Goal: Task Accomplishment & Management: Manage account settings

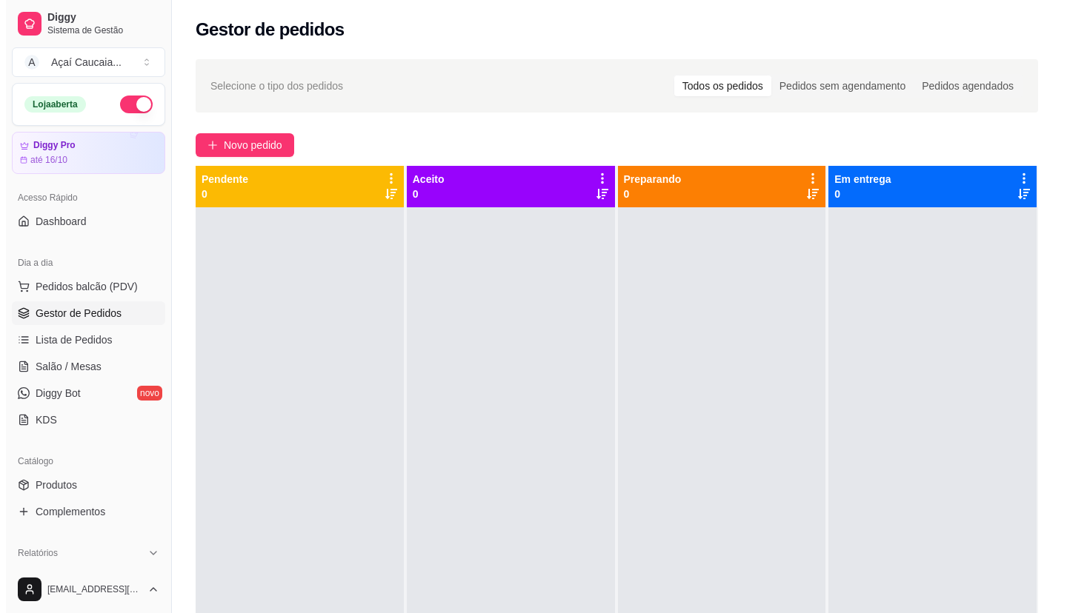
scroll to position [148, 0]
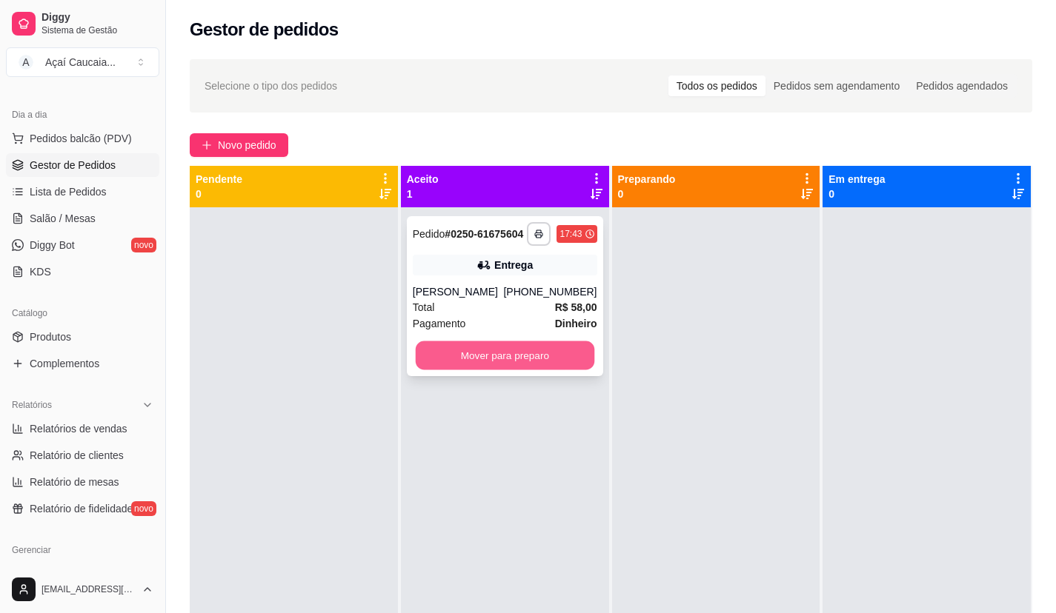
click at [514, 358] on button "Mover para preparo" at bounding box center [504, 356] width 179 height 29
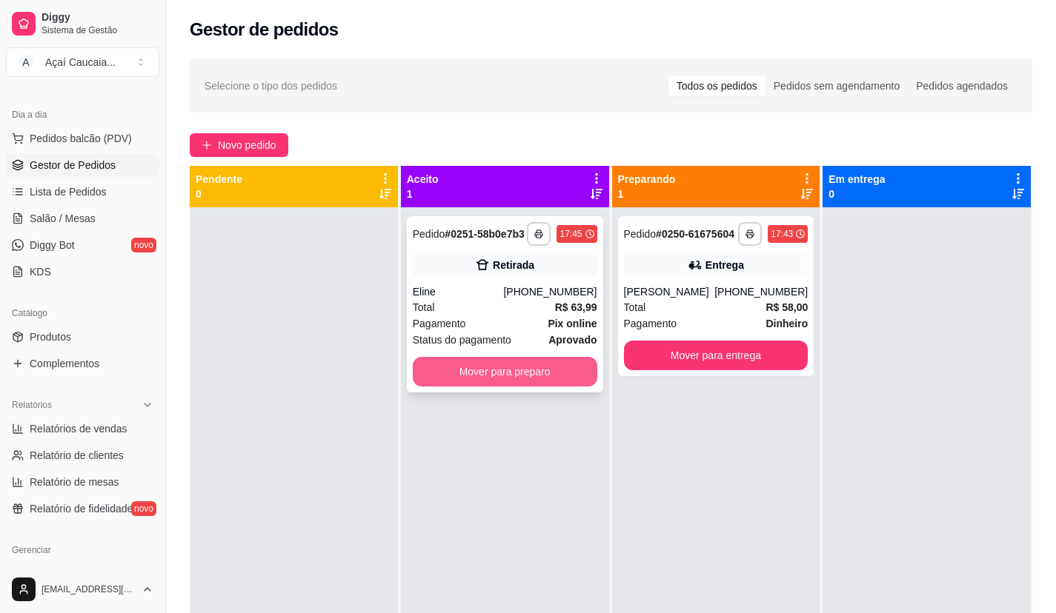
click at [513, 370] on button "Mover para preparo" at bounding box center [505, 372] width 184 height 30
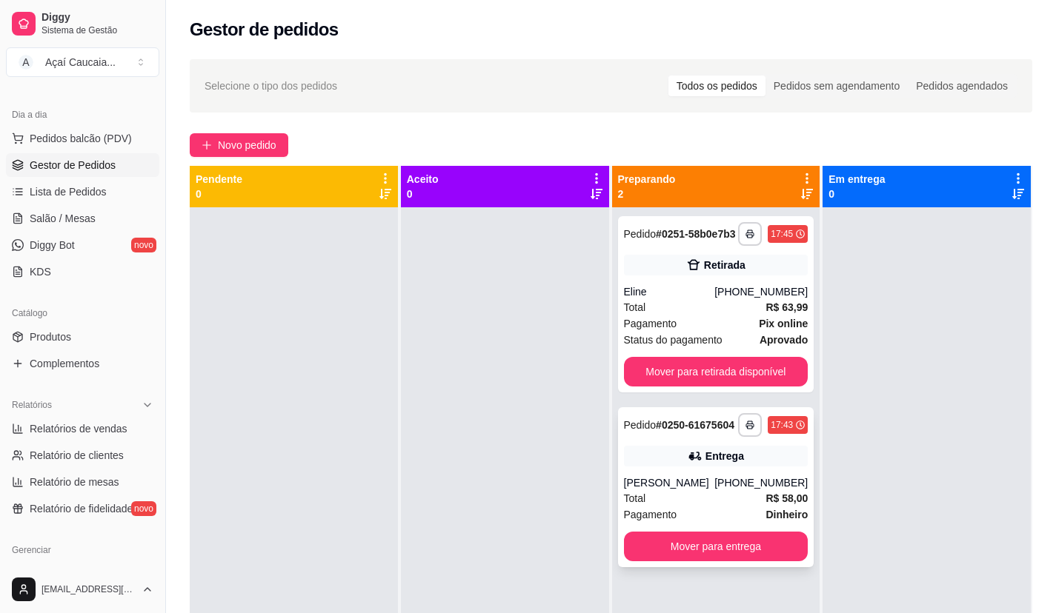
click at [745, 510] on div "Pagamento Dinheiro" at bounding box center [716, 515] width 184 height 16
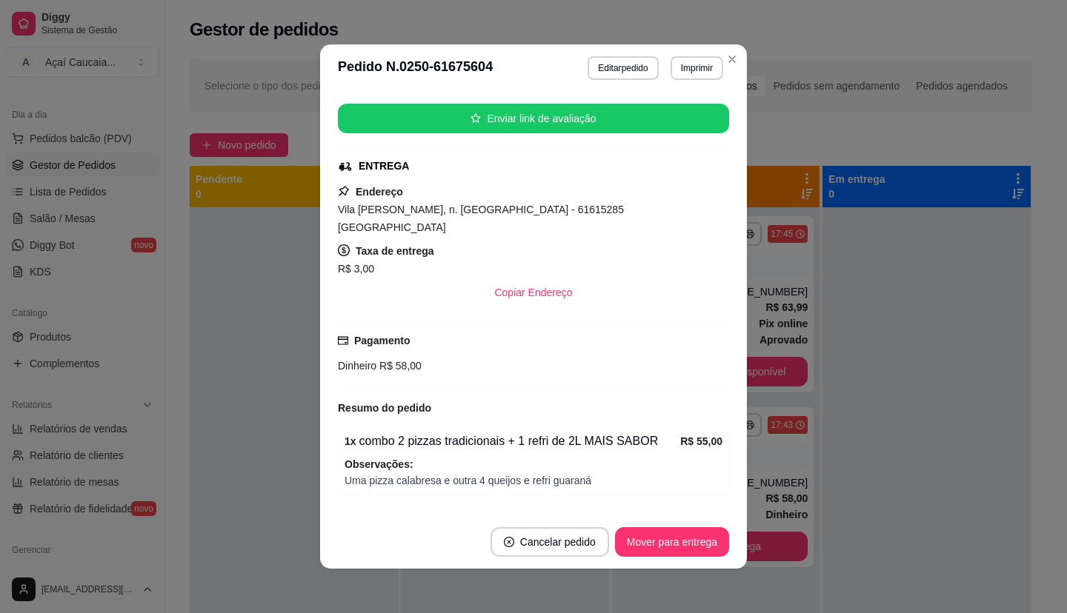
scroll to position [202, 0]
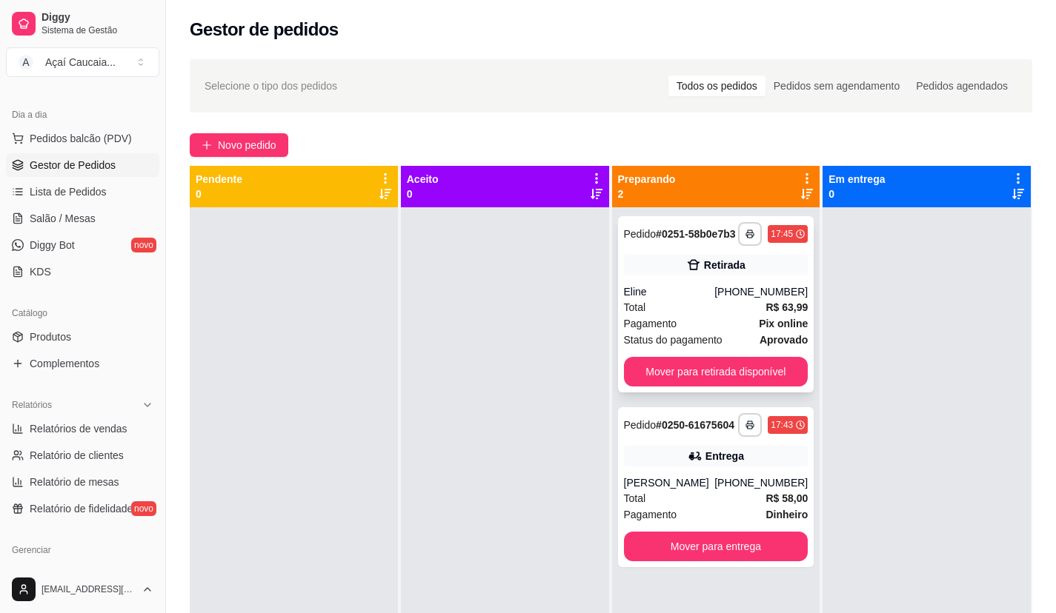
click at [762, 255] on div "Retirada" at bounding box center [716, 265] width 184 height 21
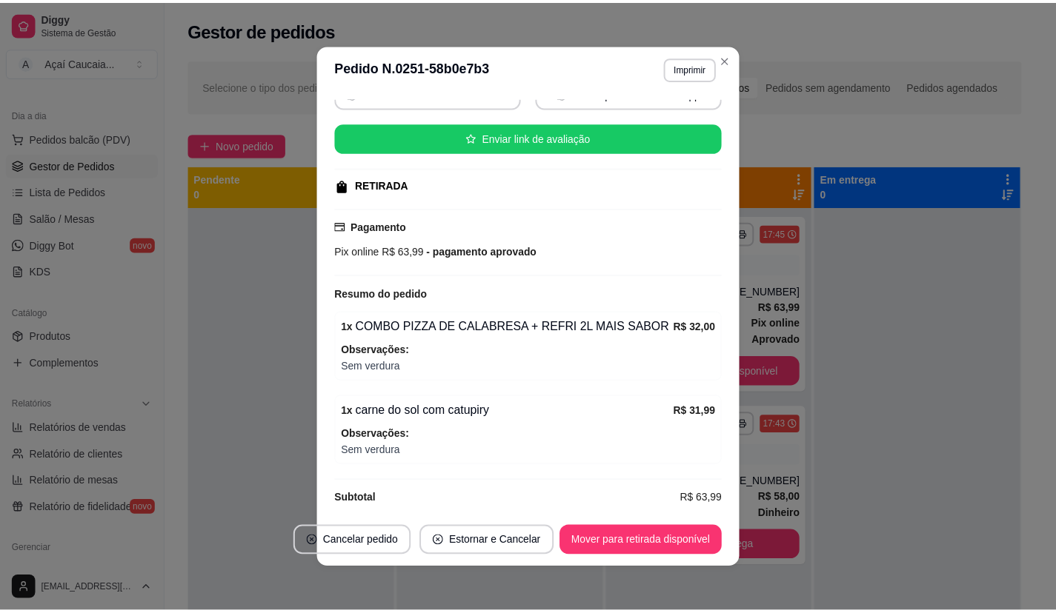
scroll to position [171, 0]
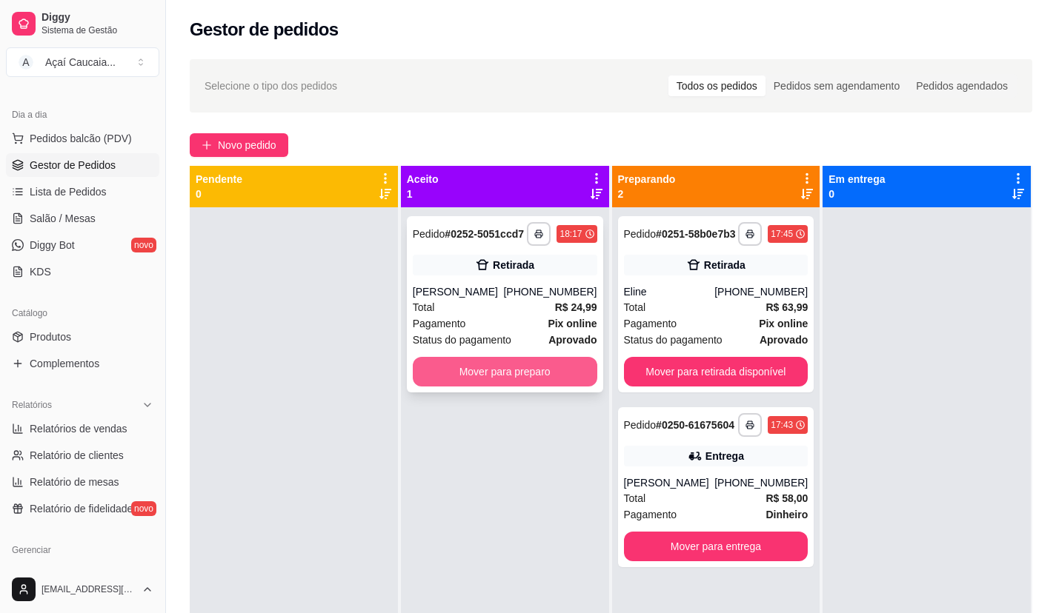
click at [492, 368] on button "Mover para preparo" at bounding box center [505, 372] width 184 height 30
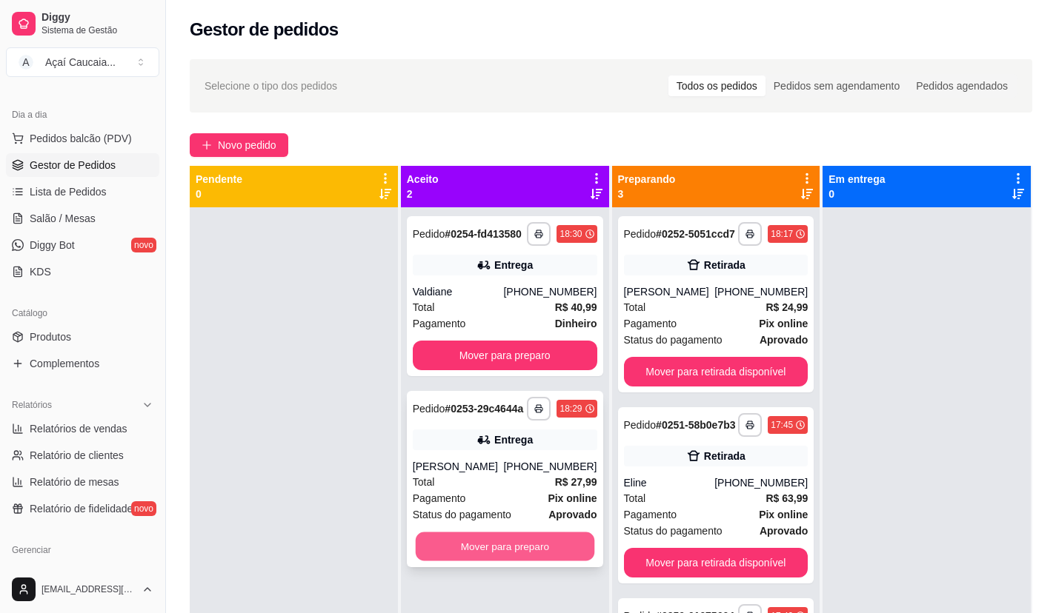
click at [523, 562] on button "Mover para preparo" at bounding box center [504, 547] width 179 height 29
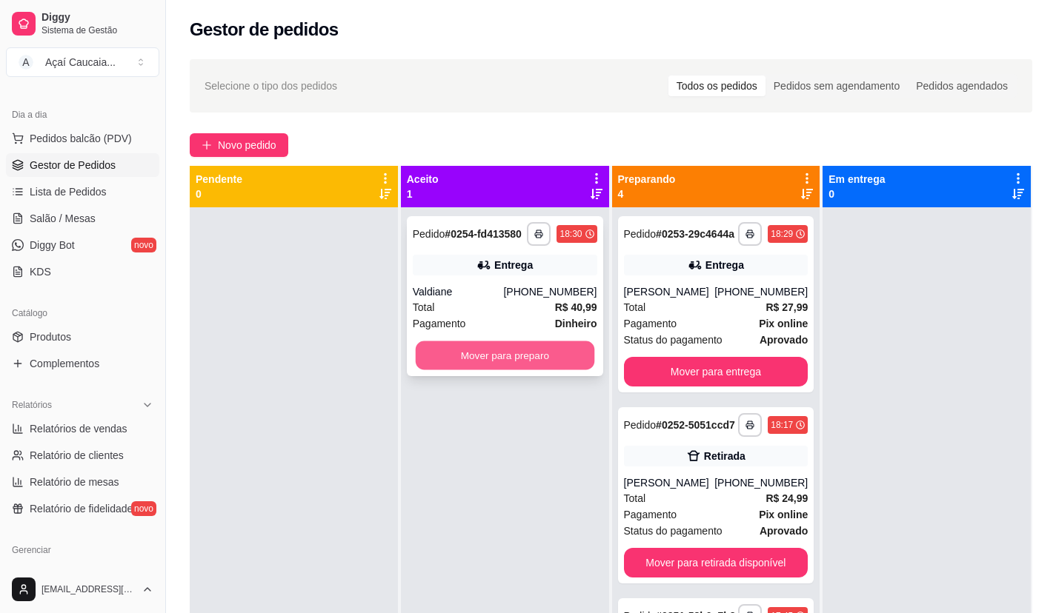
click at [532, 350] on button "Mover para preparo" at bounding box center [504, 356] width 179 height 29
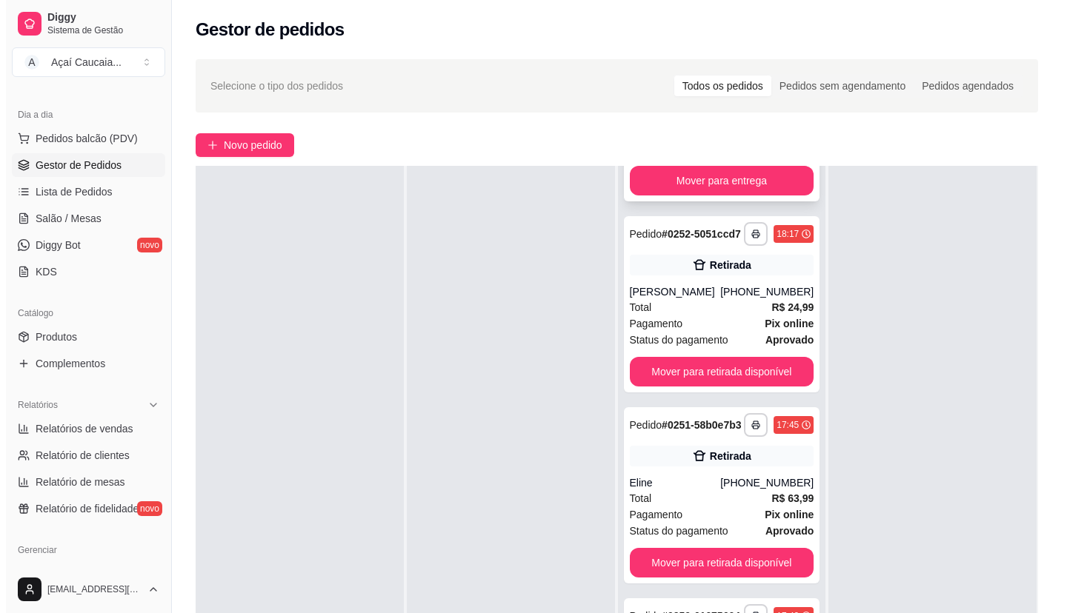
scroll to position [384, 0]
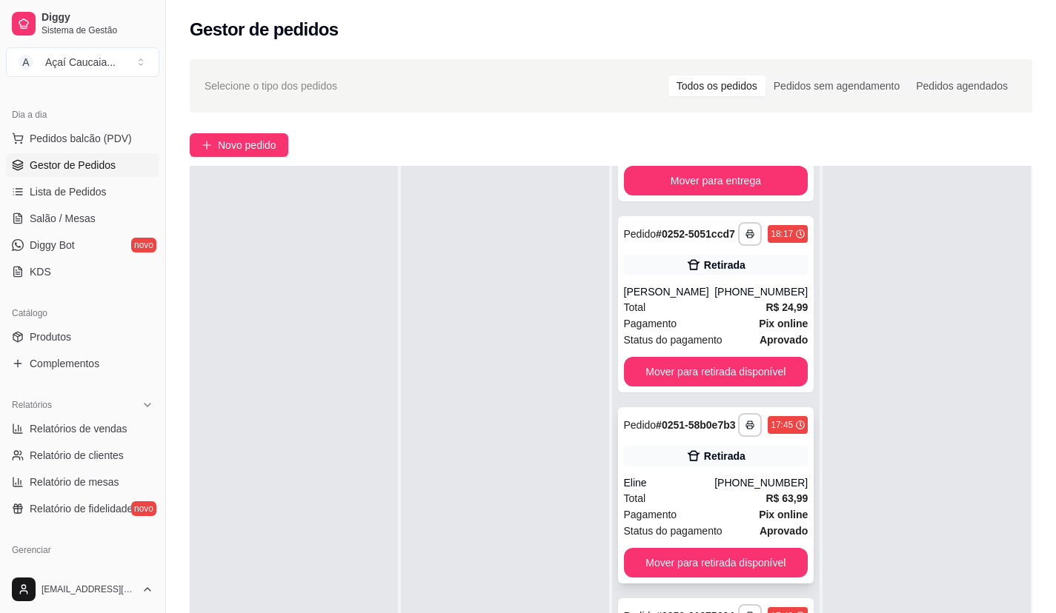
click at [689, 416] on div "Pedido # 0251-58b0e7b3" at bounding box center [680, 425] width 112 height 18
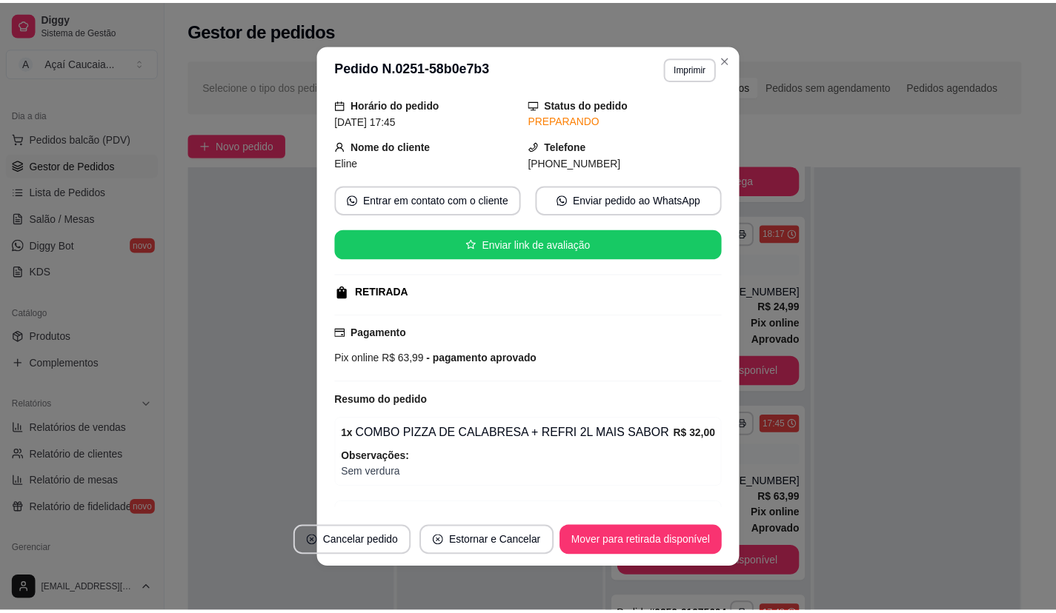
scroll to position [74, 0]
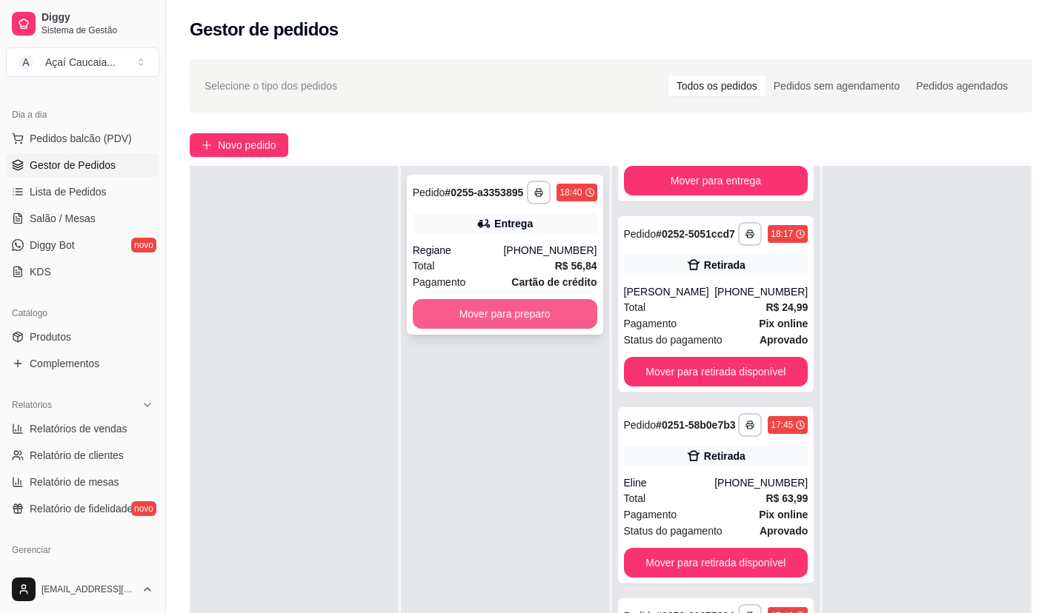
click at [532, 322] on button "Mover para preparo" at bounding box center [505, 314] width 184 height 30
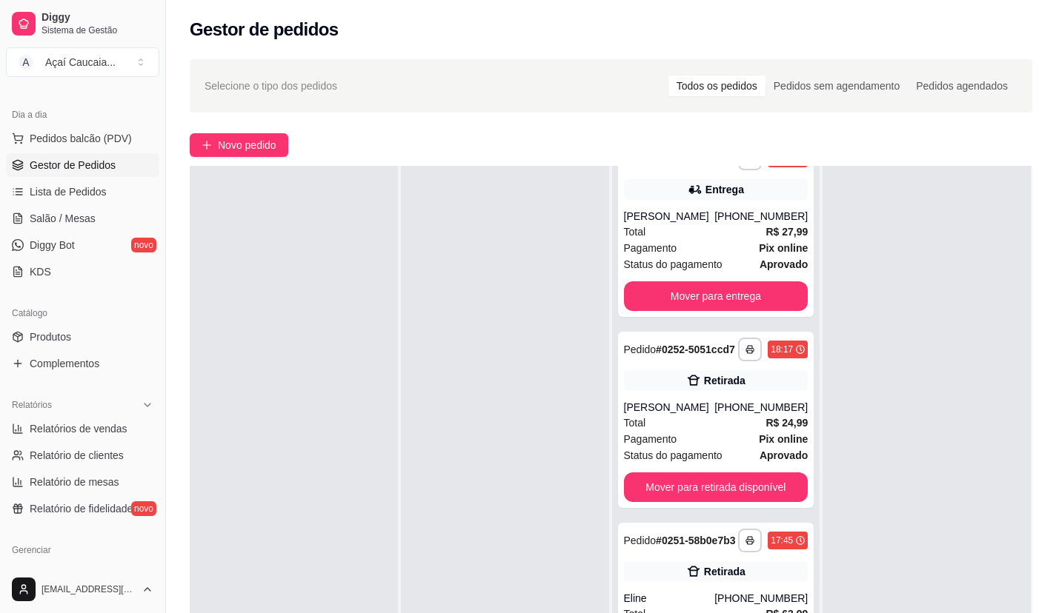
scroll to position [570, 0]
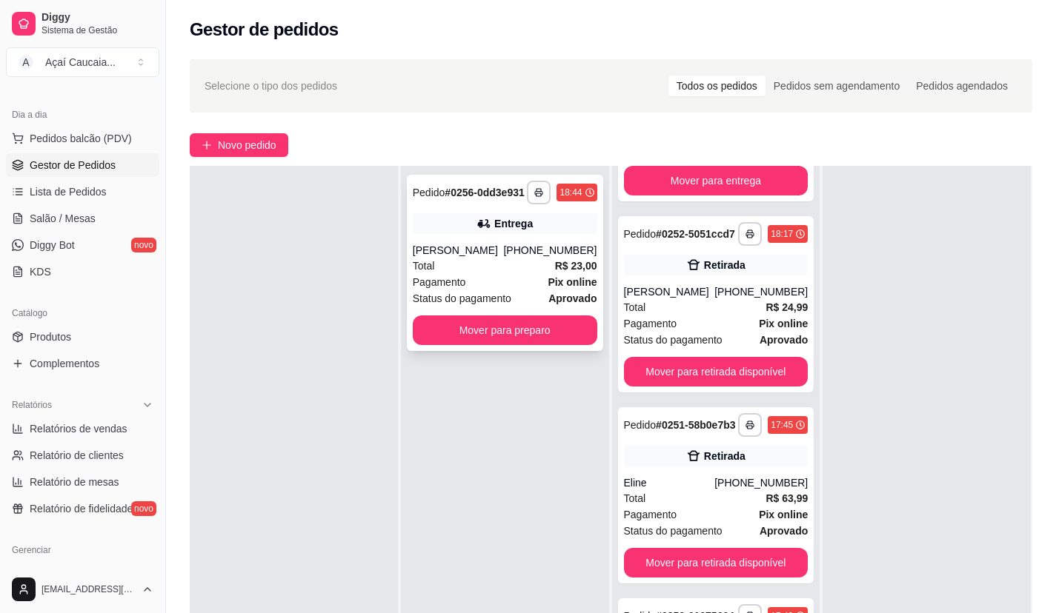
click at [533, 351] on div "**********" at bounding box center [505, 263] width 196 height 176
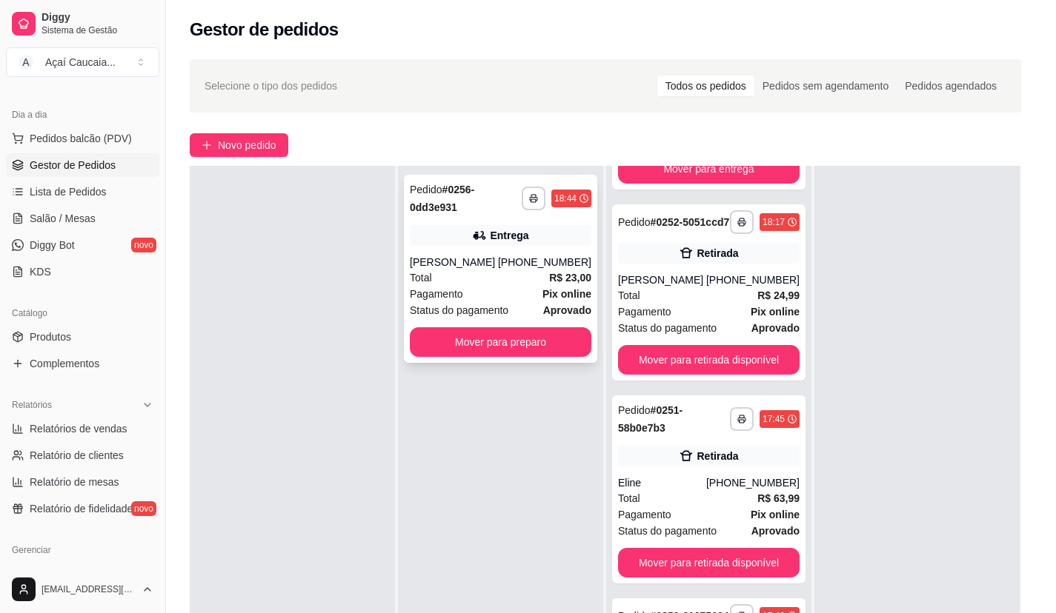
click at [533, 347] on div "ENTREGA" at bounding box center [526, 343] width 388 height 16
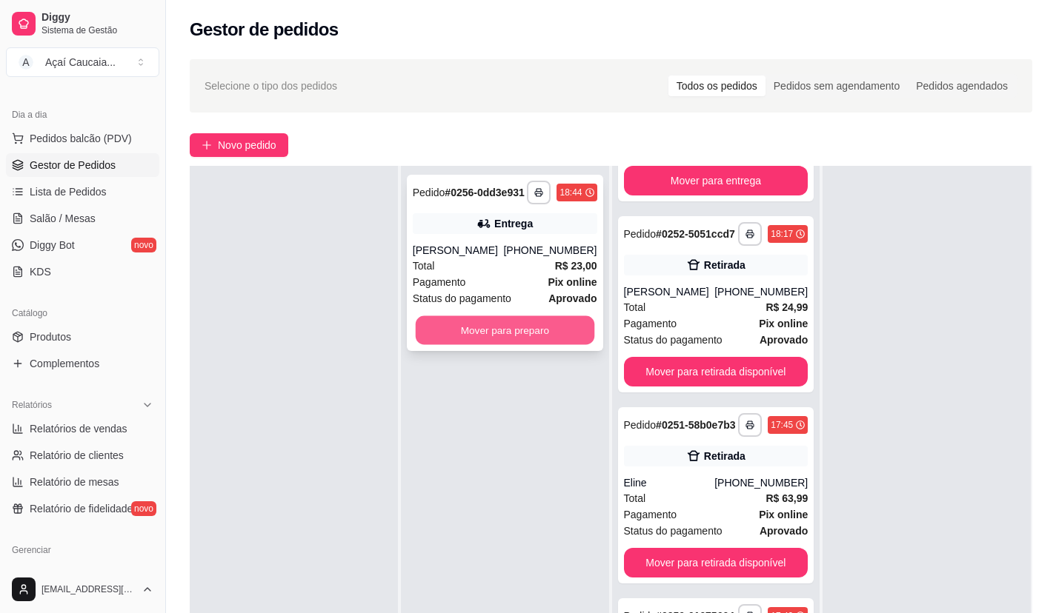
click at [512, 345] on button "Mover para preparo" at bounding box center [504, 330] width 179 height 29
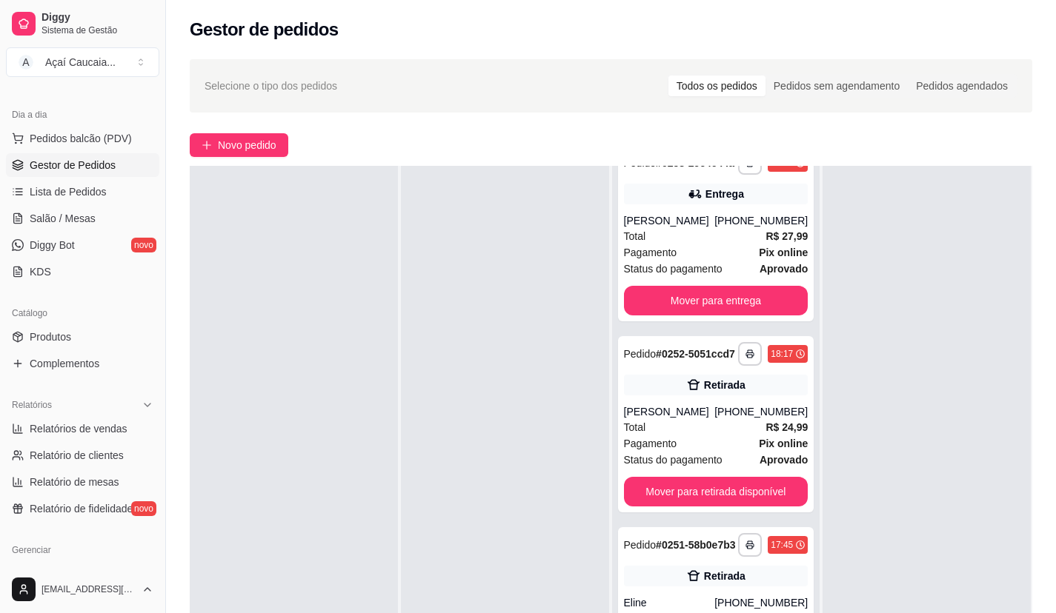
scroll to position [773, 0]
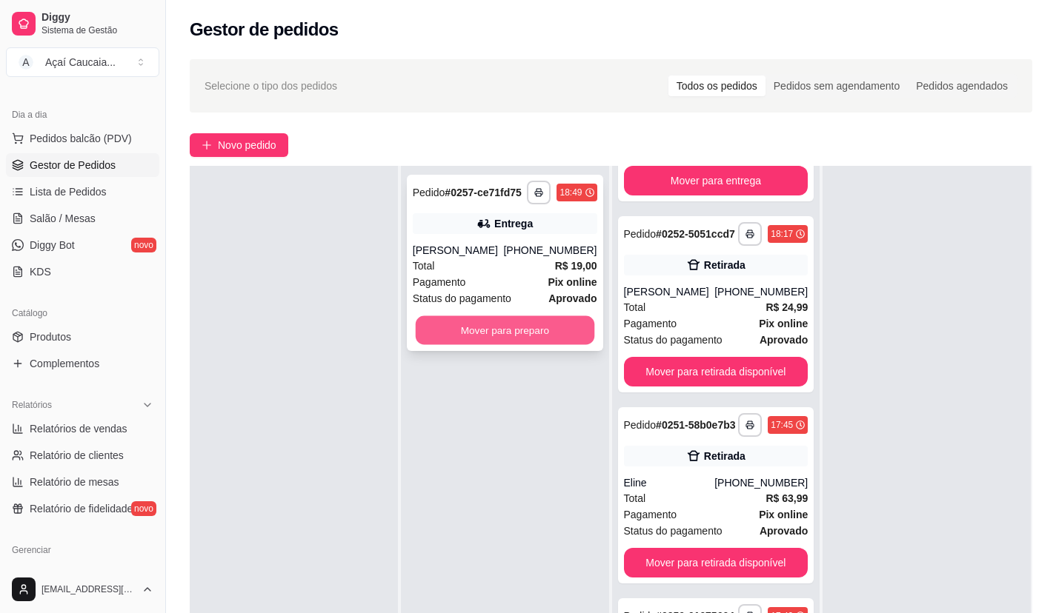
click at [515, 320] on button "Mover para preparo" at bounding box center [504, 330] width 179 height 29
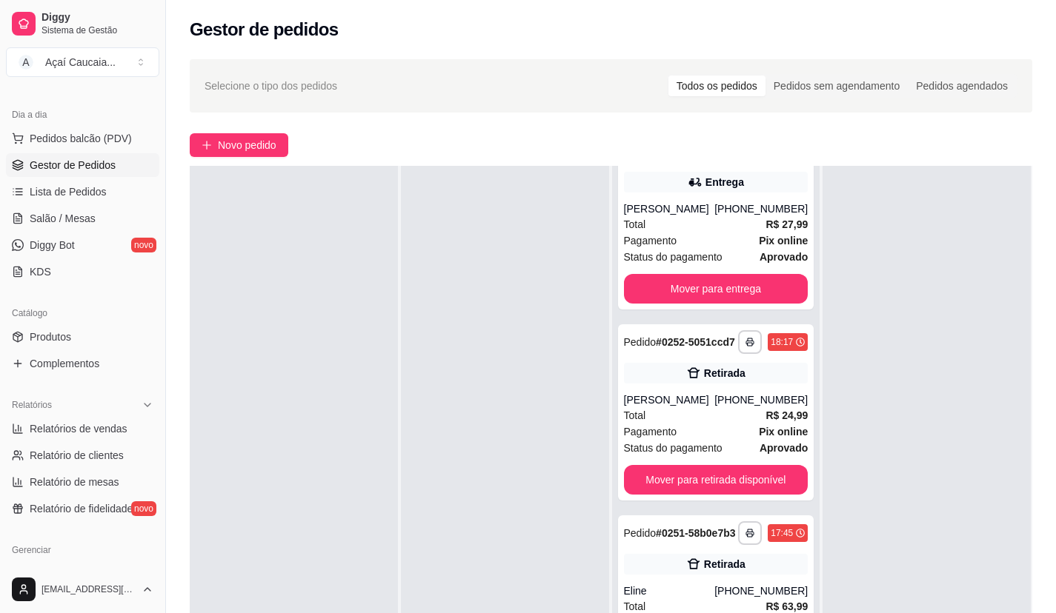
scroll to position [976, 0]
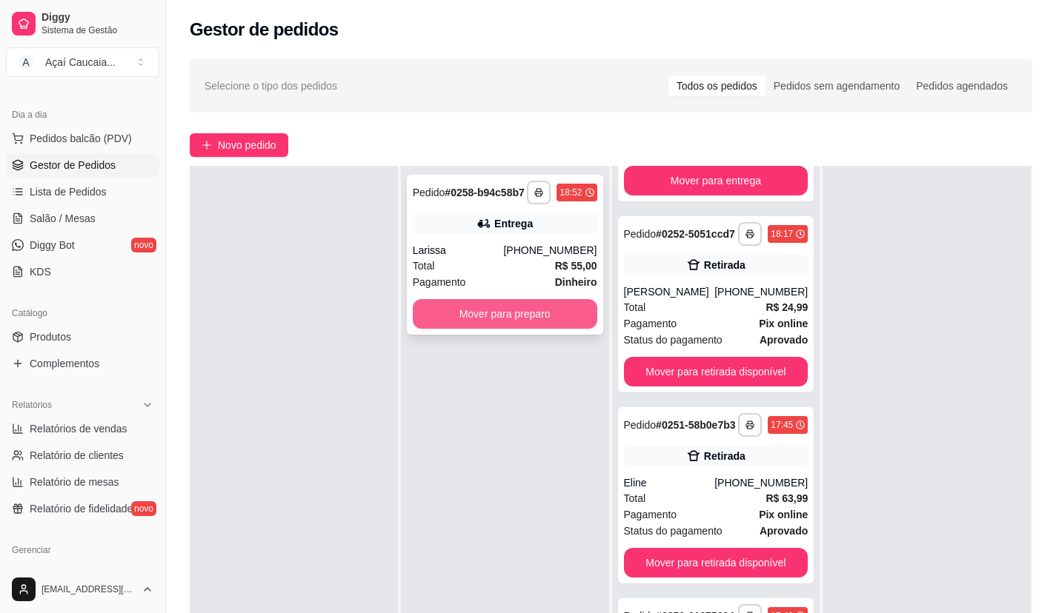
click at [561, 324] on button "Mover para preparo" at bounding box center [505, 314] width 184 height 30
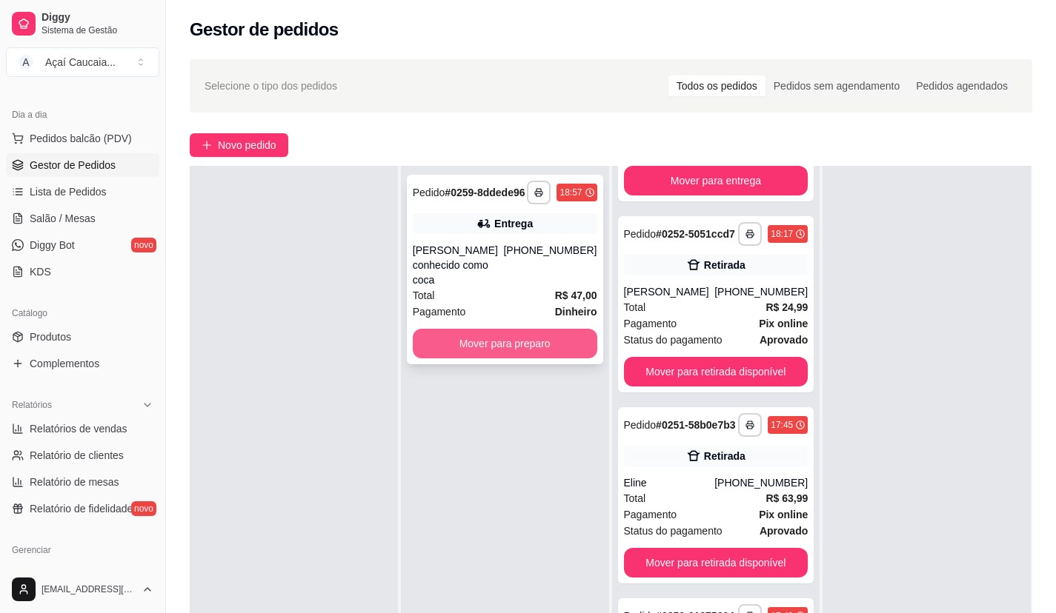
click at [564, 330] on button "Mover para preparo" at bounding box center [505, 344] width 184 height 30
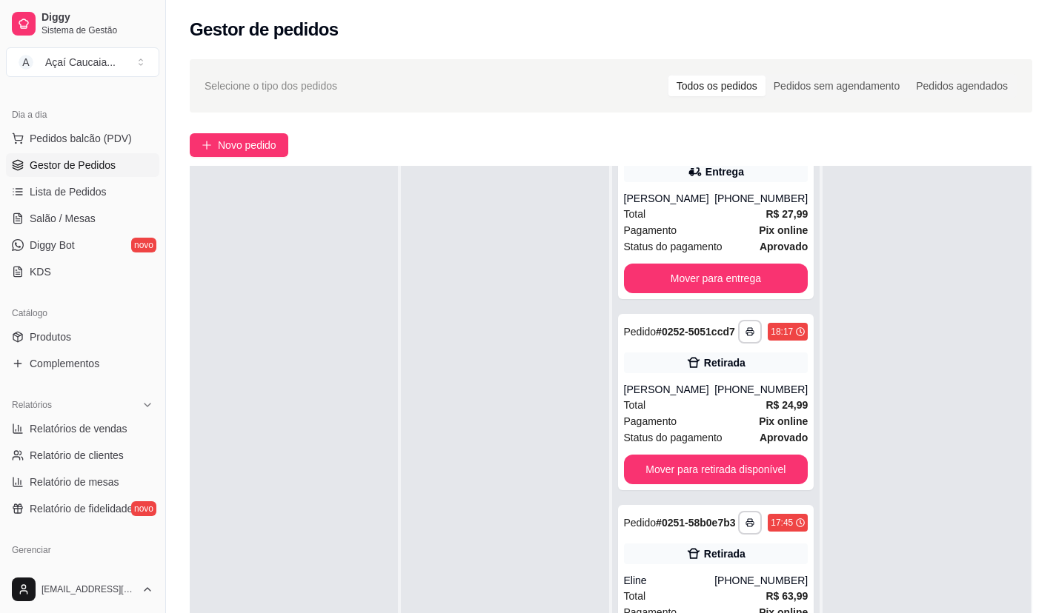
scroll to position [1365, 0]
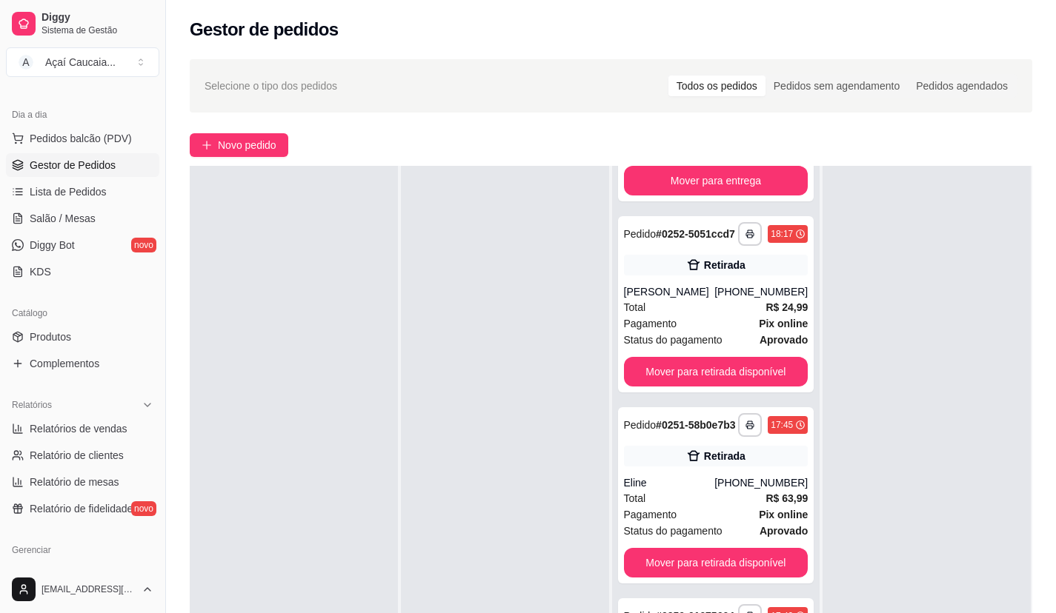
click at [451, 419] on div at bounding box center [505, 472] width 208 height 613
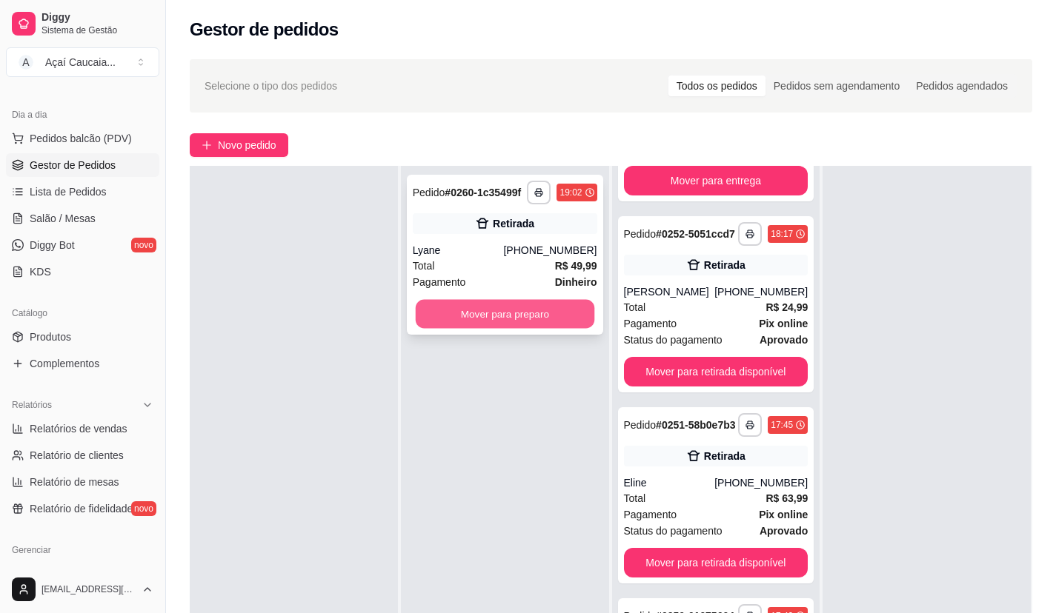
click at [493, 315] on button "Mover para preparo" at bounding box center [504, 314] width 179 height 29
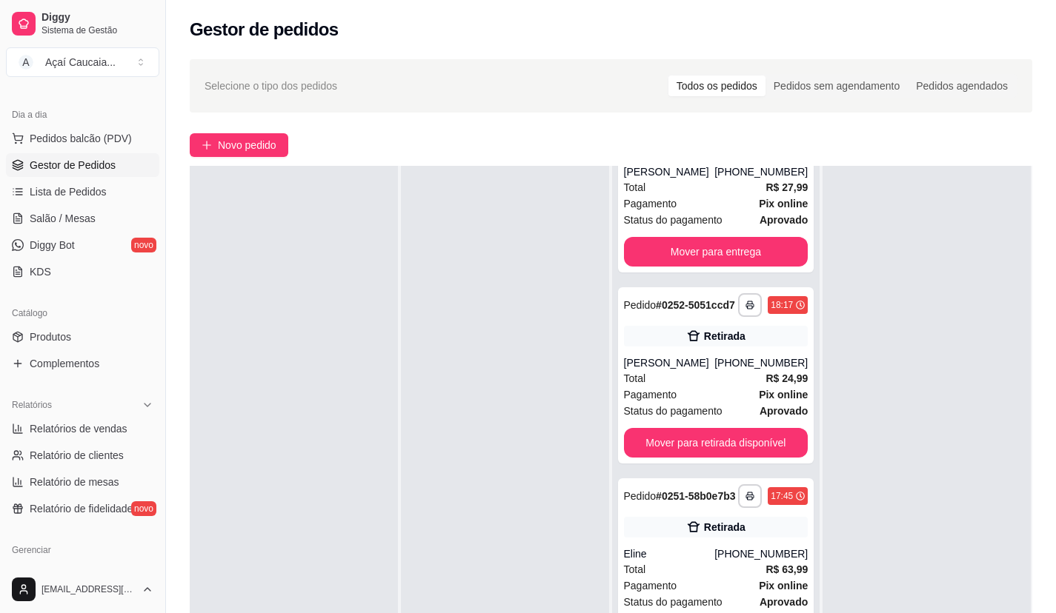
scroll to position [1551, 0]
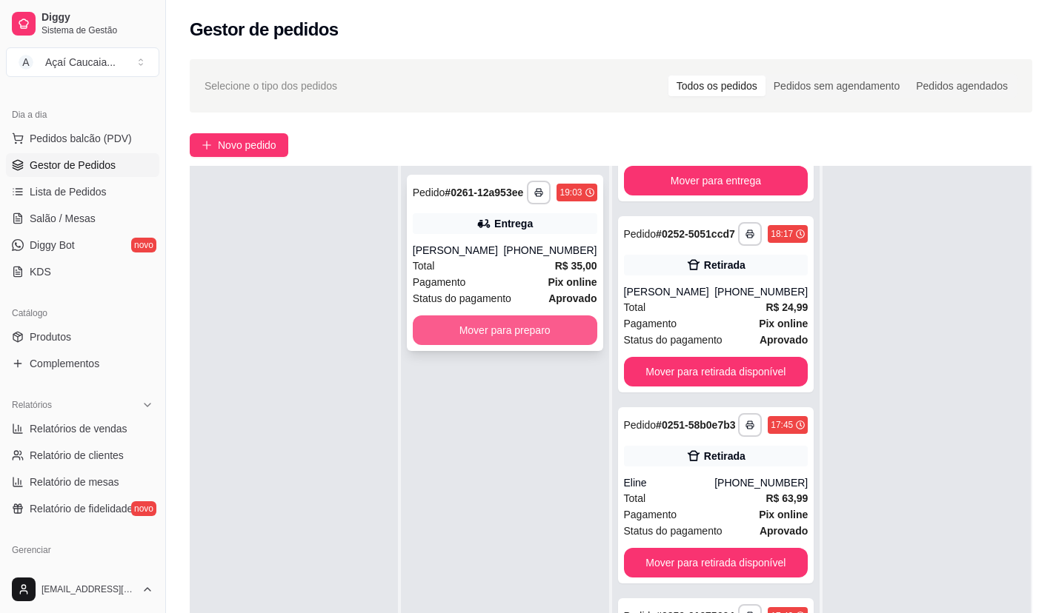
click at [494, 323] on button "Mover para preparo" at bounding box center [505, 331] width 184 height 30
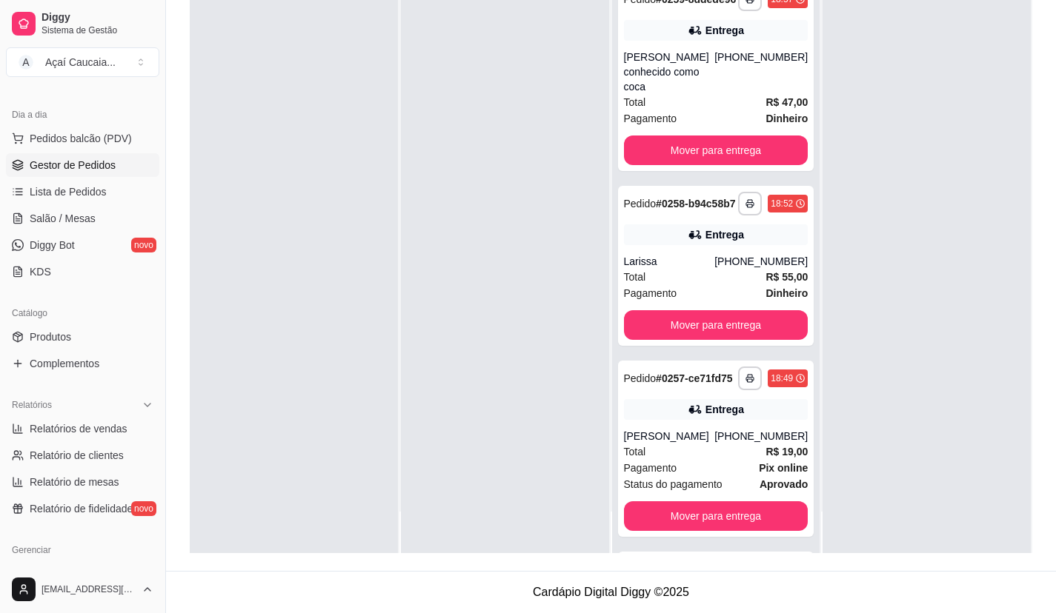
scroll to position [273, 0]
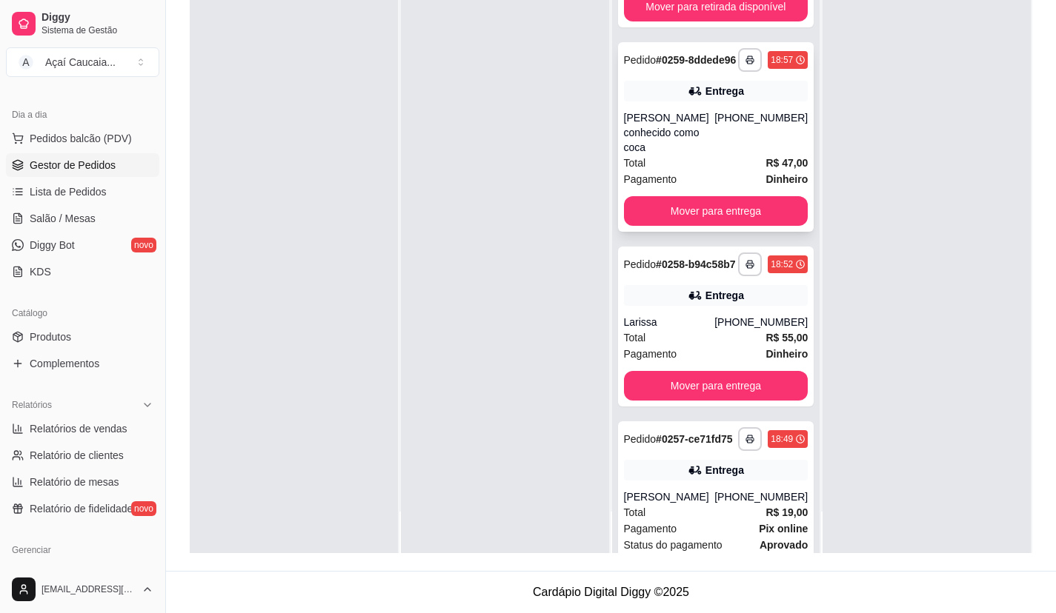
click at [681, 155] on div "[PERSON_NAME] conhecido como coca" at bounding box center [669, 132] width 91 height 44
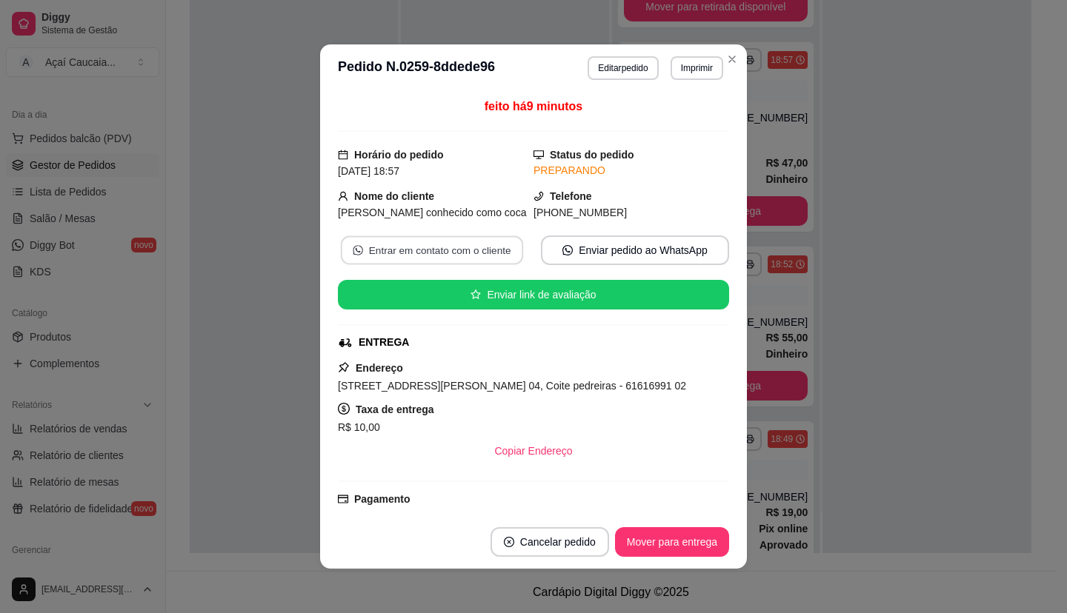
click at [468, 247] on button "Entrar em contato com o cliente" at bounding box center [432, 250] width 182 height 29
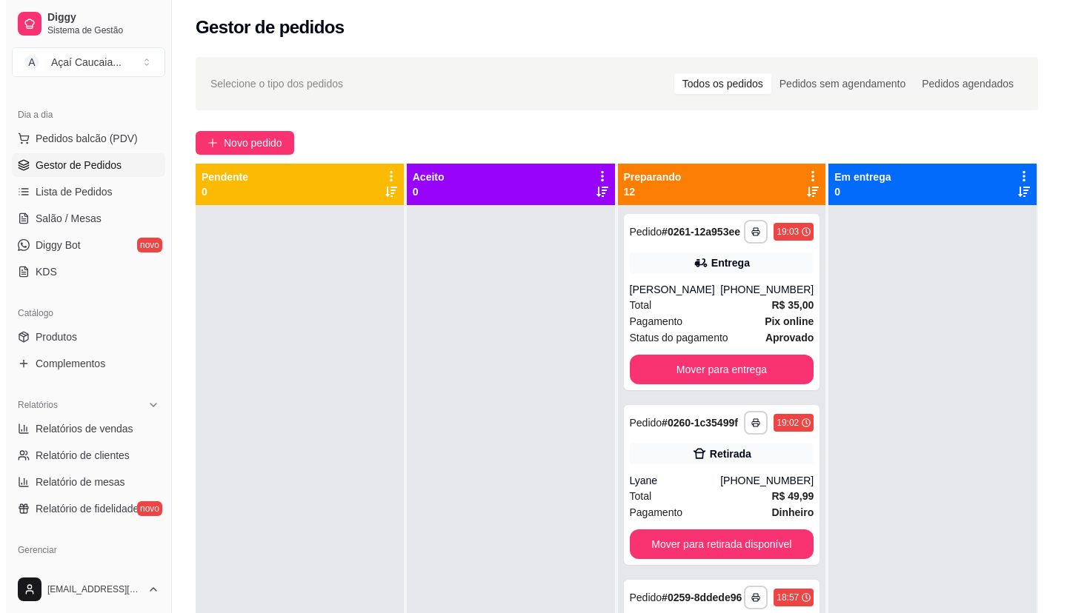
scroll to position [0, 0]
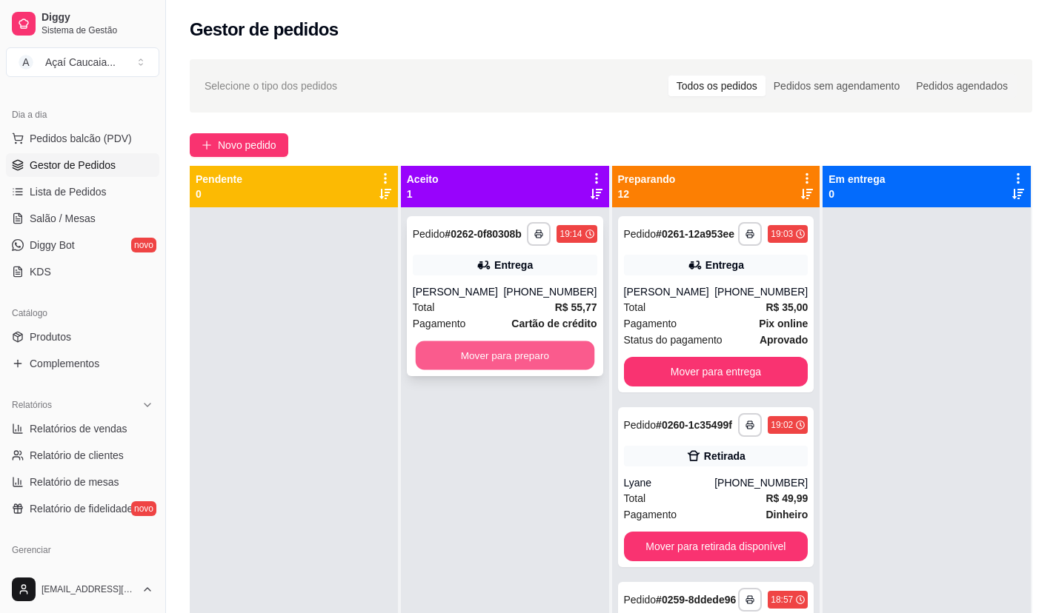
click at [528, 356] on button "Mover para preparo" at bounding box center [504, 356] width 179 height 29
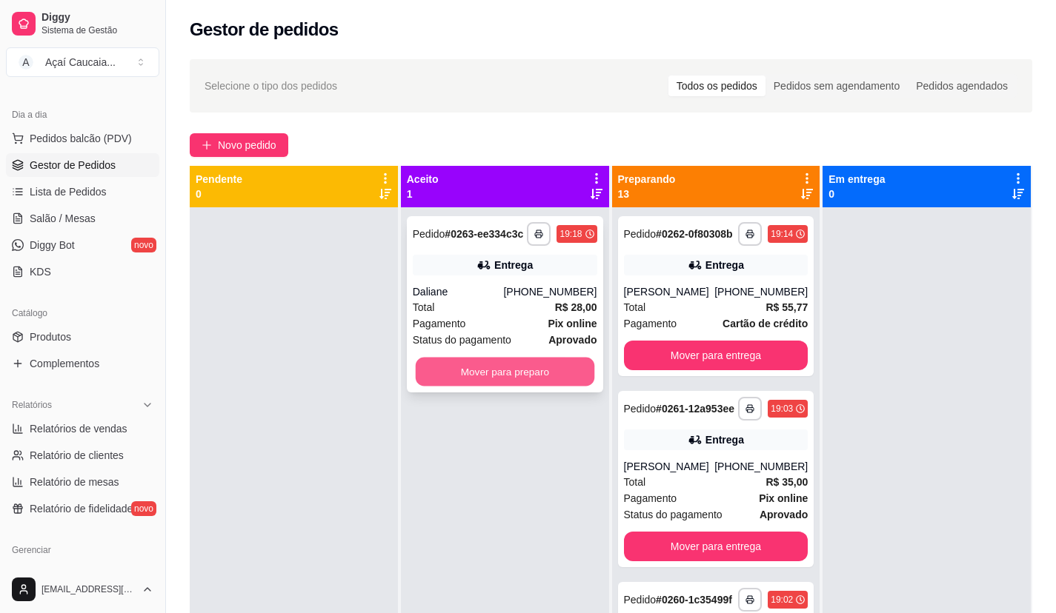
click at [520, 367] on button "Mover para preparo" at bounding box center [504, 372] width 179 height 29
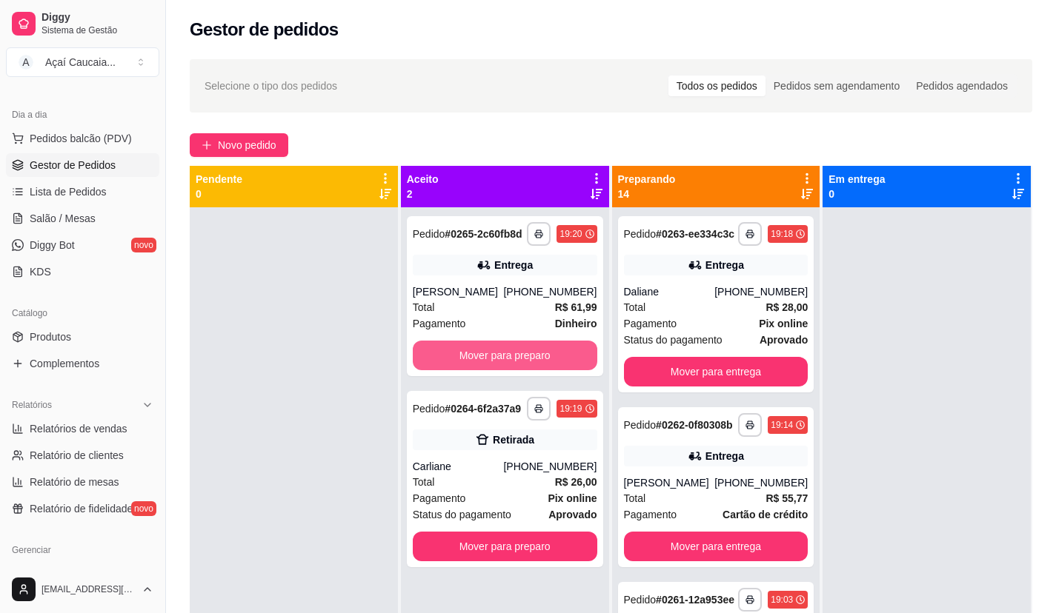
click at [520, 367] on button "Mover para preparo" at bounding box center [505, 356] width 184 height 30
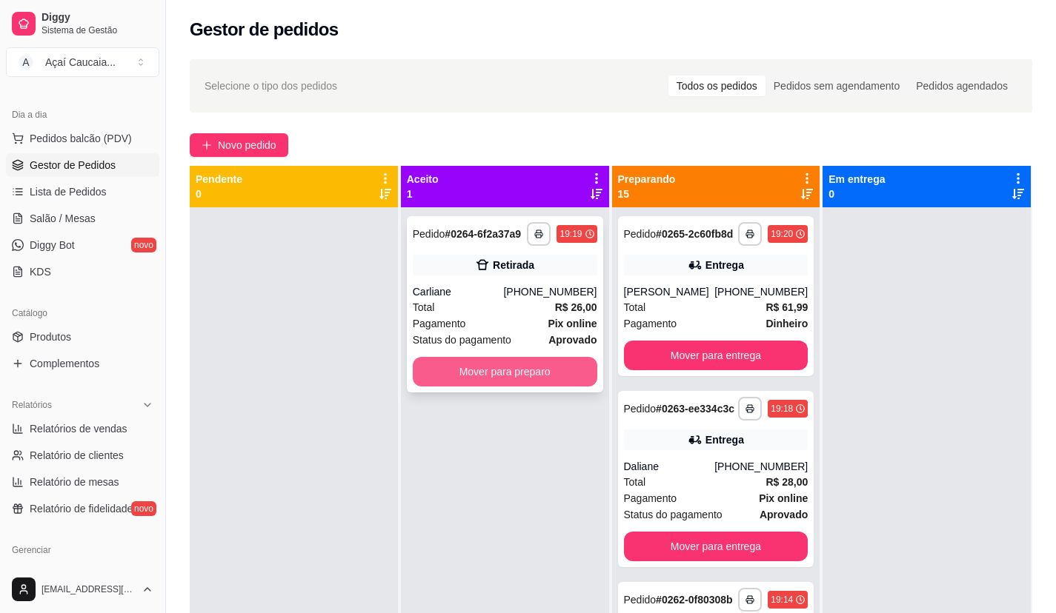
click at [500, 373] on button "Mover para preparo" at bounding box center [505, 372] width 184 height 30
click at [450, 379] on button "Mover para preparo" at bounding box center [505, 372] width 184 height 30
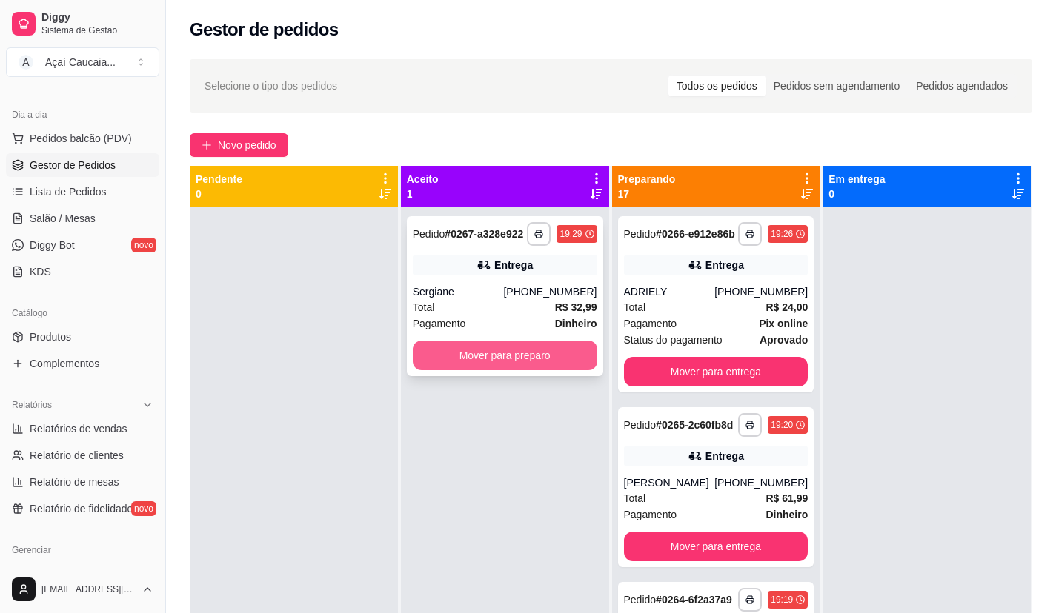
click at [472, 370] on button "Mover para preparo" at bounding box center [505, 356] width 184 height 30
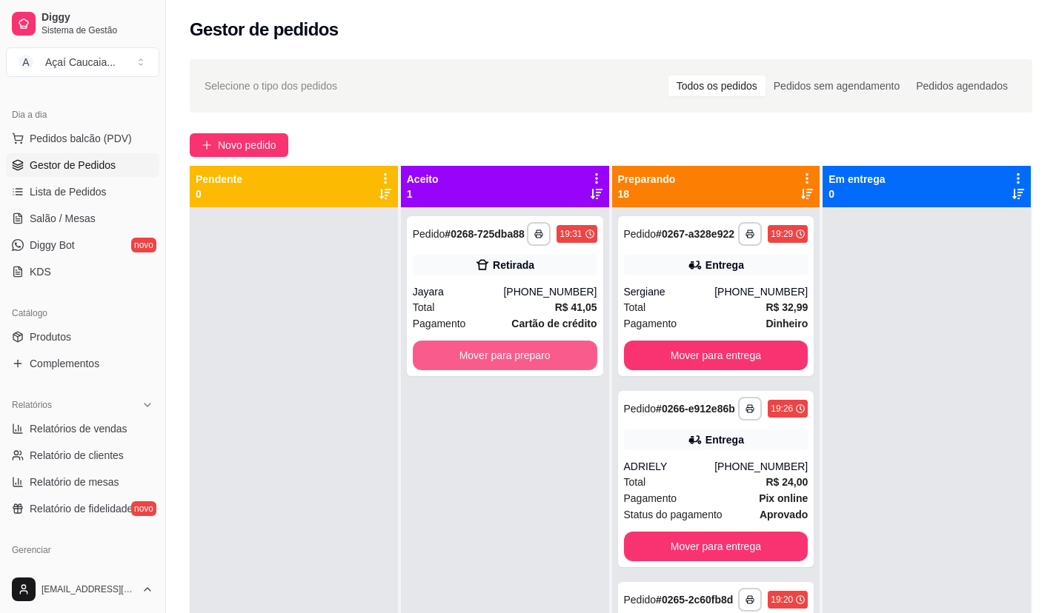
click at [472, 370] on button "Mover para preparo" at bounding box center [505, 356] width 184 height 30
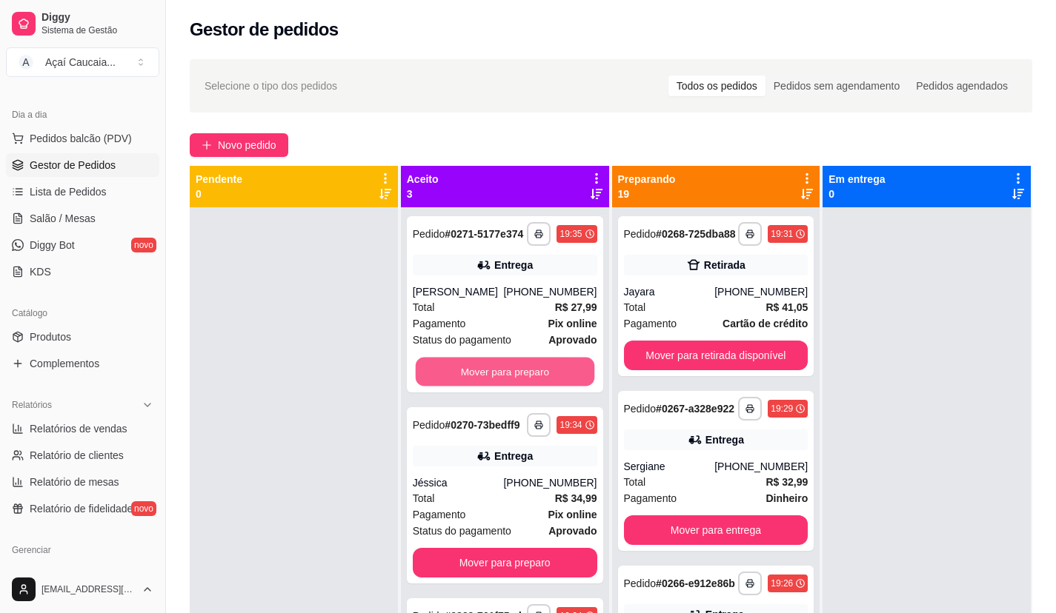
click at [472, 370] on button "Mover para preparo" at bounding box center [504, 372] width 179 height 29
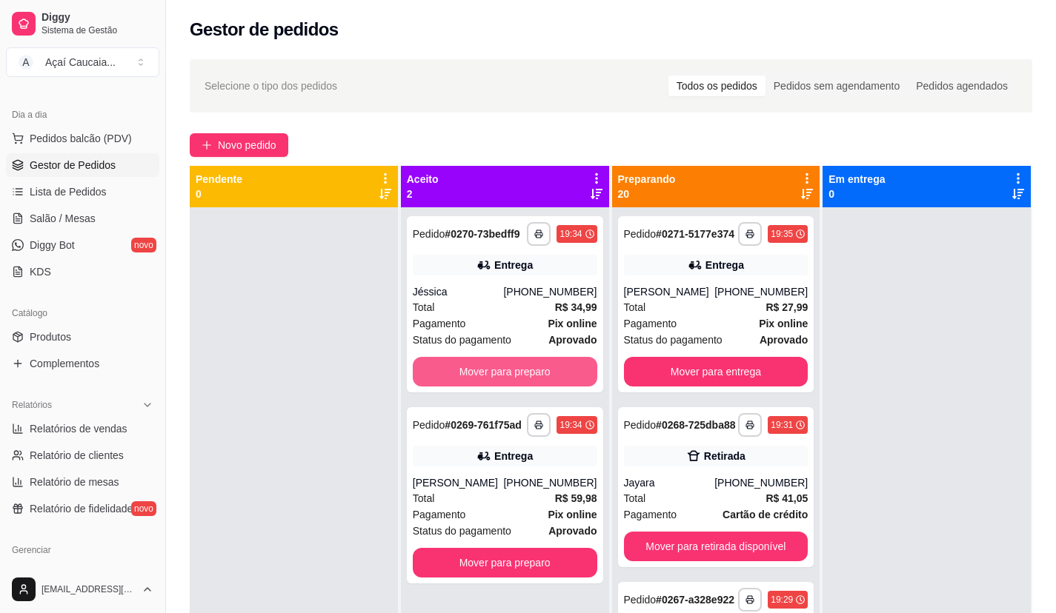
click at [486, 375] on button "Mover para preparo" at bounding box center [505, 372] width 184 height 30
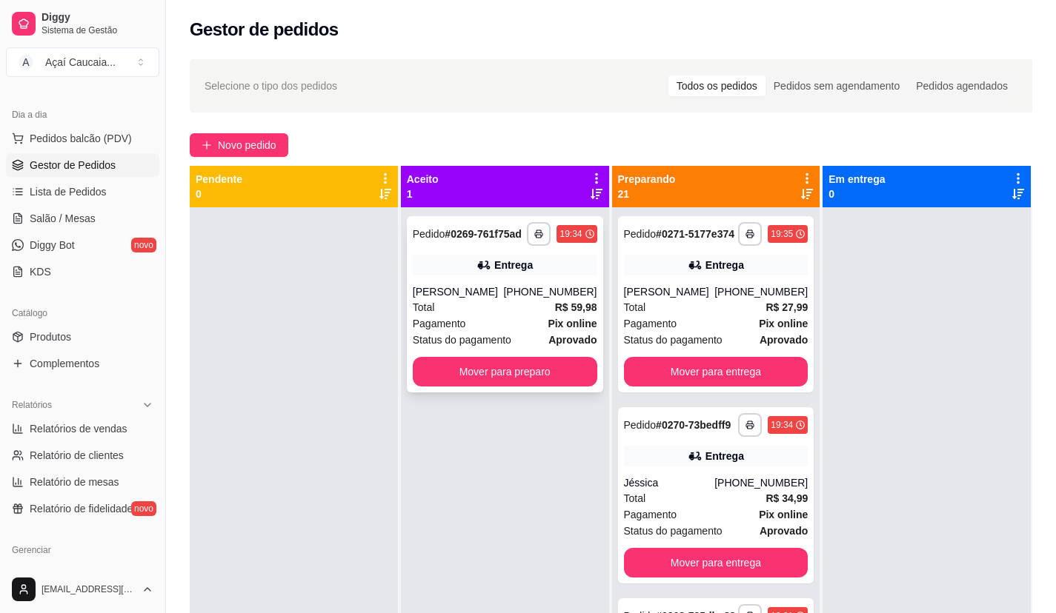
drag, startPoint x: 483, startPoint y: 312, endPoint x: 476, endPoint y: 318, distance: 9.5
click at [476, 318] on div "**********" at bounding box center [505, 304] width 196 height 176
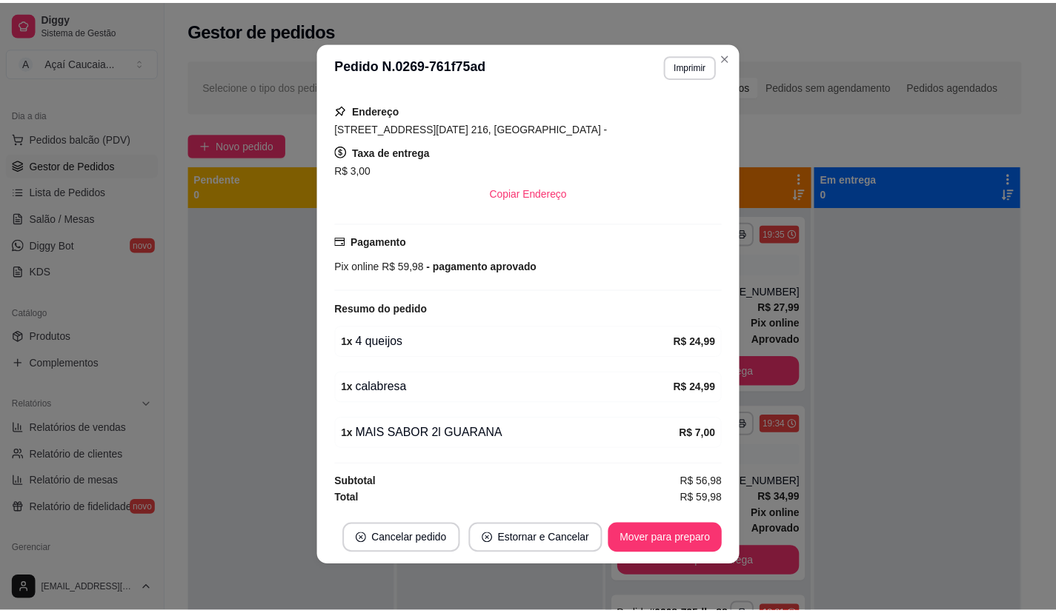
scroll to position [3, 0]
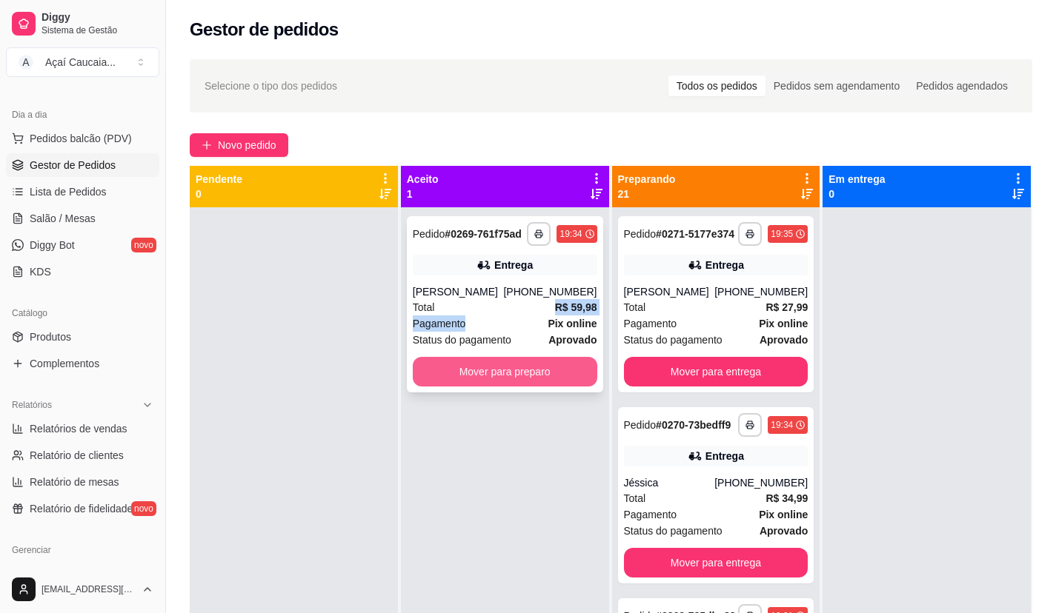
click at [530, 369] on button "Mover para preparo" at bounding box center [505, 372] width 184 height 30
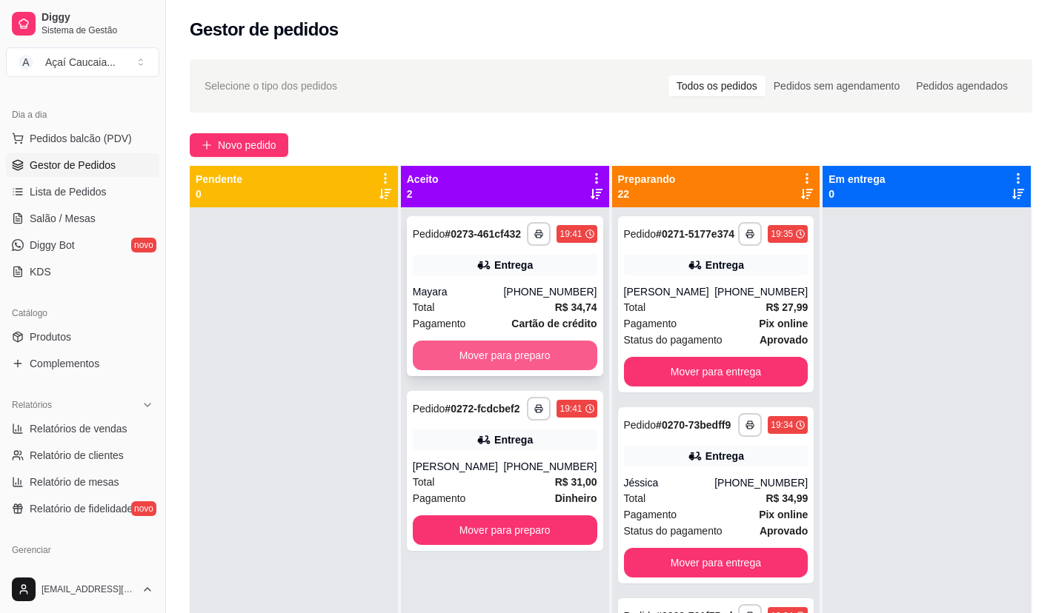
click at [544, 350] on button "Mover para preparo" at bounding box center [505, 356] width 184 height 30
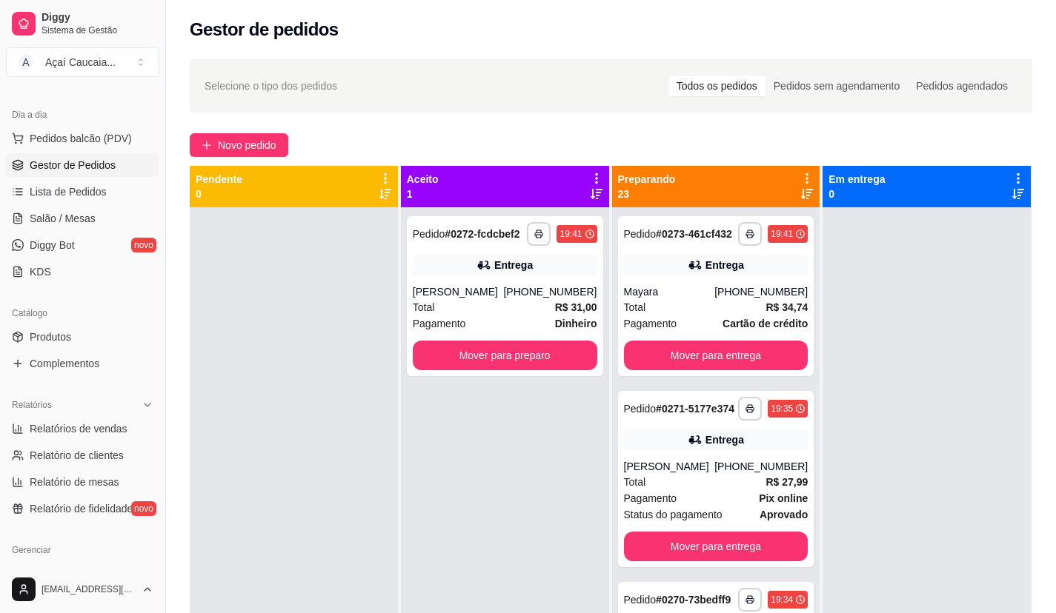
click at [550, 531] on div "**********" at bounding box center [505, 513] width 208 height 613
click at [525, 359] on button "Mover para preparo" at bounding box center [504, 356] width 179 height 29
click at [519, 439] on div "**********" at bounding box center [505, 513] width 208 height 613
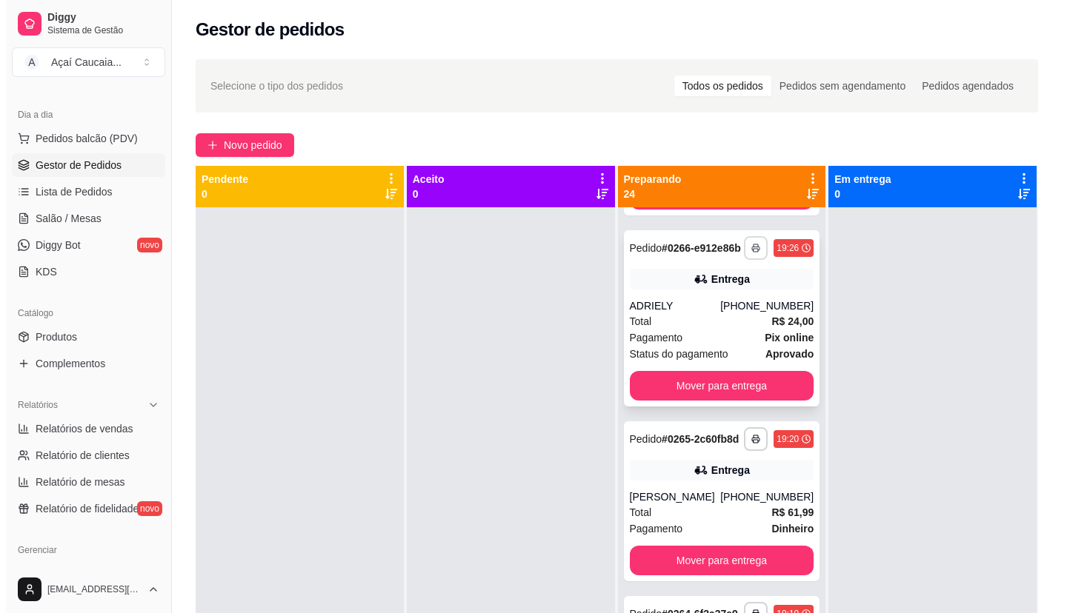
scroll to position [1260, 0]
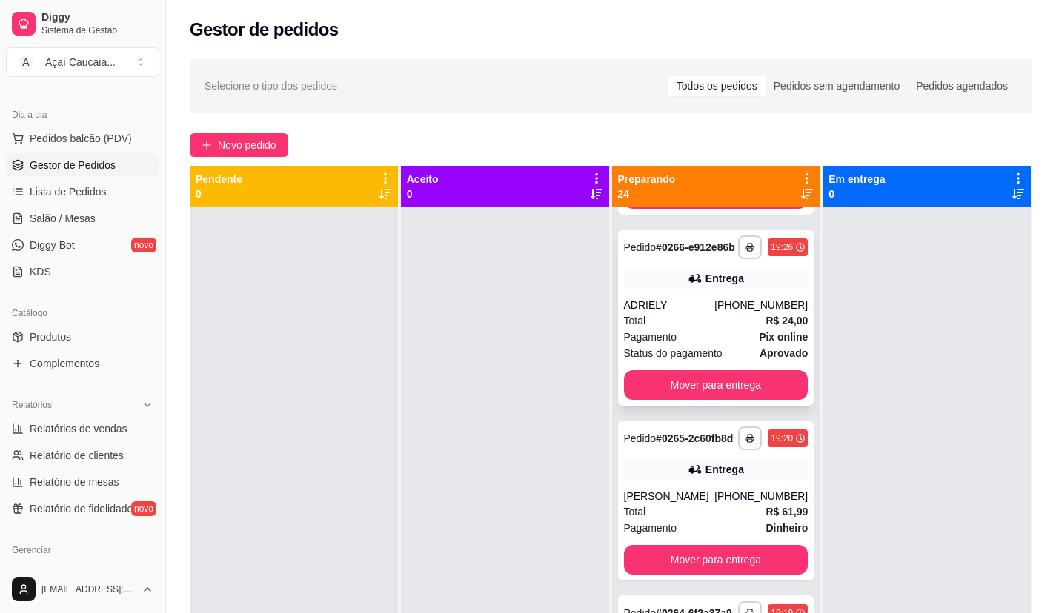
click at [715, 313] on div "[PHONE_NUMBER]" at bounding box center [760, 305] width 93 height 15
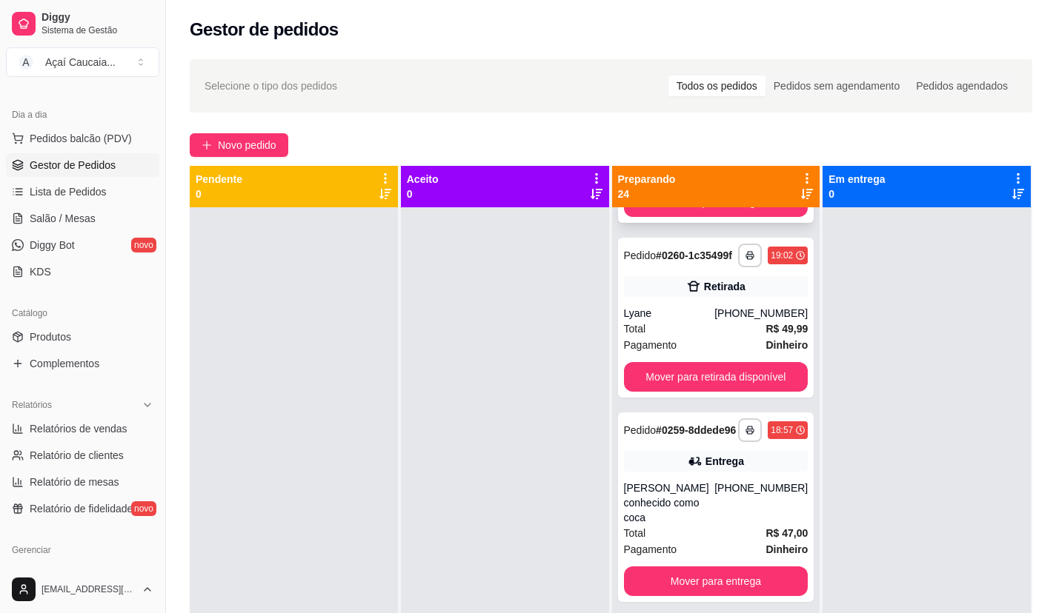
scroll to position [2445, 0]
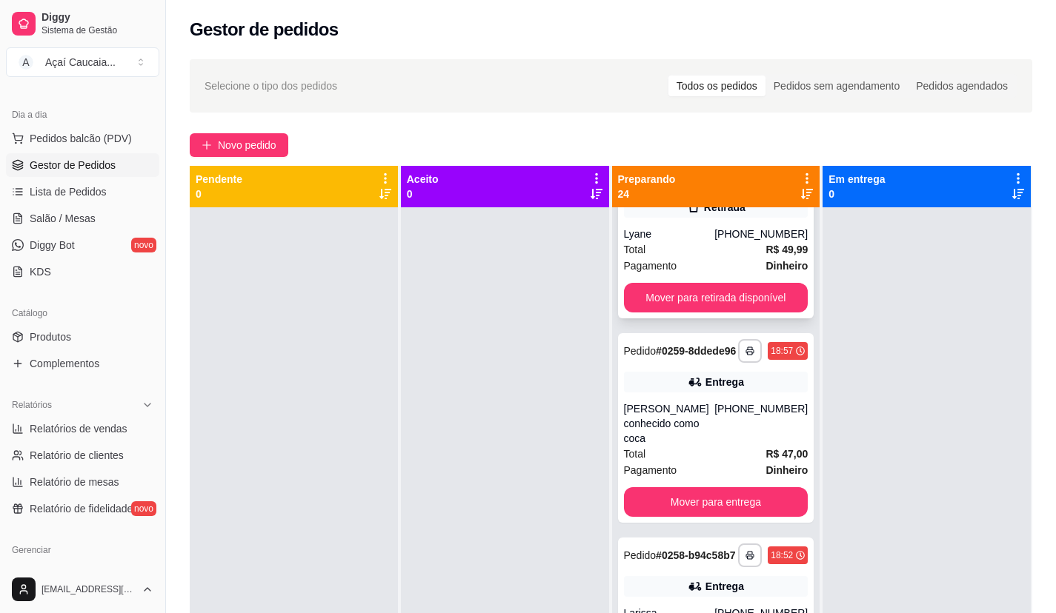
click at [682, 258] on div "Total R$ 49,99" at bounding box center [716, 250] width 184 height 16
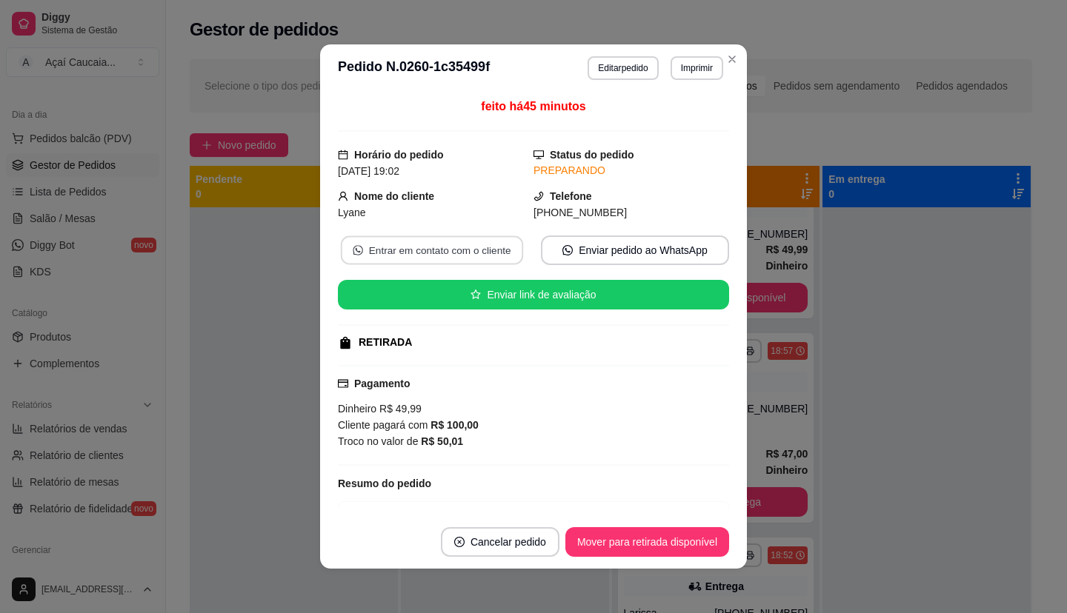
click at [425, 259] on button "Entrar em contato com o cliente" at bounding box center [432, 250] width 182 height 29
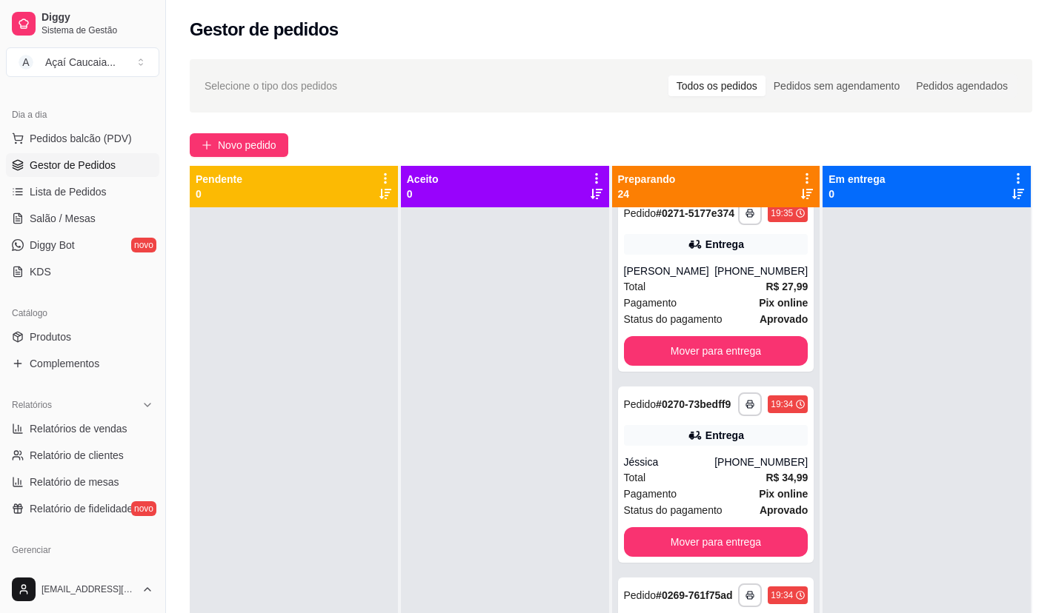
scroll to position [0, 0]
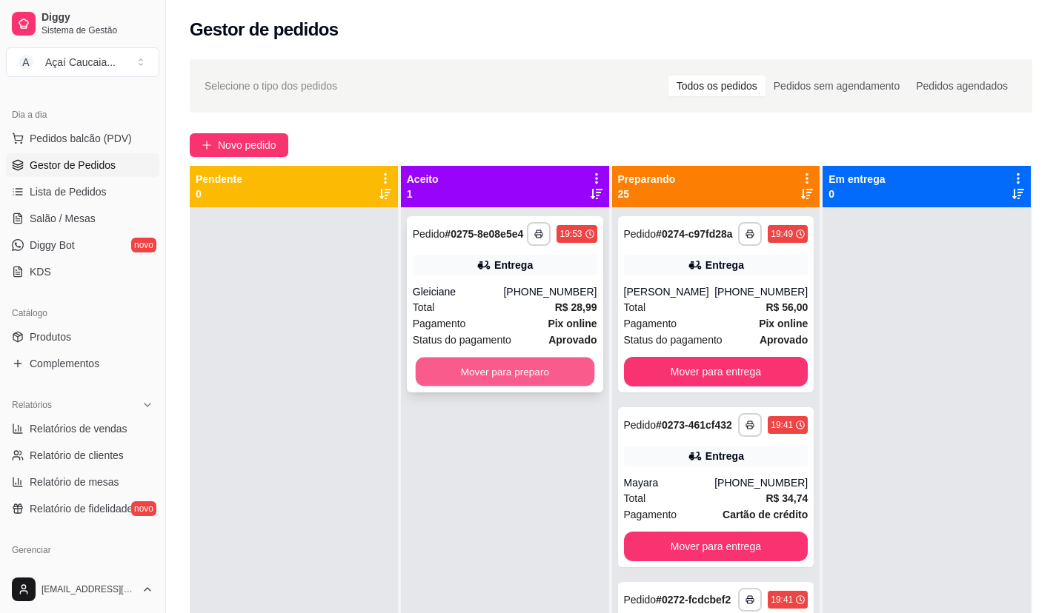
click at [530, 376] on button "Mover para preparo" at bounding box center [504, 372] width 179 height 29
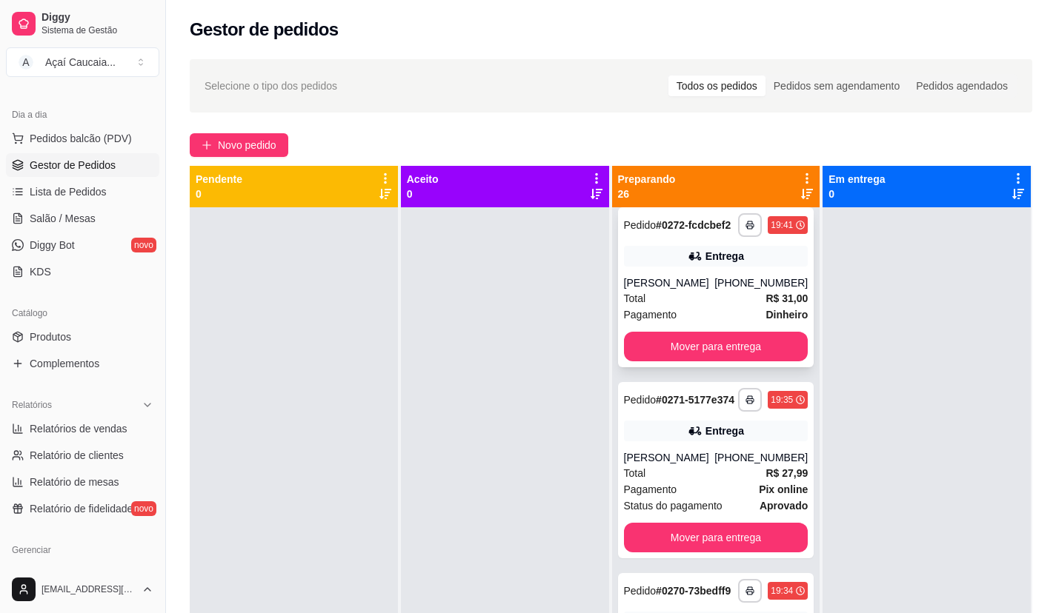
scroll to position [593, 0]
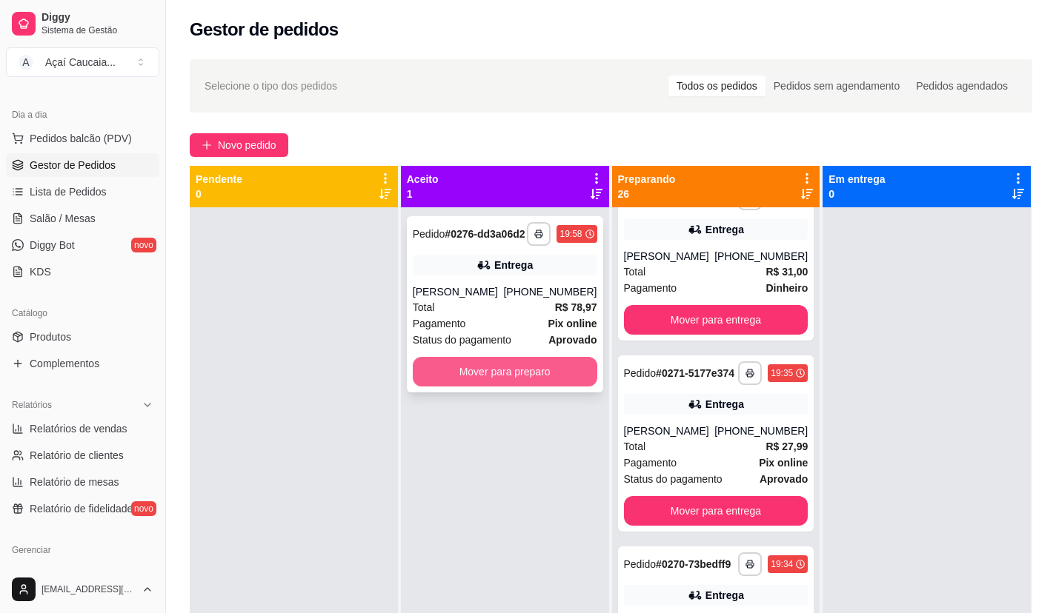
click at [447, 387] on button "Mover para preparo" at bounding box center [505, 372] width 184 height 30
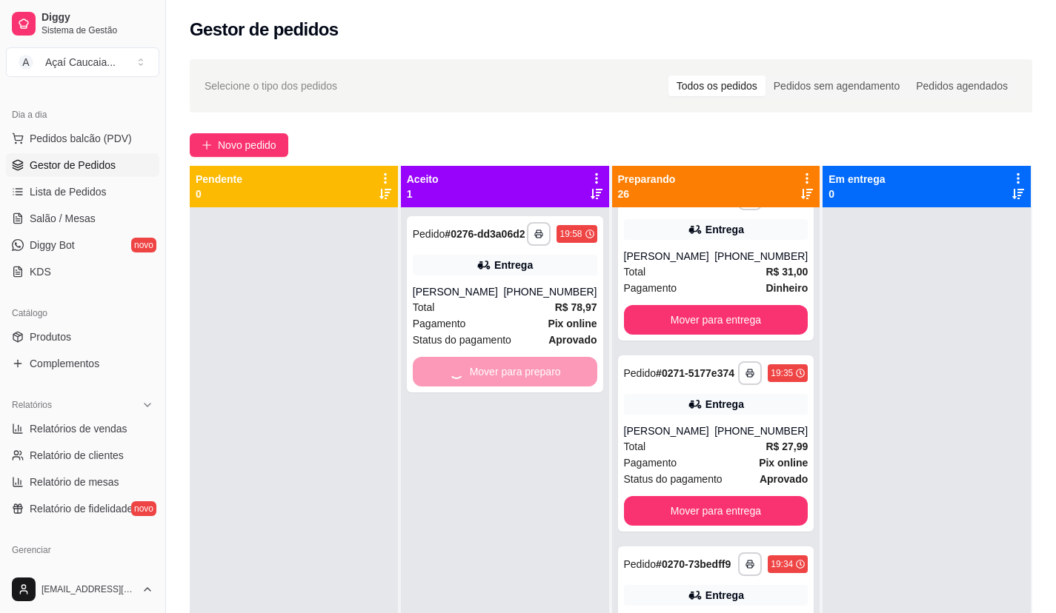
click at [462, 500] on div "**********" at bounding box center [505, 513] width 208 height 613
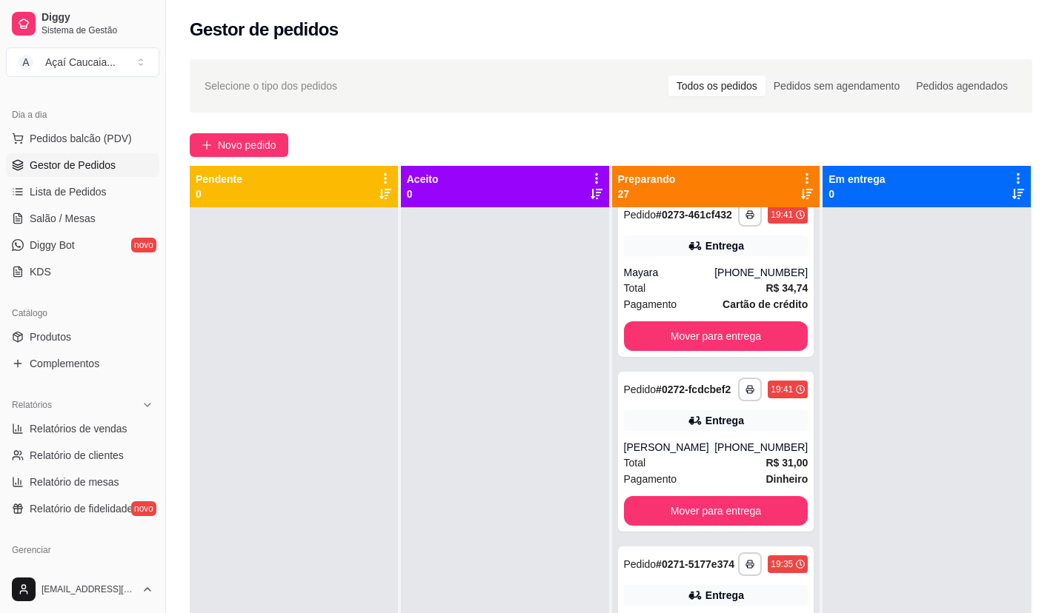
scroll to position [796, 0]
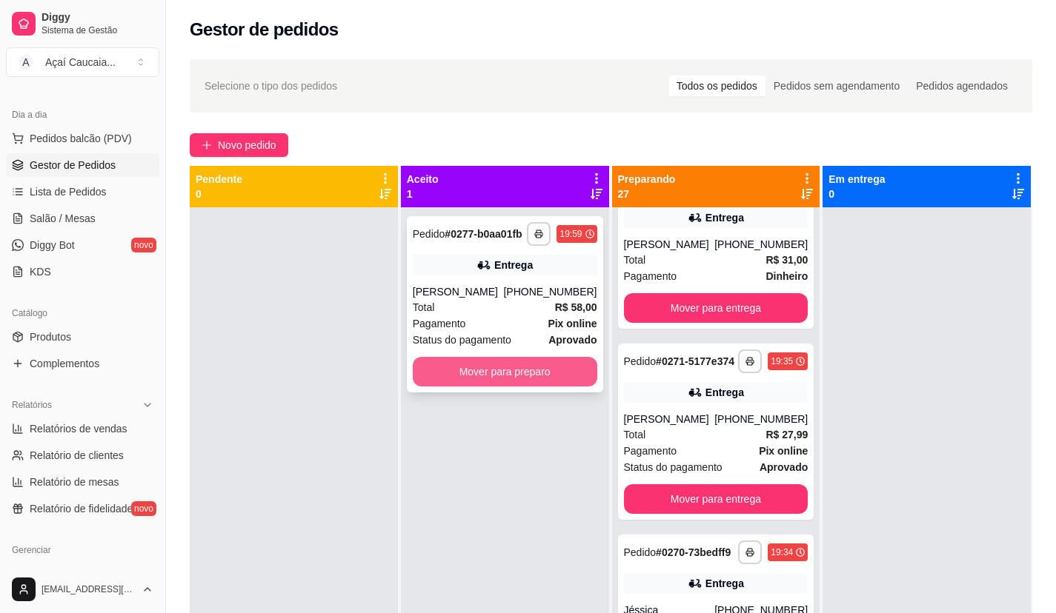
click at [517, 376] on button "Mover para preparo" at bounding box center [505, 372] width 184 height 30
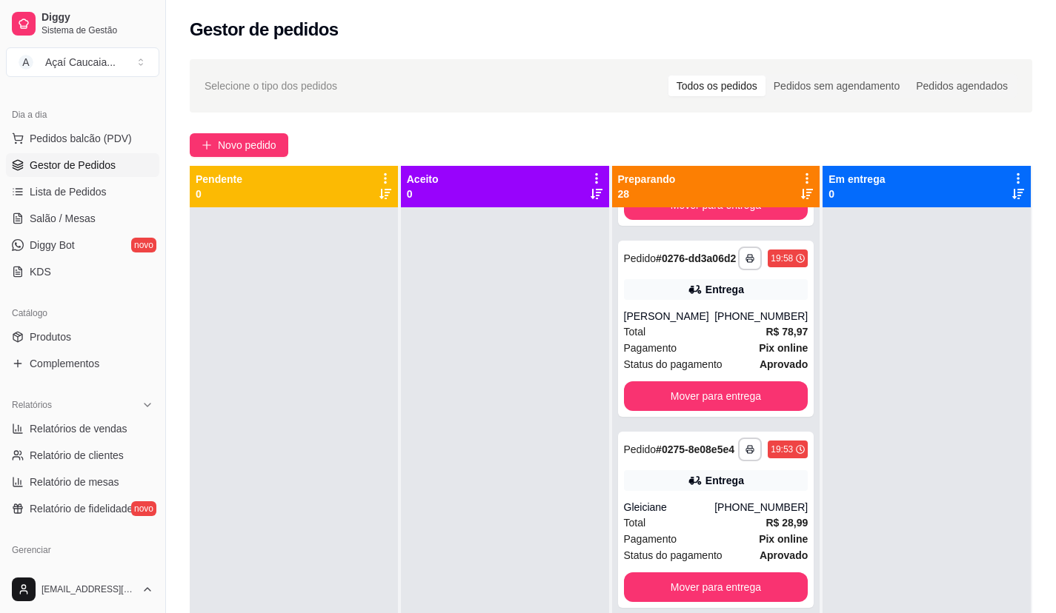
scroll to position [184, 0]
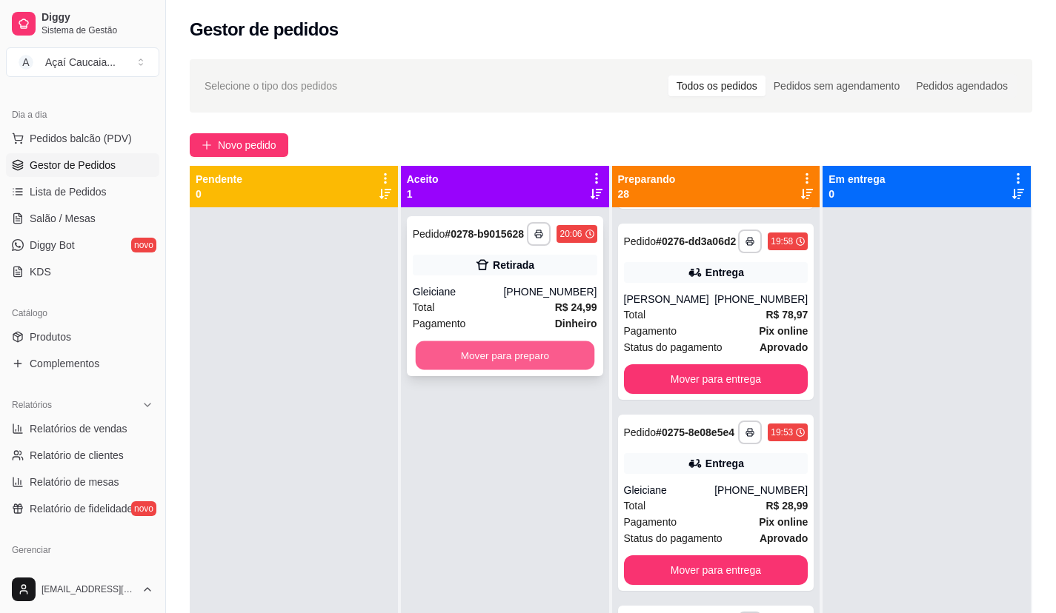
click at [519, 353] on button "Mover para preparo" at bounding box center [504, 356] width 179 height 29
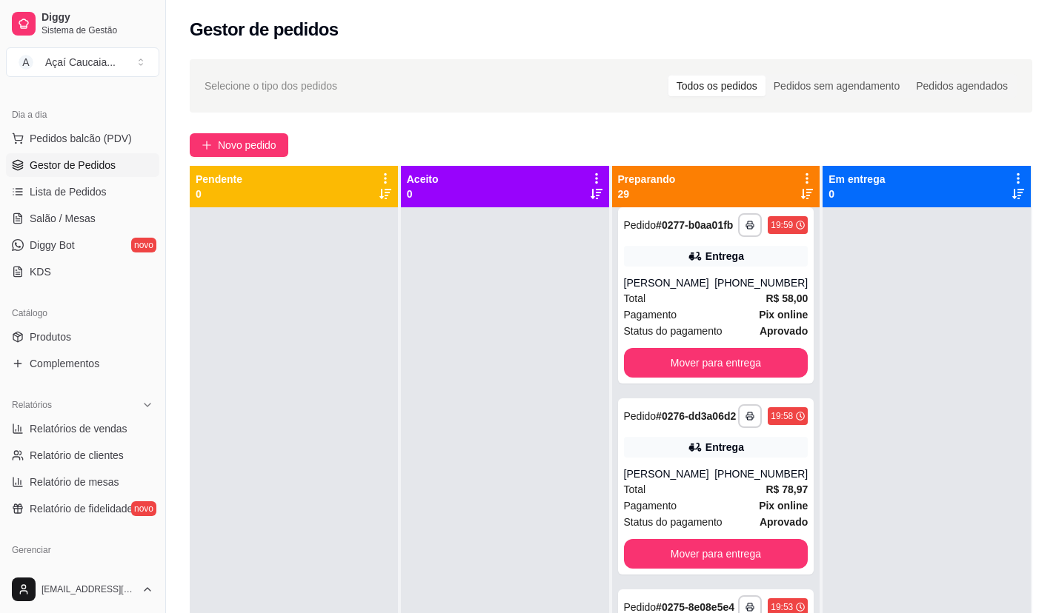
scroll to position [370, 0]
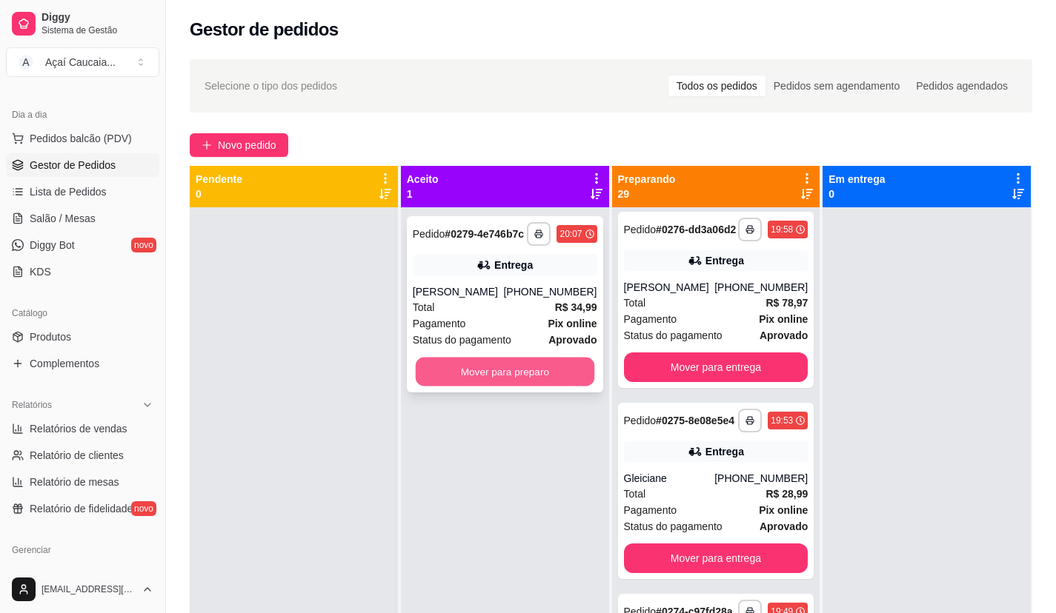
click at [550, 387] on button "Mover para preparo" at bounding box center [504, 372] width 179 height 29
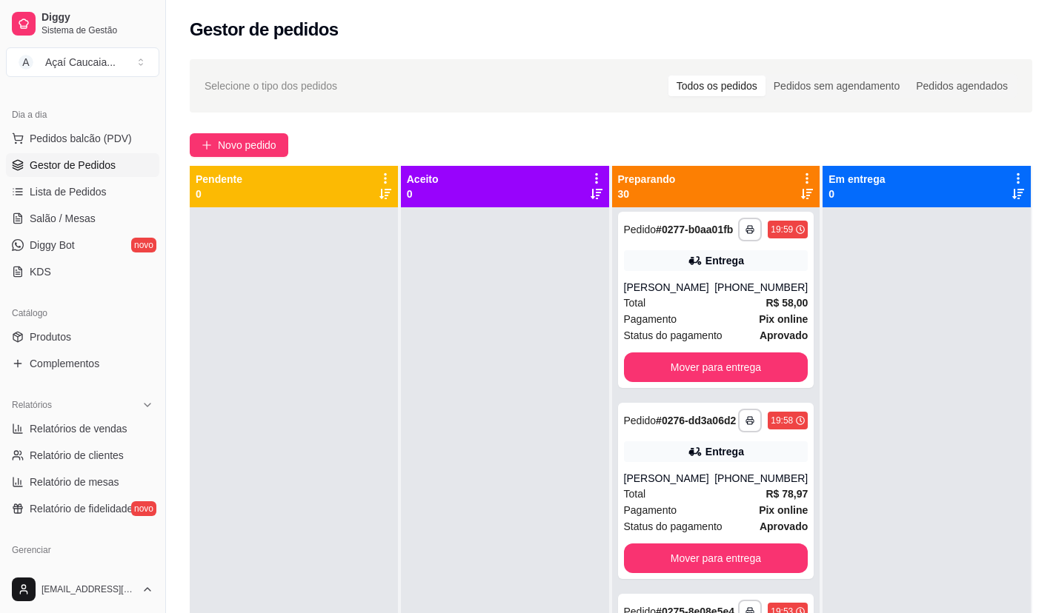
scroll to position [573, 0]
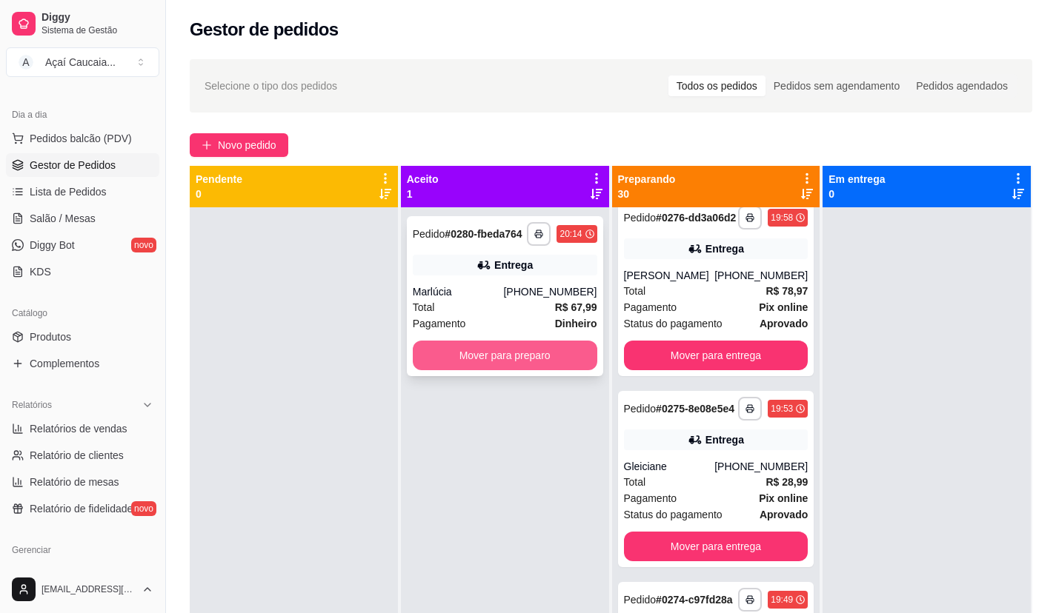
click at [545, 351] on button "Mover para preparo" at bounding box center [505, 356] width 184 height 30
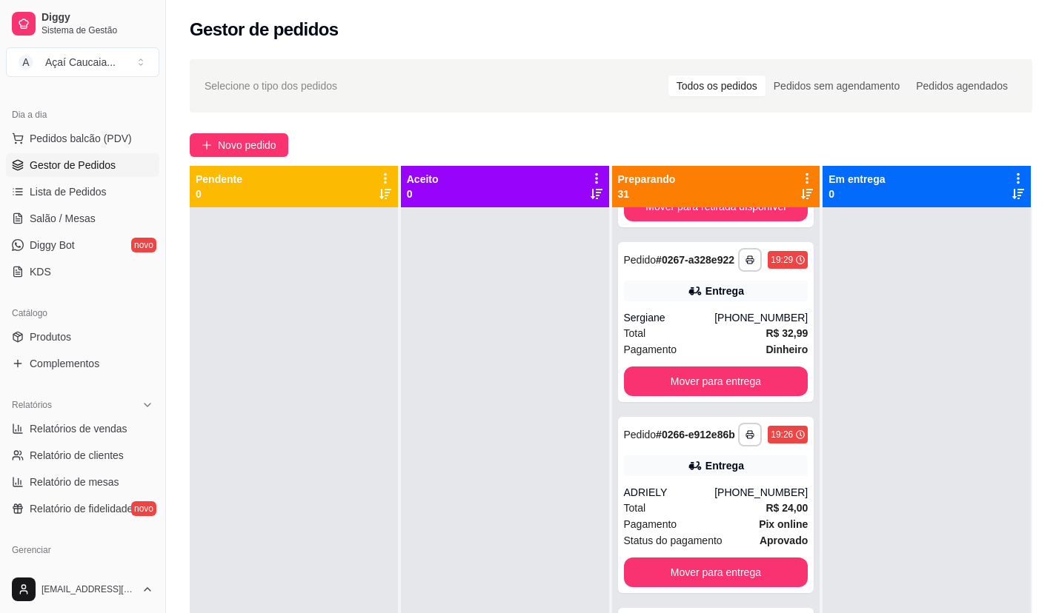
scroll to position [2371, 0]
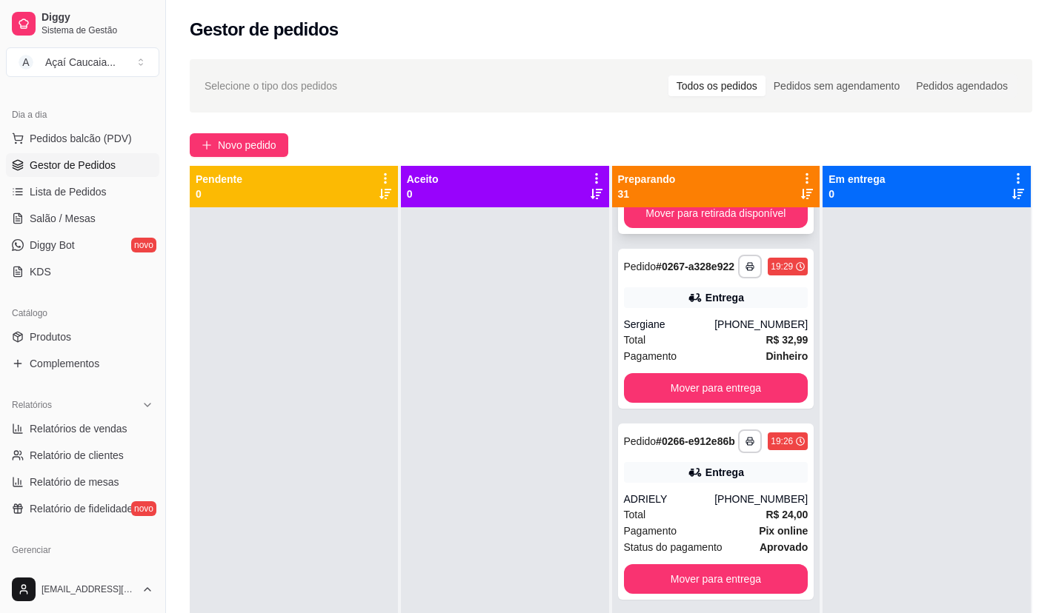
click at [702, 173] on div "Total R$ 41,05" at bounding box center [716, 165] width 184 height 16
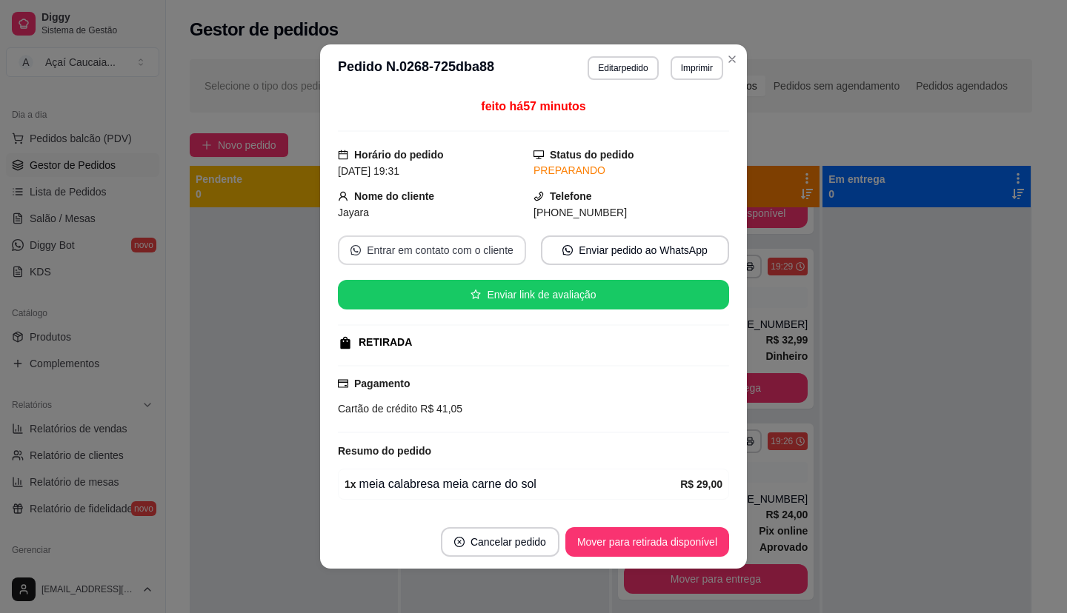
click at [458, 250] on button "Entrar em contato com o cliente" at bounding box center [432, 251] width 188 height 30
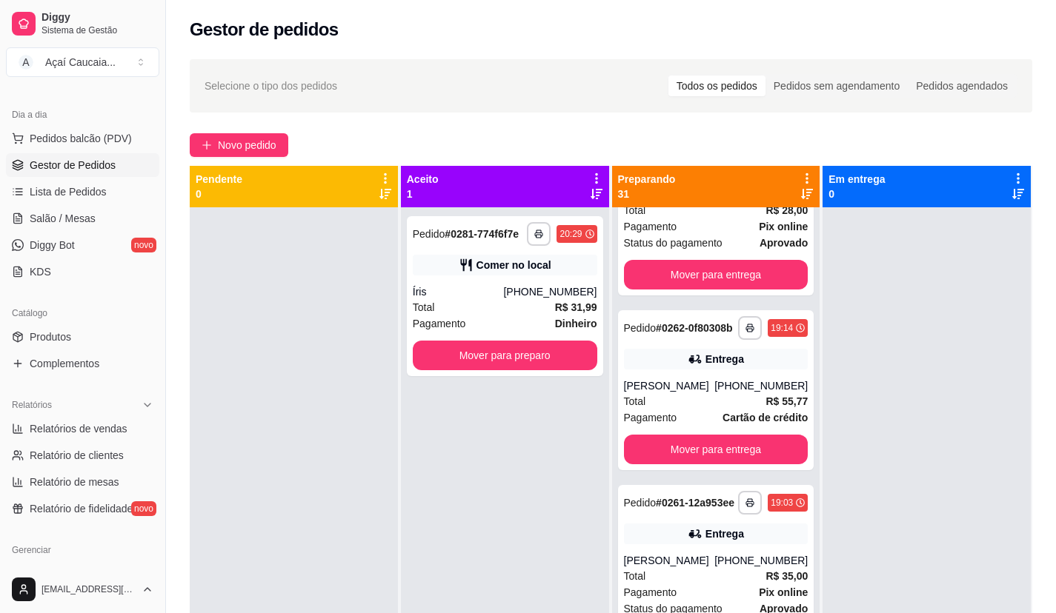
scroll to position [3334, 0]
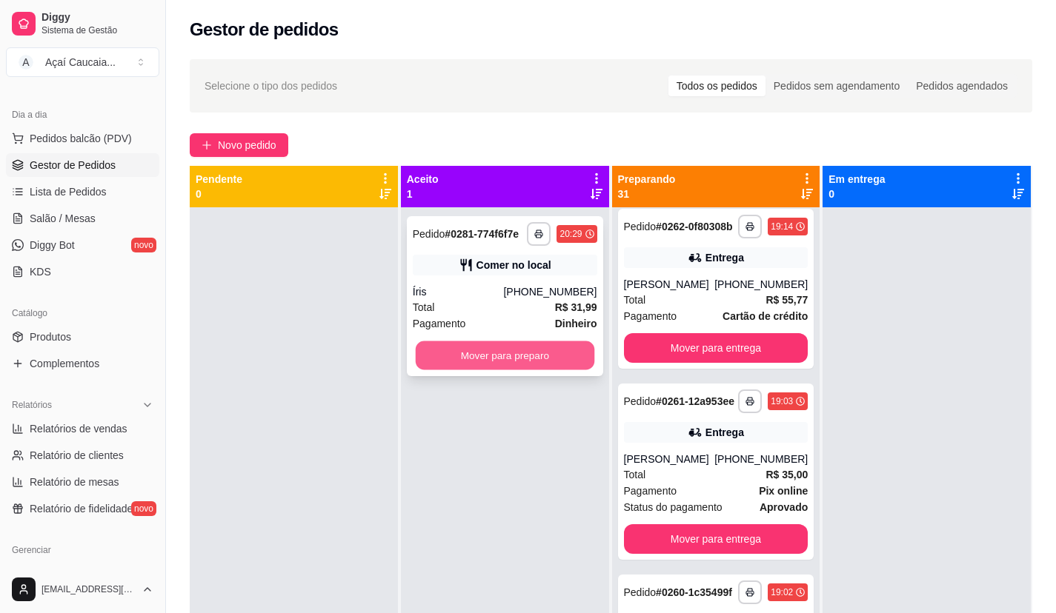
click at [555, 362] on button "Mover para preparo" at bounding box center [504, 356] width 179 height 29
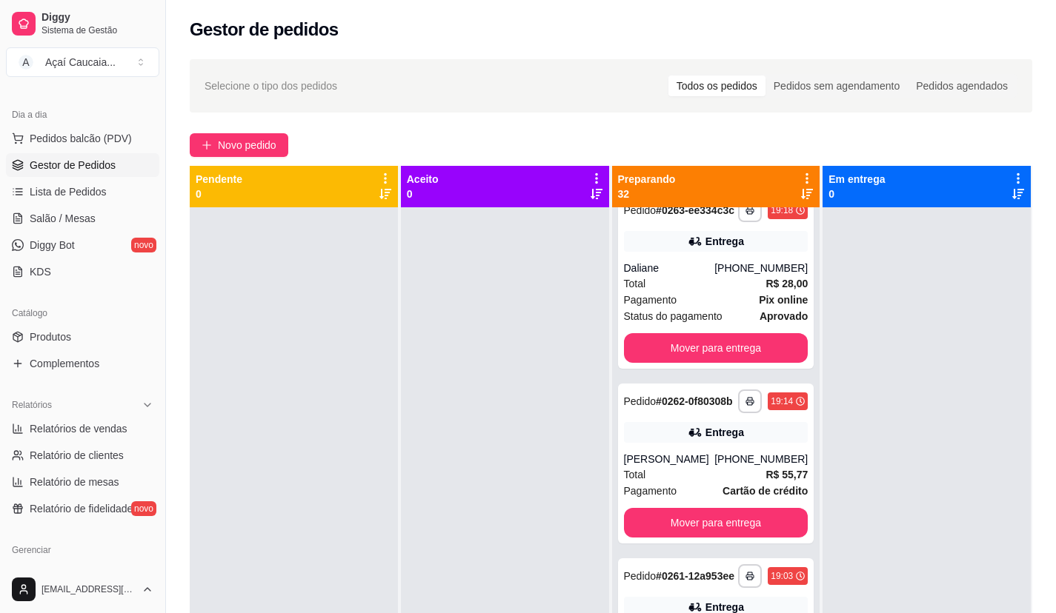
scroll to position [3521, 0]
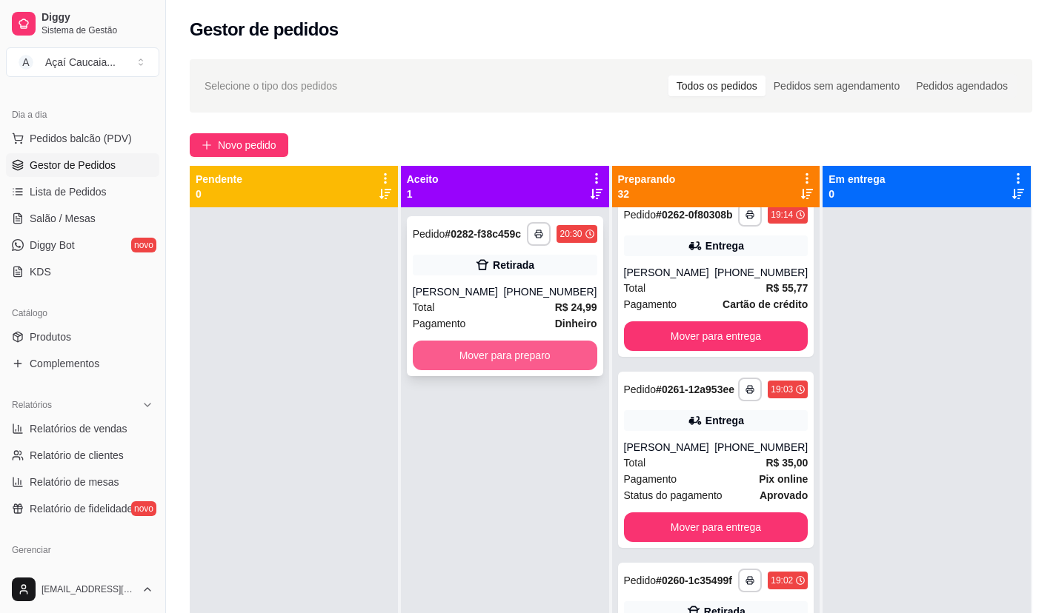
click at [525, 350] on button "Mover para preparo" at bounding box center [505, 356] width 184 height 30
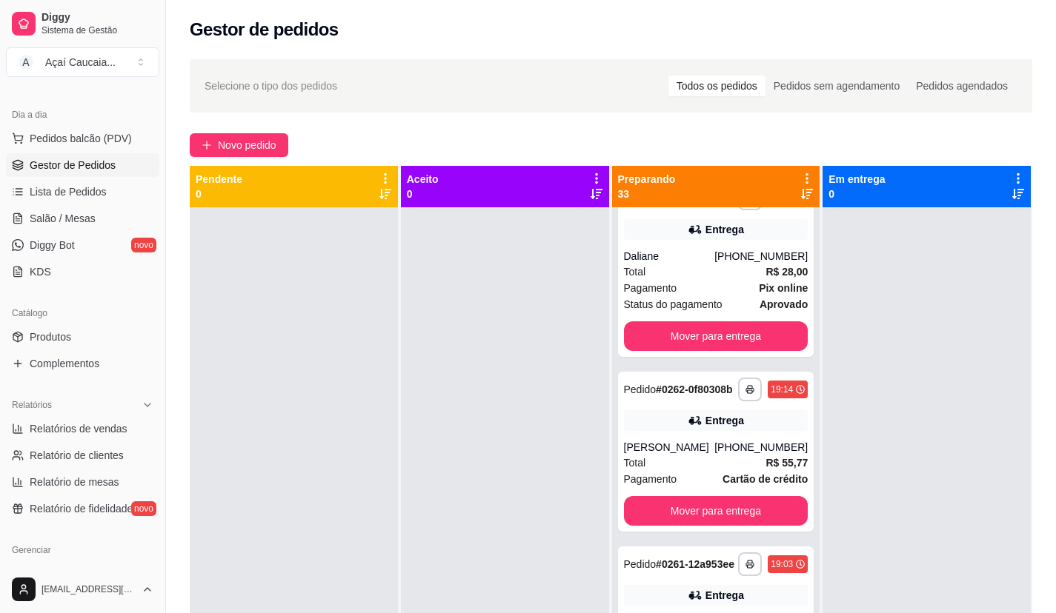
scroll to position [3707, 0]
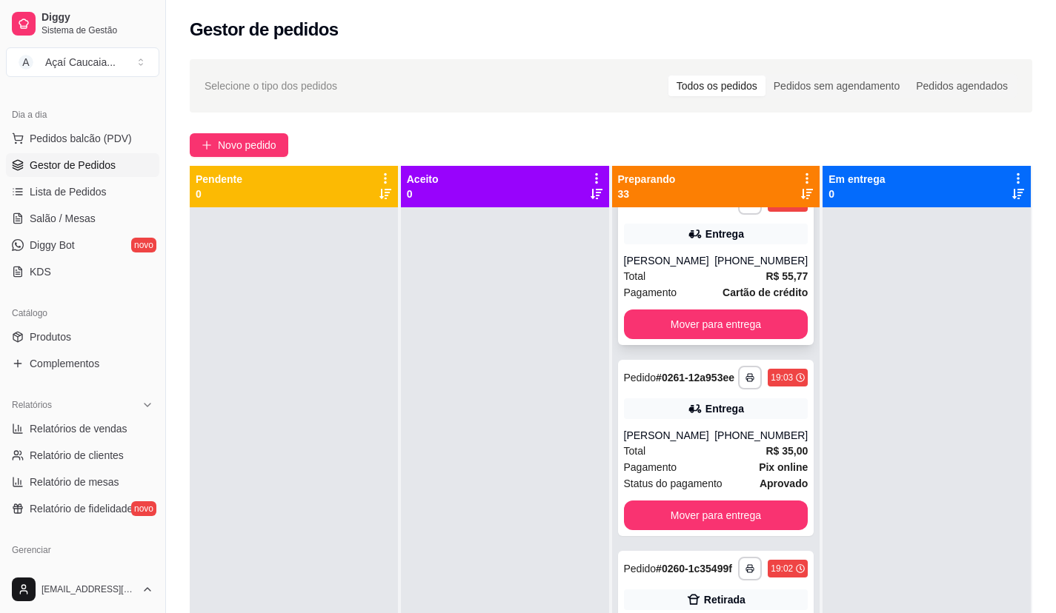
click at [717, 284] on div "Total R$ 55,77" at bounding box center [716, 276] width 184 height 16
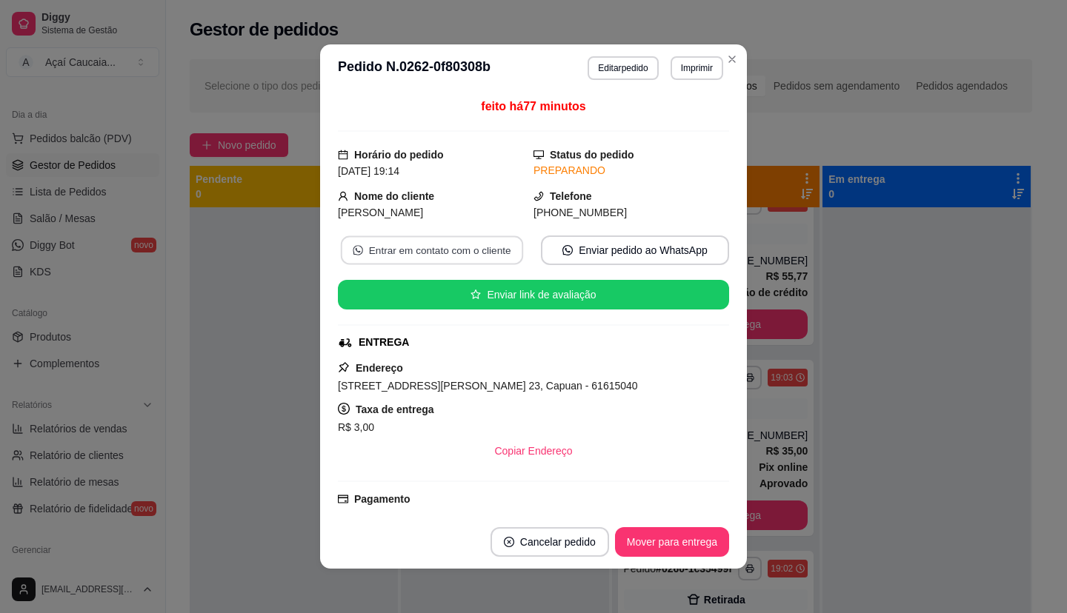
click at [407, 255] on button "Entrar em contato com o cliente" at bounding box center [432, 250] width 182 height 29
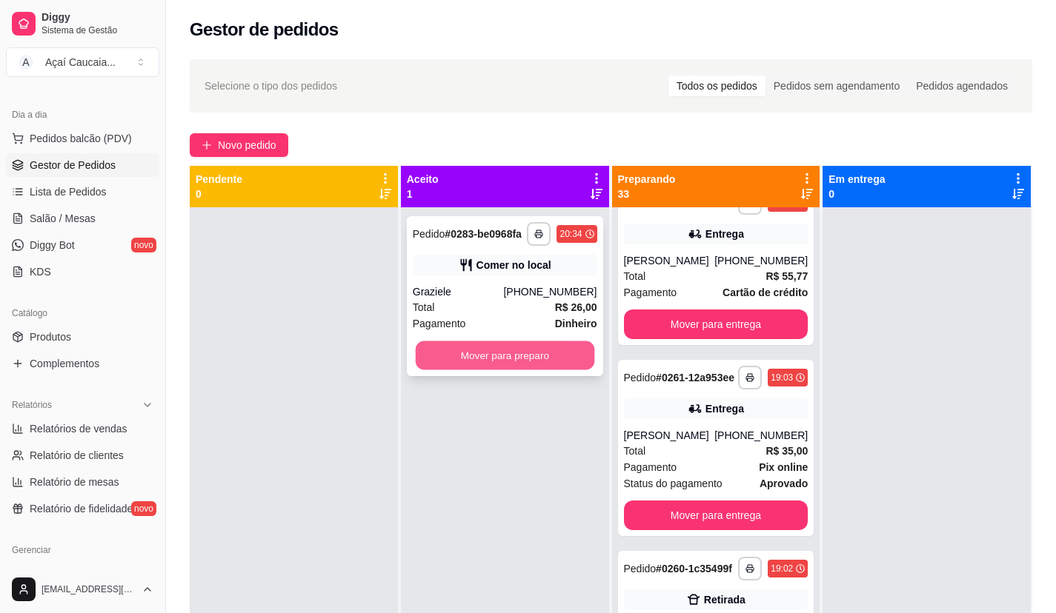
click at [513, 358] on button "Mover para preparo" at bounding box center [504, 356] width 179 height 29
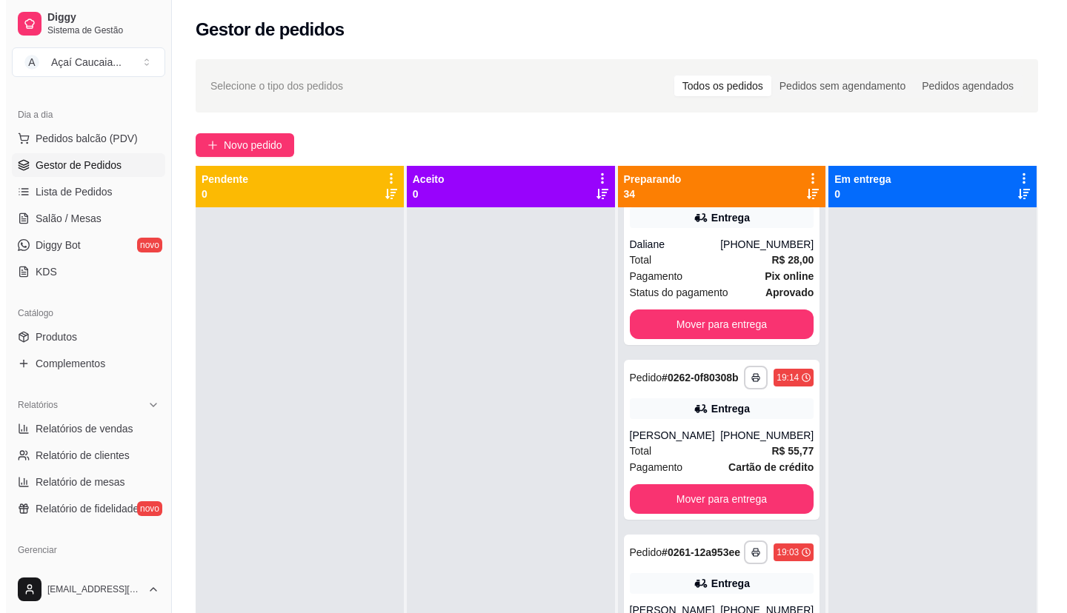
scroll to position [3894, 0]
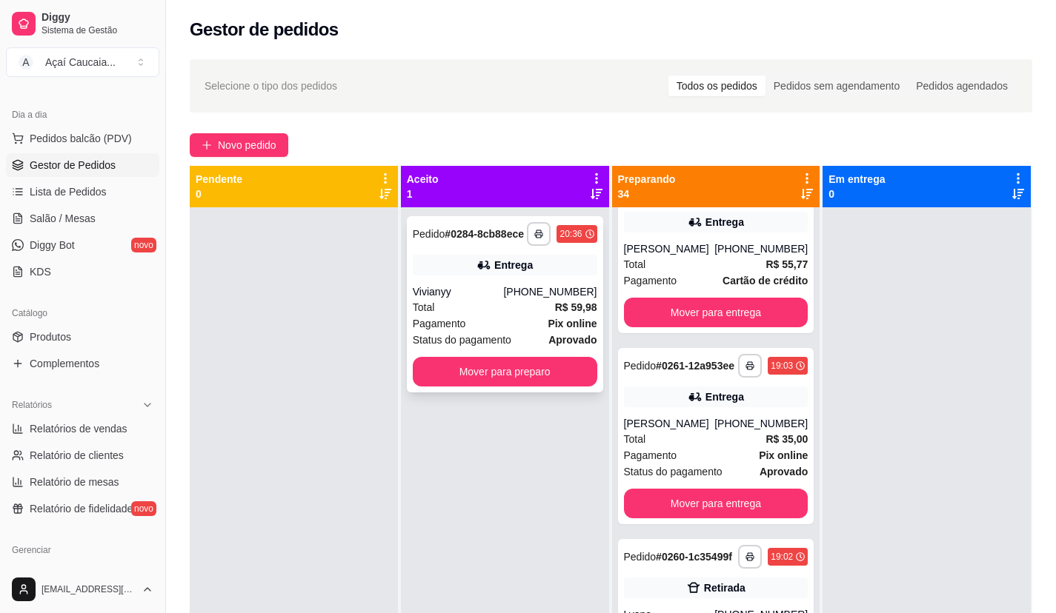
click at [516, 355] on div "**********" at bounding box center [505, 304] width 196 height 176
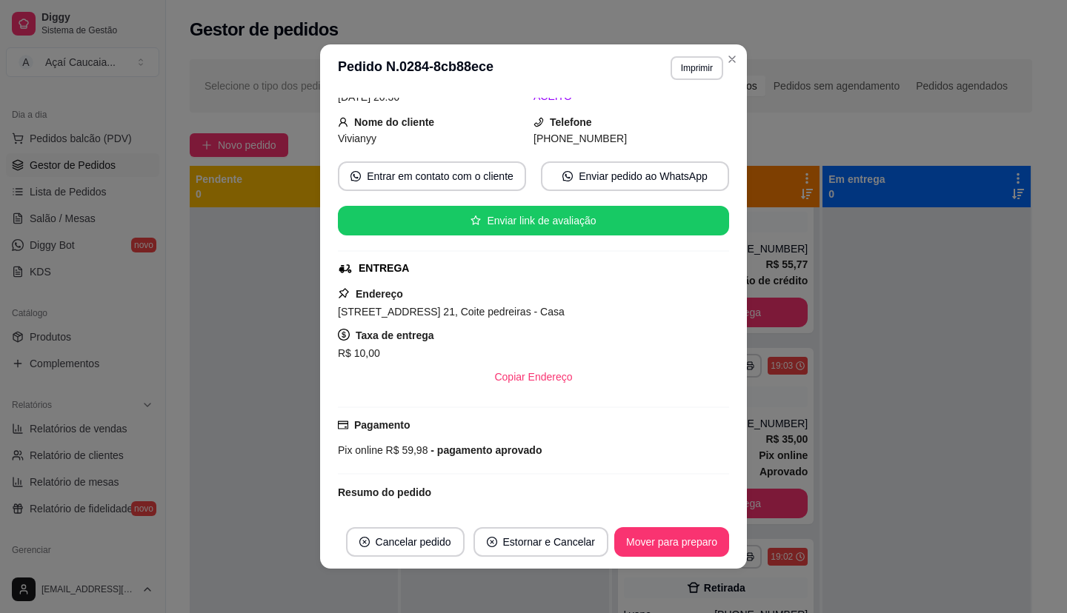
scroll to position [0, 0]
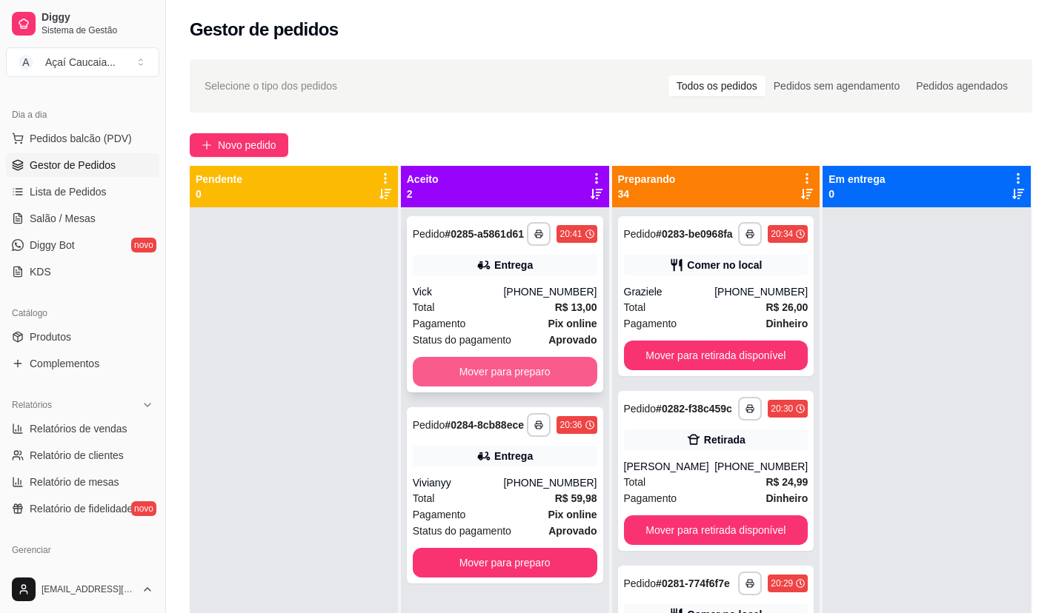
click at [504, 367] on button "Mover para preparo" at bounding box center [505, 372] width 184 height 30
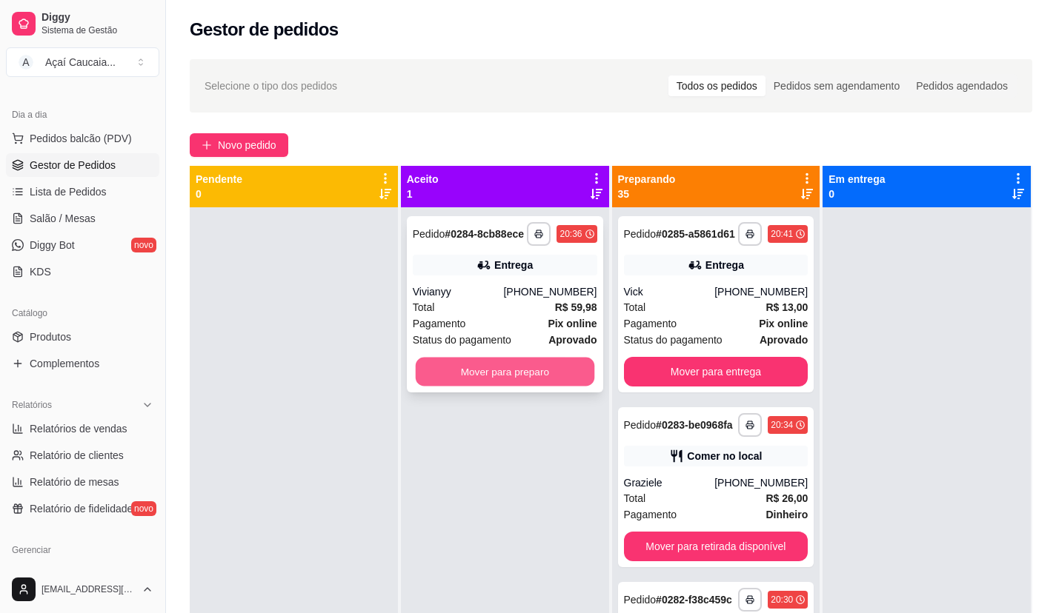
click at [506, 369] on button "Mover para preparo" at bounding box center [504, 372] width 179 height 29
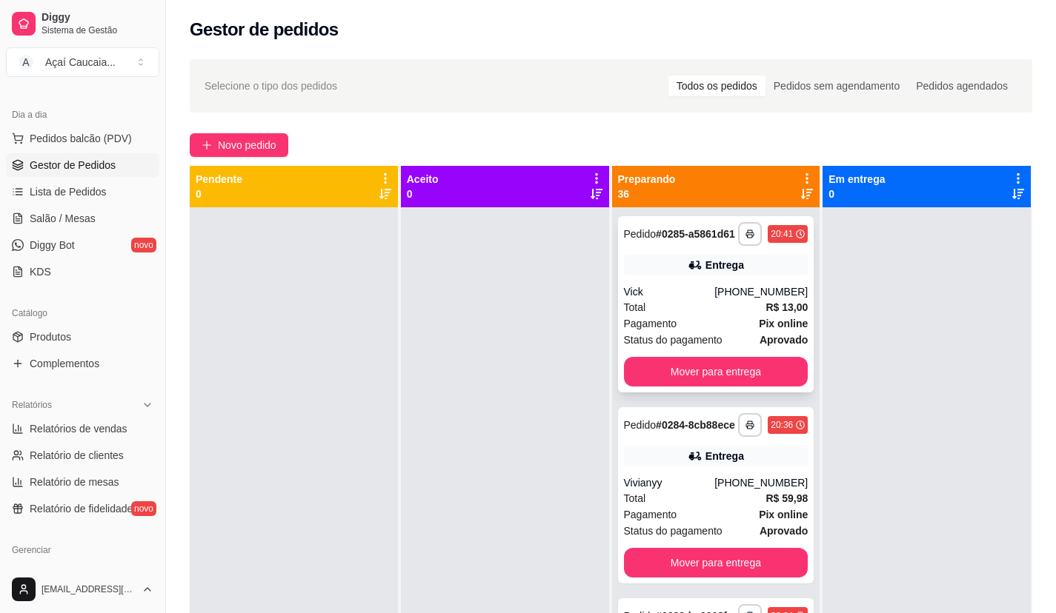
click at [720, 299] on div "[PHONE_NUMBER]" at bounding box center [760, 291] width 93 height 15
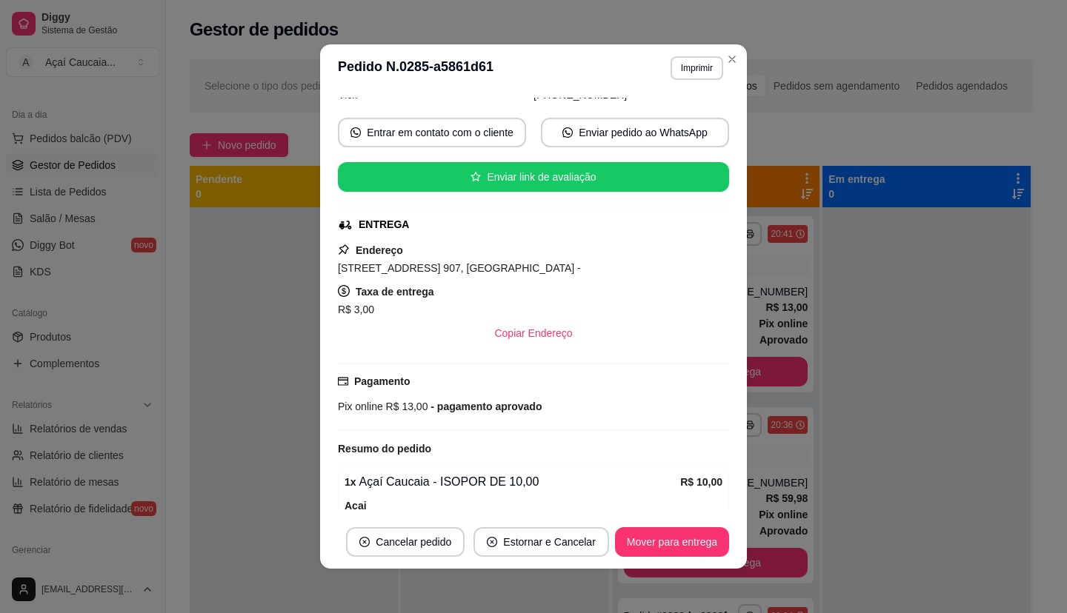
scroll to position [64, 0]
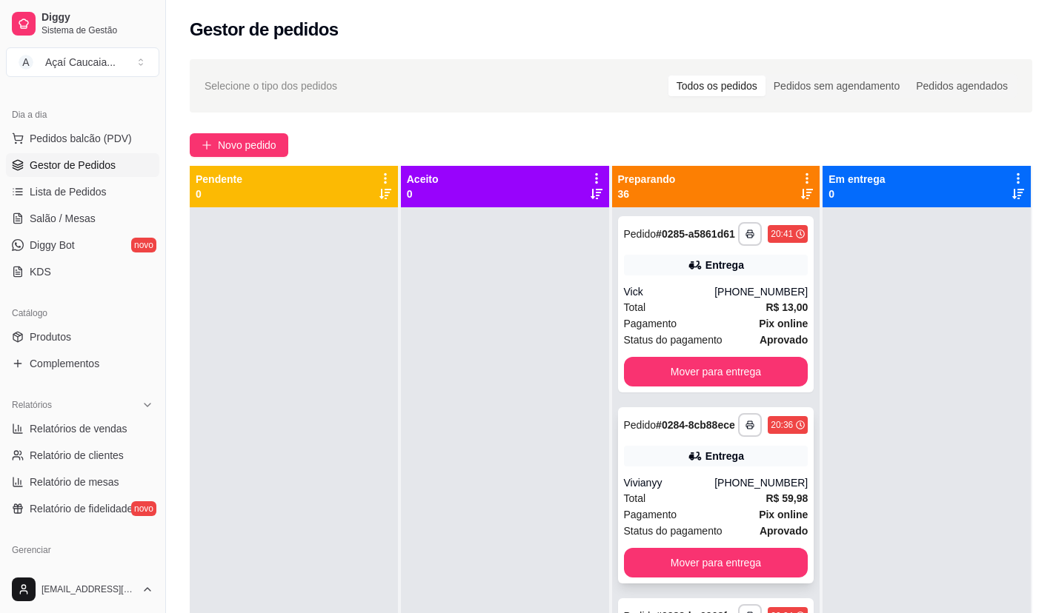
click at [683, 490] on div "Vivianyy" at bounding box center [669, 483] width 91 height 15
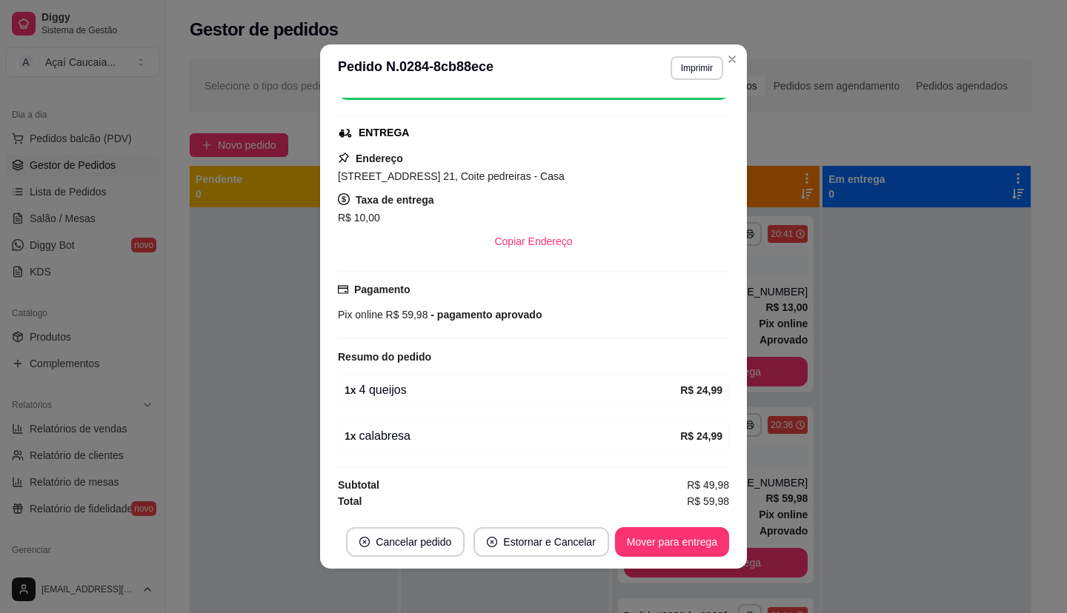
scroll to position [3, 0]
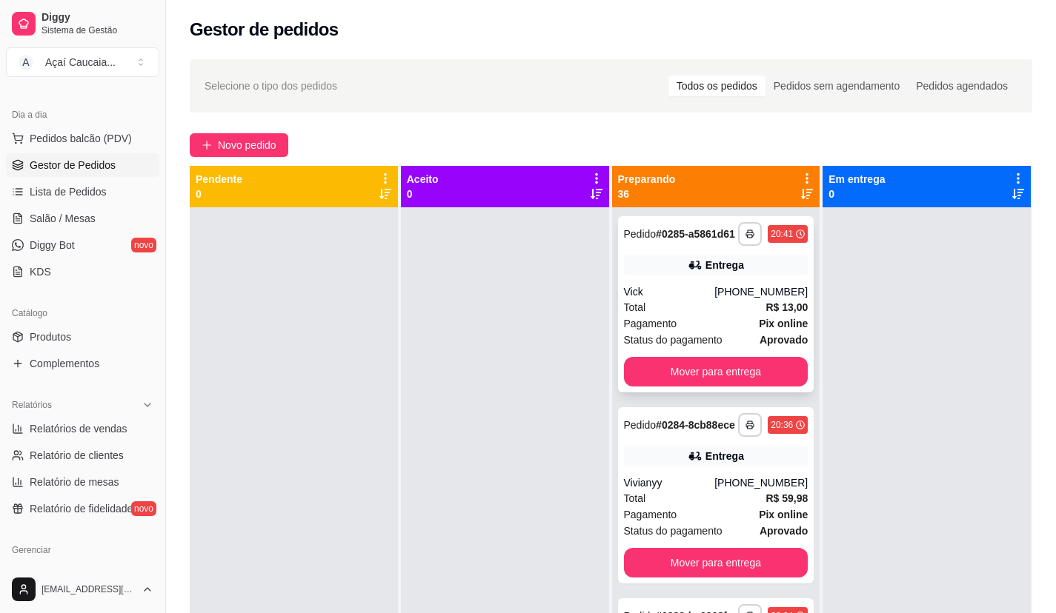
click at [682, 314] on div "Total R$ 13,00" at bounding box center [716, 307] width 184 height 16
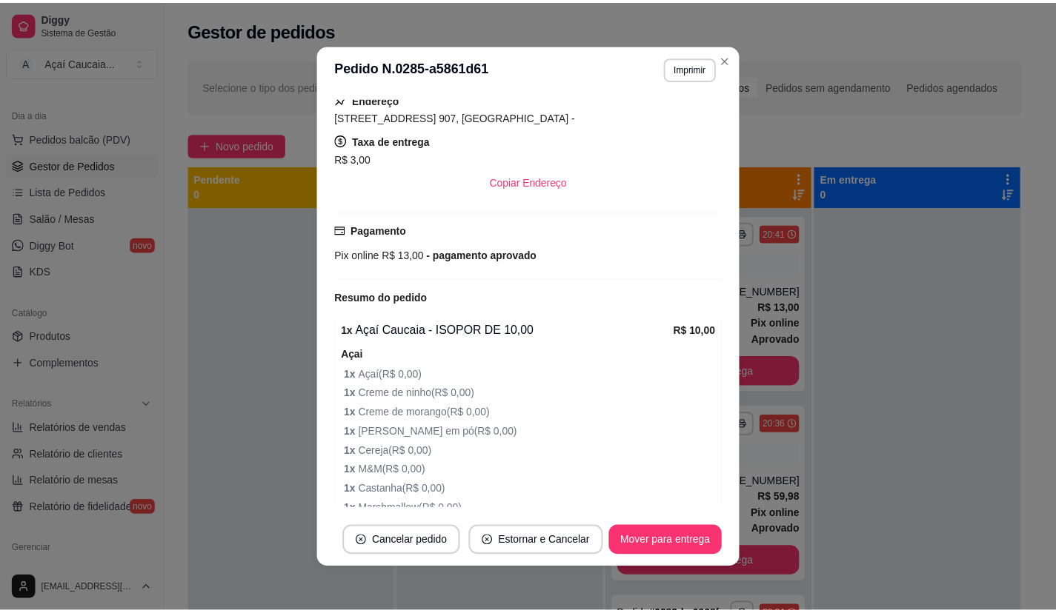
scroll to position [296, 0]
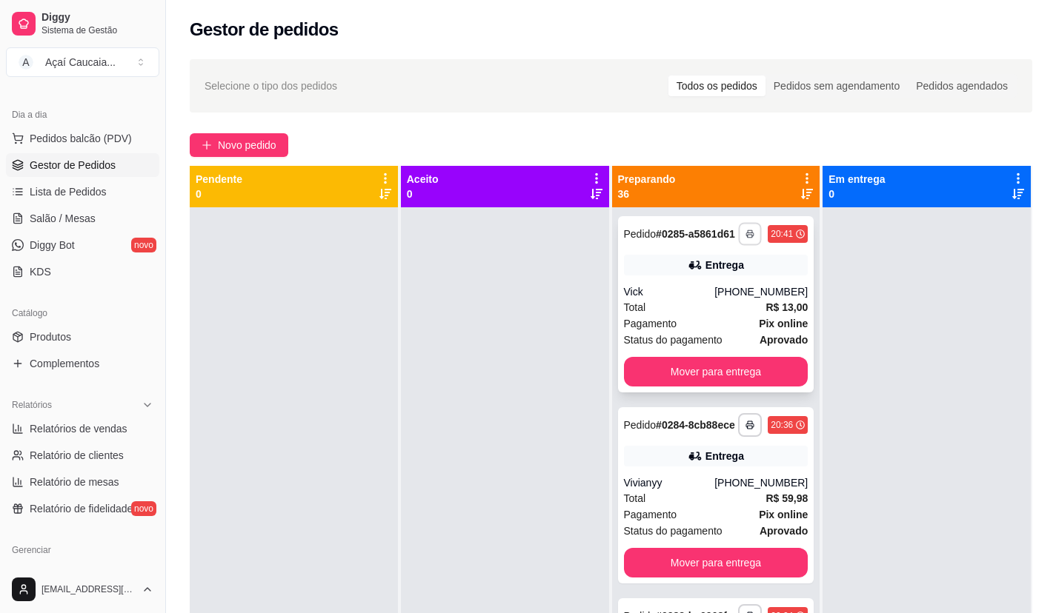
click at [739, 245] on button "button" at bounding box center [750, 233] width 23 height 23
click at [698, 284] on button "IMPRESSORA" at bounding box center [691, 292] width 107 height 24
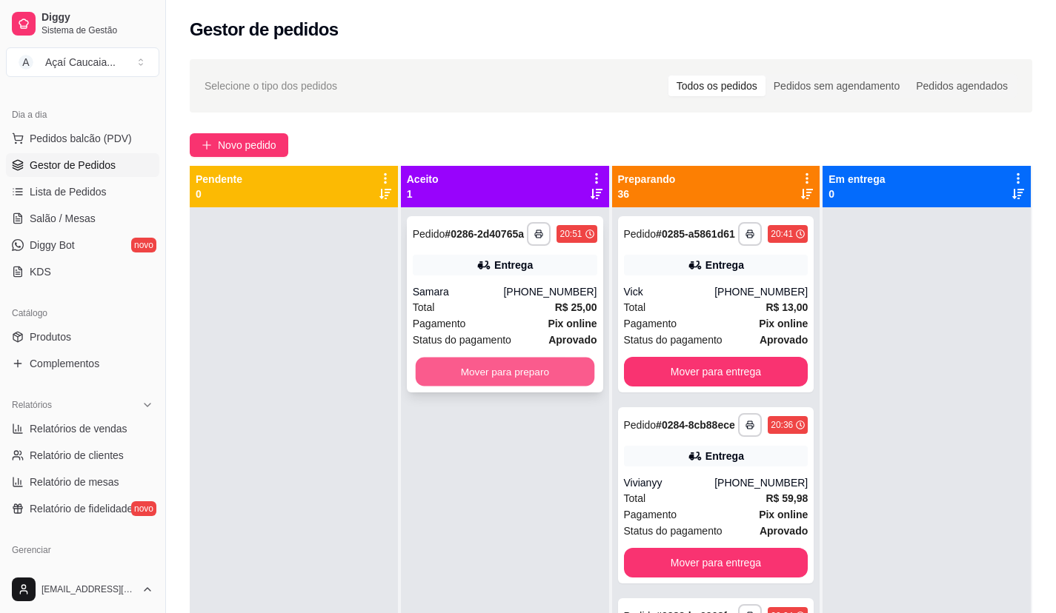
click at [484, 387] on button "Mover para preparo" at bounding box center [504, 372] width 179 height 29
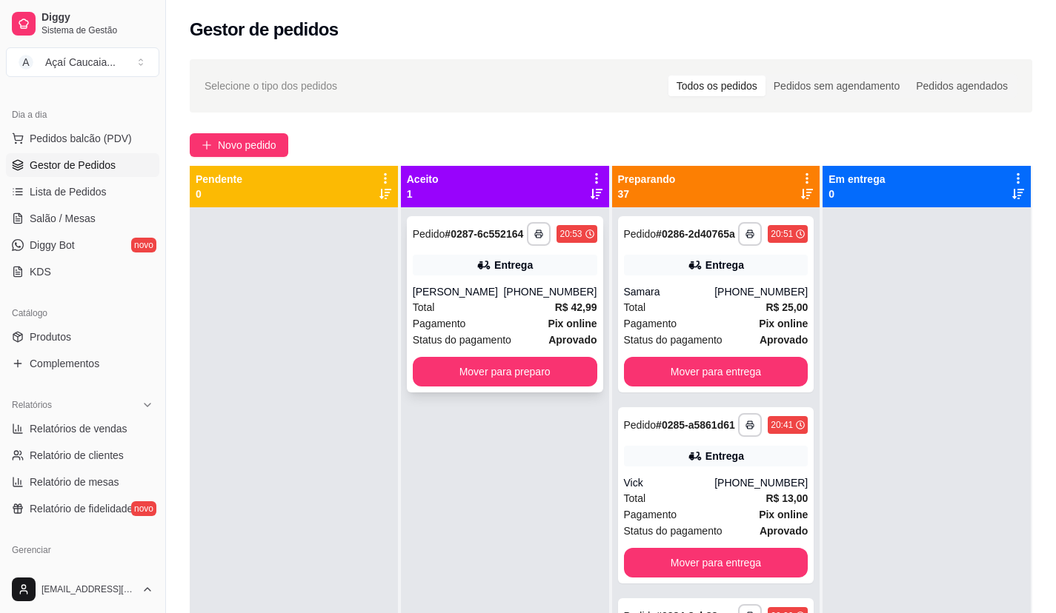
click at [490, 387] on div "**********" at bounding box center [505, 304] width 196 height 176
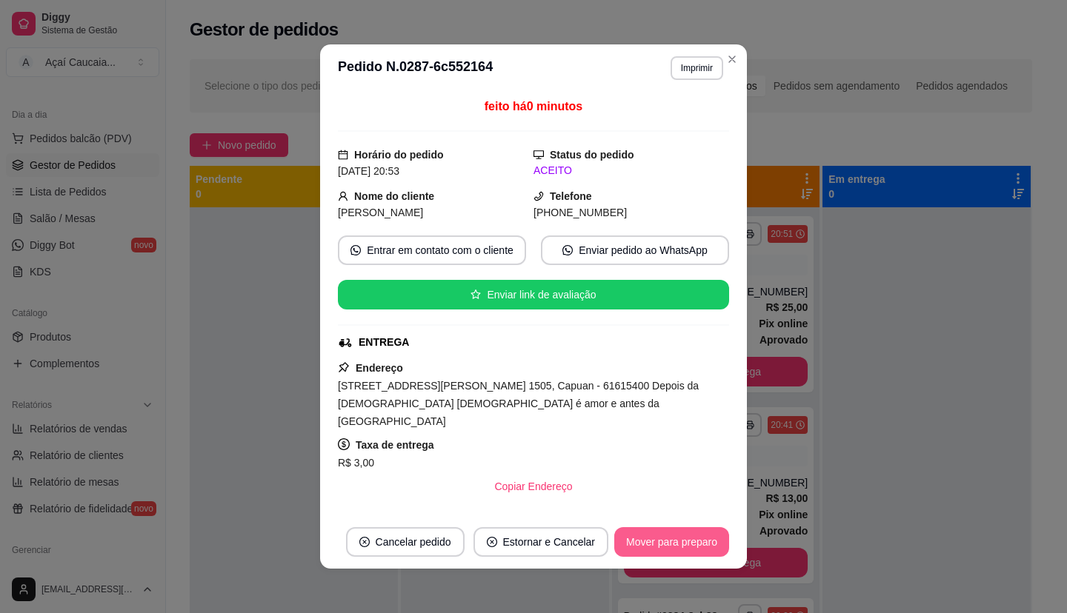
click at [682, 549] on button "Mover para preparo" at bounding box center [671, 543] width 115 height 30
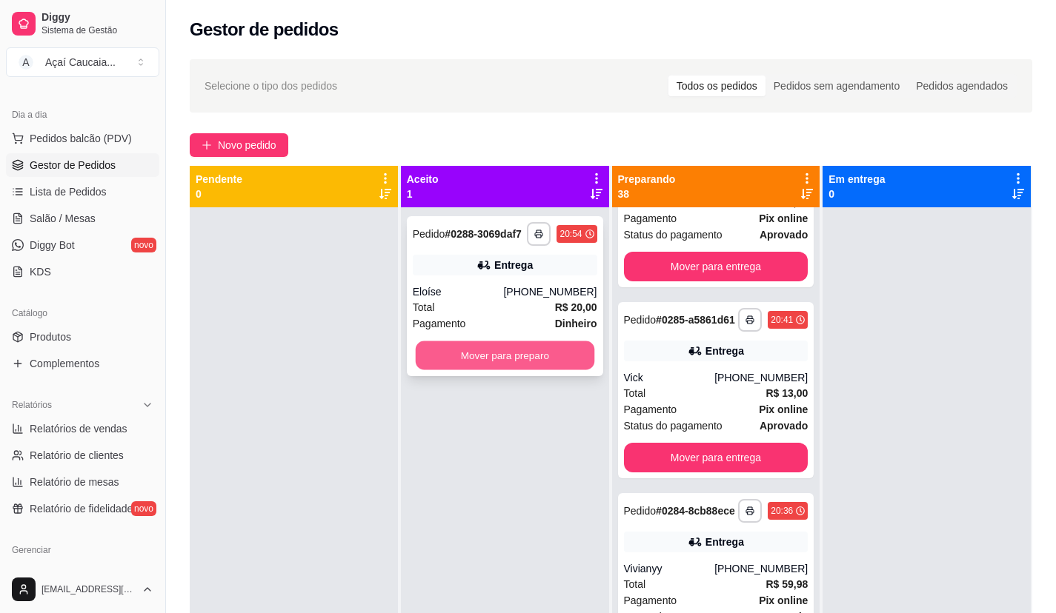
click at [485, 360] on button "Mover para preparo" at bounding box center [504, 356] width 179 height 29
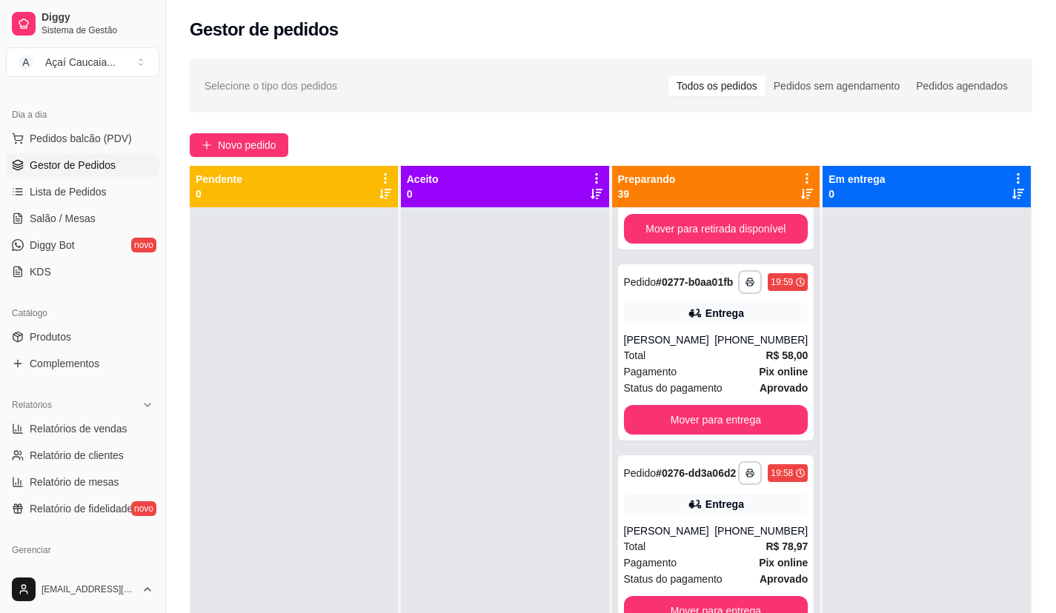
scroll to position [1965, 0]
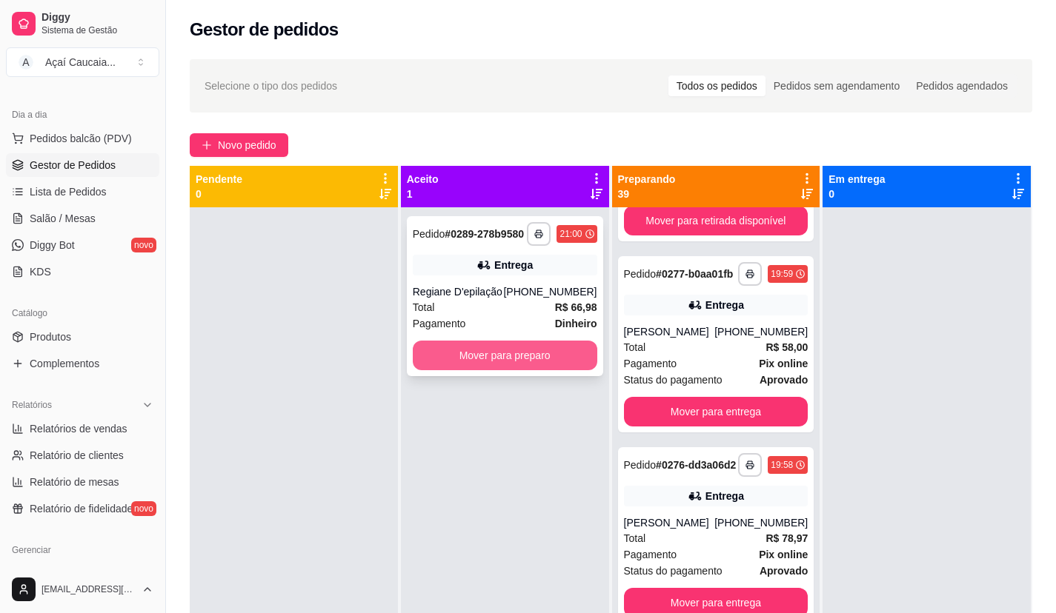
click at [489, 360] on button "Mover para preparo" at bounding box center [505, 356] width 184 height 30
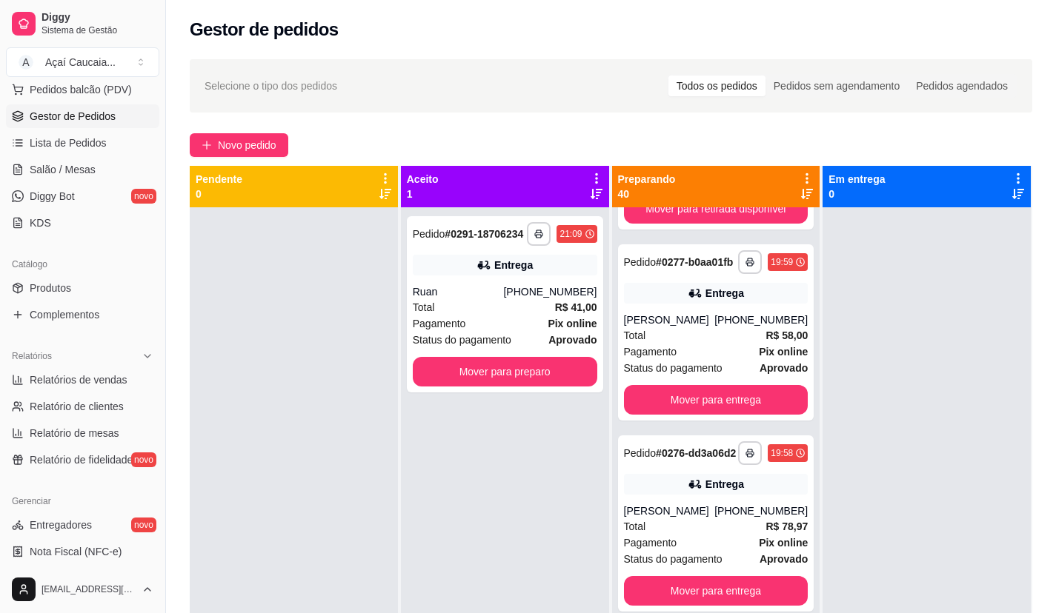
scroll to position [222, 0]
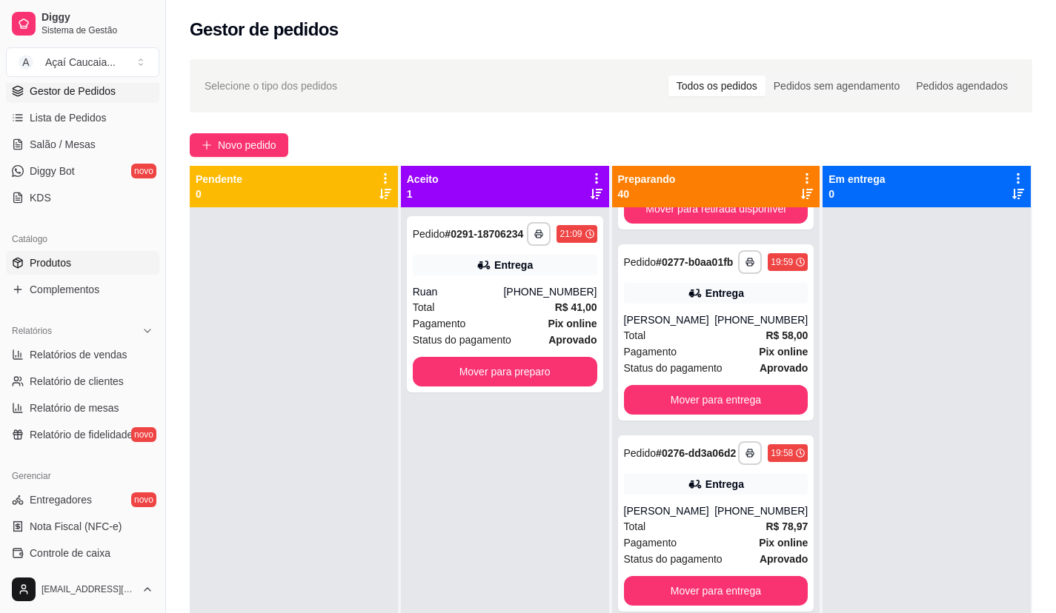
click at [94, 258] on link "Produtos" at bounding box center [82, 263] width 153 height 24
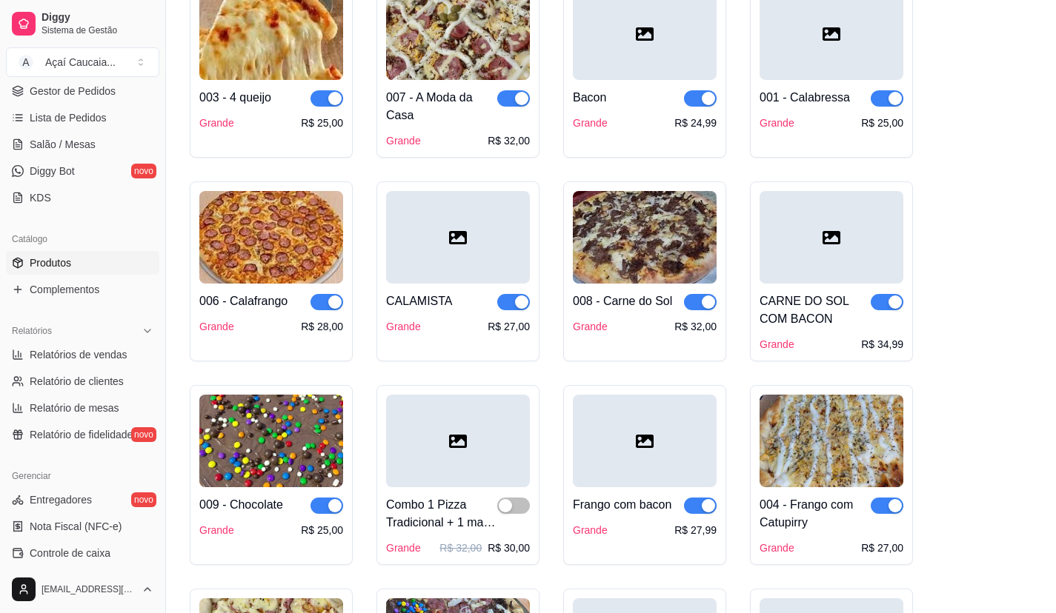
scroll to position [667, 0]
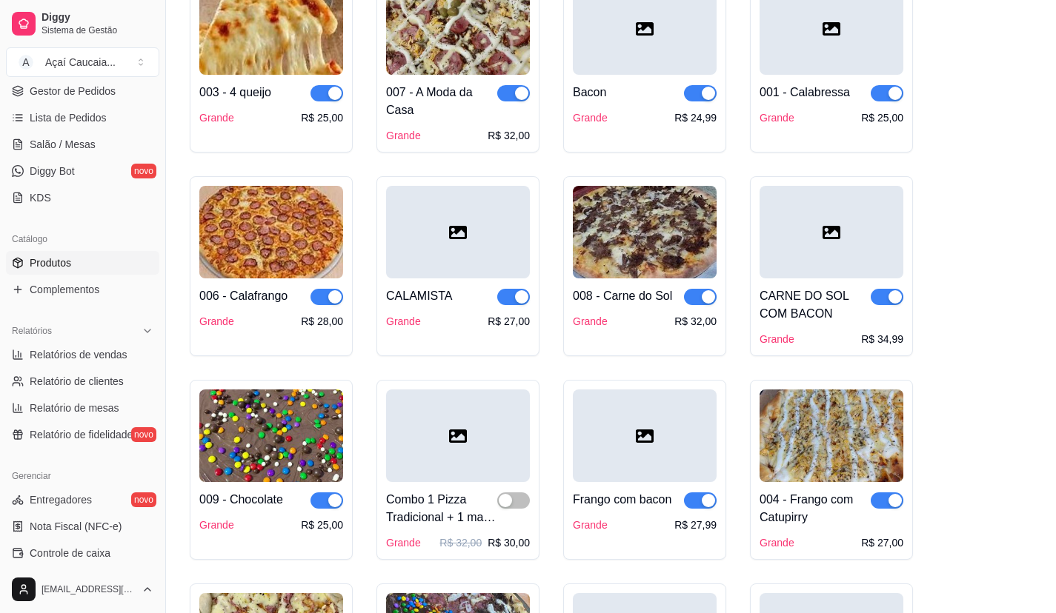
click at [324, 302] on span "button" at bounding box center [326, 297] width 33 height 16
click at [882, 93] on span "button" at bounding box center [887, 93] width 33 height 16
click at [513, 299] on button "button" at bounding box center [513, 297] width 33 height 16
click at [333, 302] on div "button" at bounding box center [334, 296] width 13 height 13
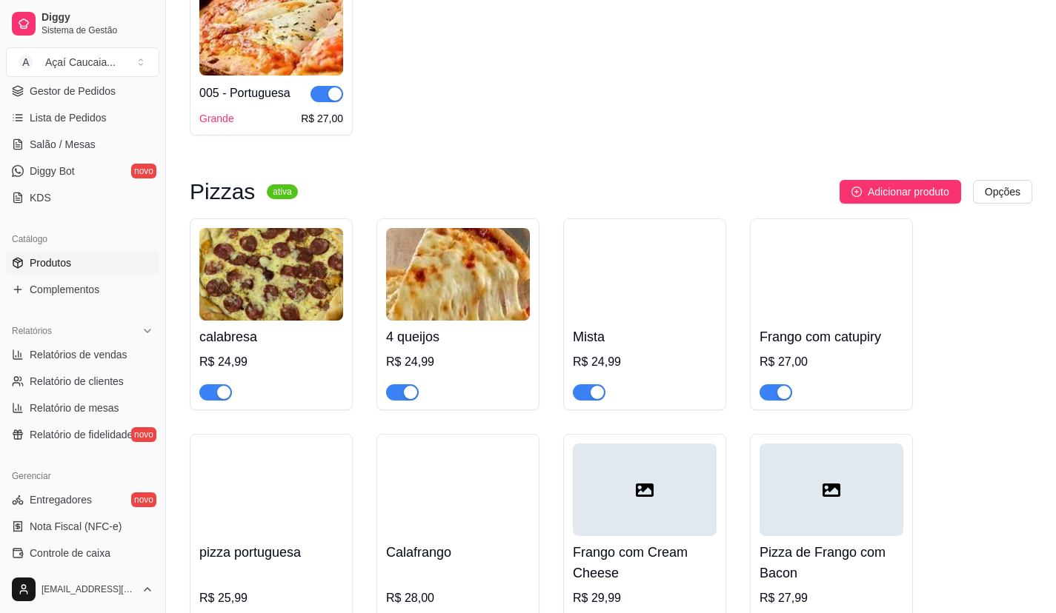
scroll to position [1482, 0]
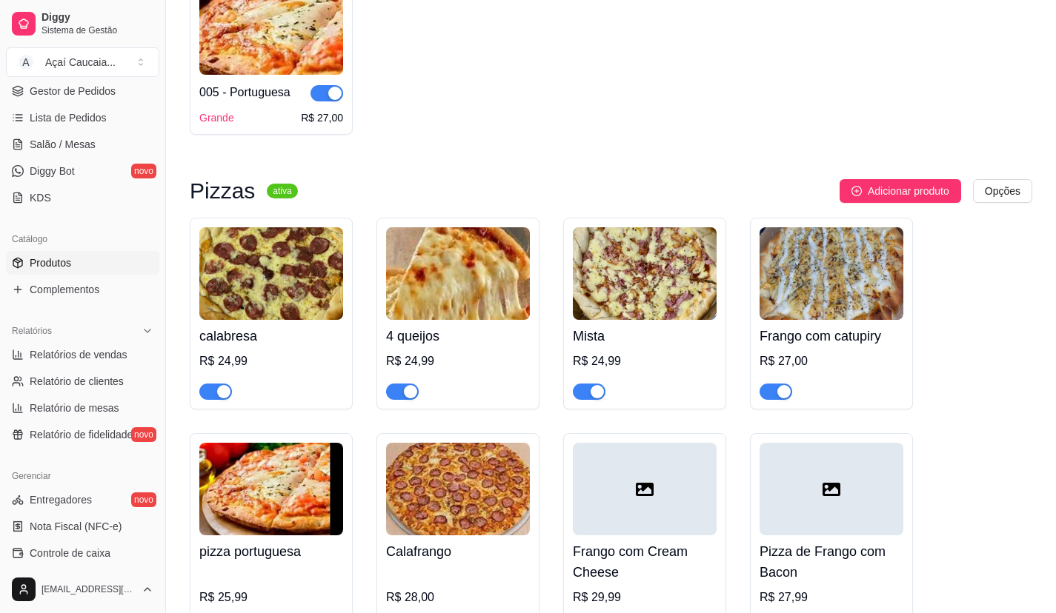
click at [216, 391] on button "button" at bounding box center [215, 392] width 33 height 16
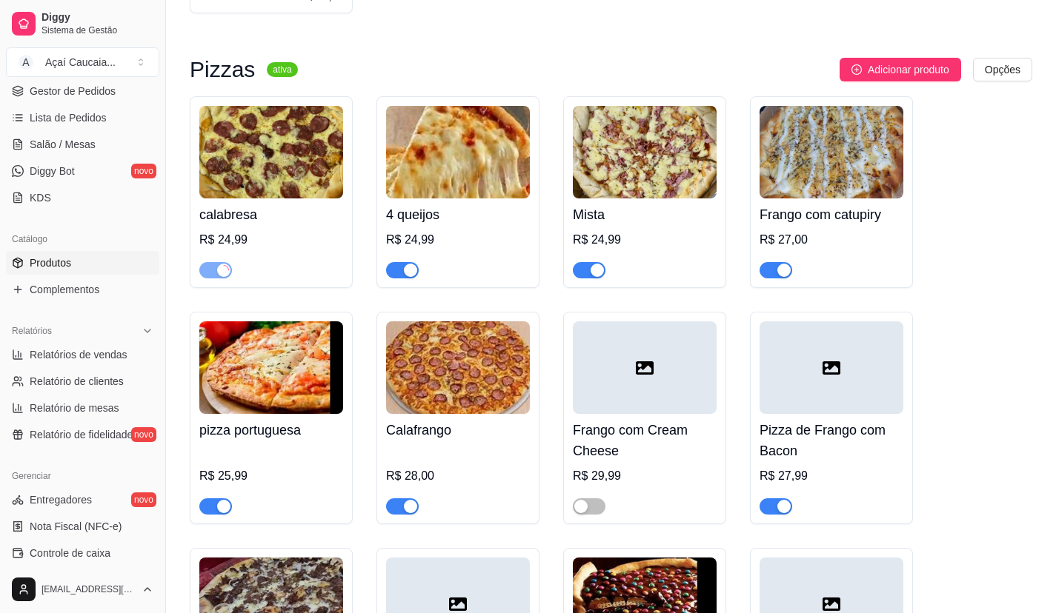
scroll to position [1630, 0]
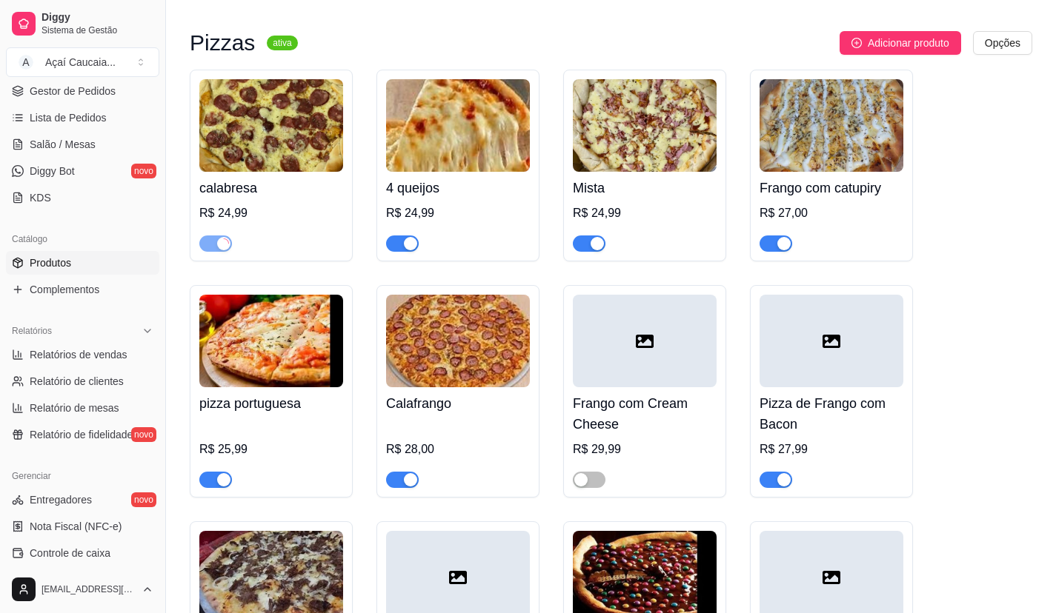
click at [402, 491] on div "Calafrango R$ 28,00" at bounding box center [457, 391] width 163 height 213
click at [404, 485] on div "button" at bounding box center [410, 479] width 13 height 13
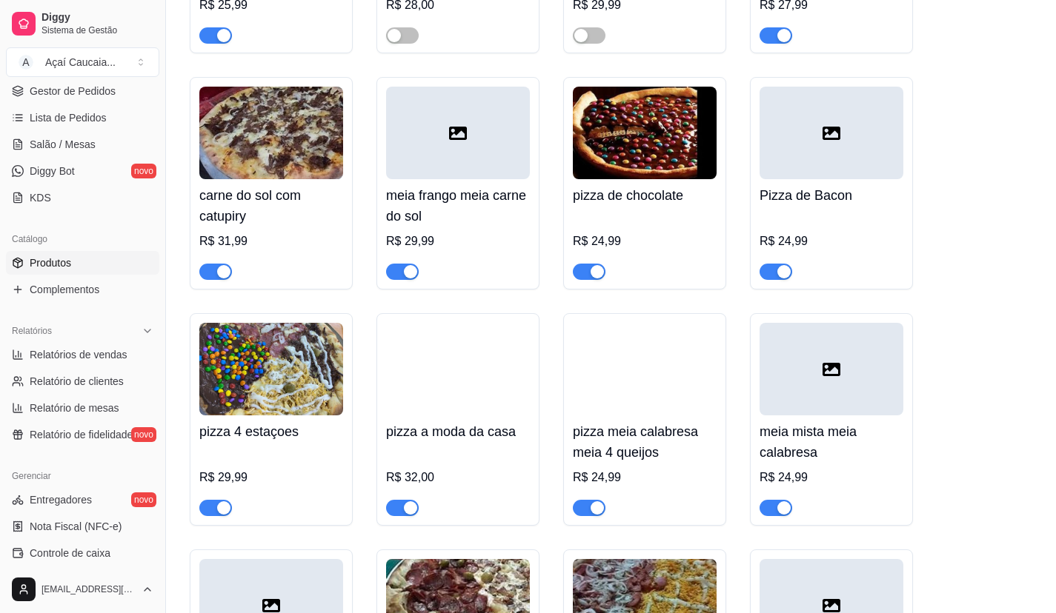
scroll to position [2149, 0]
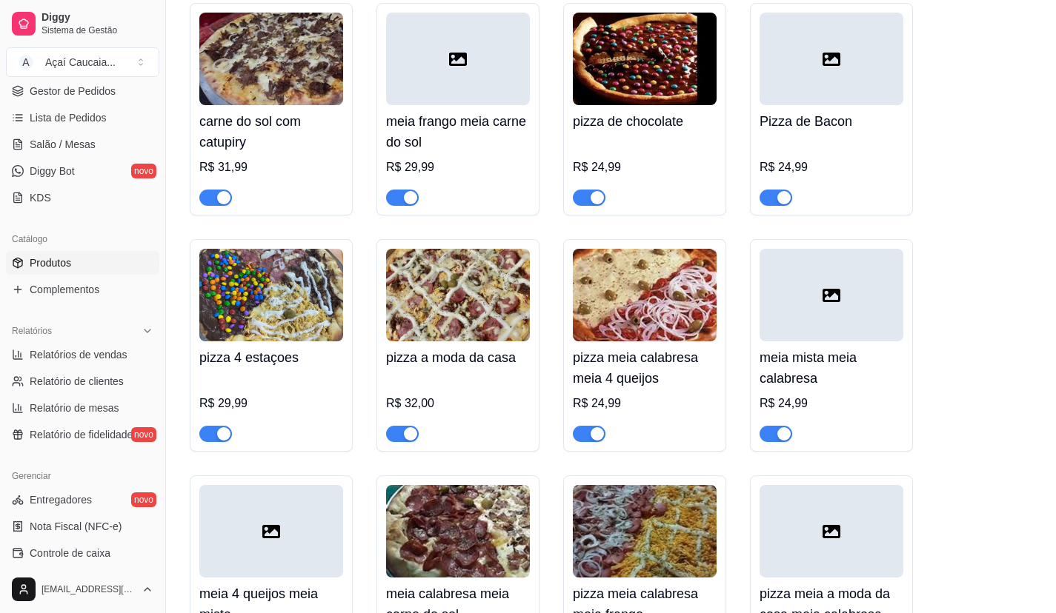
click at [592, 441] on div "button" at bounding box center [596, 433] width 13 height 13
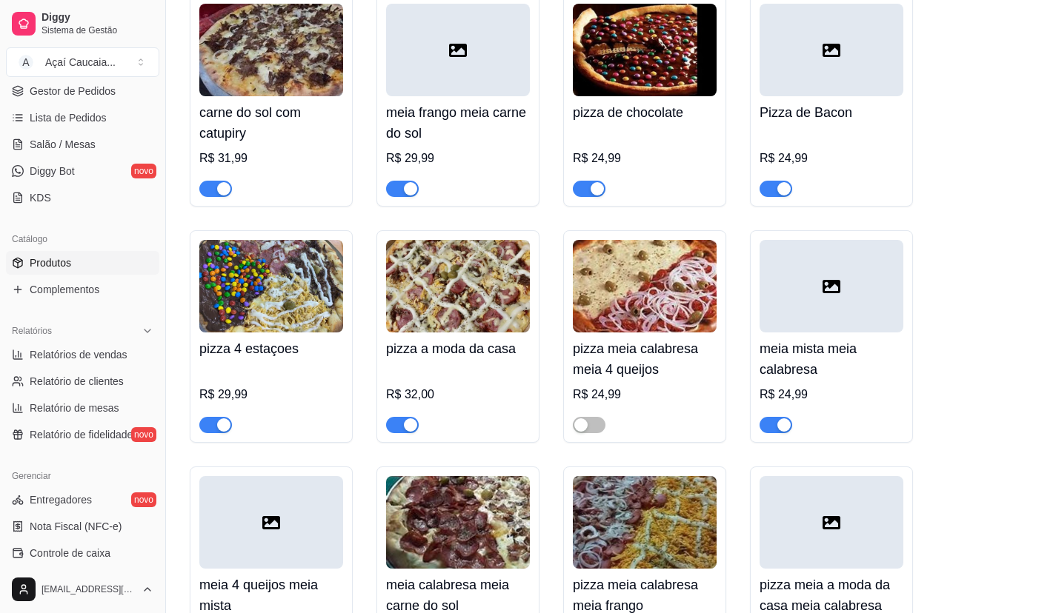
scroll to position [2297, 0]
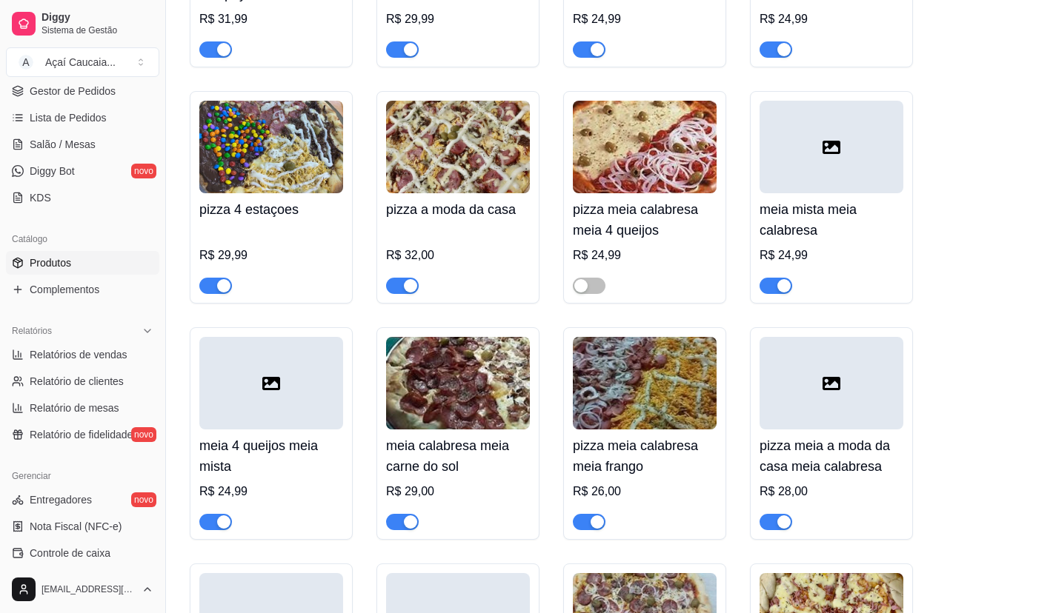
click at [404, 522] on div "button" at bounding box center [410, 522] width 13 height 13
click at [582, 530] on span "button" at bounding box center [589, 522] width 33 height 16
click at [775, 528] on span "button" at bounding box center [775, 522] width 33 height 16
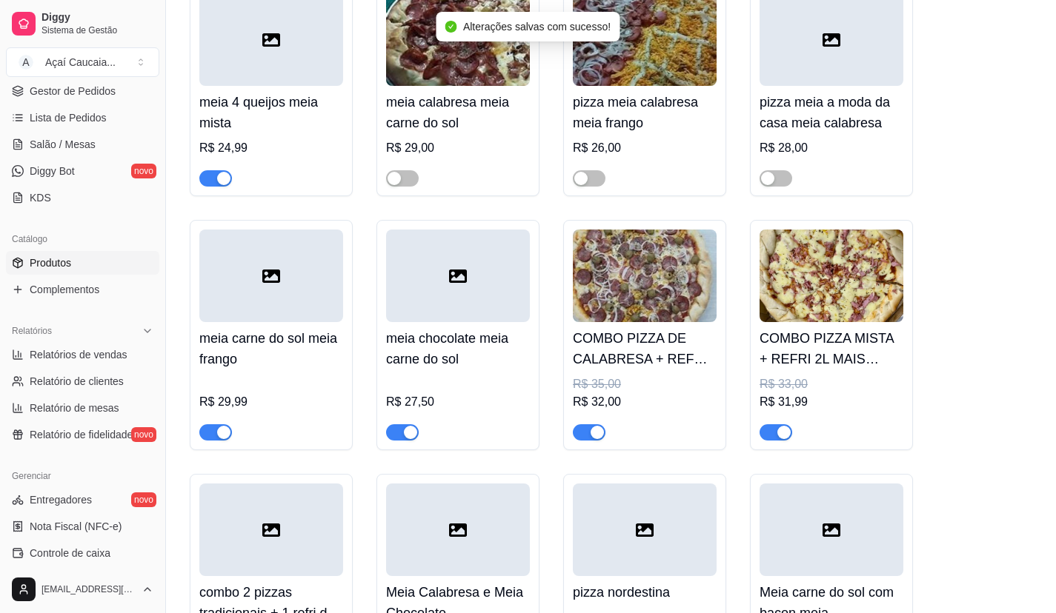
scroll to position [2667, 0]
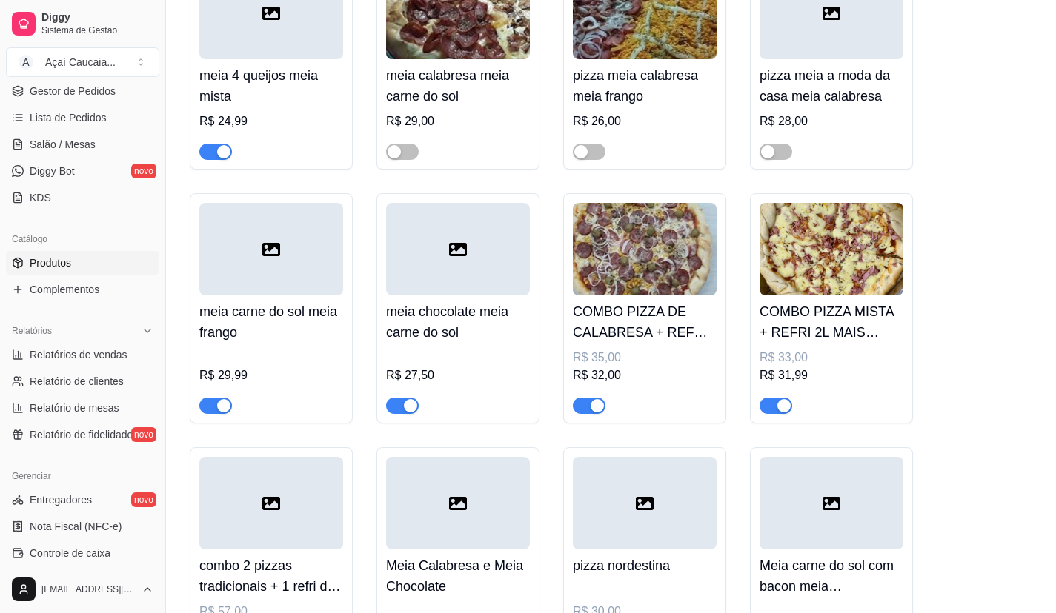
click at [591, 413] on div "button" at bounding box center [596, 405] width 13 height 13
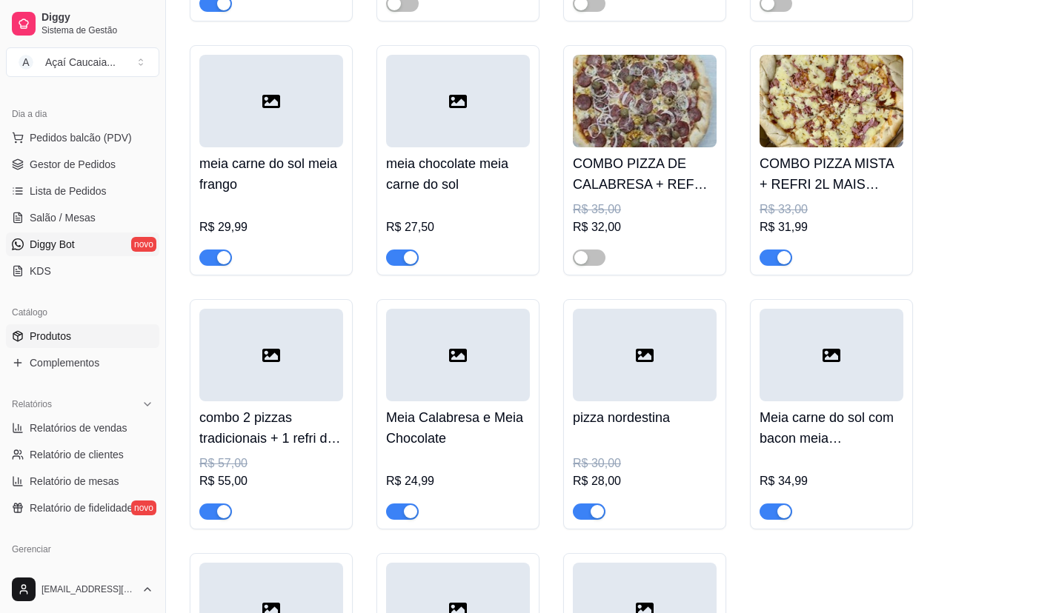
scroll to position [74, 0]
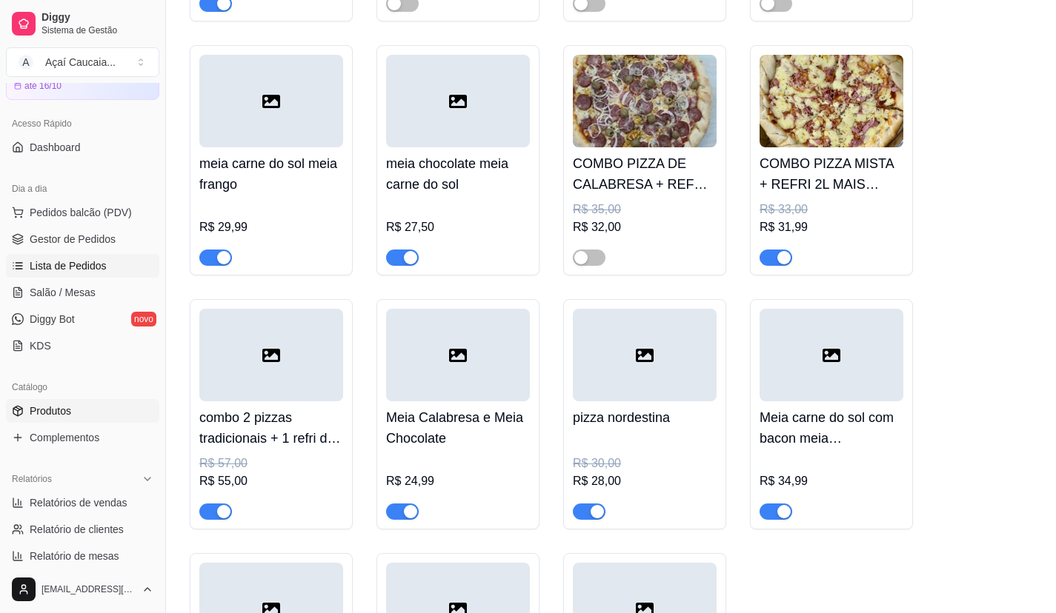
click at [107, 260] on link "Lista de Pedidos" at bounding box center [82, 266] width 153 height 24
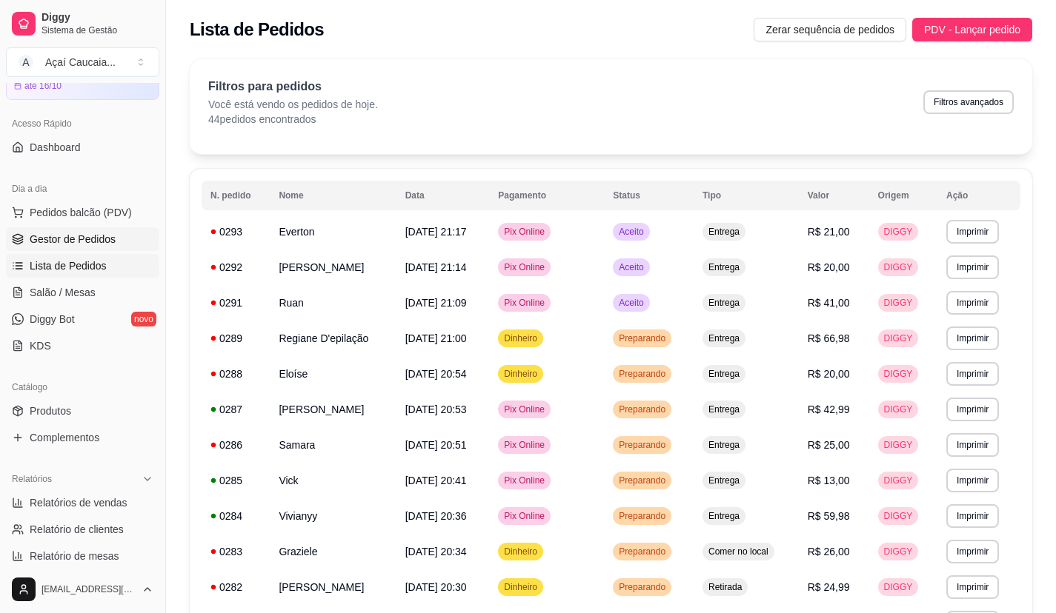
click at [84, 238] on span "Gestor de Pedidos" at bounding box center [73, 239] width 86 height 15
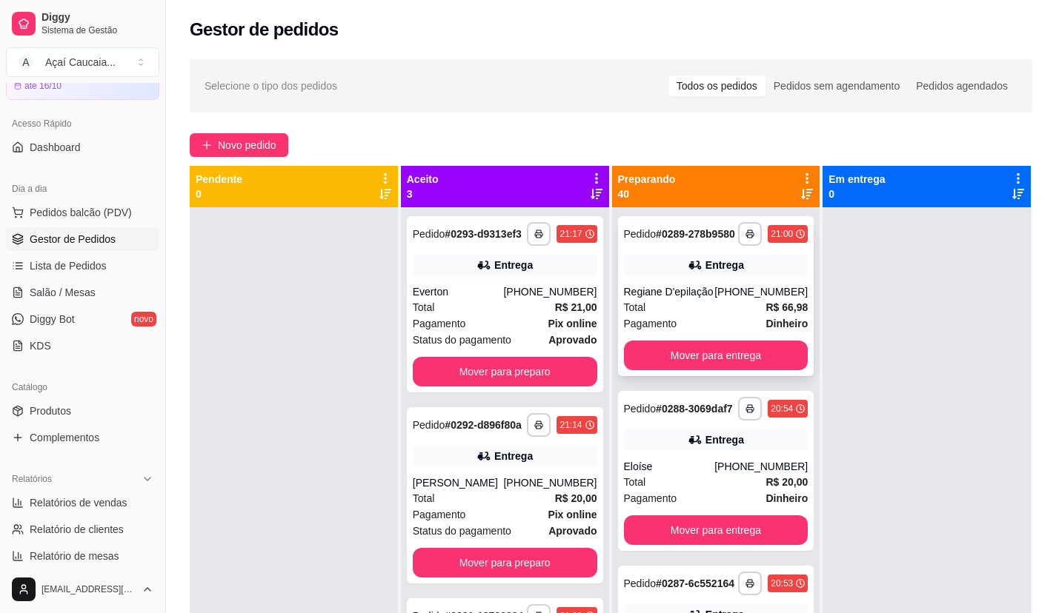
click at [693, 316] on div "Total R$ 66,98" at bounding box center [716, 307] width 184 height 16
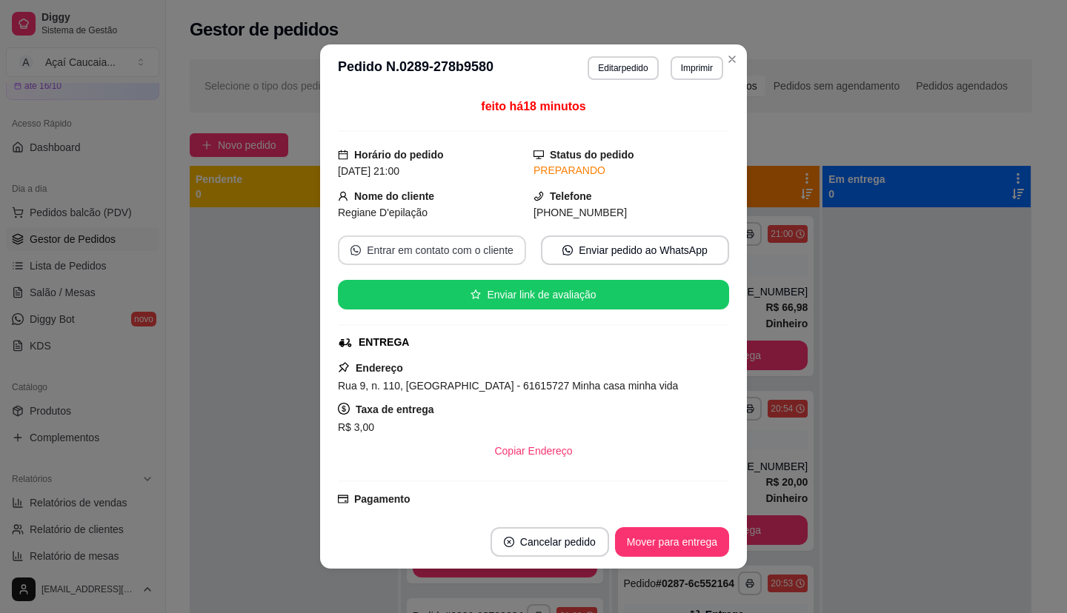
click at [405, 256] on button "Entrar em contato com o cliente" at bounding box center [432, 251] width 188 height 30
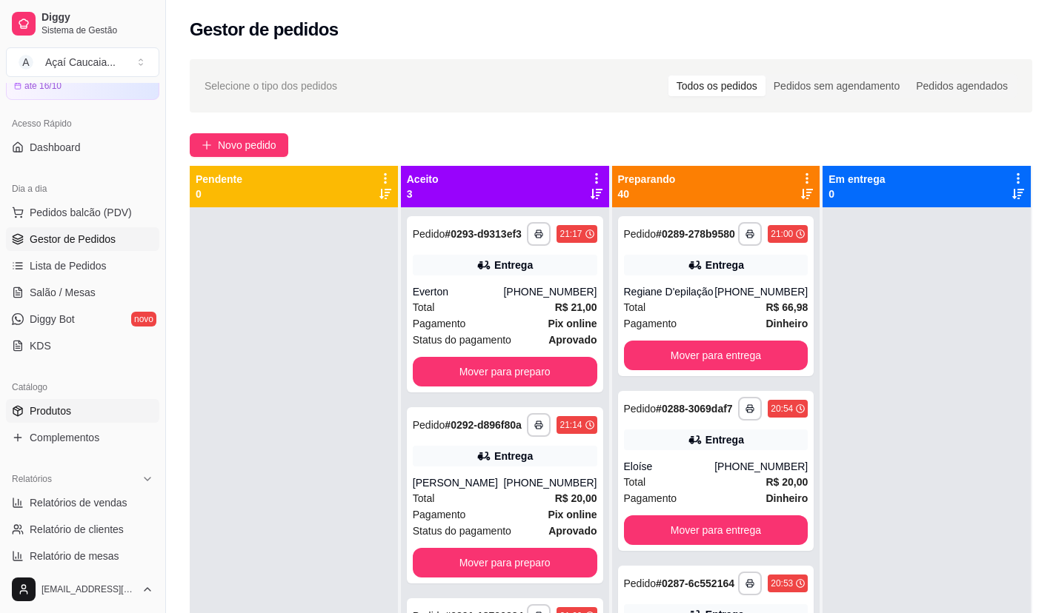
click at [81, 417] on link "Produtos" at bounding box center [82, 411] width 153 height 24
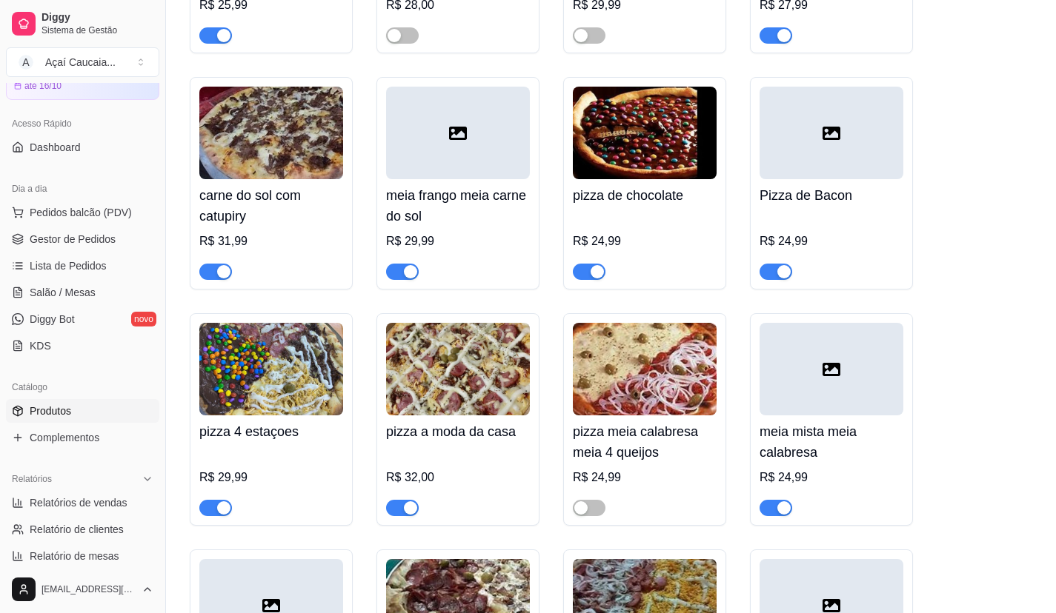
scroll to position [2223, 0]
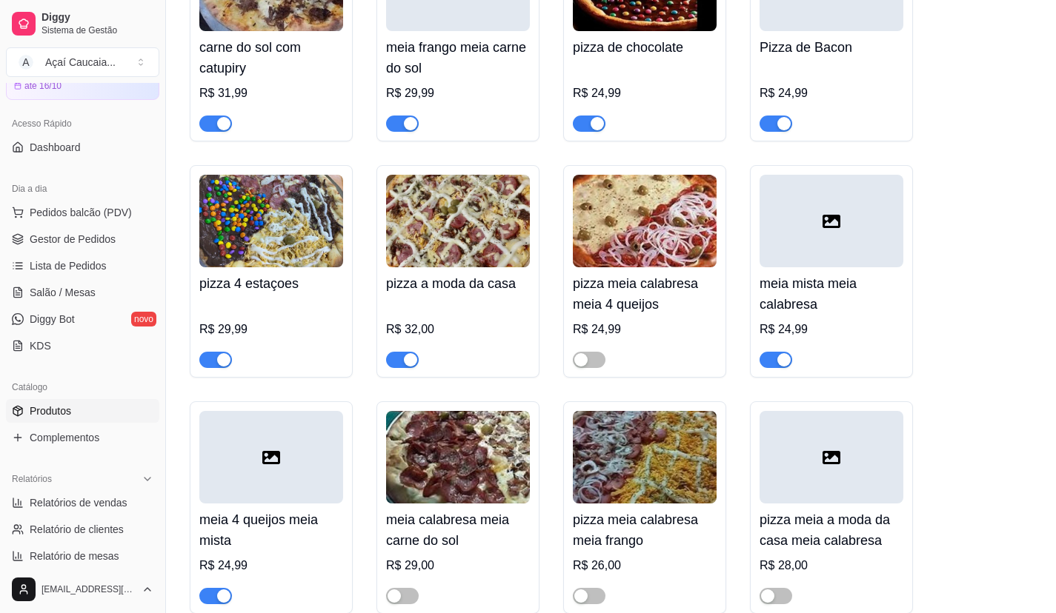
click at [778, 360] on div "button" at bounding box center [783, 359] width 13 height 13
click at [92, 233] on span "Gestor de Pedidos" at bounding box center [73, 239] width 86 height 15
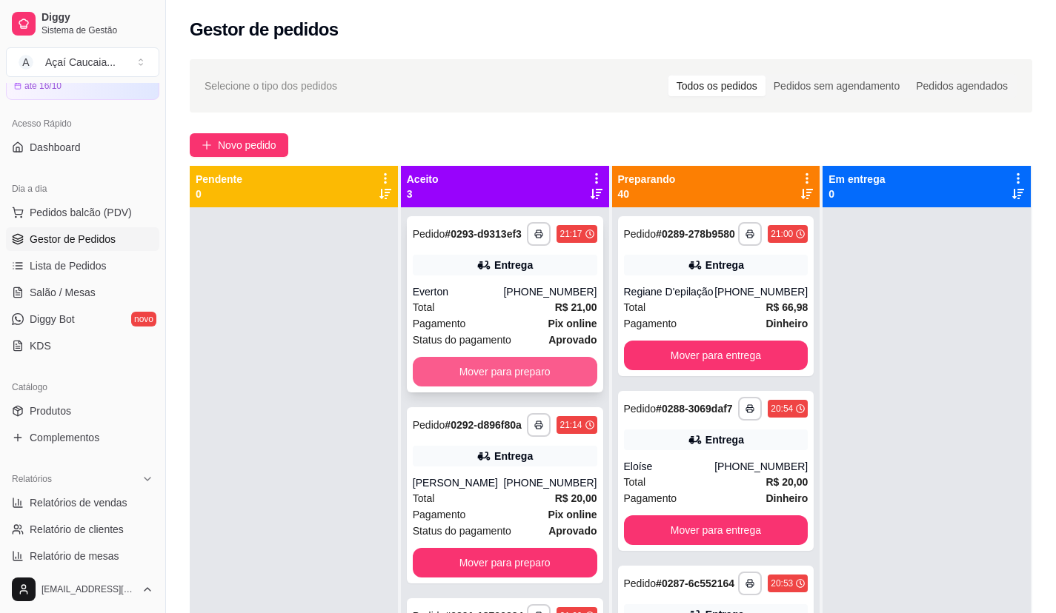
click at [451, 363] on button "Mover para preparo" at bounding box center [505, 372] width 184 height 30
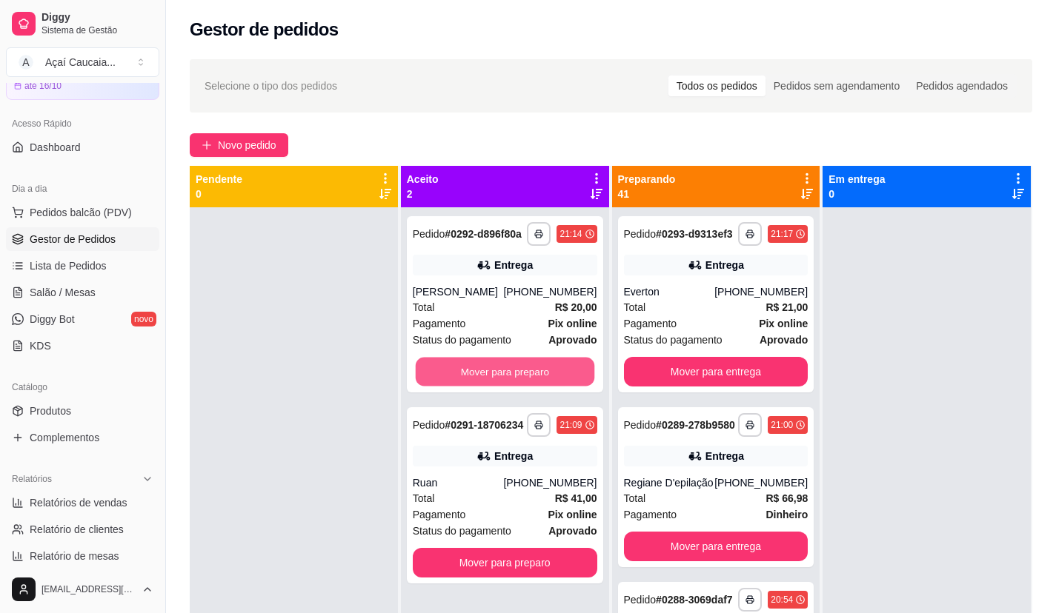
click at [451, 363] on button "Mover para preparo" at bounding box center [504, 372] width 179 height 29
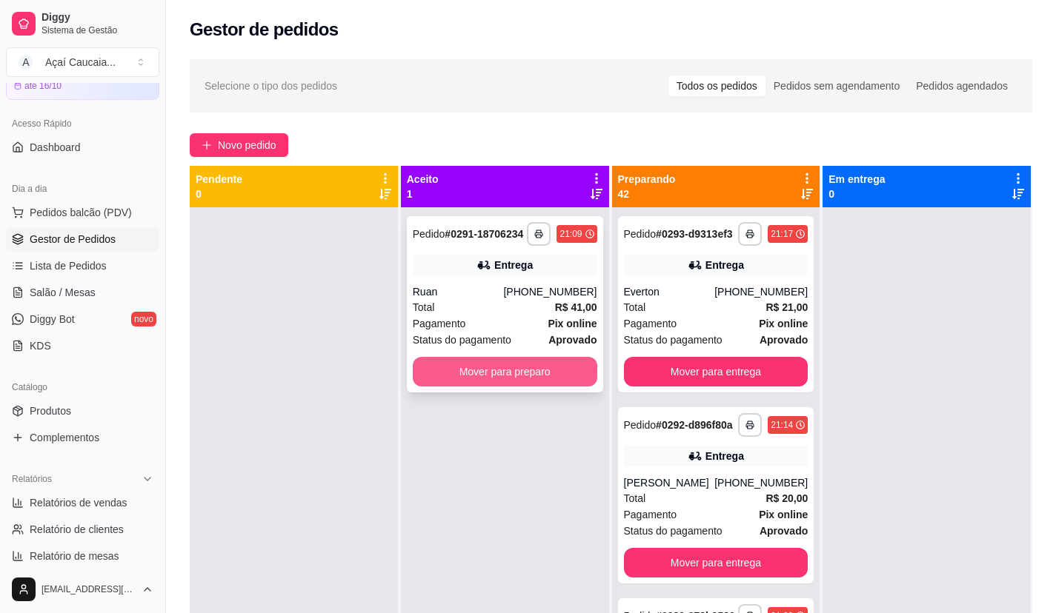
click at [455, 365] on button "Mover para preparo" at bounding box center [505, 372] width 184 height 30
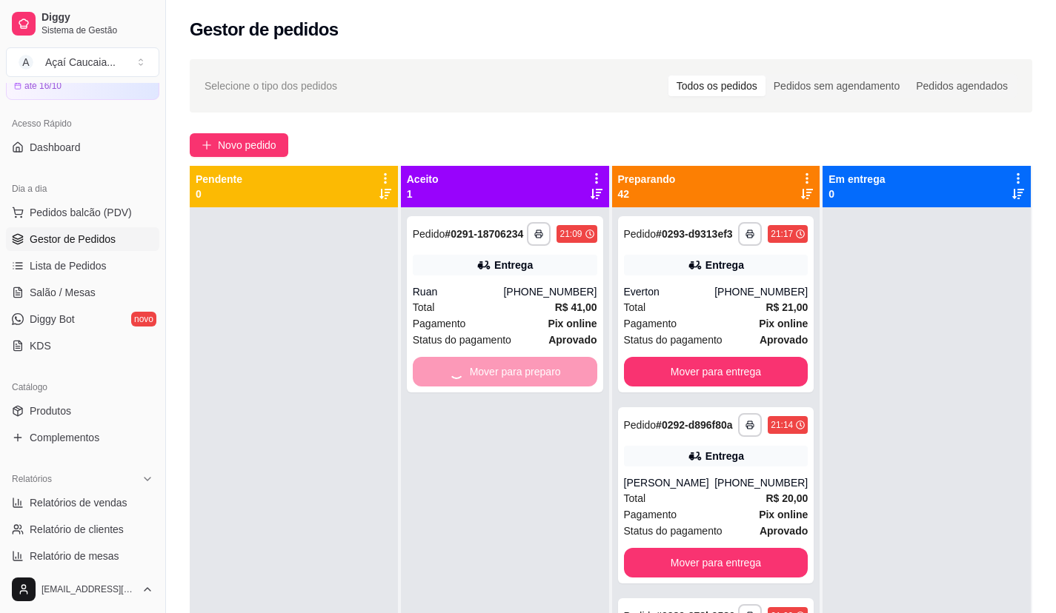
click at [346, 414] on div at bounding box center [294, 513] width 208 height 613
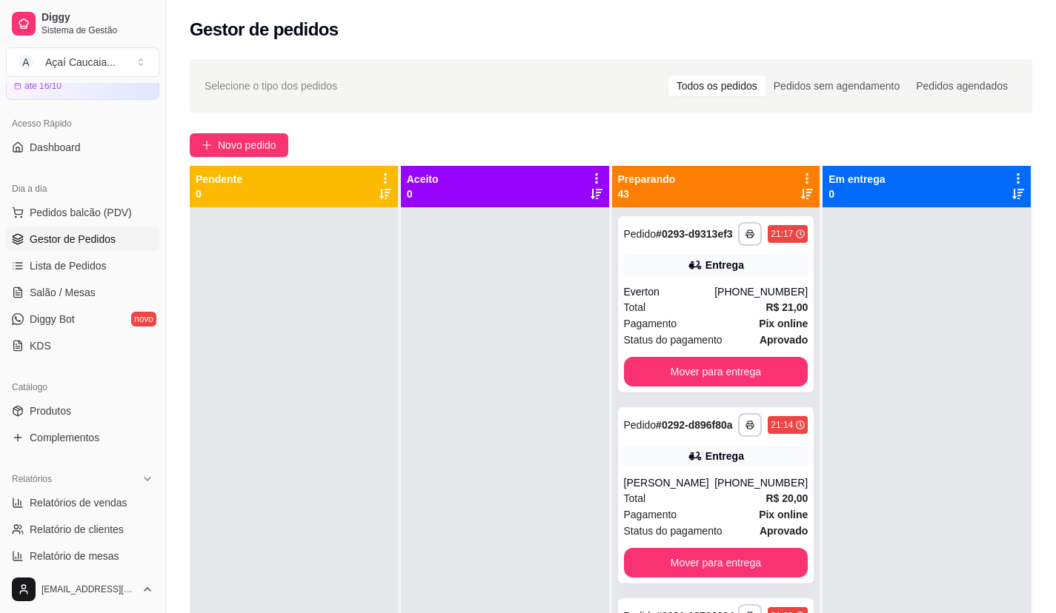
click at [555, 390] on div at bounding box center [505, 513] width 208 height 613
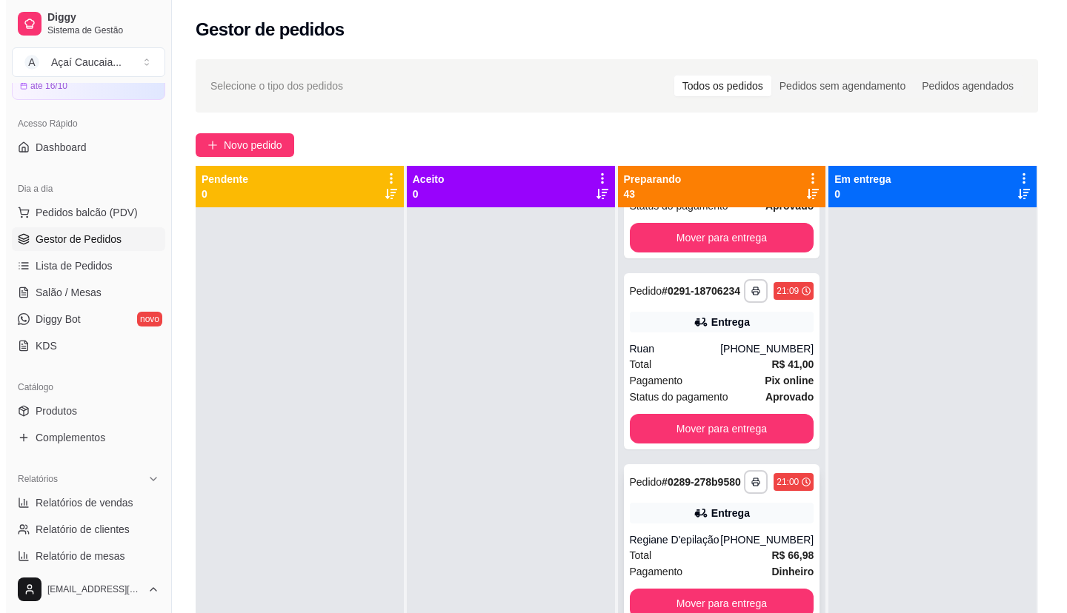
scroll to position [296, 0]
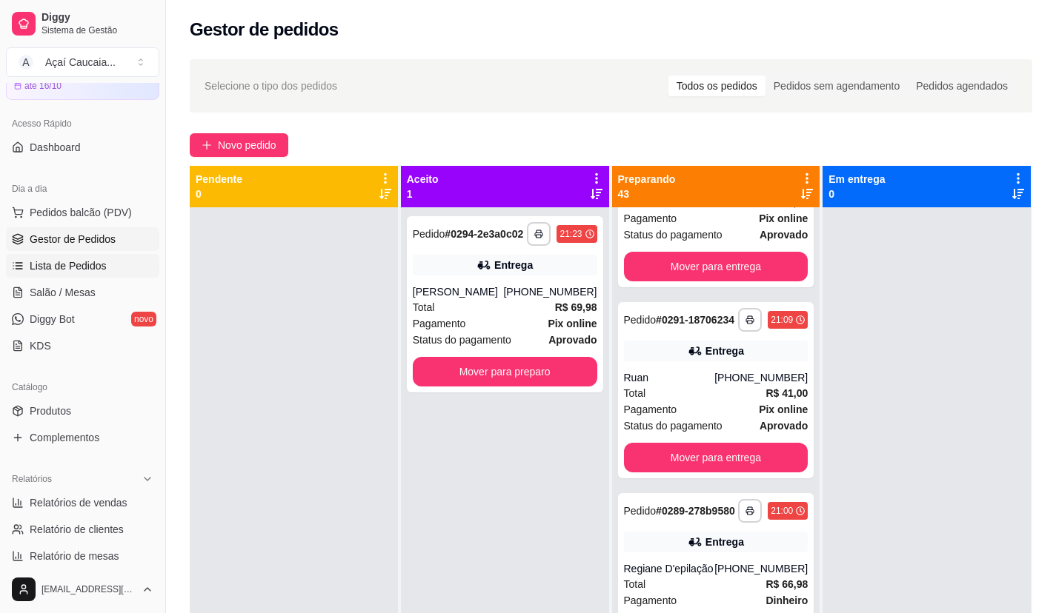
click at [129, 276] on link "Lista de Pedidos" at bounding box center [82, 266] width 153 height 24
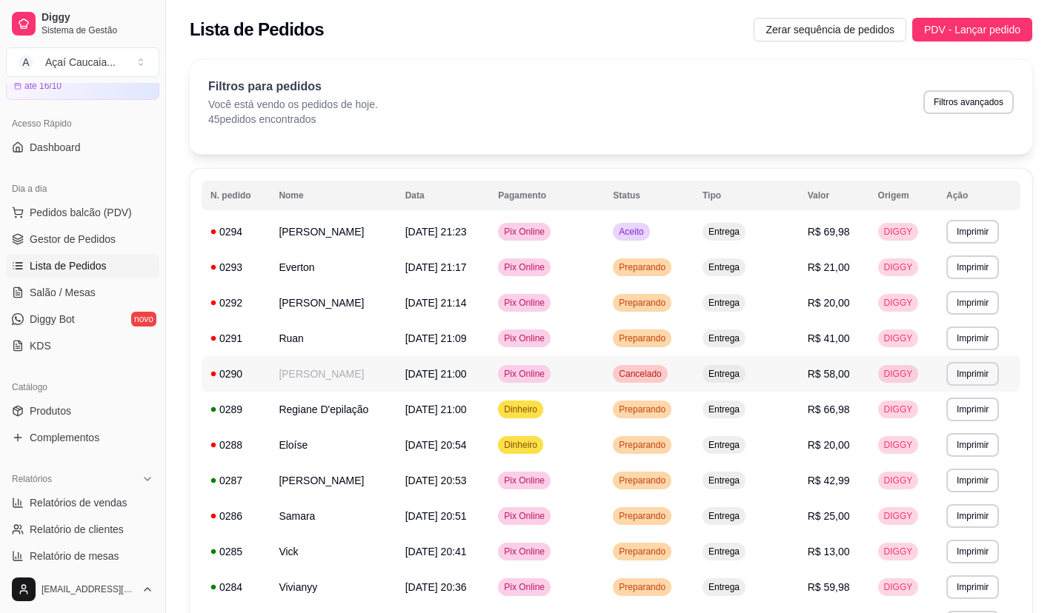
click at [664, 368] on span "Cancelado" at bounding box center [640, 374] width 48 height 12
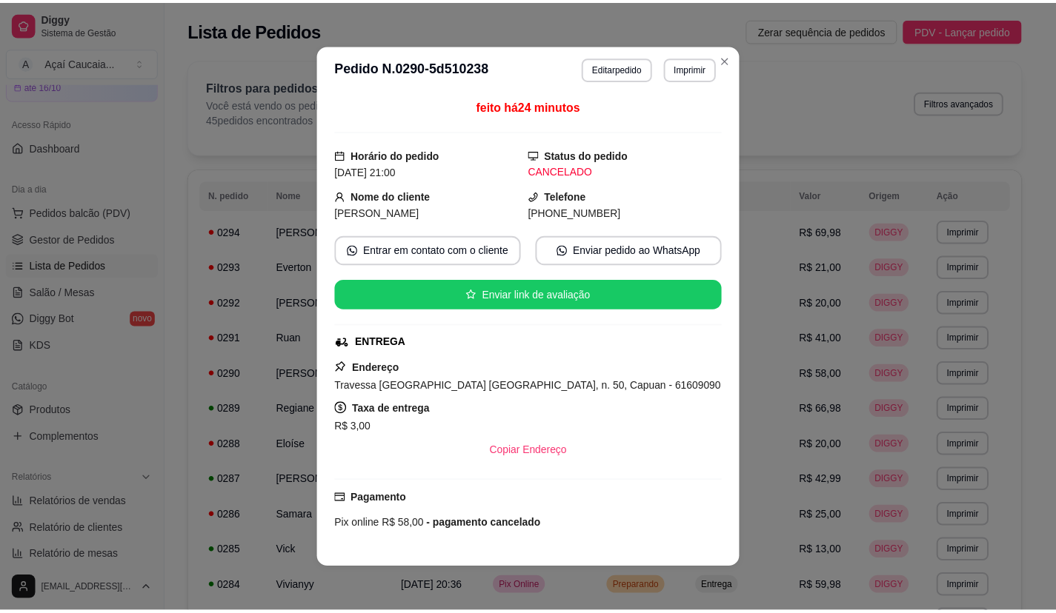
scroll to position [134, 0]
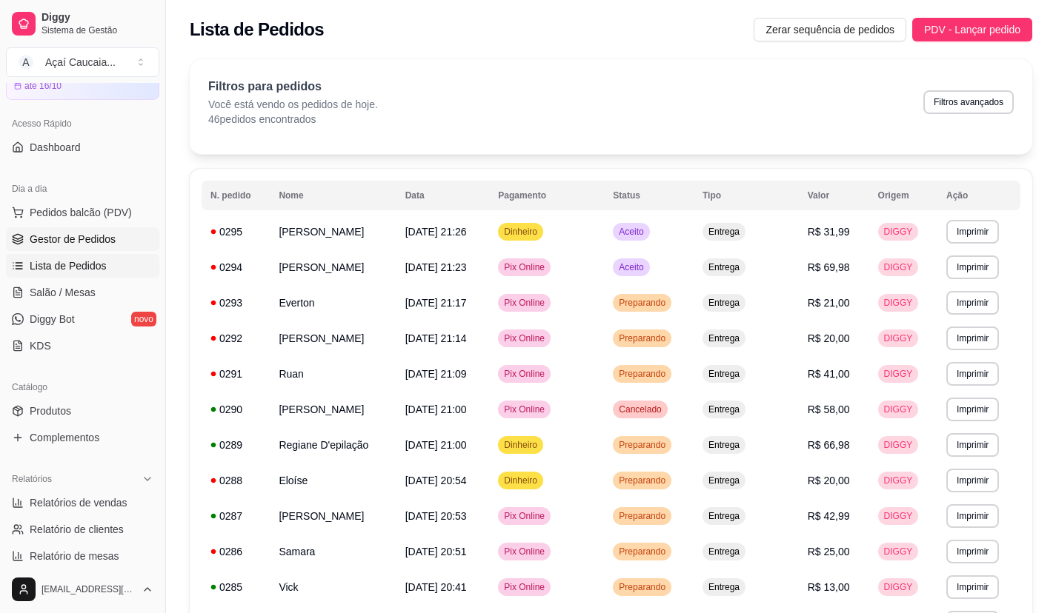
click at [117, 245] on link "Gestor de Pedidos" at bounding box center [82, 239] width 153 height 24
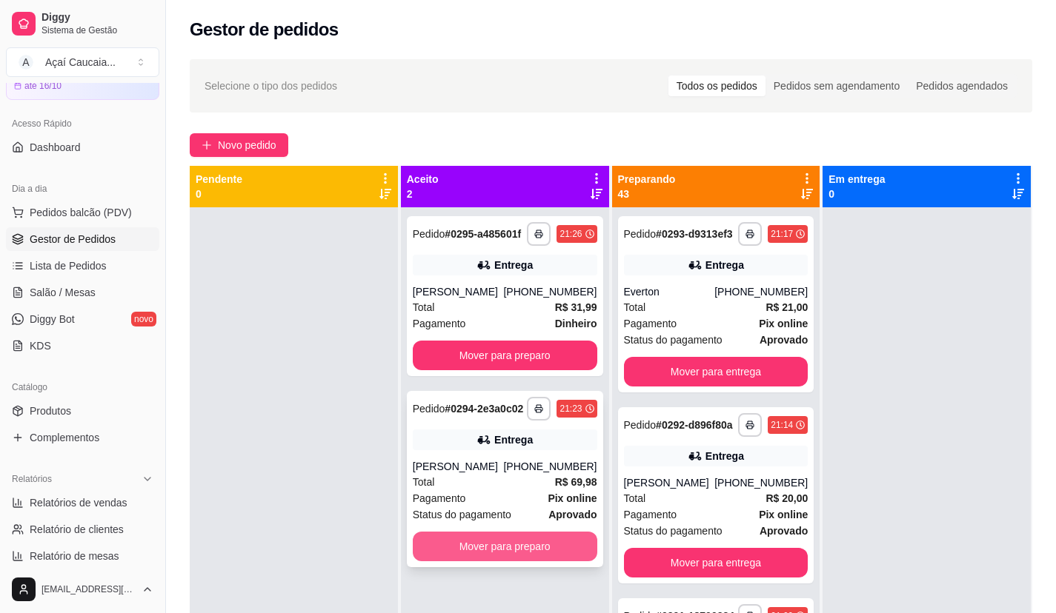
click at [473, 562] on button "Mover para preparo" at bounding box center [505, 547] width 184 height 30
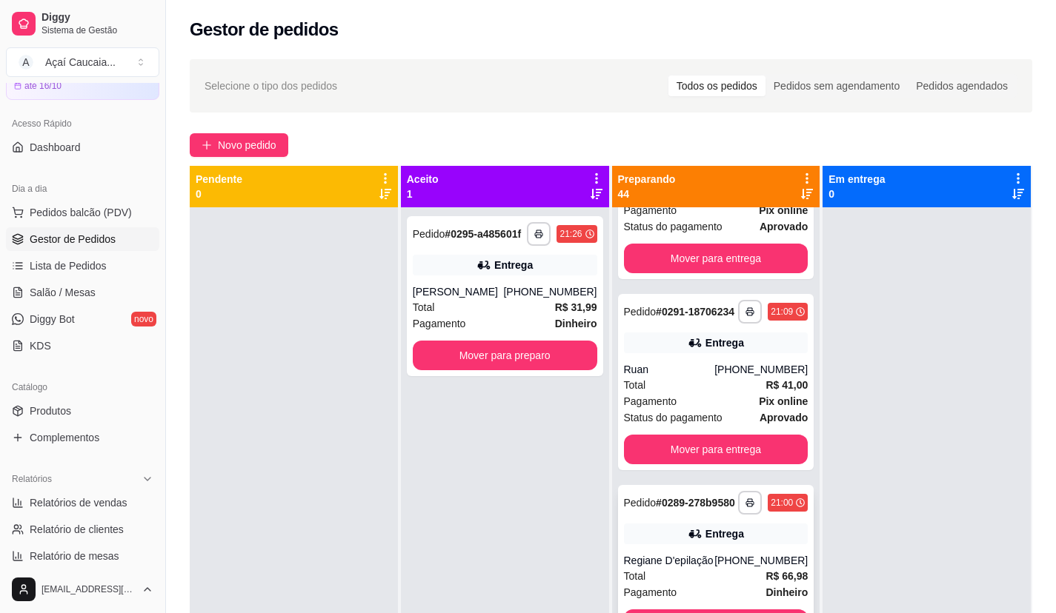
scroll to position [445, 0]
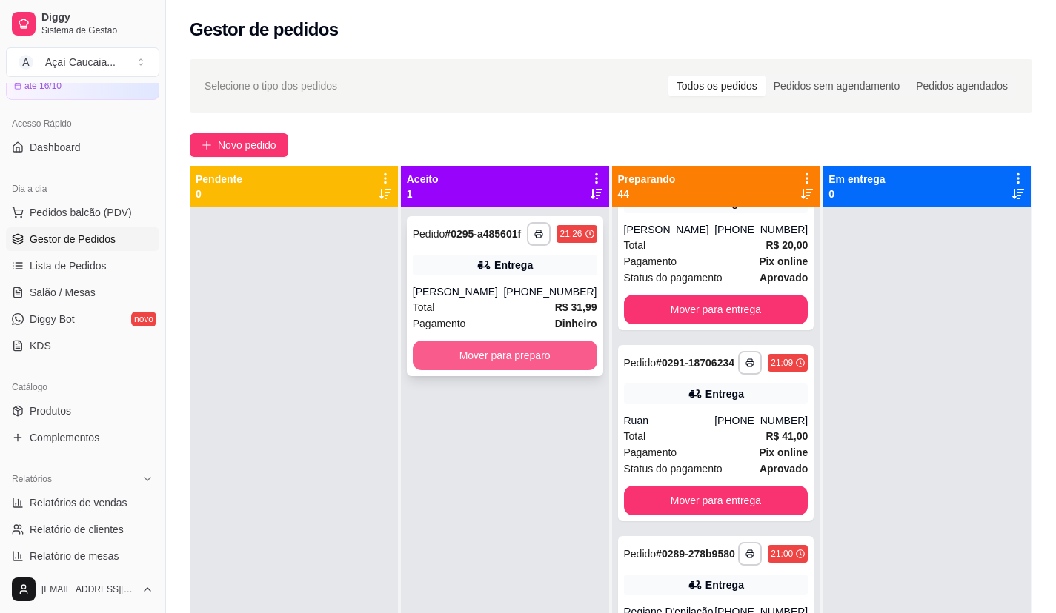
click at [562, 370] on button "Mover para preparo" at bounding box center [505, 356] width 184 height 30
click at [365, 341] on div at bounding box center [294, 513] width 208 height 613
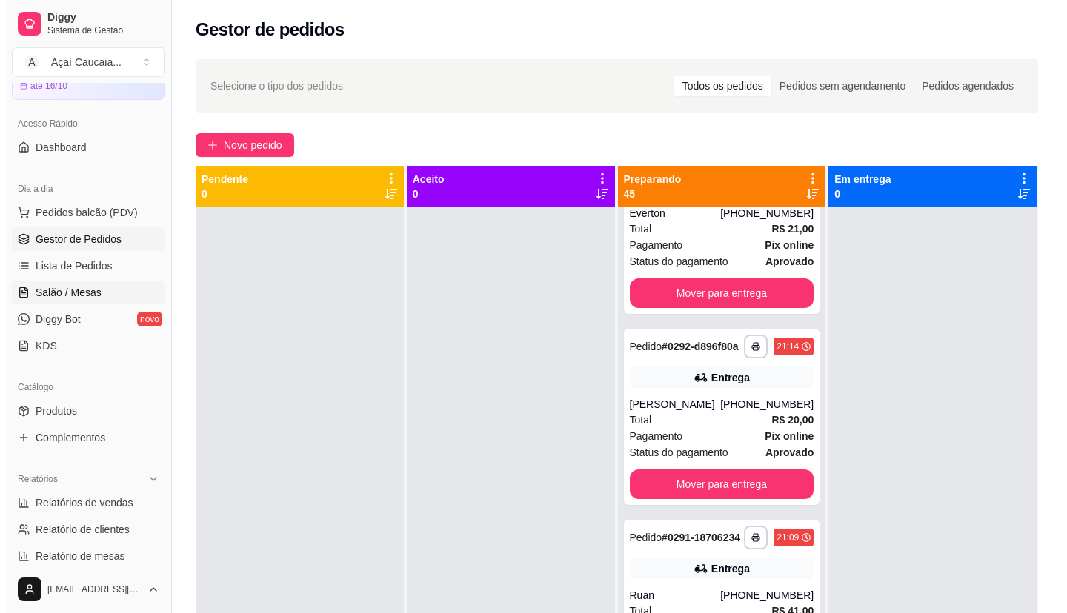
scroll to position [646, 0]
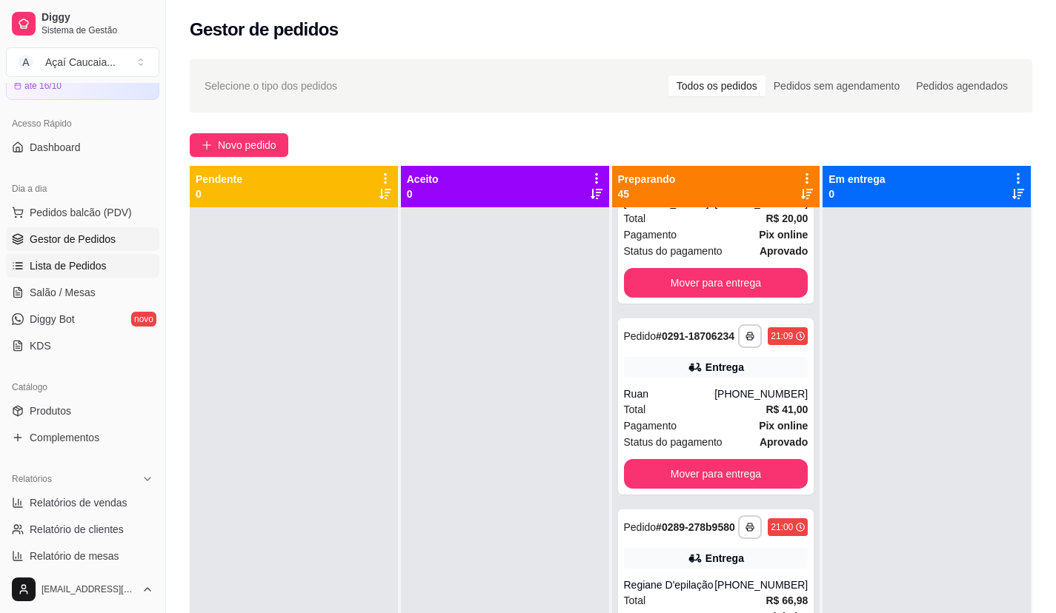
click at [106, 267] on link "Lista de Pedidos" at bounding box center [82, 266] width 153 height 24
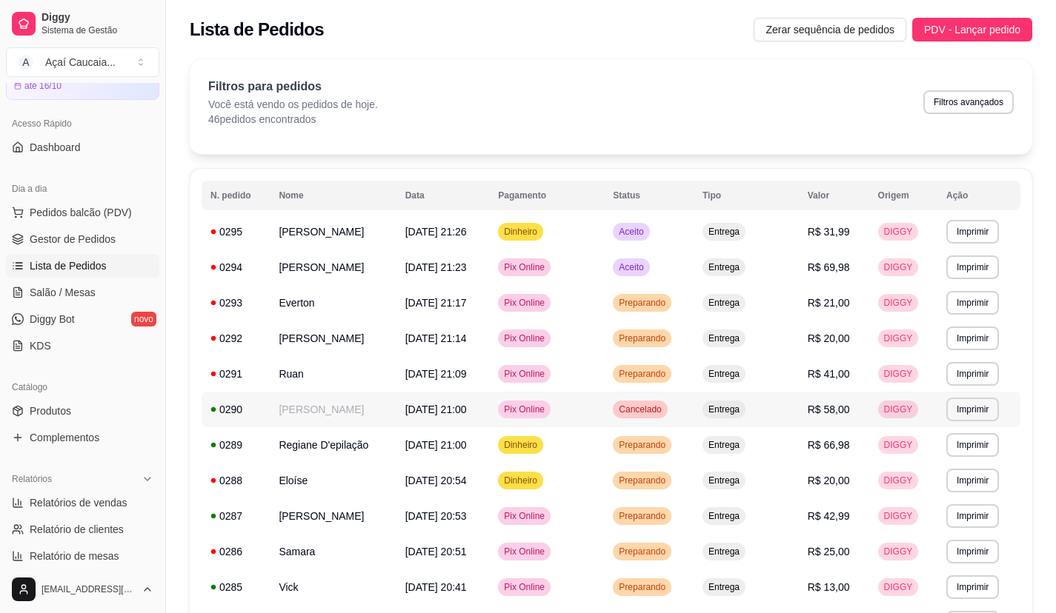
click at [390, 405] on td "[PERSON_NAME]" at bounding box center [333, 410] width 126 height 36
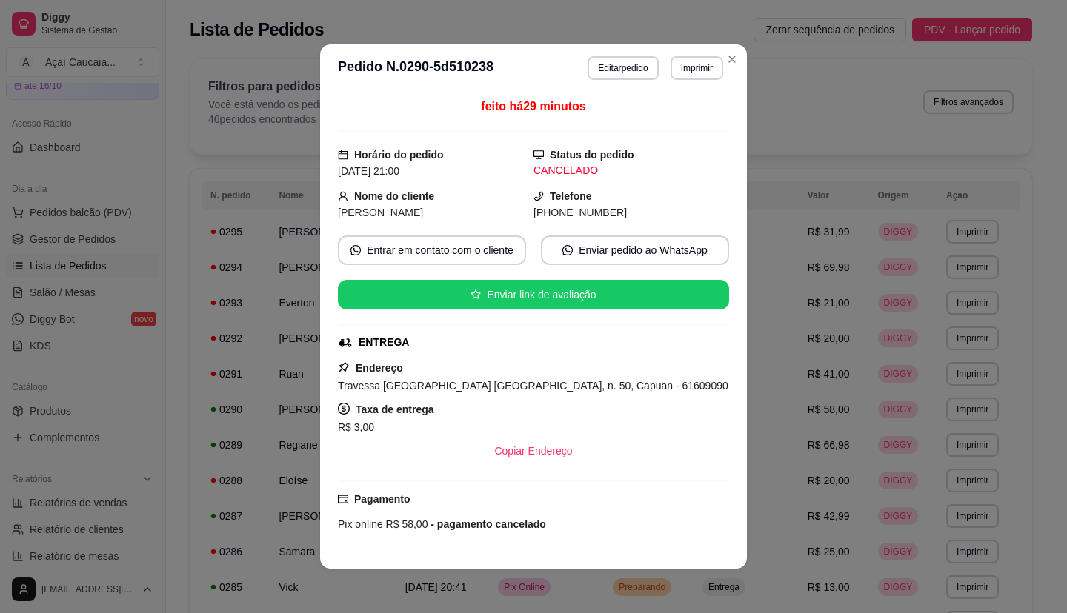
scroll to position [134, 0]
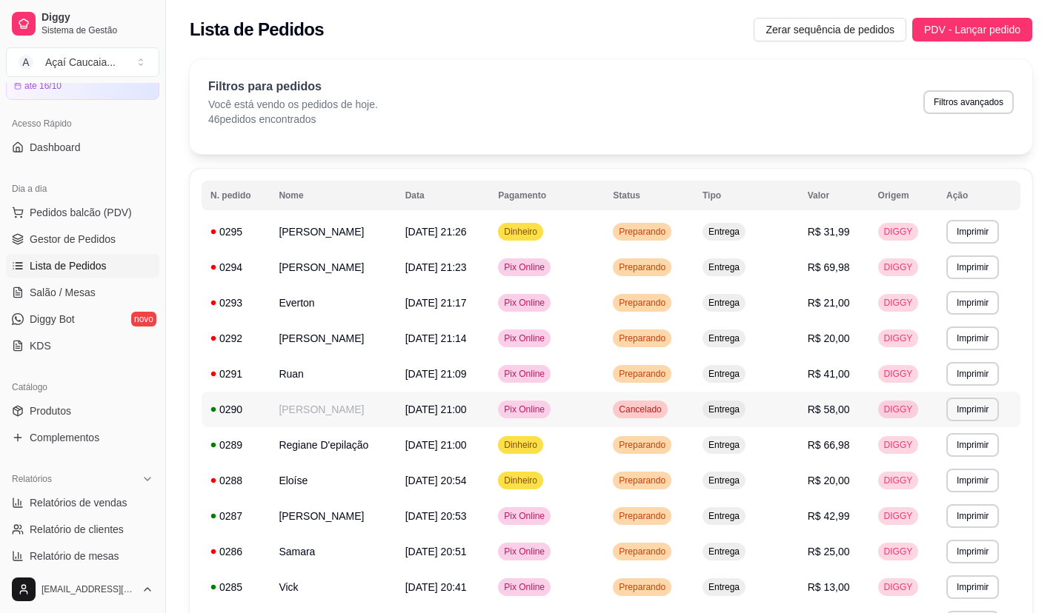
click at [383, 419] on td "[PERSON_NAME]" at bounding box center [333, 410] width 126 height 36
click at [391, 424] on td "[PERSON_NAME]" at bounding box center [333, 410] width 126 height 36
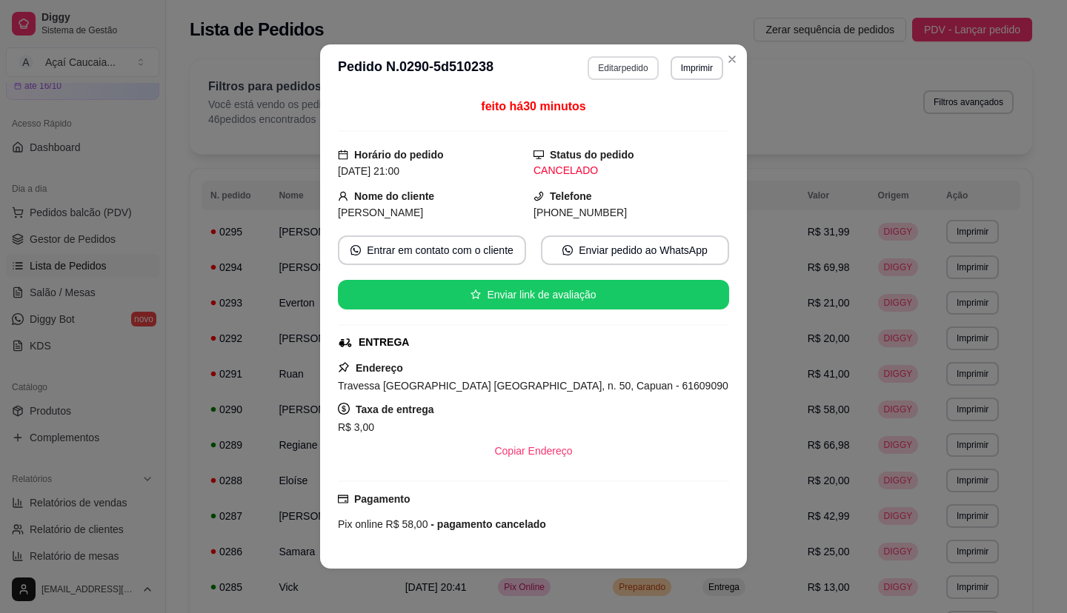
click at [628, 62] on button "Editar pedido" at bounding box center [623, 68] width 70 height 24
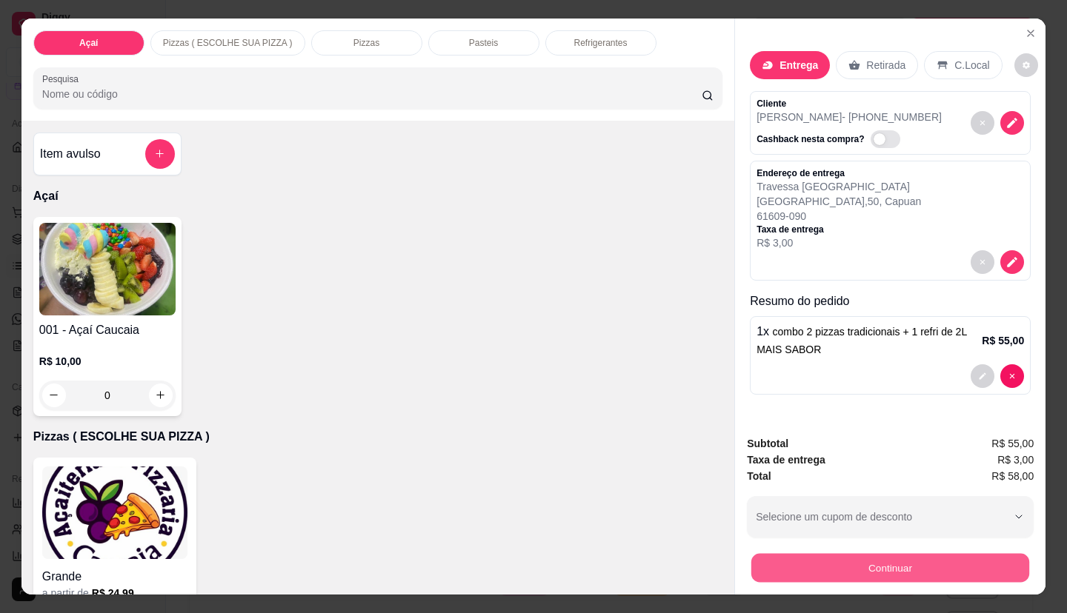
click at [885, 568] on button "Continuar" at bounding box center [890, 568] width 278 height 29
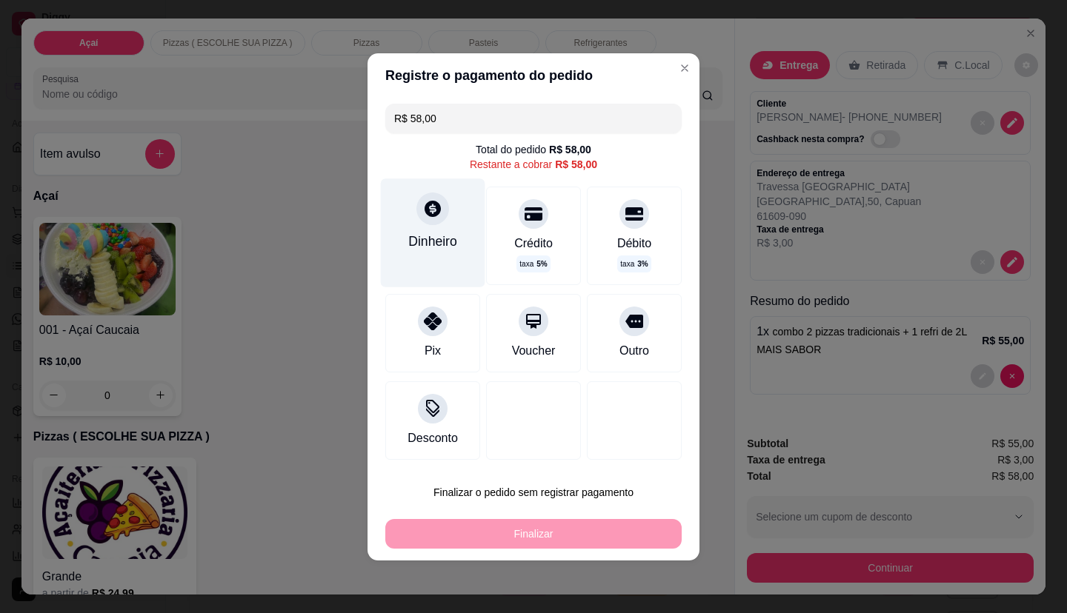
click at [450, 267] on div "Dinheiro" at bounding box center [433, 233] width 104 height 108
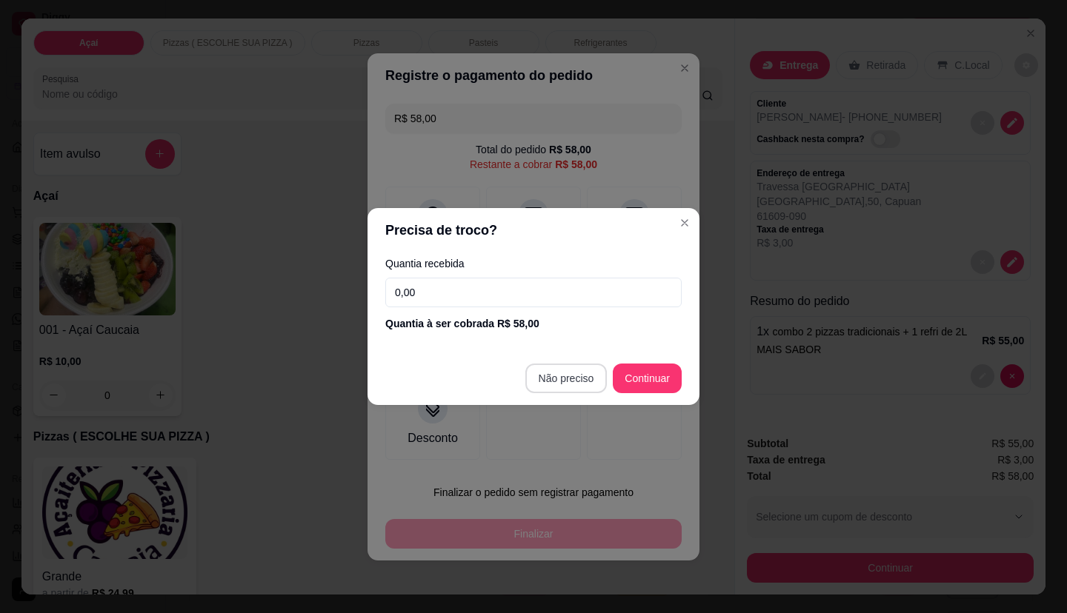
type input "R$ 0,00"
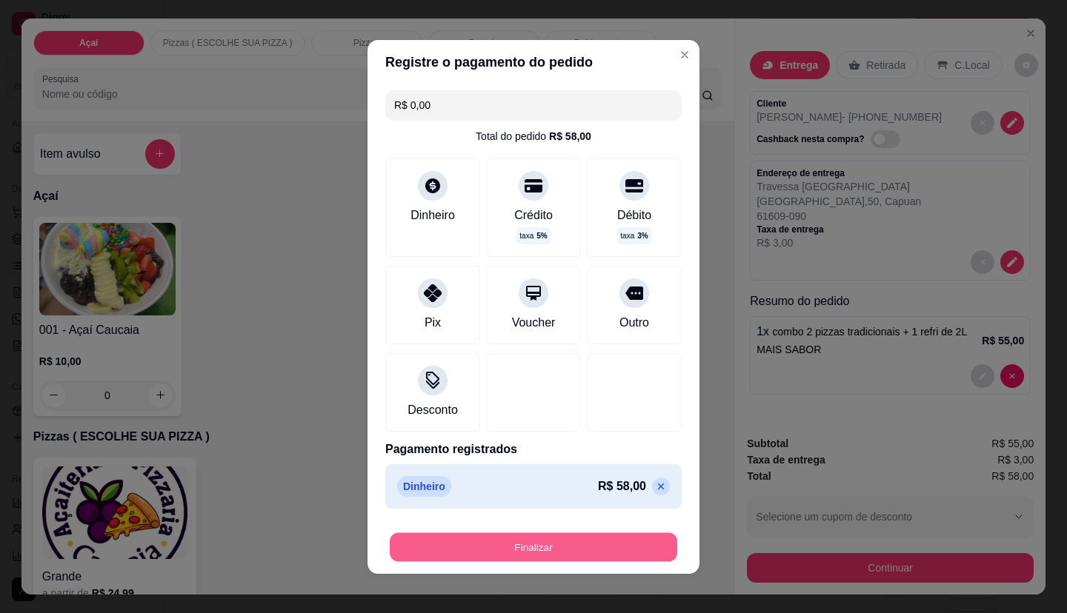
click at [558, 545] on button "Finalizar" at bounding box center [533, 547] width 287 height 29
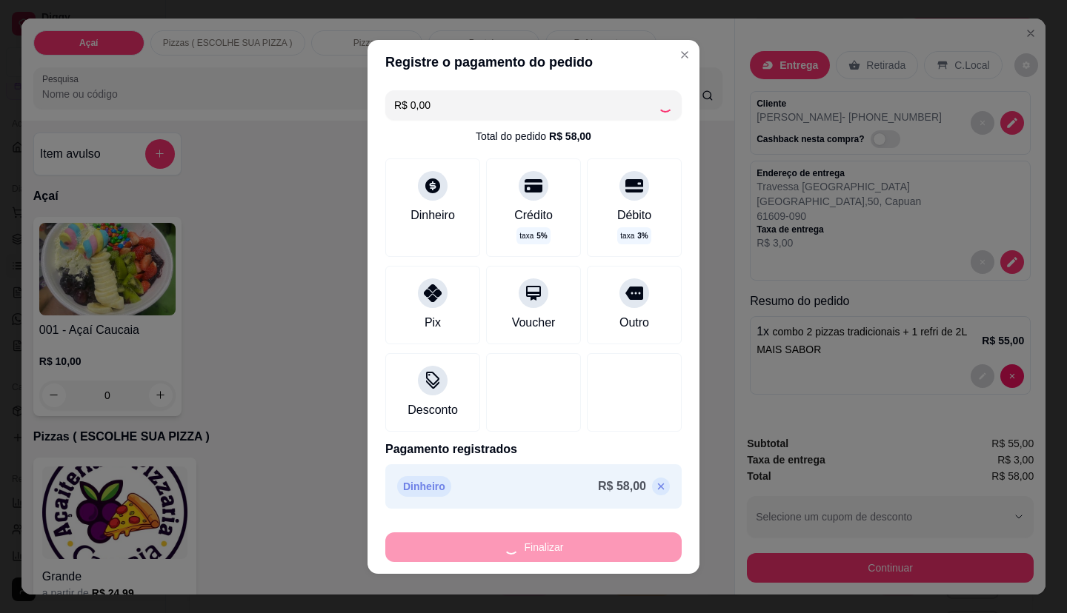
type input "0"
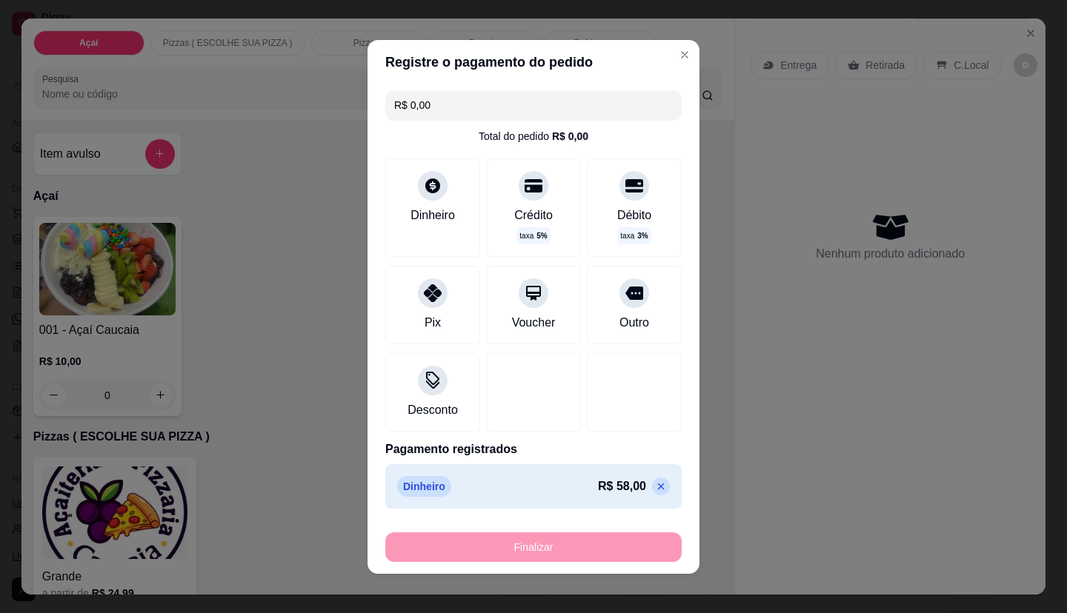
type input "-R$ 58,00"
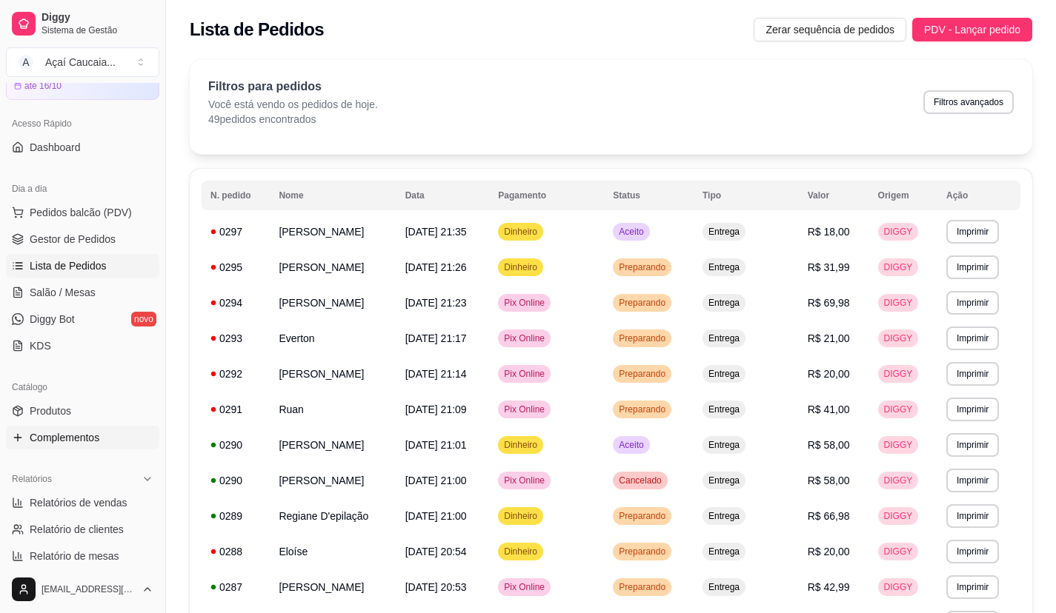
click at [83, 431] on span "Complementos" at bounding box center [65, 437] width 70 height 15
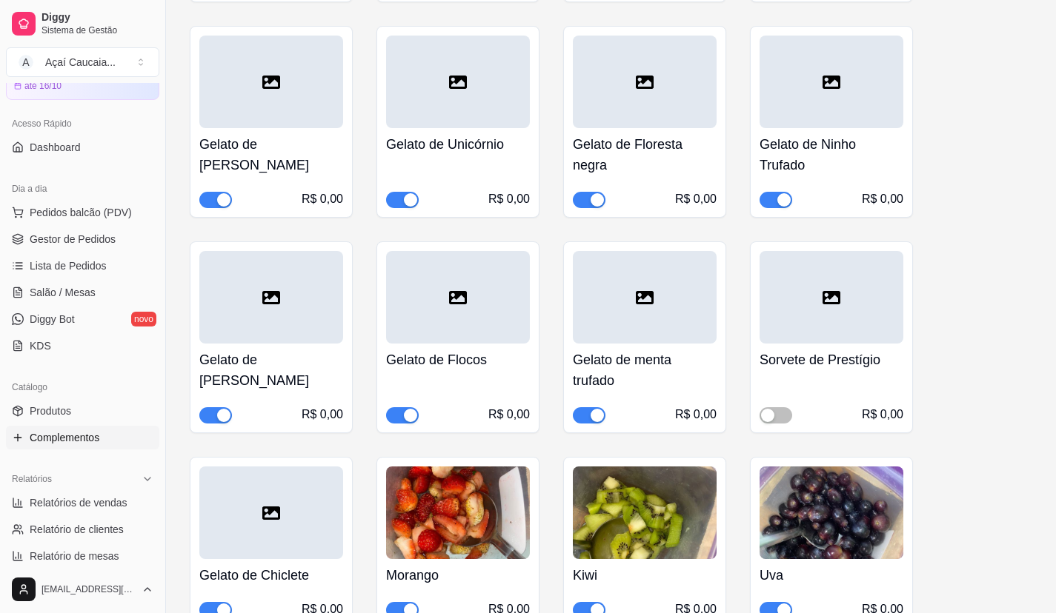
scroll to position [963, 0]
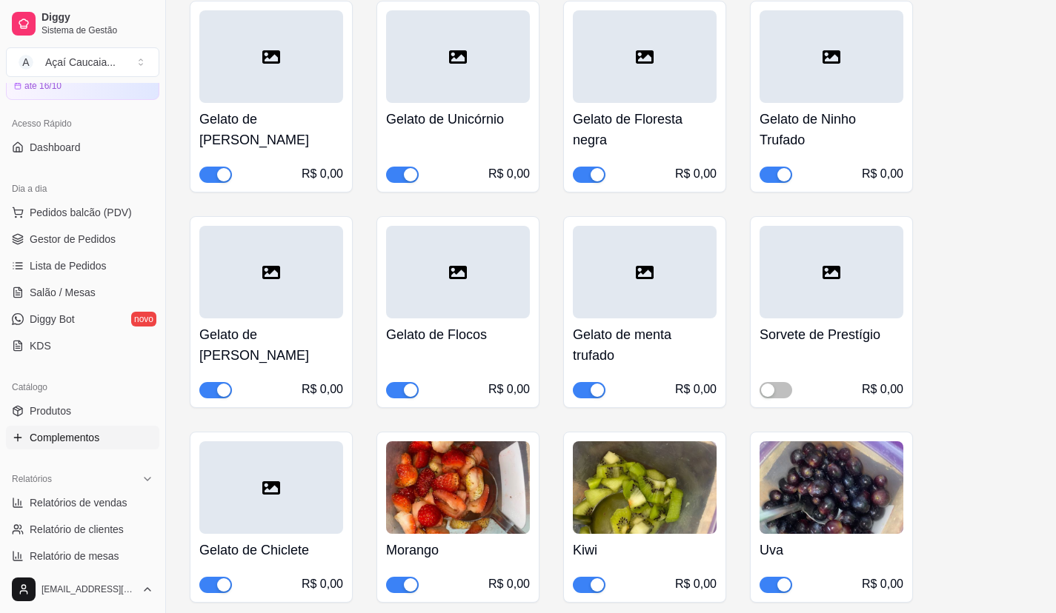
click at [218, 388] on div "button" at bounding box center [223, 390] width 13 height 13
click at [103, 204] on button "Pedidos balcão (PDV)" at bounding box center [82, 213] width 153 height 24
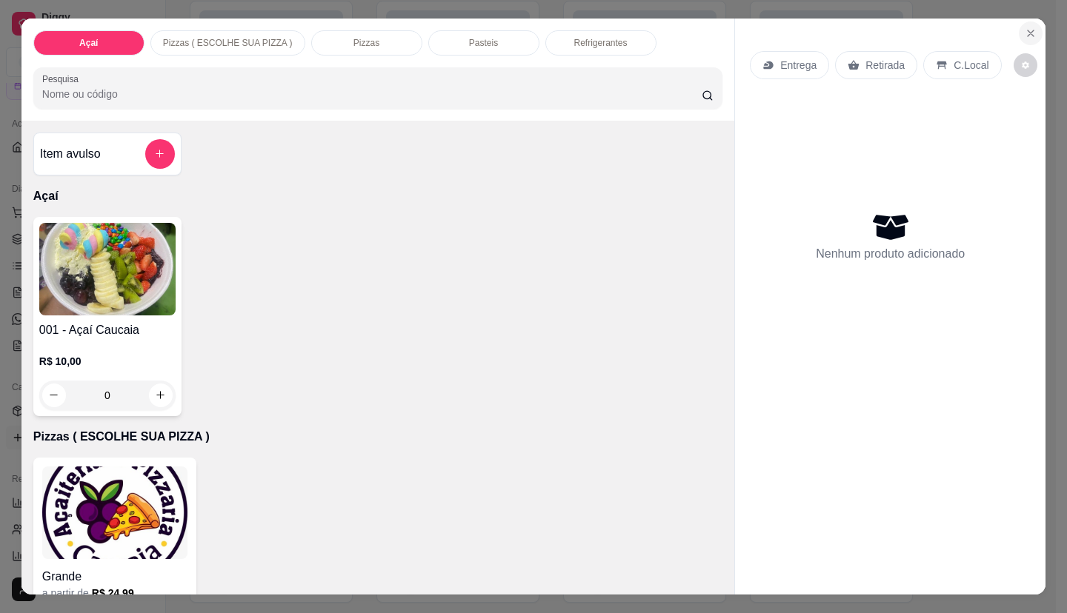
click at [1019, 24] on button "Close" at bounding box center [1031, 33] width 24 height 24
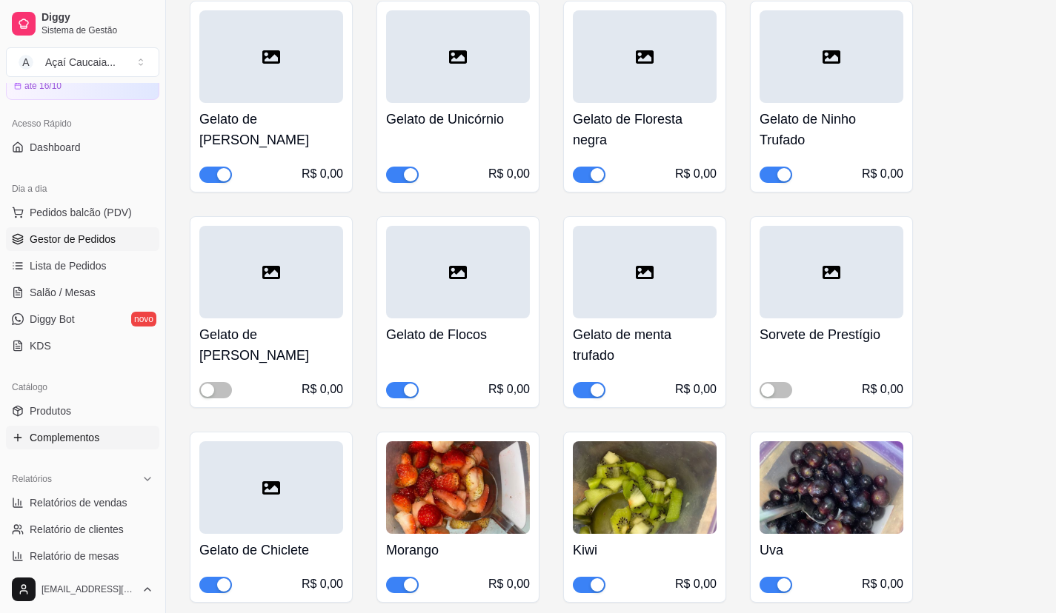
click at [97, 233] on span "Gestor de Pedidos" at bounding box center [73, 239] width 86 height 15
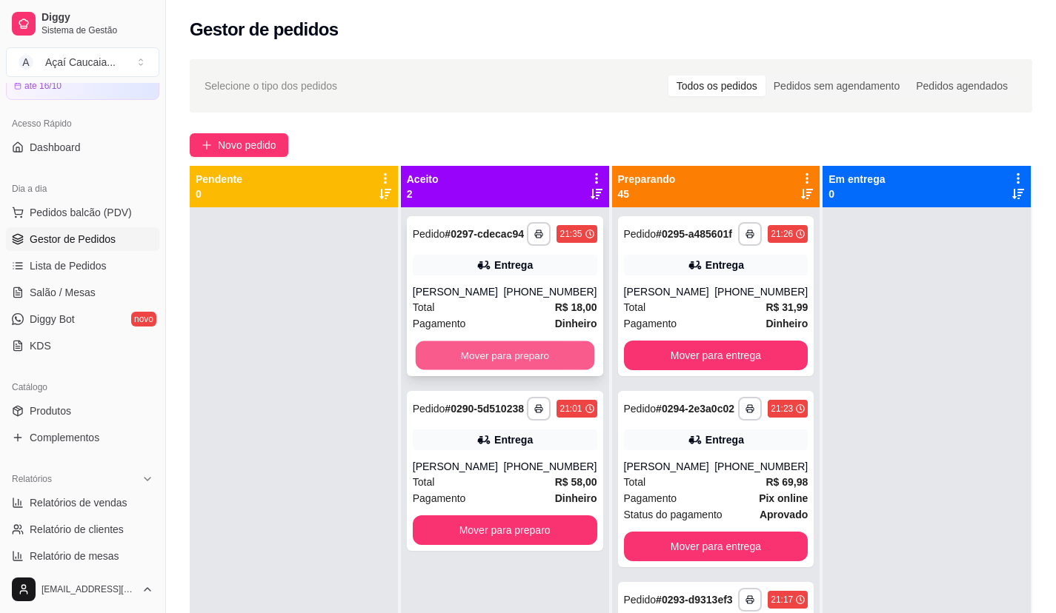
click at [443, 342] on button "Mover para preparo" at bounding box center [504, 356] width 179 height 29
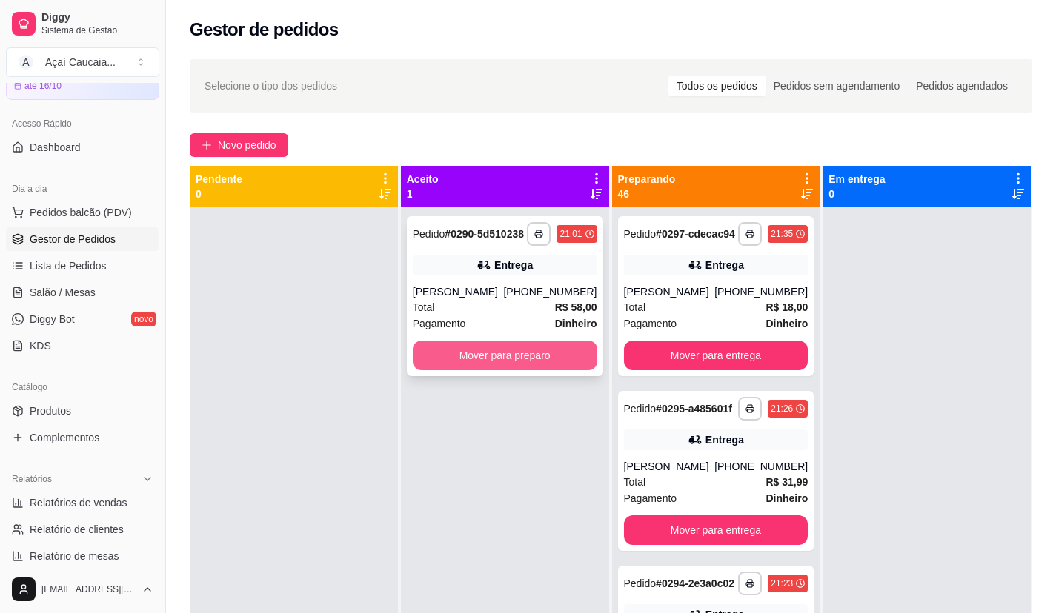
click at [455, 349] on button "Mover para preparo" at bounding box center [505, 356] width 184 height 30
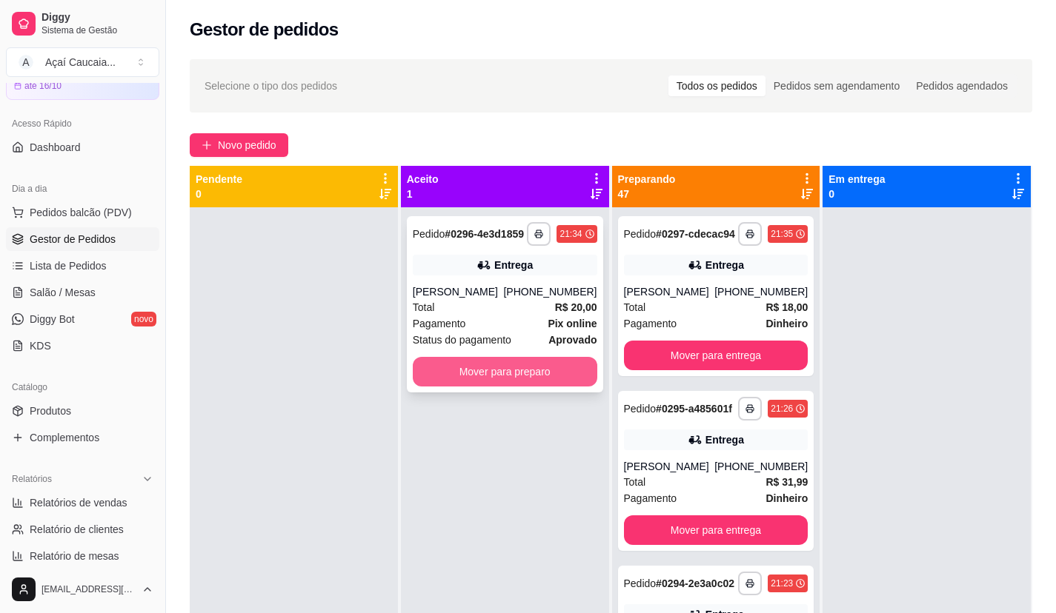
click at [456, 366] on button "Mover para preparo" at bounding box center [505, 372] width 184 height 30
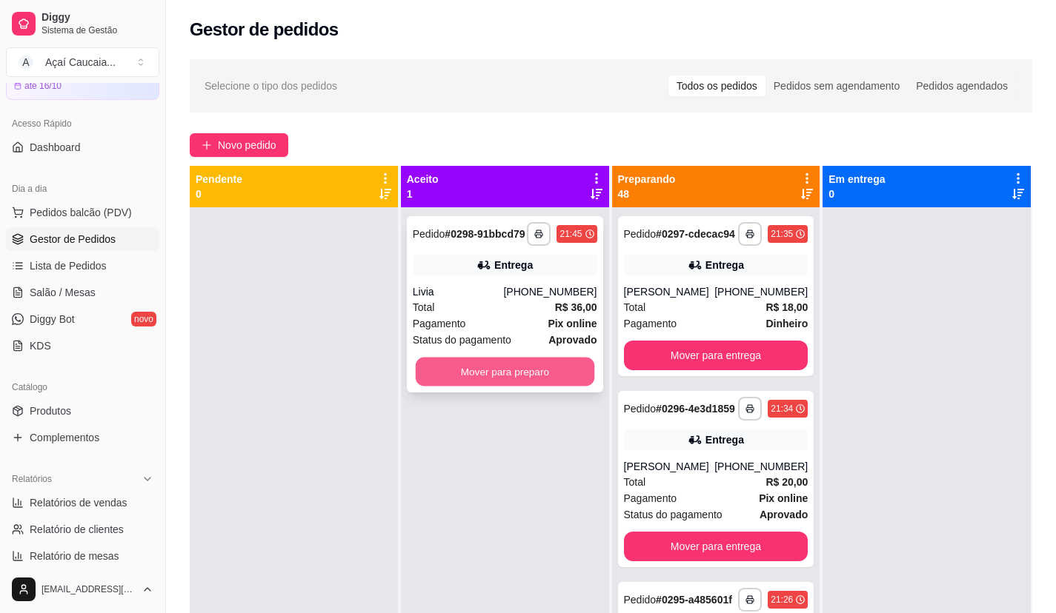
click at [528, 373] on button "Mover para preparo" at bounding box center [504, 372] width 179 height 29
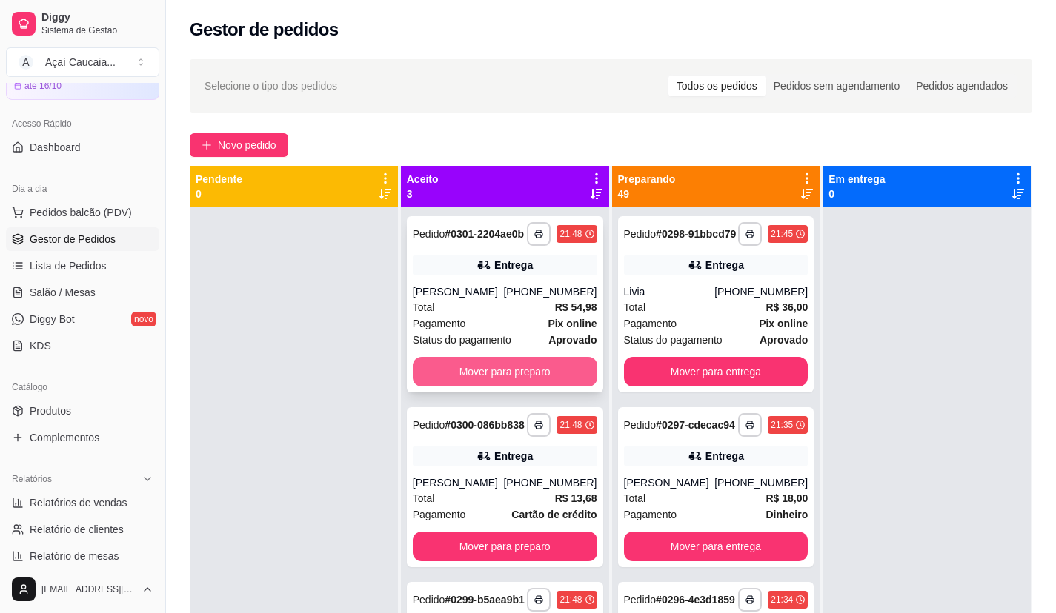
click at [474, 385] on button "Mover para preparo" at bounding box center [505, 372] width 184 height 30
click at [474, 385] on div "Mover para preparo" at bounding box center [505, 372] width 184 height 30
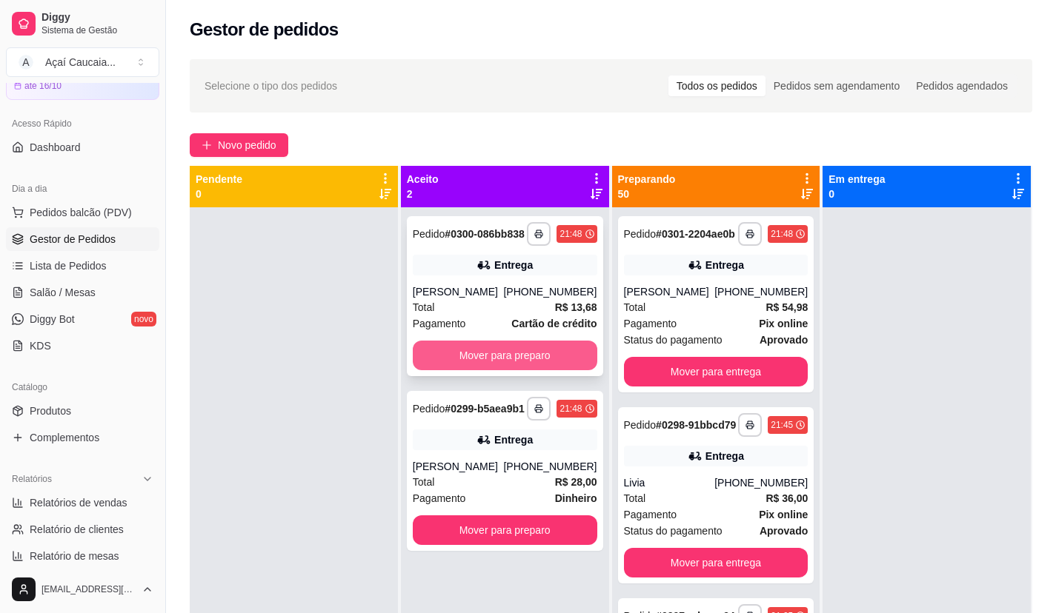
click at [467, 360] on button "Mover para preparo" at bounding box center [505, 356] width 184 height 30
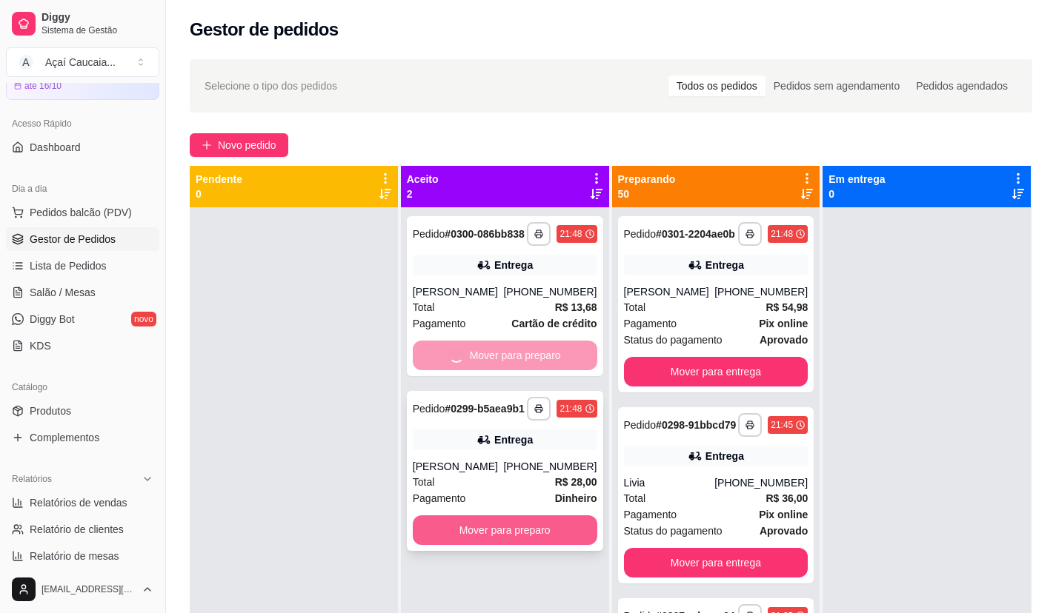
click at [433, 545] on button "Mover para preparo" at bounding box center [505, 531] width 184 height 30
click at [320, 433] on div at bounding box center [294, 513] width 208 height 613
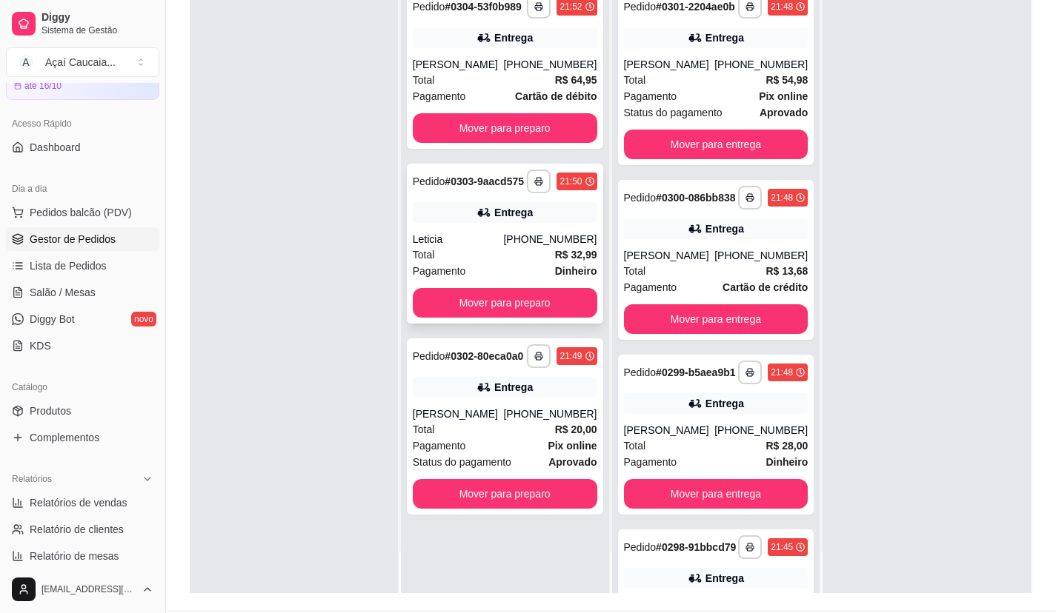
scroll to position [222, 0]
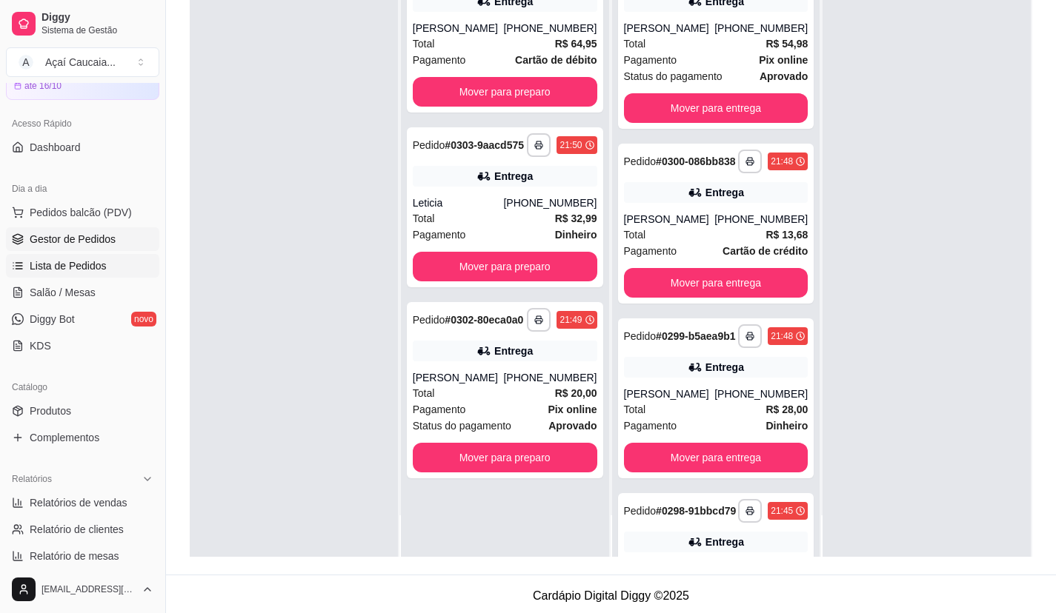
click at [103, 263] on span "Lista de Pedidos" at bounding box center [68, 266] width 77 height 15
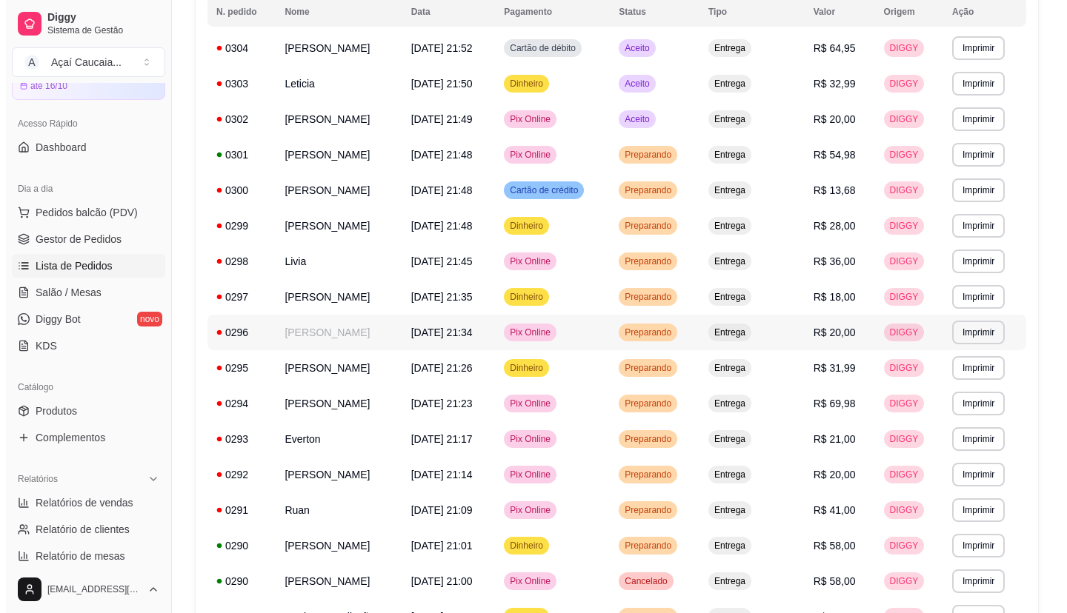
scroll to position [222, 0]
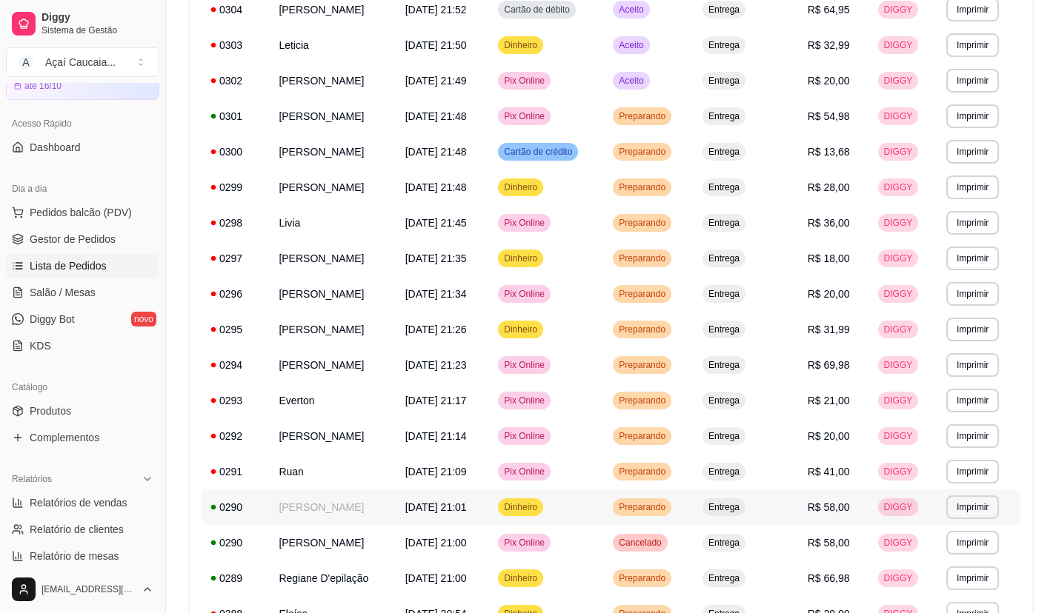
click at [336, 505] on td "[PERSON_NAME]" at bounding box center [333, 508] width 126 height 36
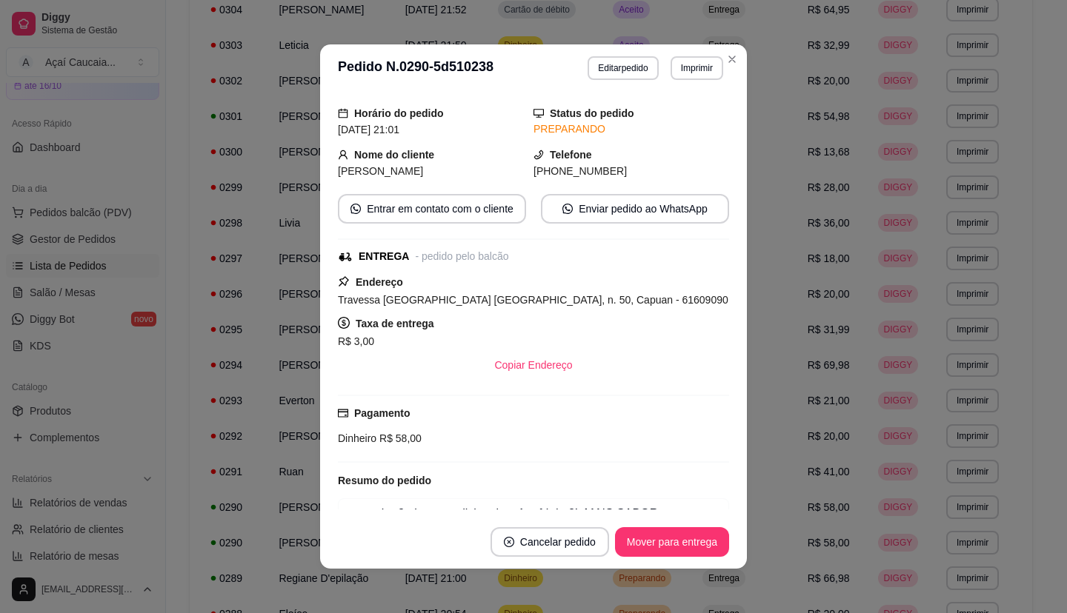
scroll to position [148, 0]
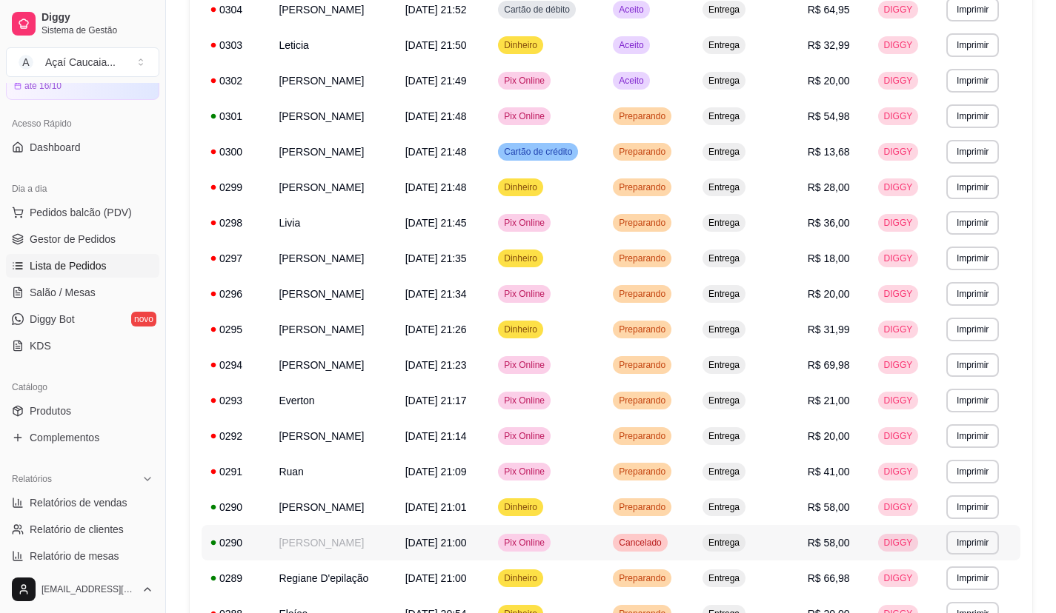
click at [479, 525] on td "[DATE] 21:00" at bounding box center [442, 543] width 93 height 36
click at [332, 511] on td "[PERSON_NAME]" at bounding box center [333, 508] width 126 height 36
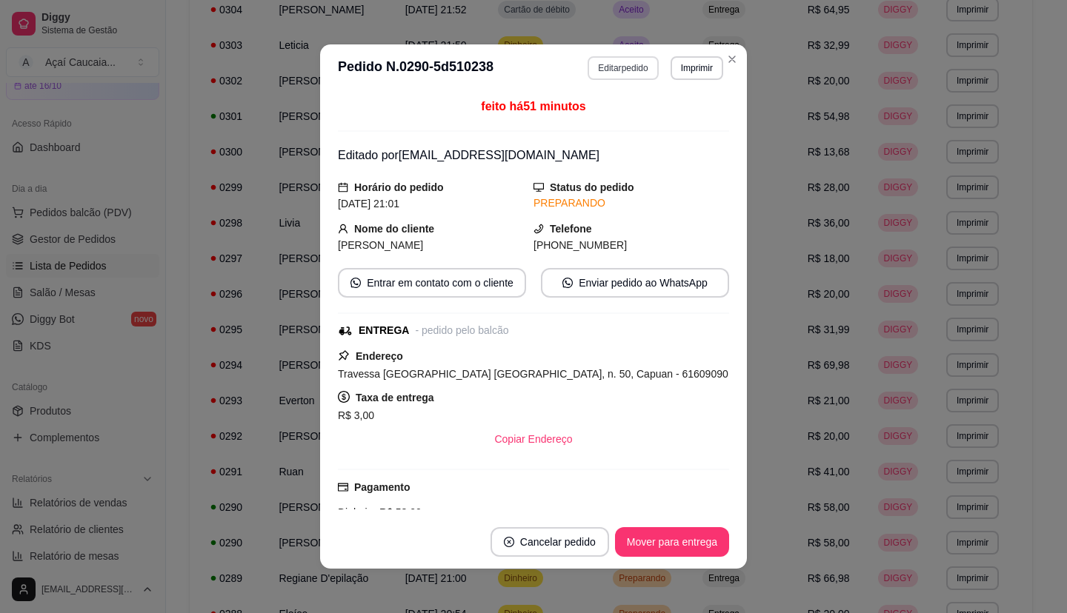
click at [630, 68] on button "Editar pedido" at bounding box center [623, 68] width 70 height 24
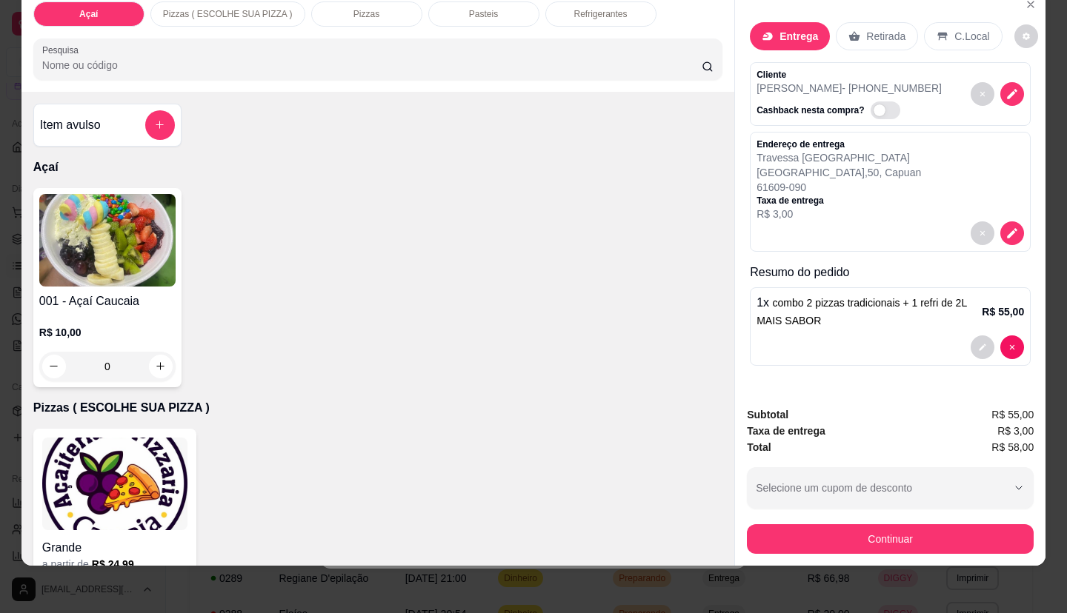
scroll to position [35, 0]
type input "0"
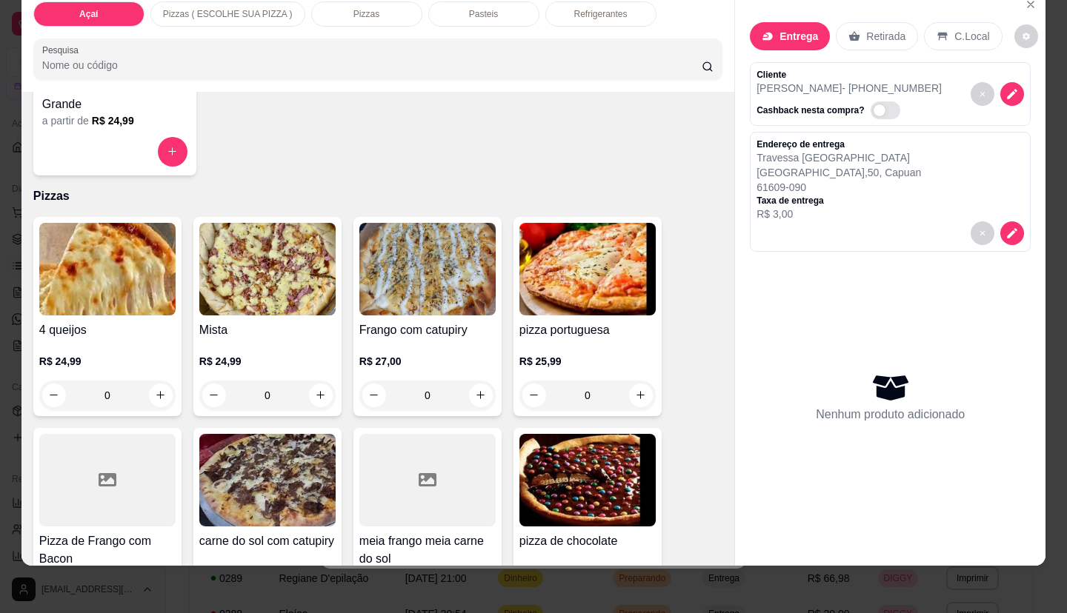
scroll to position [445, 0]
click at [162, 383] on button "increase-product-quantity" at bounding box center [161, 395] width 24 height 24
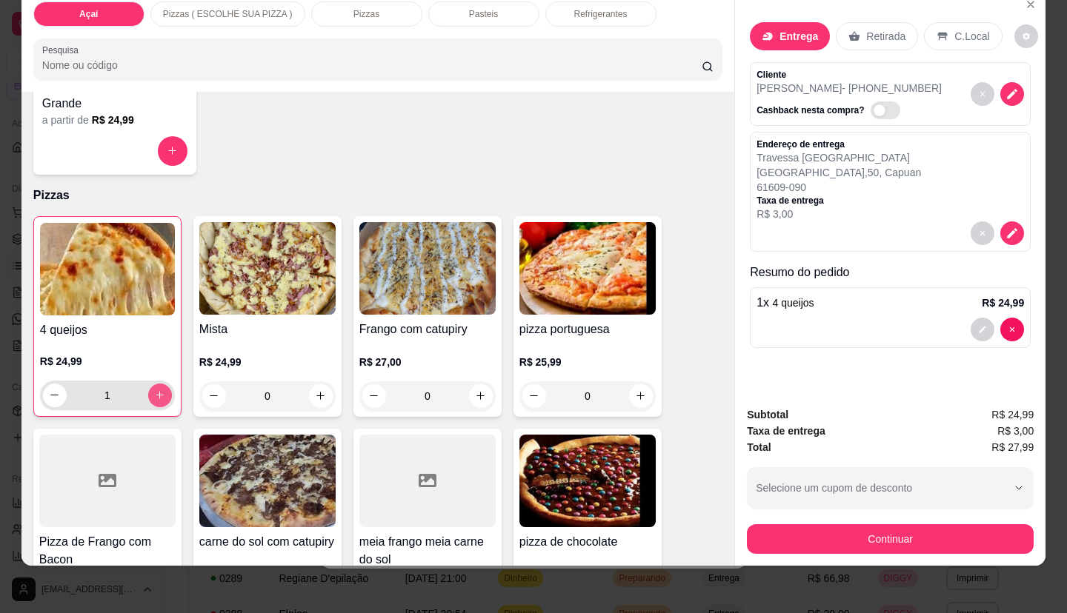
type input "1"
click at [319, 390] on icon "increase-product-quantity" at bounding box center [320, 395] width 11 height 11
type input "1"
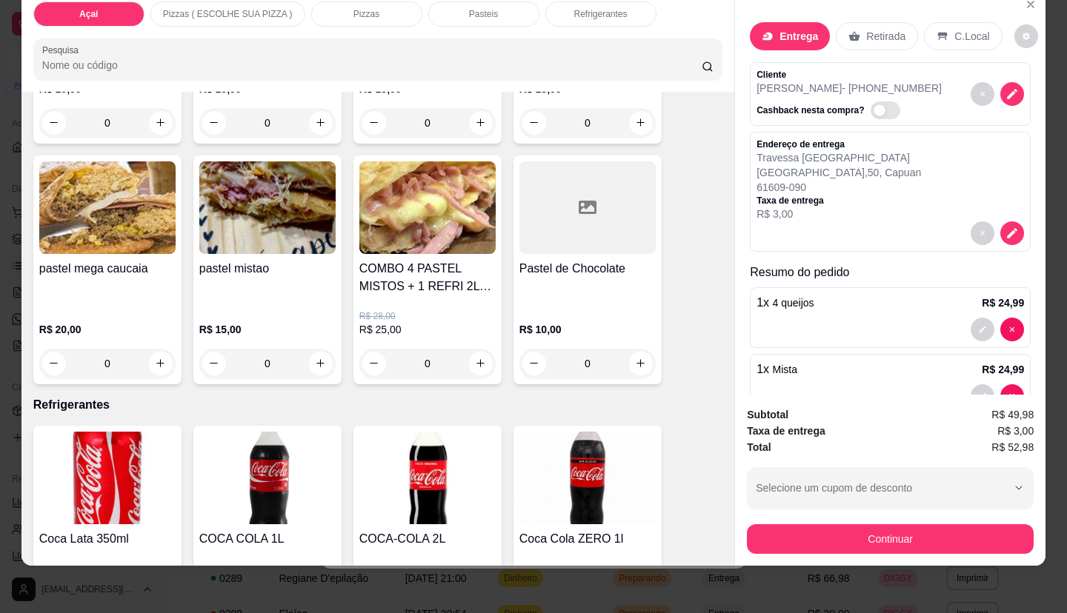
scroll to position [2445, 0]
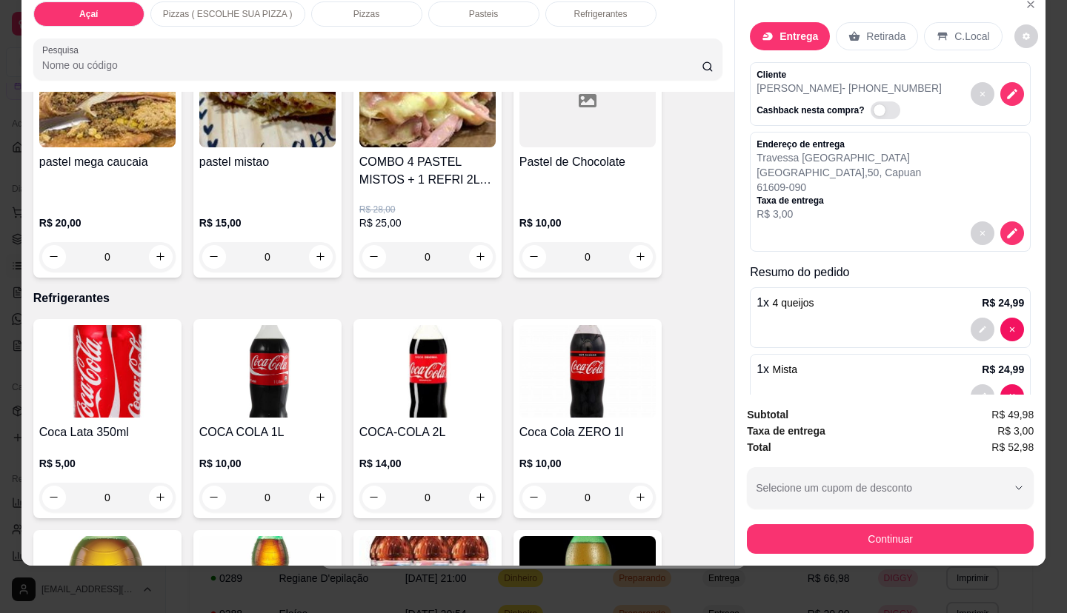
click at [588, 8] on p "Refrigerantes" at bounding box center [599, 14] width 53 height 12
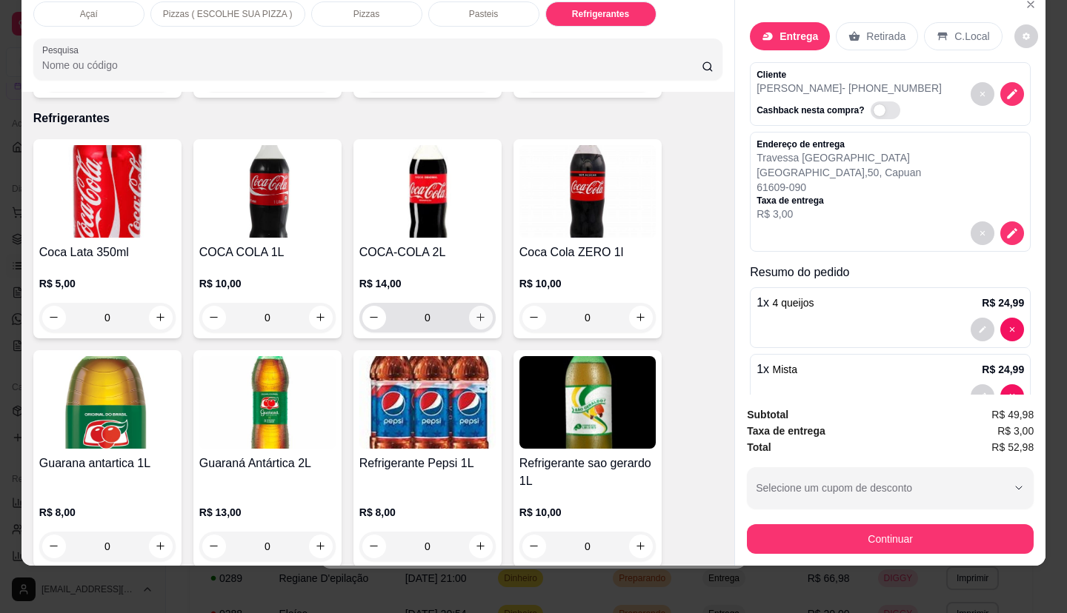
click at [478, 312] on icon "increase-product-quantity" at bounding box center [480, 317] width 11 height 11
type input "1"
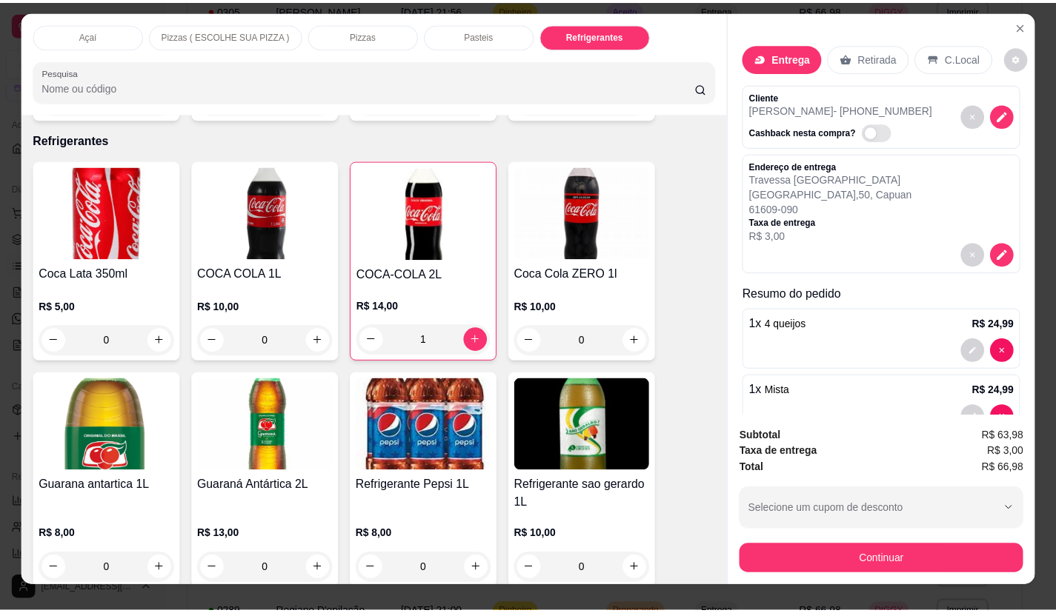
scroll to position [0, 0]
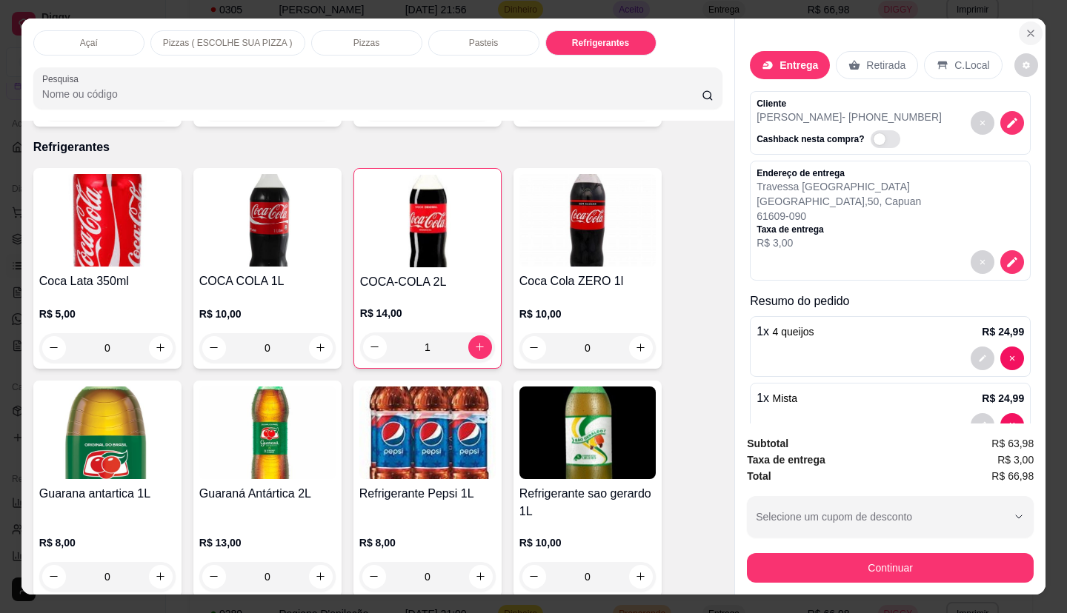
click at [1028, 34] on button "Close" at bounding box center [1031, 33] width 24 height 24
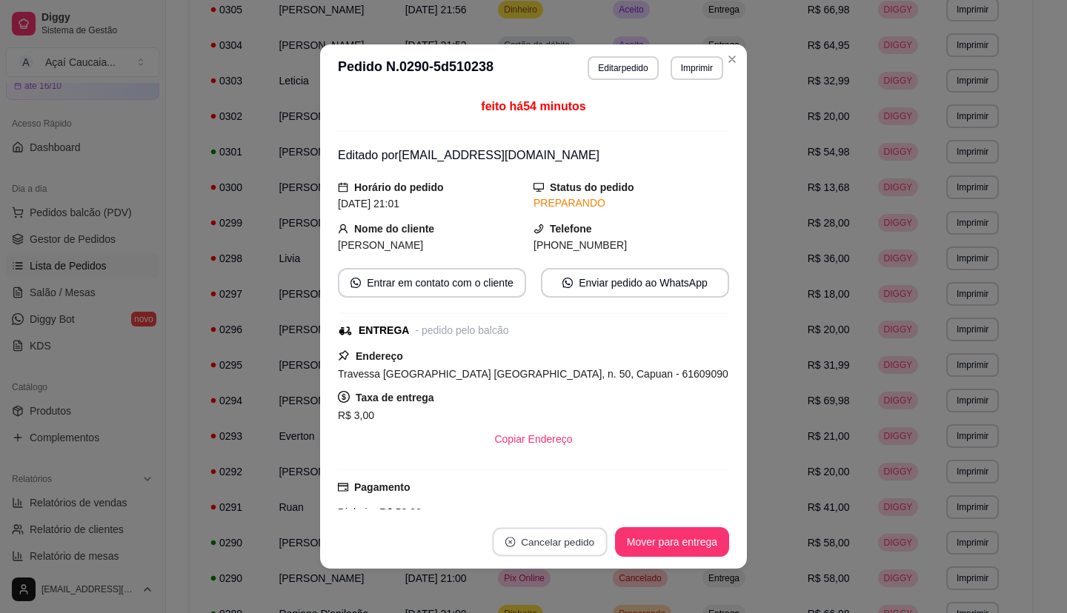
click at [548, 536] on button "Cancelar pedido" at bounding box center [549, 542] width 115 height 29
click at [592, 500] on button "Sim" at bounding box center [585, 505] width 59 height 30
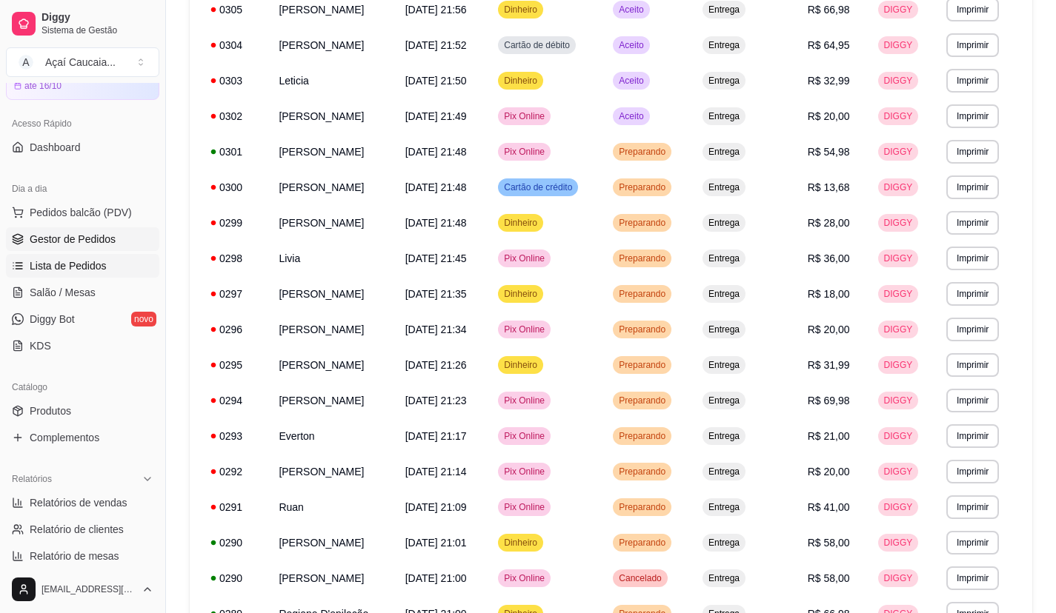
click at [81, 242] on span "Gestor de Pedidos" at bounding box center [73, 239] width 86 height 15
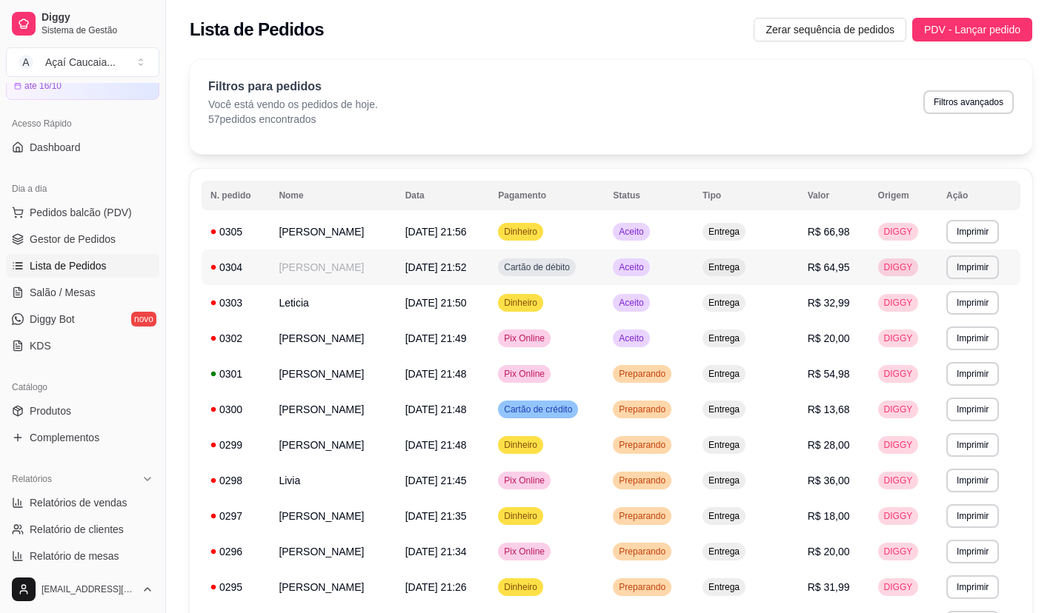
click at [331, 264] on td "[PERSON_NAME]" at bounding box center [333, 268] width 126 height 36
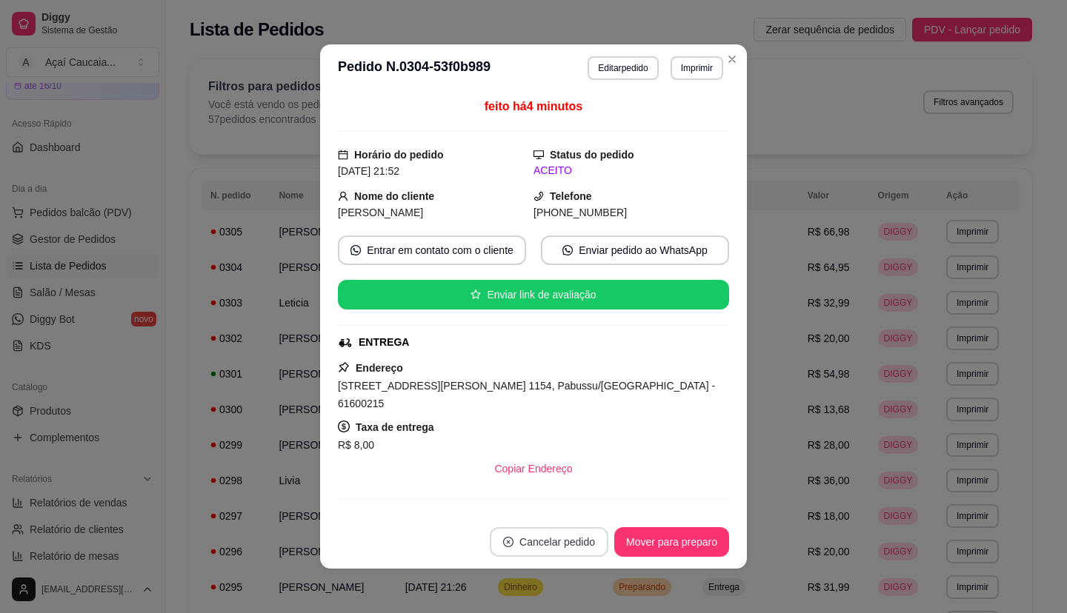
click at [538, 552] on button "Cancelar pedido" at bounding box center [549, 543] width 119 height 30
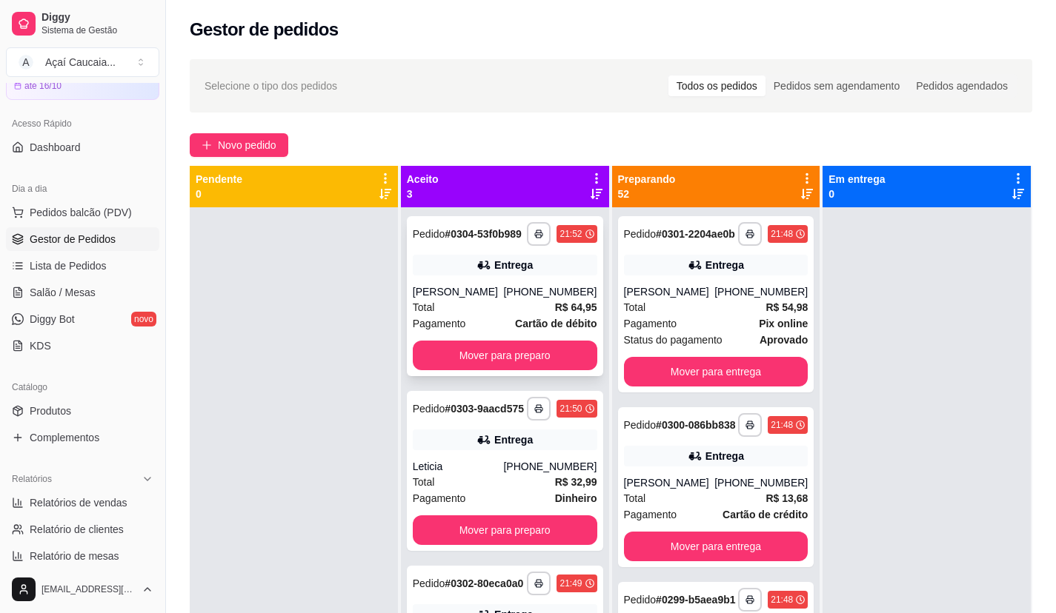
click at [499, 293] on div "[PERSON_NAME]" at bounding box center [458, 291] width 91 height 15
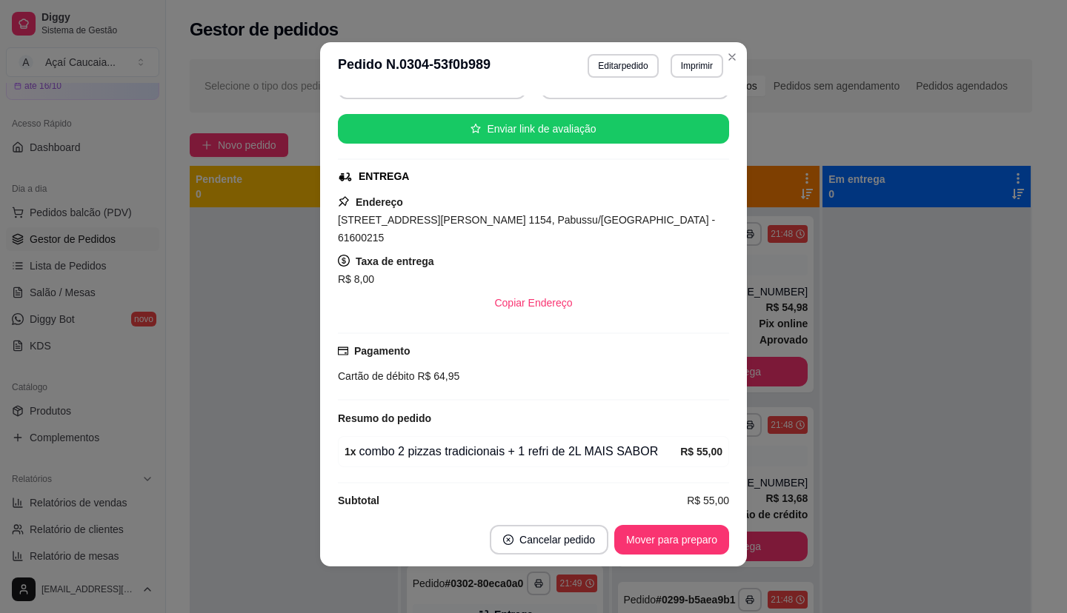
scroll to position [3, 0]
click at [528, 533] on button "Cancelar pedido" at bounding box center [549, 540] width 119 height 30
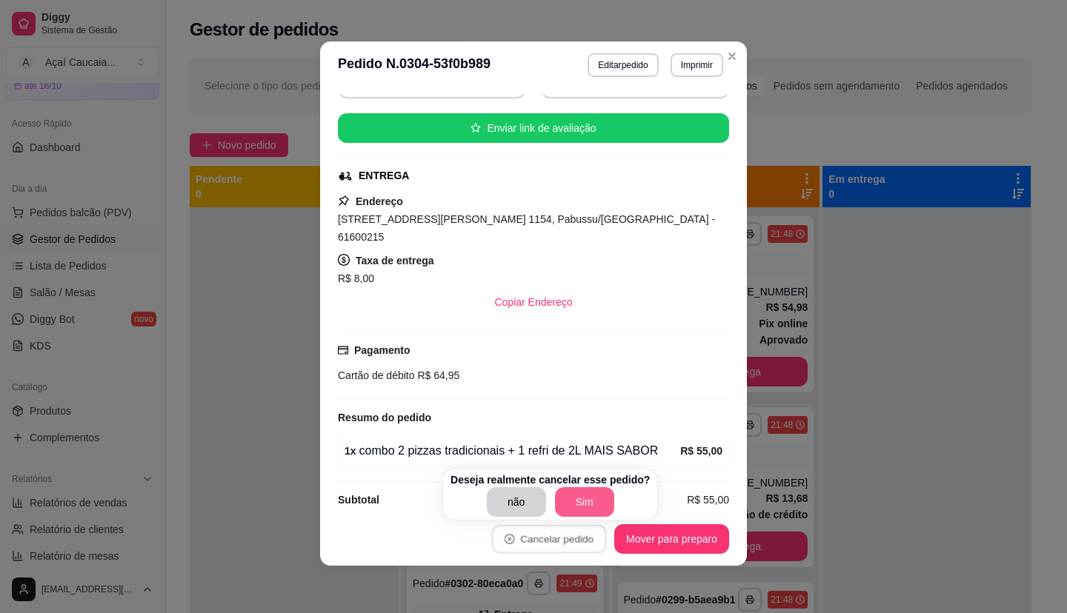
click at [571, 508] on button "Sim" at bounding box center [584, 503] width 59 height 30
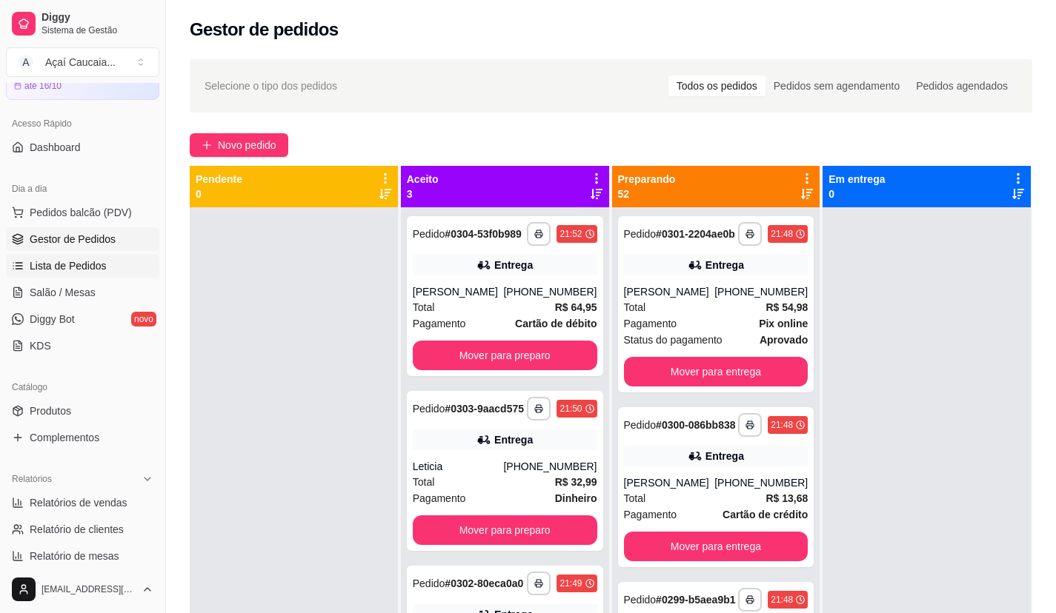
click at [90, 260] on span "Lista de Pedidos" at bounding box center [68, 266] width 77 height 15
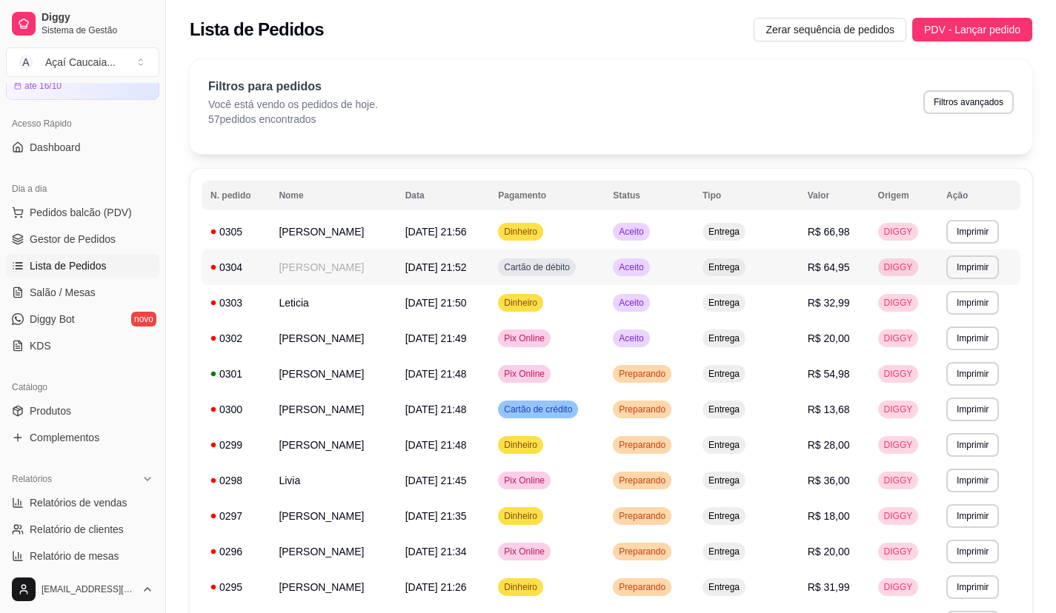
click at [541, 270] on div "Cartão de débito" at bounding box center [537, 268] width 78 height 18
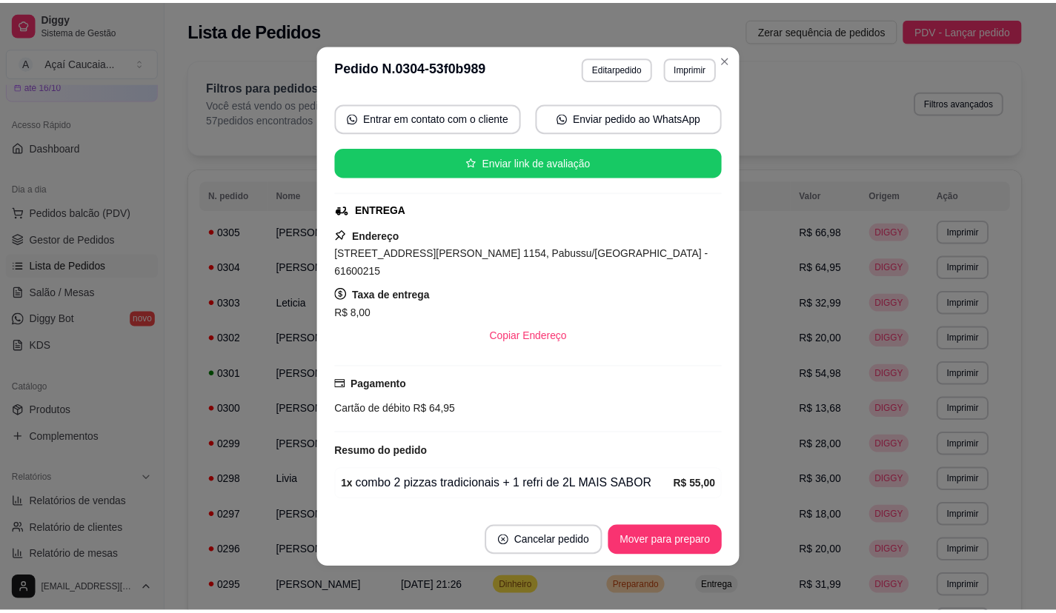
scroll to position [164, 0]
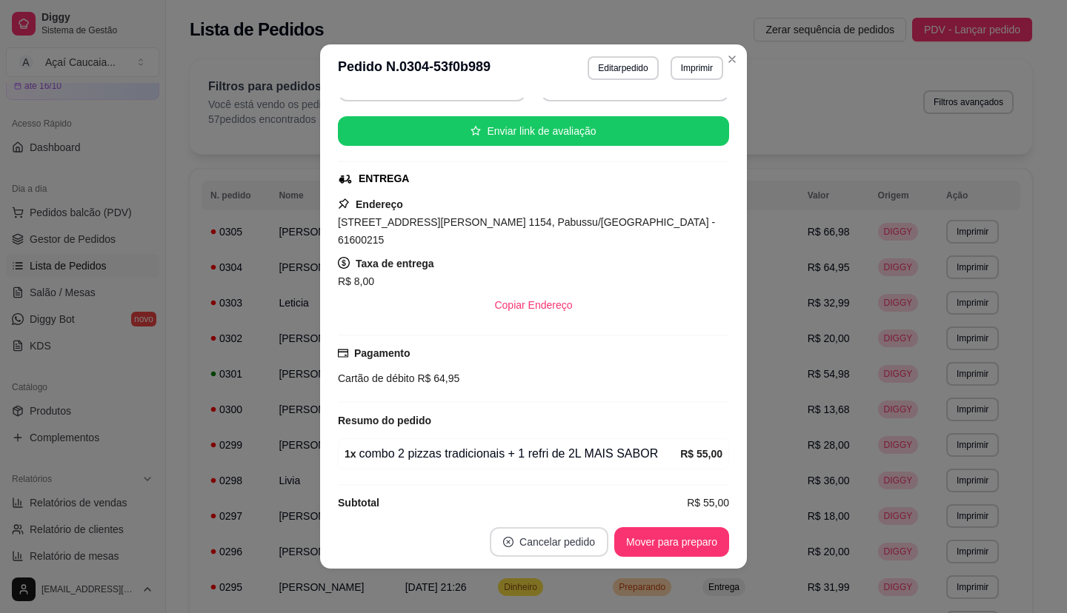
click at [555, 539] on button "Cancelar pedido" at bounding box center [549, 543] width 119 height 30
click at [580, 508] on button "Sim" at bounding box center [584, 505] width 59 height 30
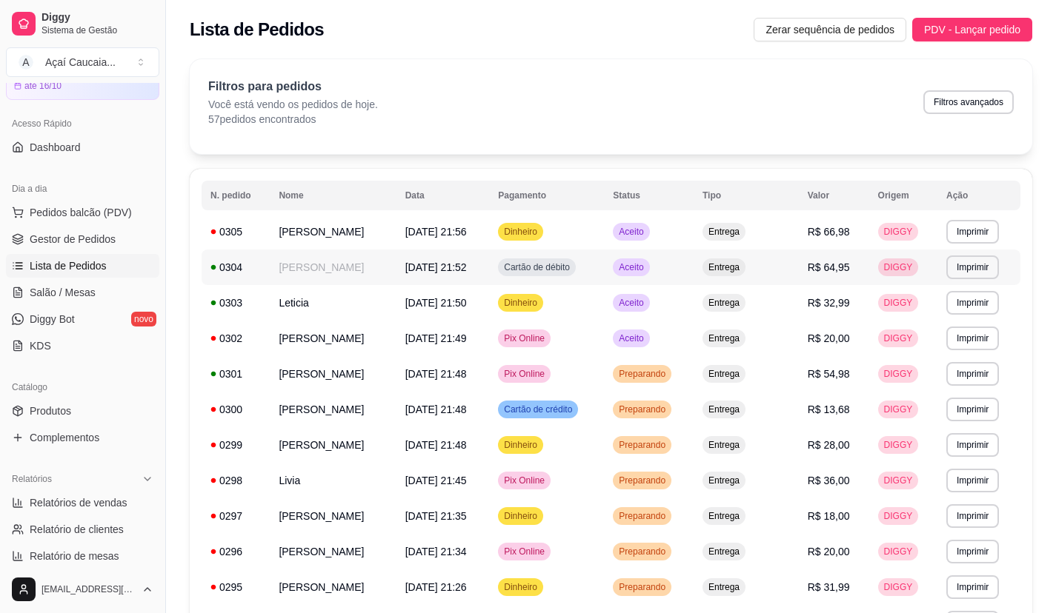
click at [490, 263] on td "[DATE] 21:52" at bounding box center [442, 268] width 93 height 36
click at [127, 241] on link "Gestor de Pedidos" at bounding box center [82, 239] width 153 height 24
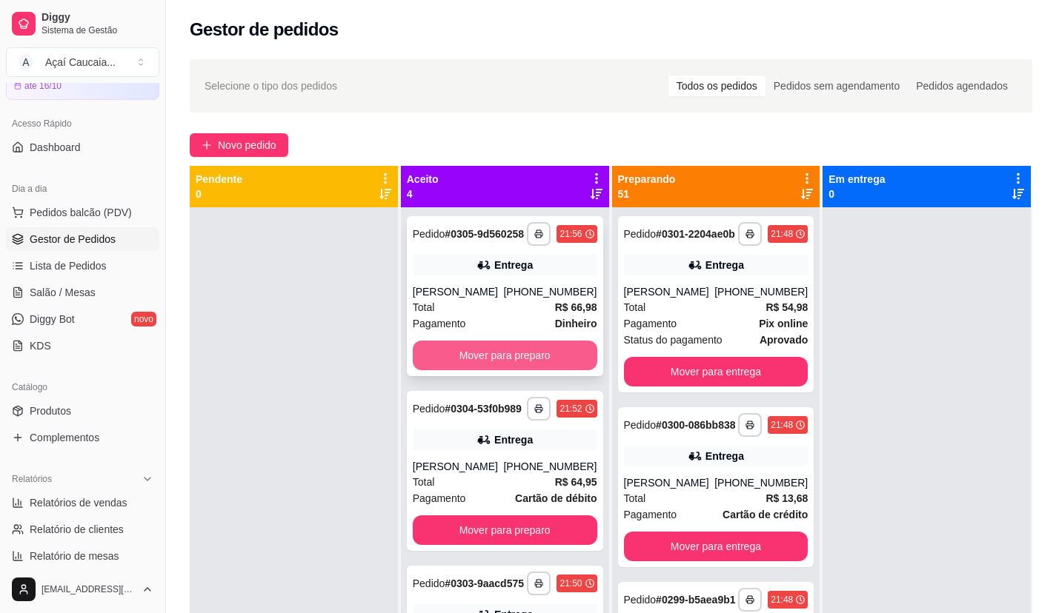
click at [462, 357] on button "Mover para preparo" at bounding box center [505, 356] width 184 height 30
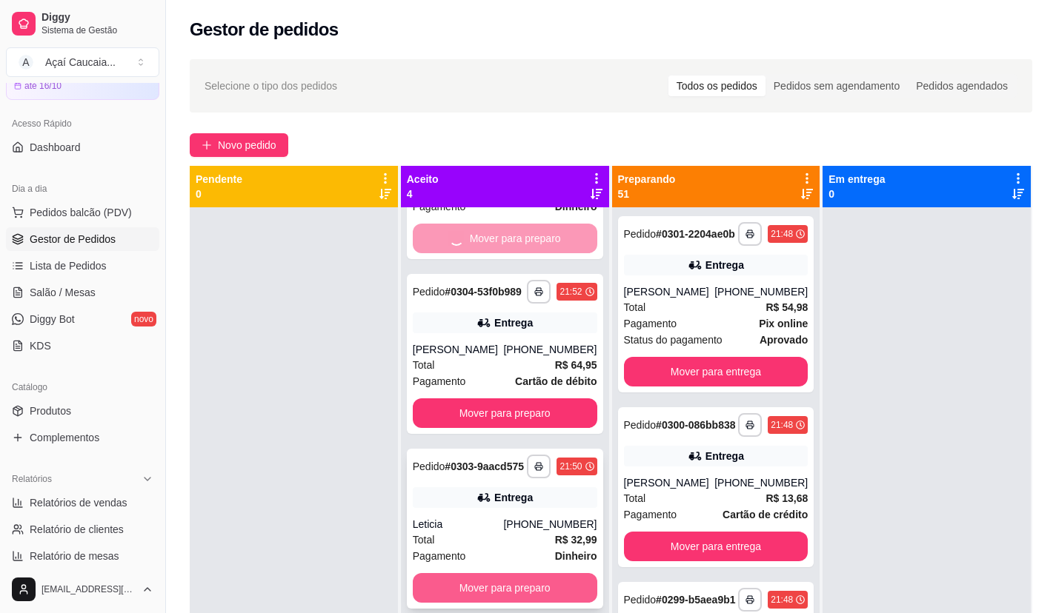
click at [507, 580] on button "Mover para preparo" at bounding box center [505, 588] width 184 height 30
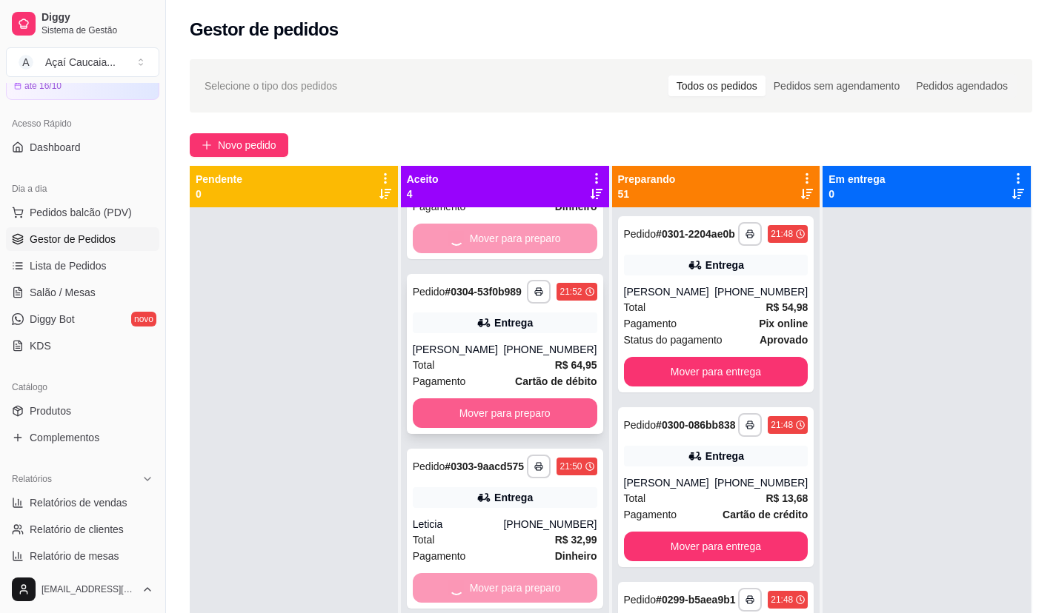
click at [519, 399] on button "Mover para preparo" at bounding box center [505, 414] width 184 height 30
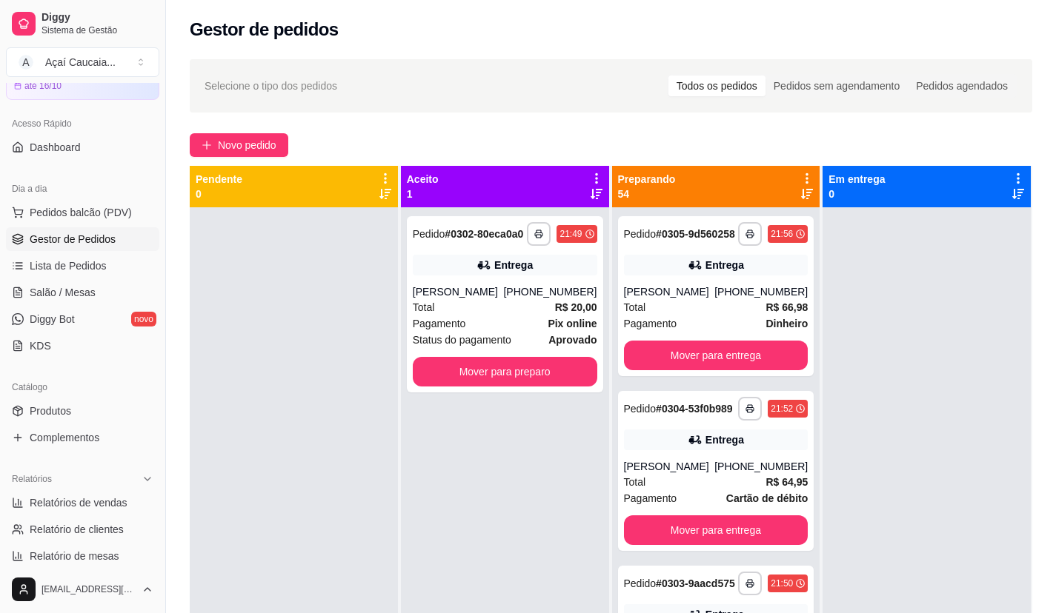
scroll to position [0, 0]
click at [358, 439] on div at bounding box center [294, 513] width 208 height 613
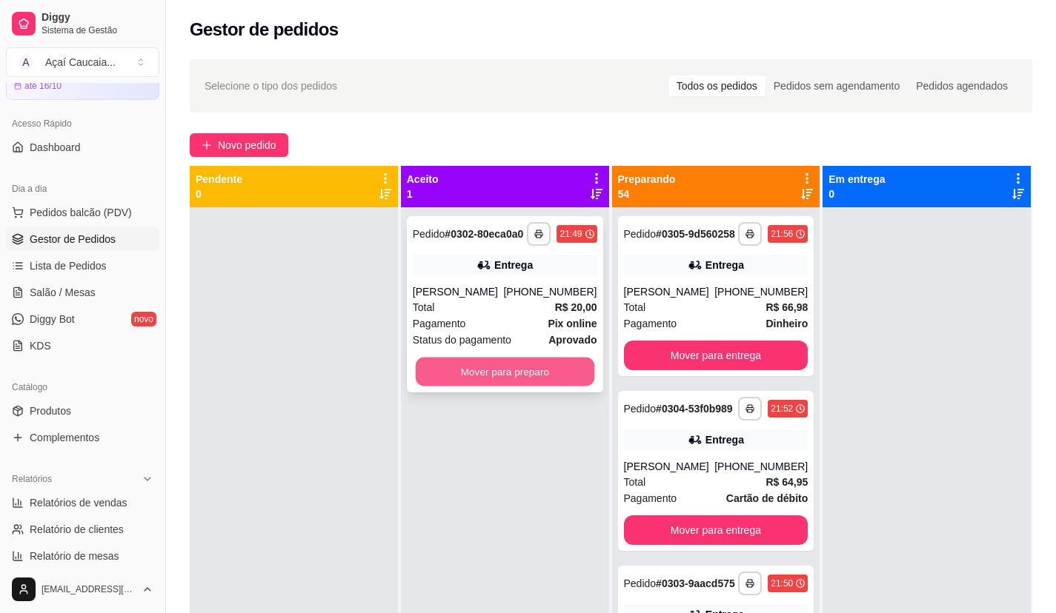
click at [454, 379] on button "Mover para preparo" at bounding box center [504, 372] width 179 height 29
click at [411, 433] on div "**********" at bounding box center [505, 513] width 208 height 613
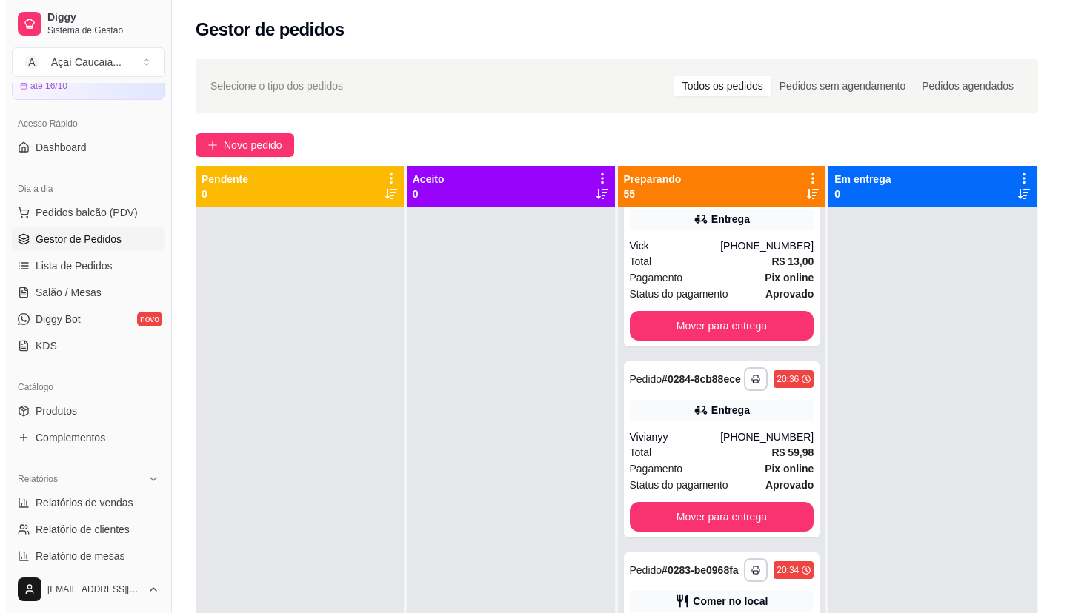
scroll to position [3556, 0]
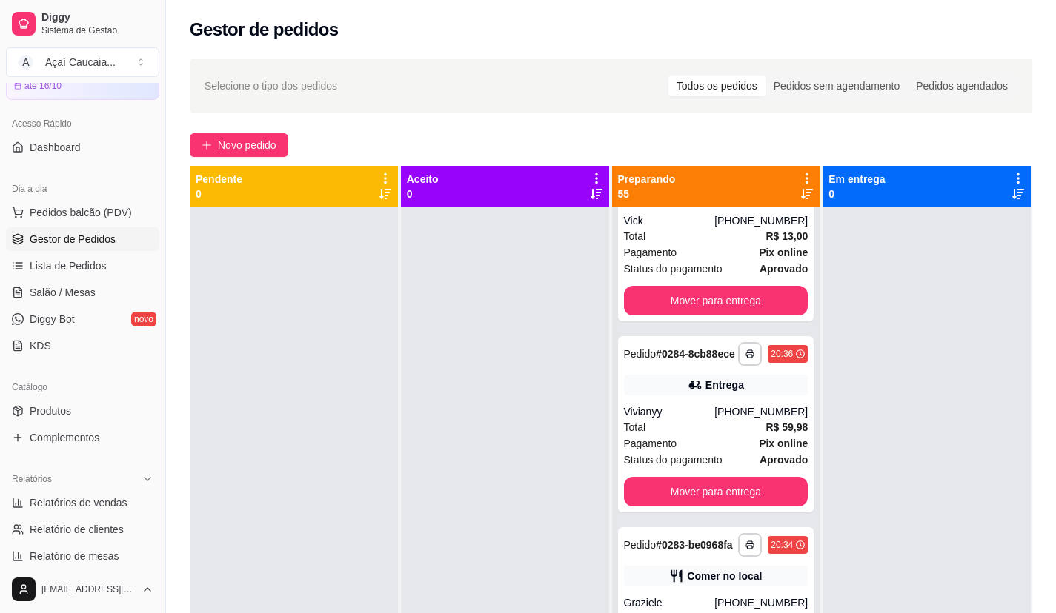
click at [734, 53] on div "Total R$ 25,00" at bounding box center [716, 45] width 184 height 16
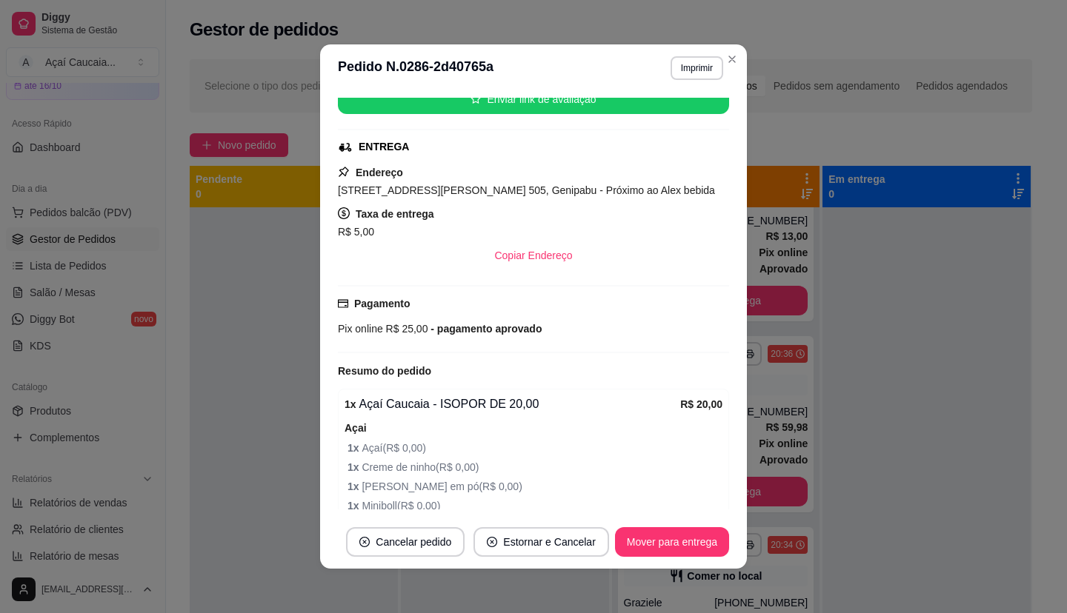
scroll to position [222, 0]
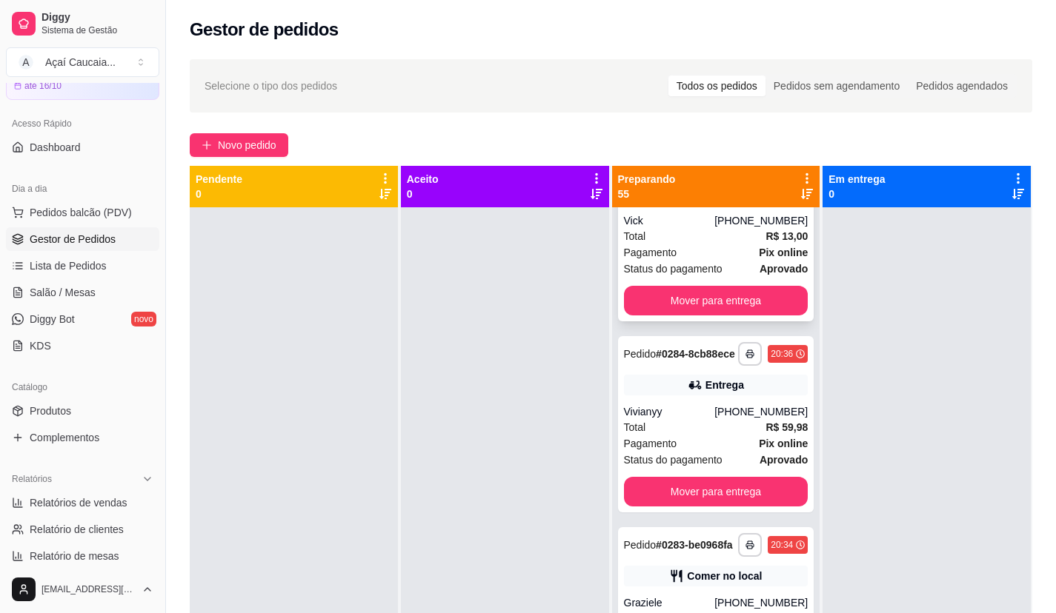
click at [694, 244] on div "Total R$ 13,00" at bounding box center [716, 236] width 184 height 16
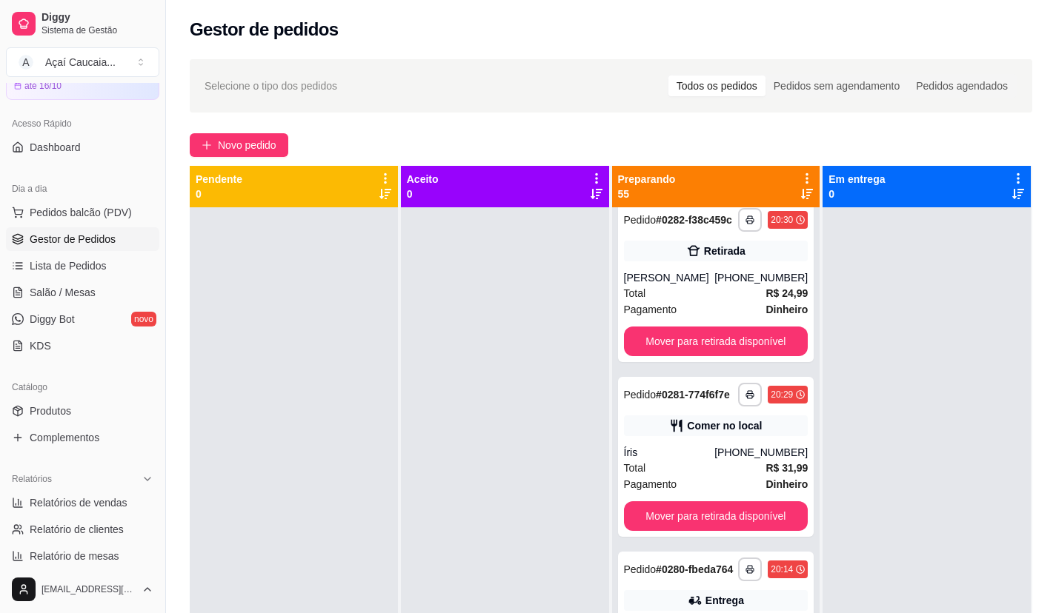
scroll to position [4075, 0]
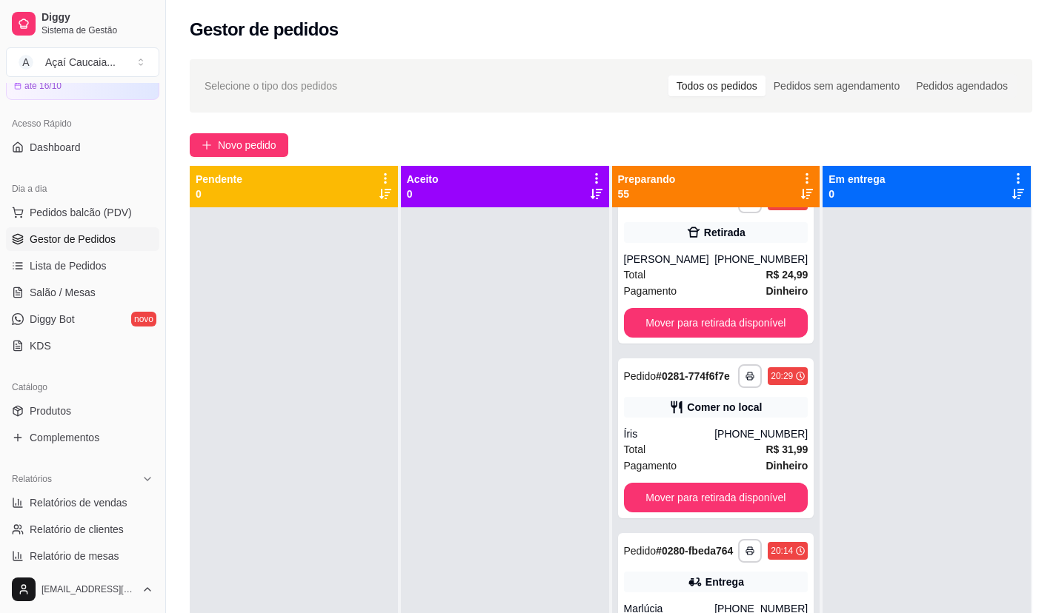
click at [731, 92] on div "[PHONE_NUMBER]" at bounding box center [760, 84] width 93 height 15
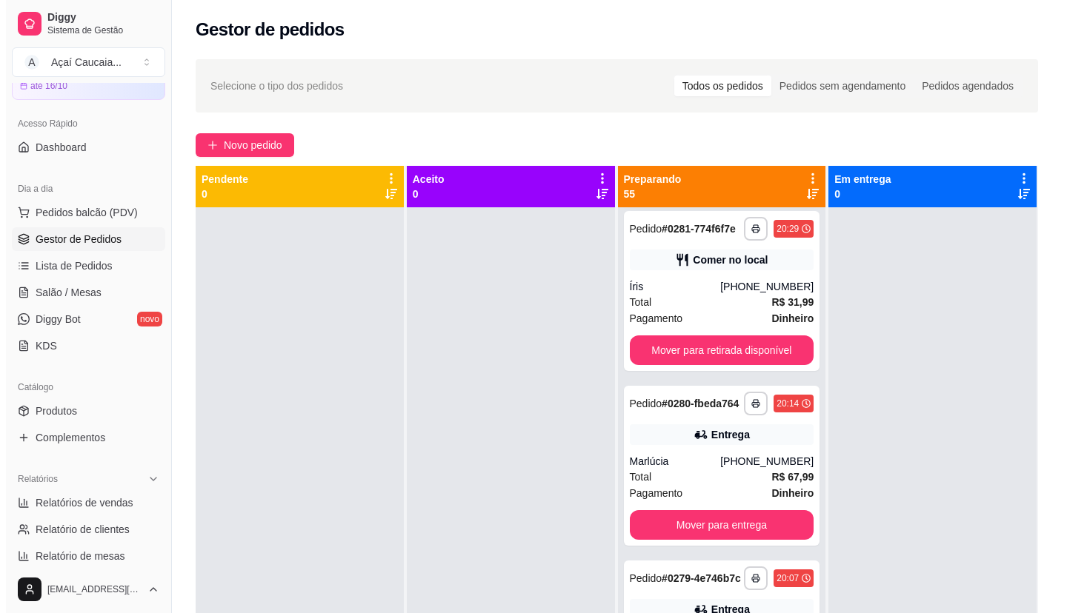
scroll to position [4223, 0]
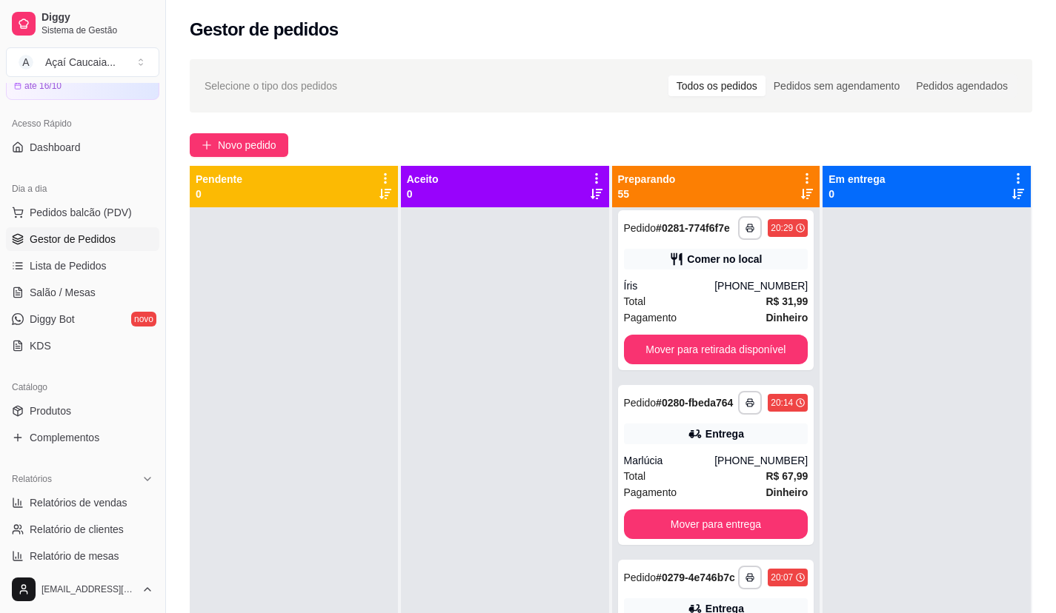
click at [685, 95] on div "Retirada" at bounding box center [716, 84] width 184 height 21
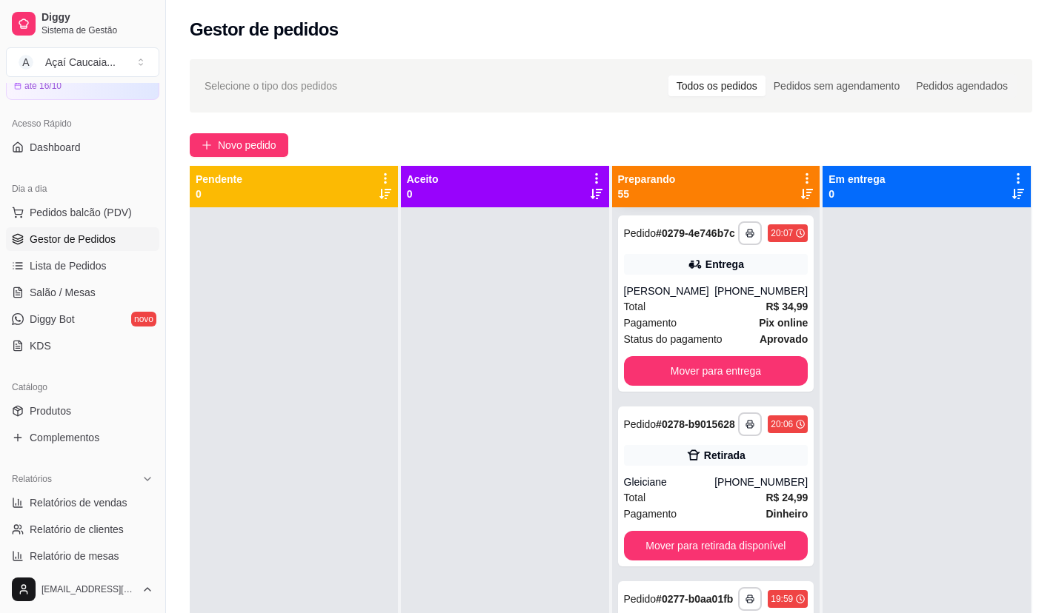
scroll to position [4593, 0]
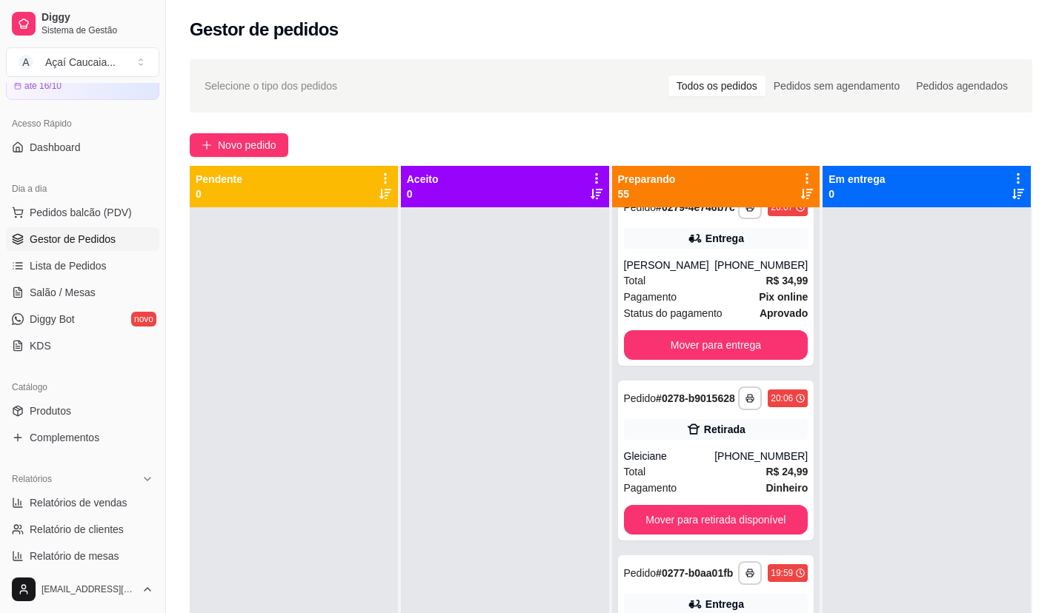
click at [699, 114] on div "Total R$ 67,99" at bounding box center [716, 106] width 184 height 16
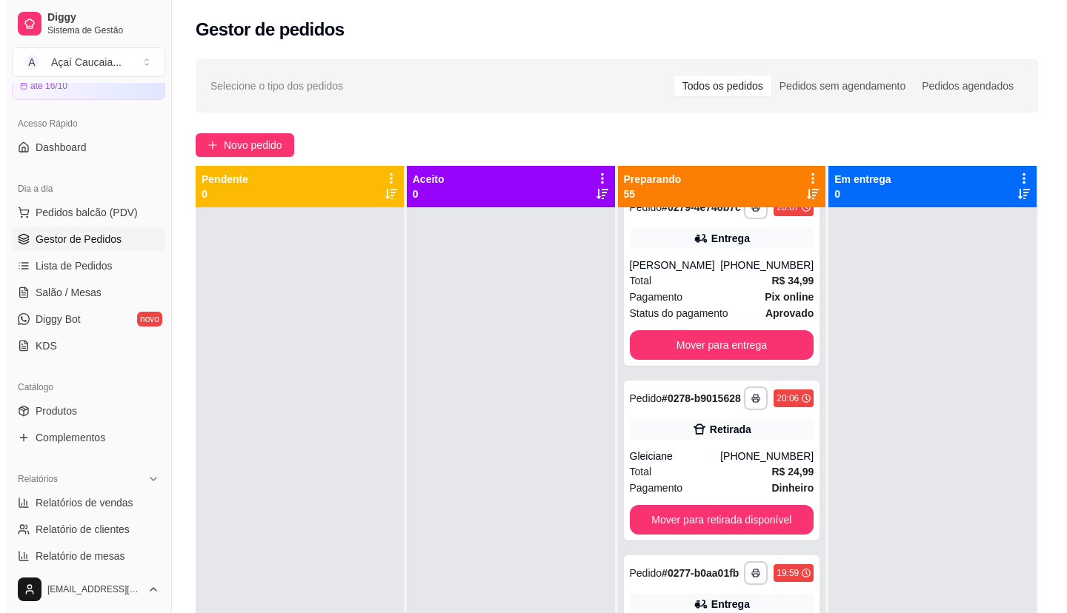
scroll to position [4816, 0]
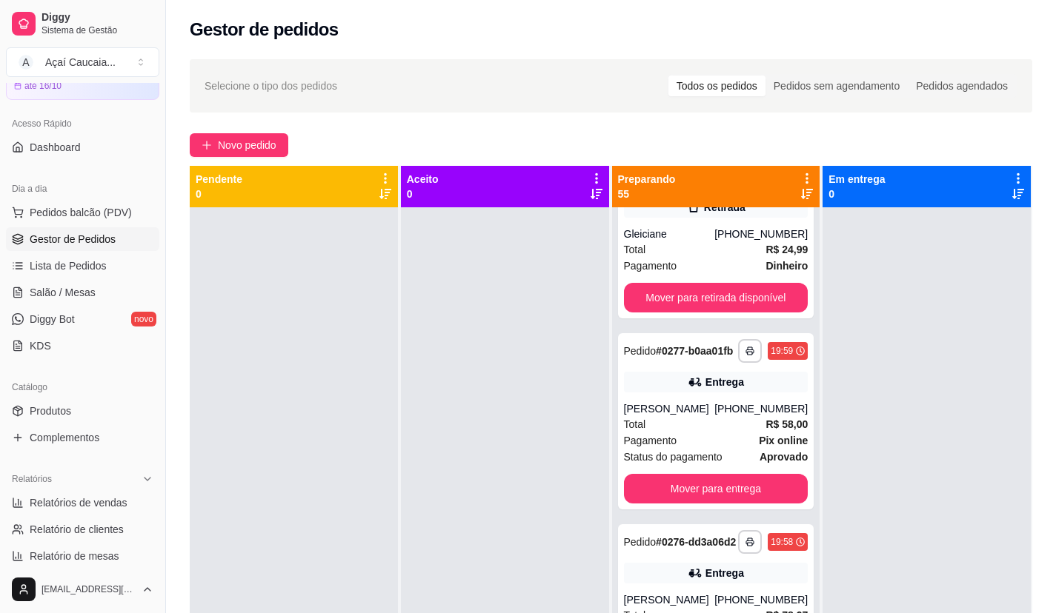
click at [725, 50] on div "[PHONE_NUMBER]" at bounding box center [760, 43] width 93 height 15
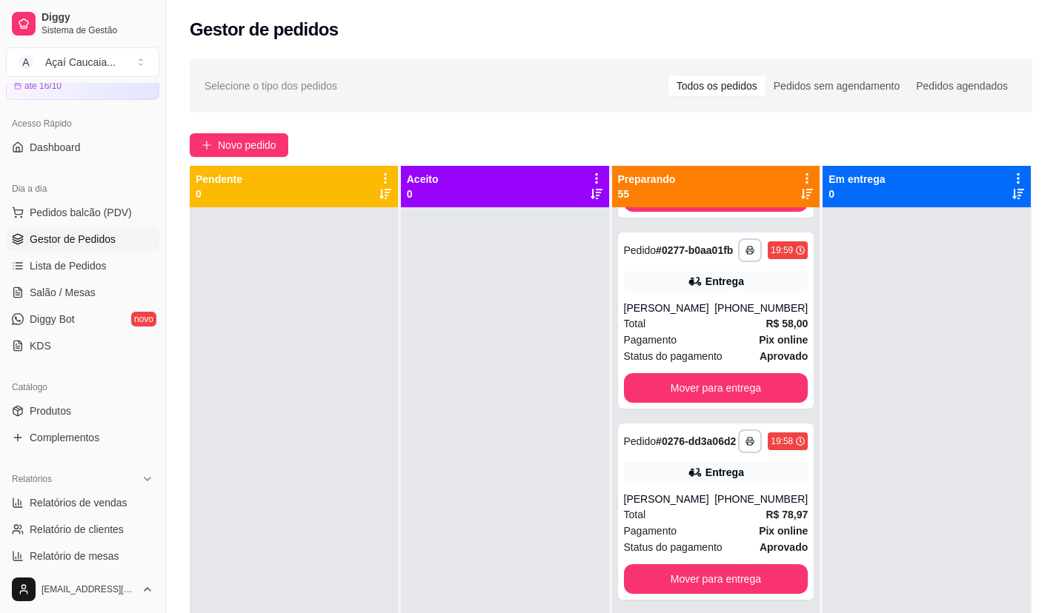
scroll to position [4964, 0]
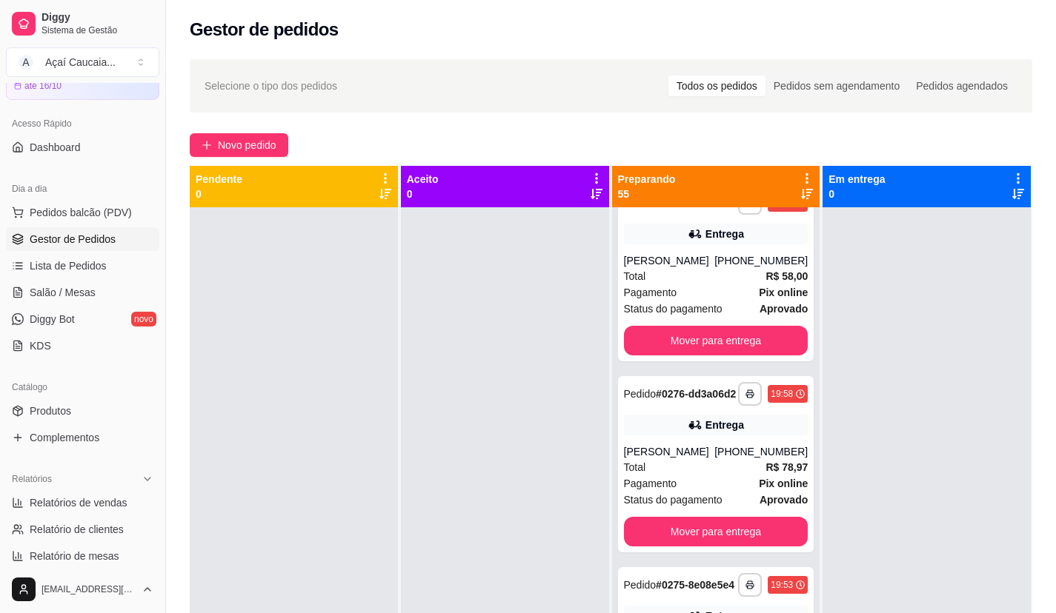
click at [710, 93] on div "Gleiciane" at bounding box center [669, 86] width 91 height 15
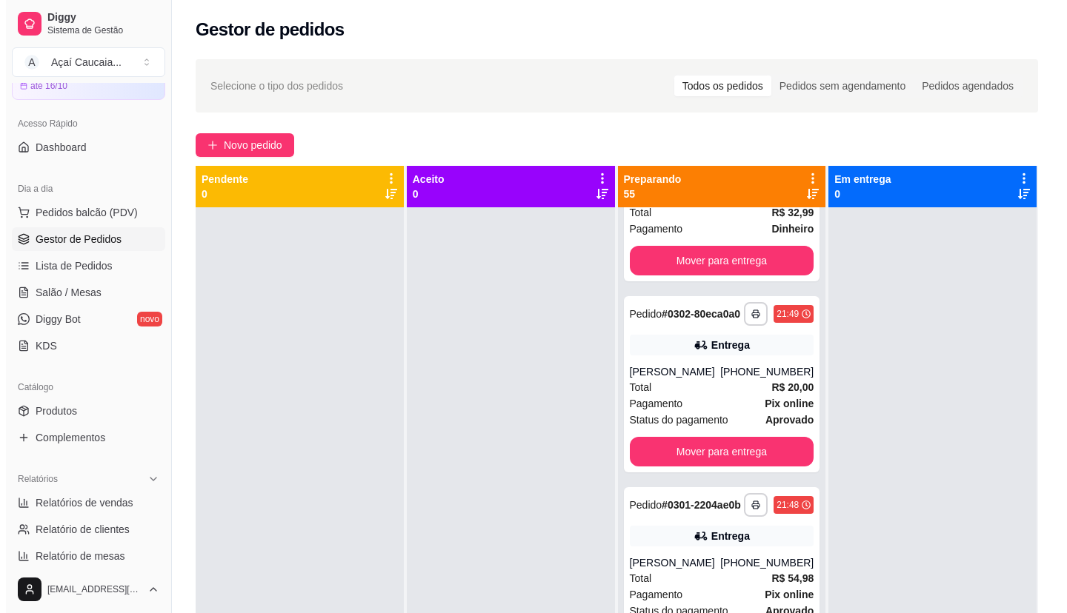
scroll to position [0, 0]
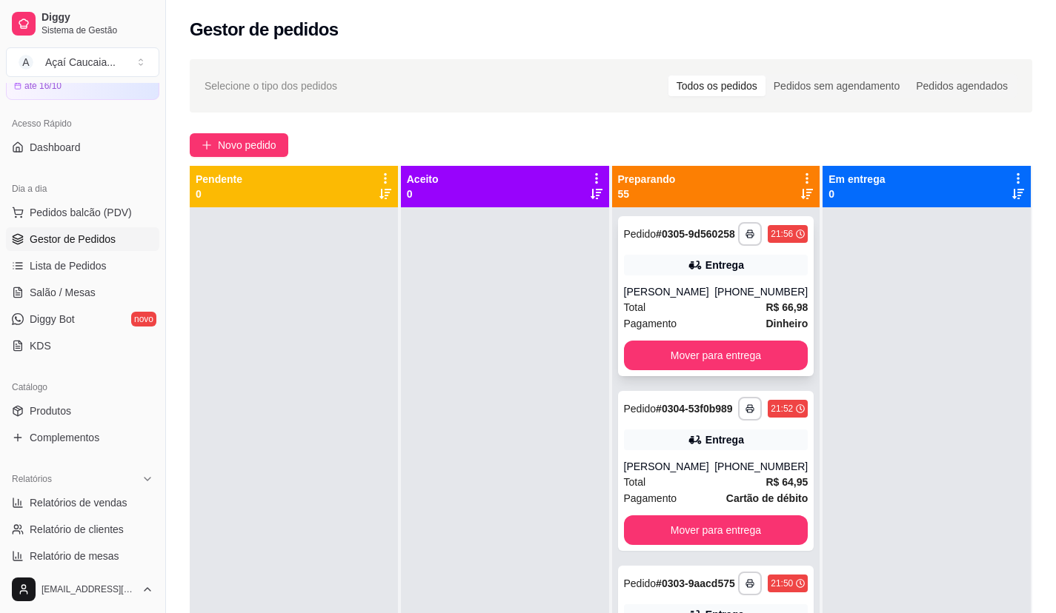
click at [702, 316] on div "Total R$ 66,98" at bounding box center [716, 307] width 184 height 16
click at [679, 447] on div "**********" at bounding box center [716, 471] width 196 height 160
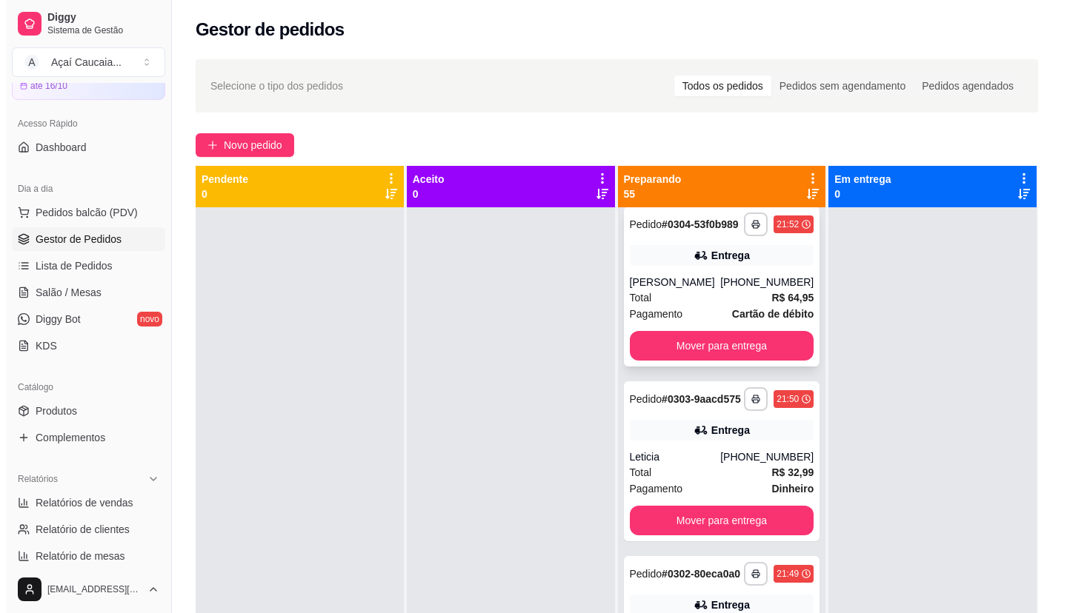
scroll to position [222, 0]
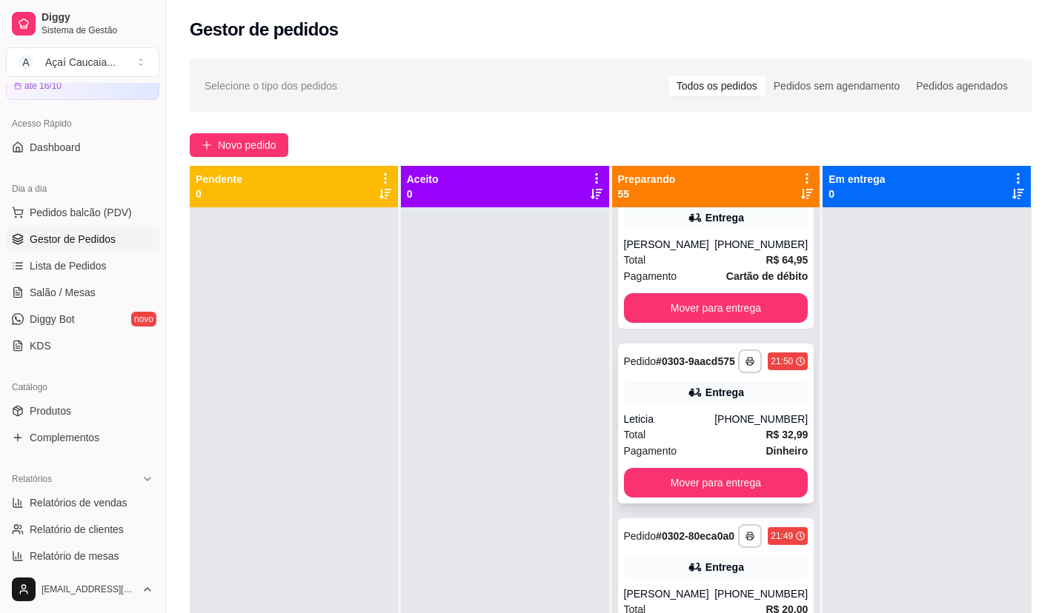
click at [709, 440] on div "**********" at bounding box center [716, 424] width 196 height 160
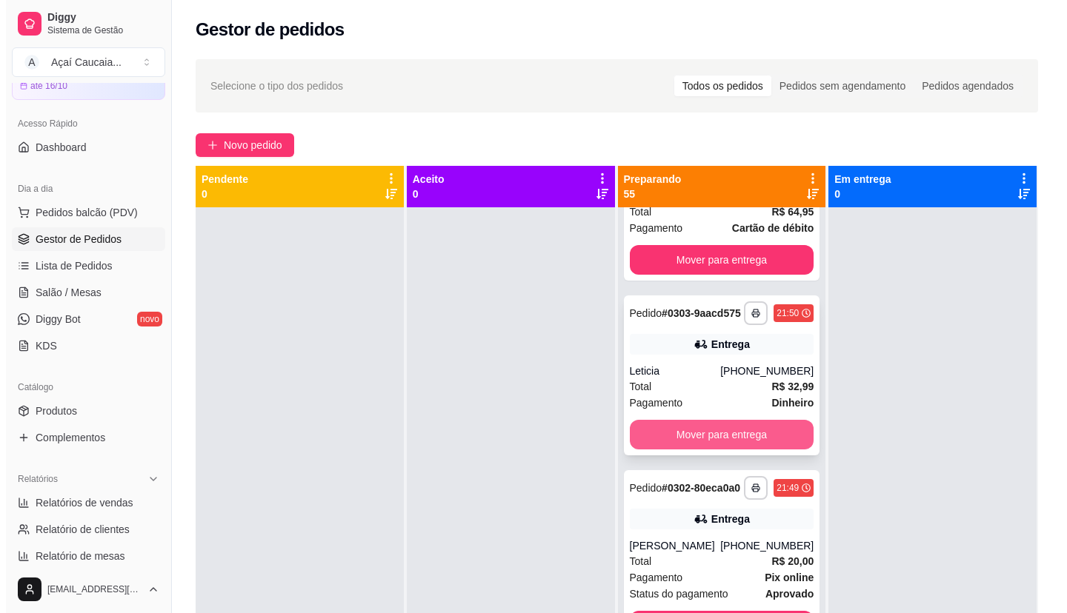
scroll to position [370, 0]
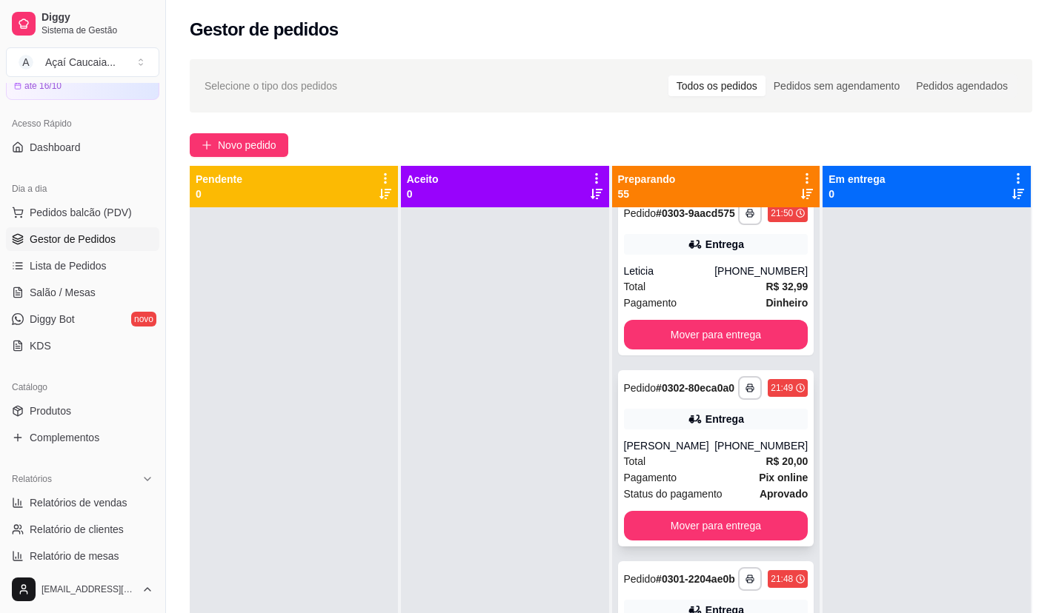
click at [702, 470] on div "Total R$ 20,00" at bounding box center [716, 461] width 184 height 16
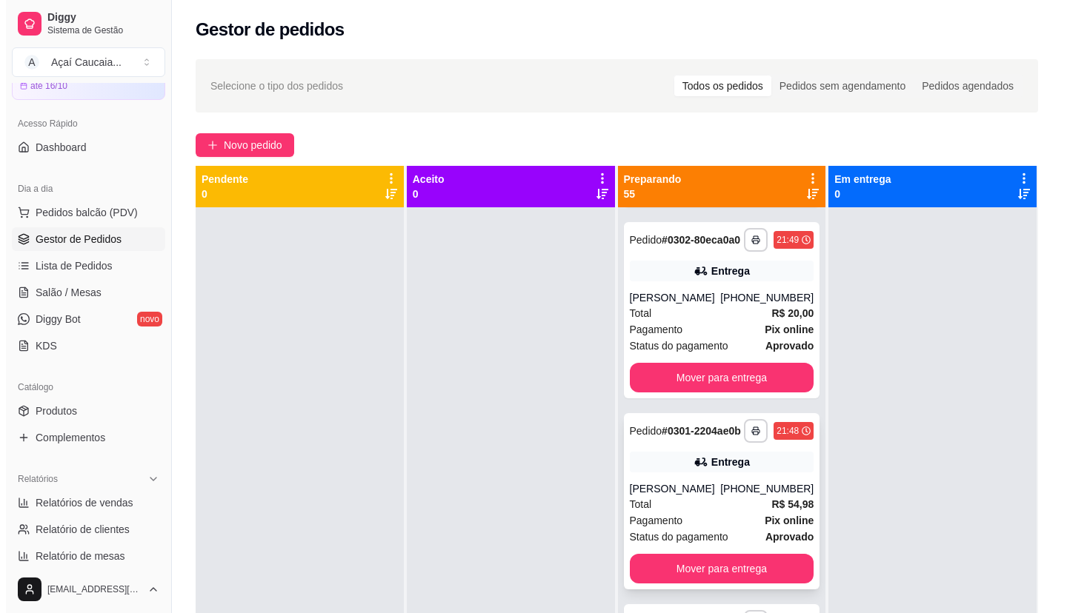
scroll to position [667, 0]
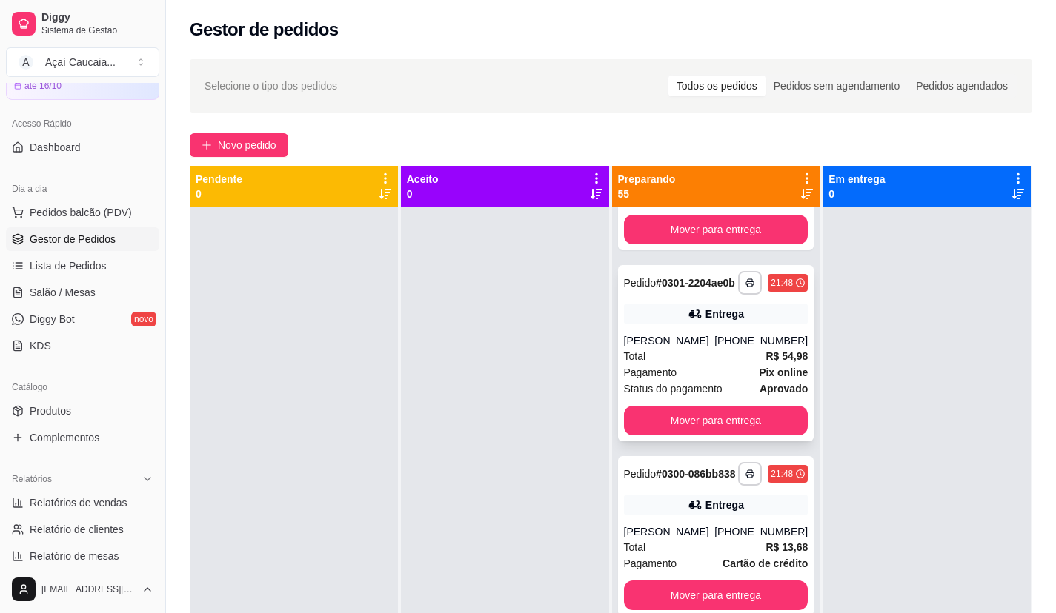
click at [708, 381] on div "Pagamento Pix online" at bounding box center [716, 373] width 184 height 16
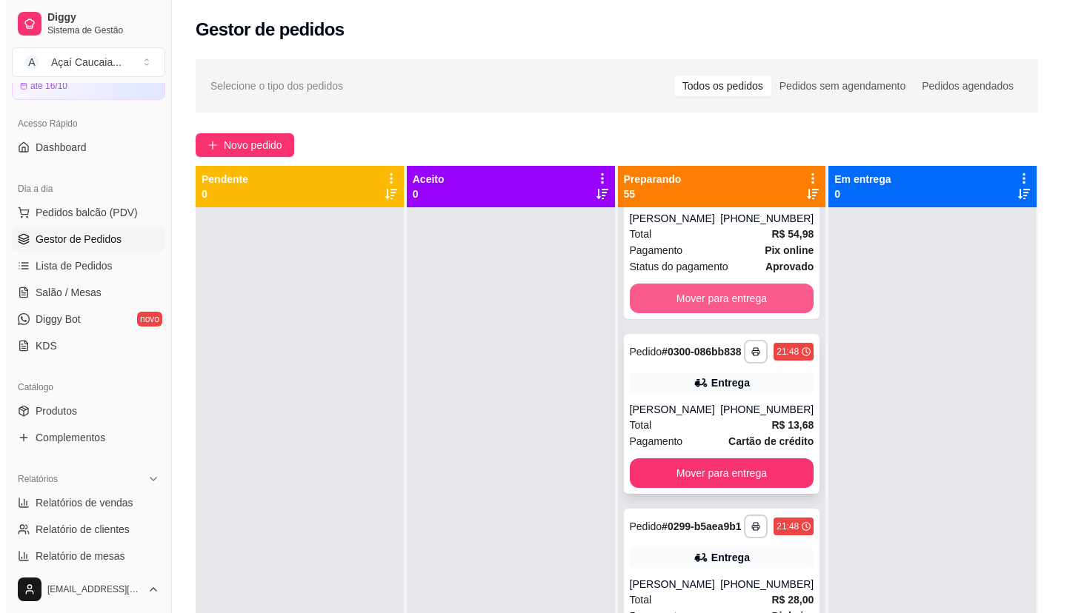
scroll to position [815, 0]
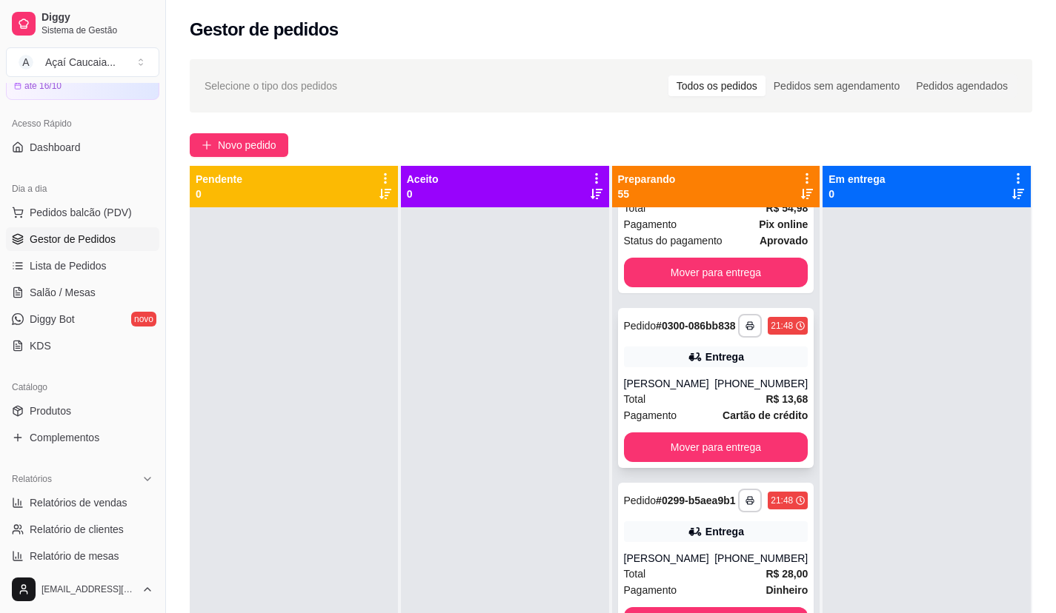
click at [737, 391] on div "[PHONE_NUMBER]" at bounding box center [760, 383] width 93 height 15
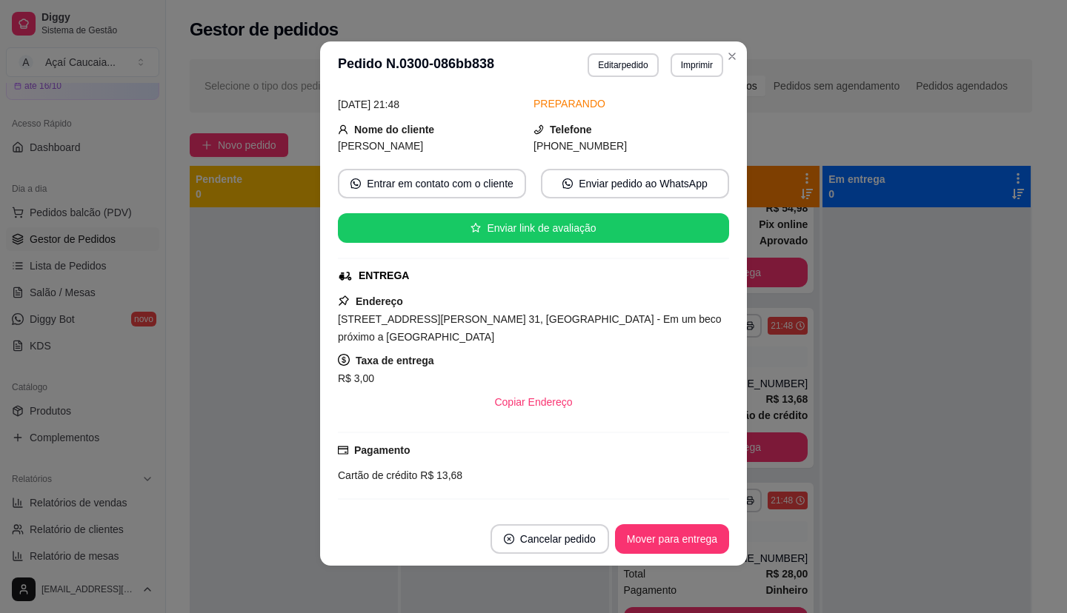
scroll to position [148, 0]
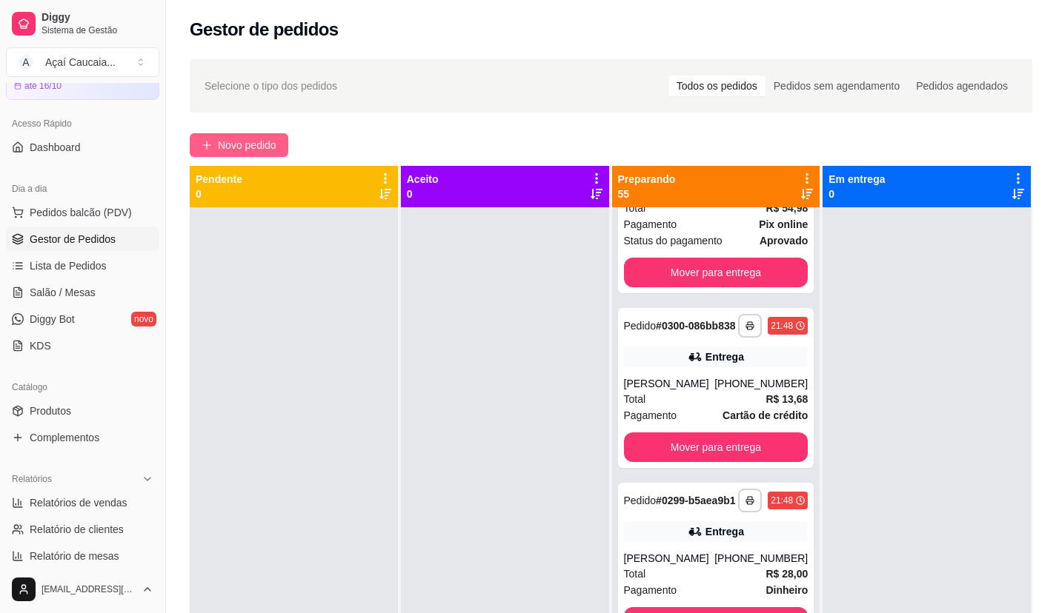
click at [282, 147] on button "Novo pedido" at bounding box center [239, 145] width 99 height 24
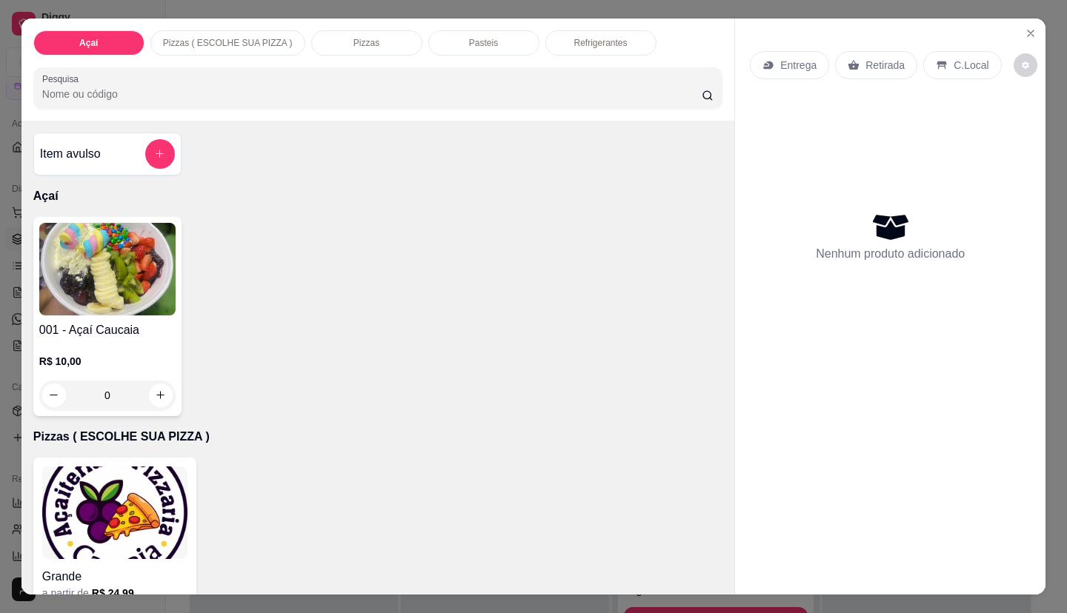
click at [513, 30] on div "Pasteis" at bounding box center [483, 42] width 111 height 25
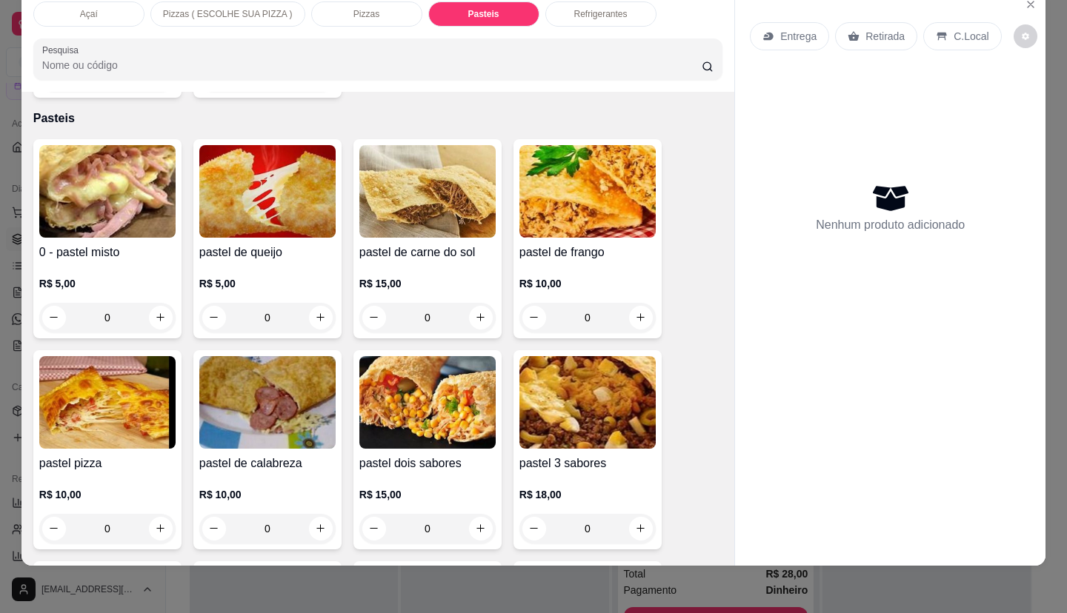
scroll to position [2005, 0]
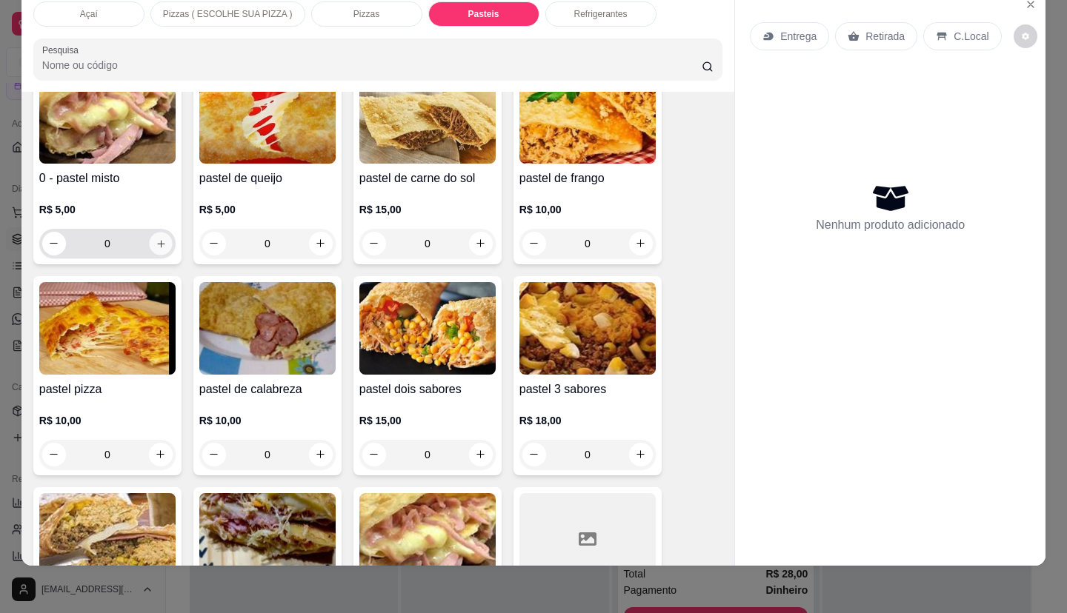
click at [162, 232] on button "increase-product-quantity" at bounding box center [160, 243] width 23 height 23
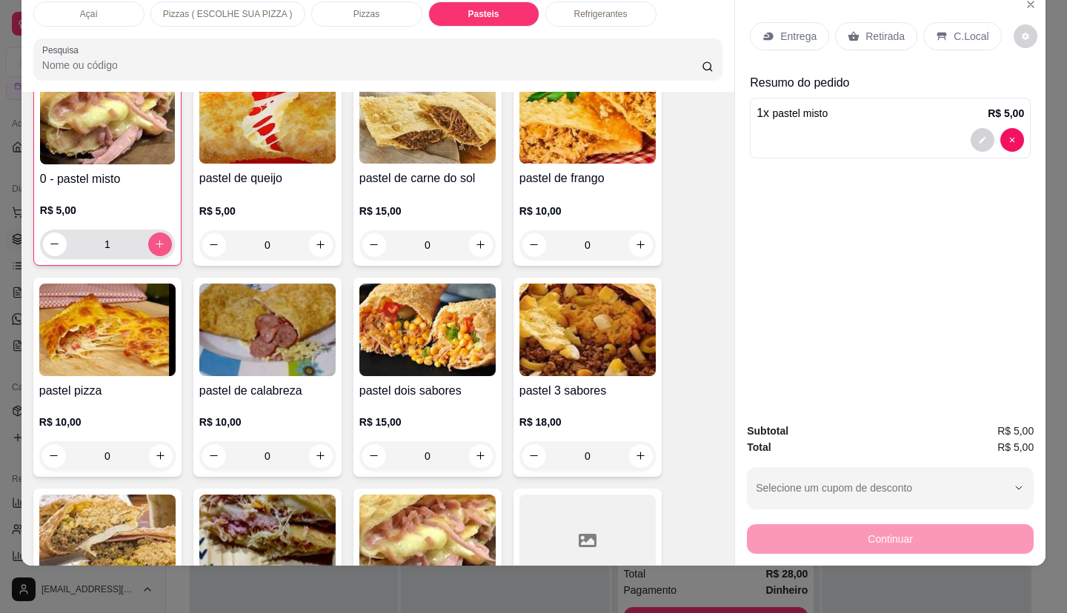
scroll to position [2006, 0]
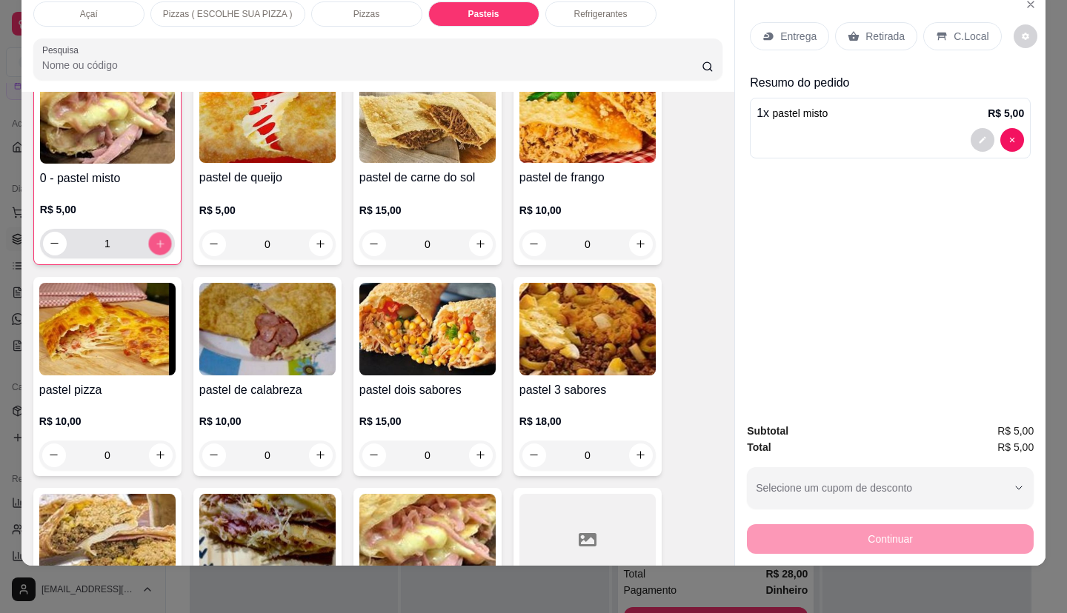
click at [162, 232] on button "increase-product-quantity" at bounding box center [159, 243] width 23 height 23
type input "2"
click at [592, 12] on div "Refrigerantes" at bounding box center [600, 13] width 111 height 25
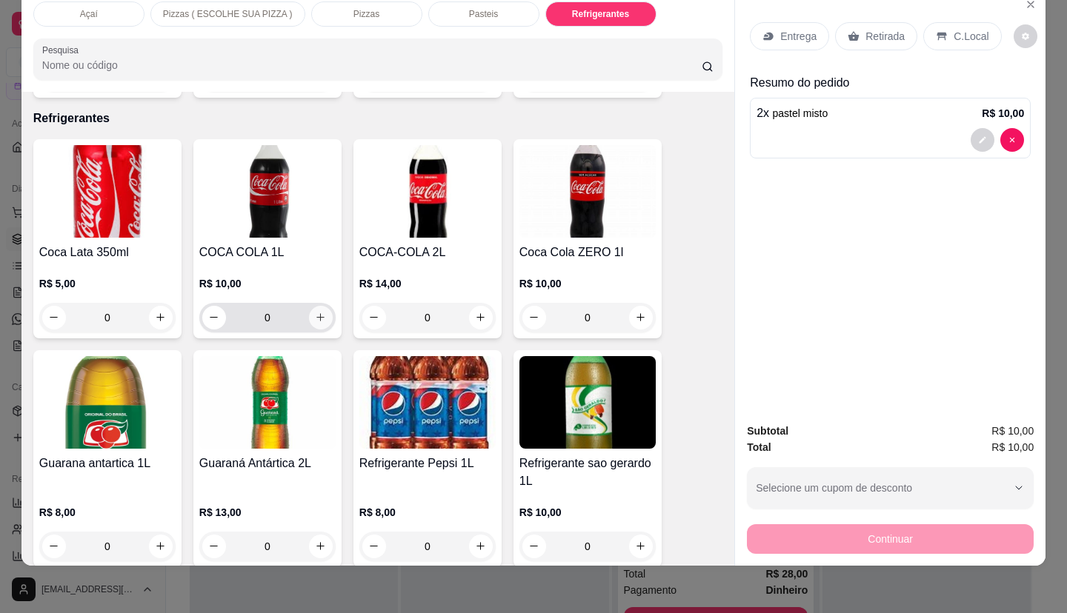
click at [322, 306] on button "increase-product-quantity" at bounding box center [321, 318] width 24 height 24
type input "1"
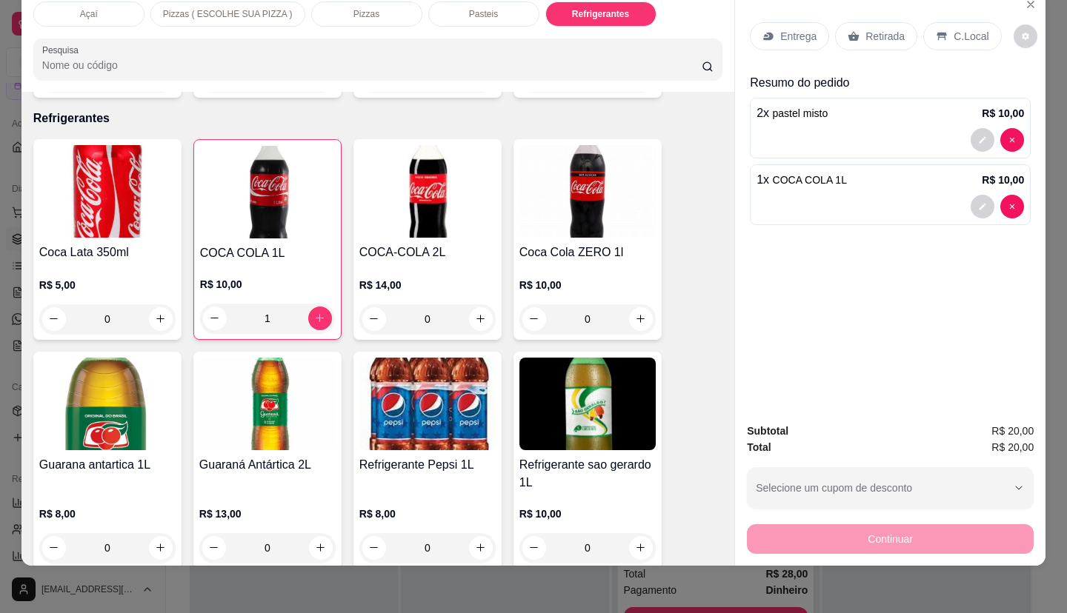
click at [785, 29] on p "Entrega" at bounding box center [798, 36] width 36 height 15
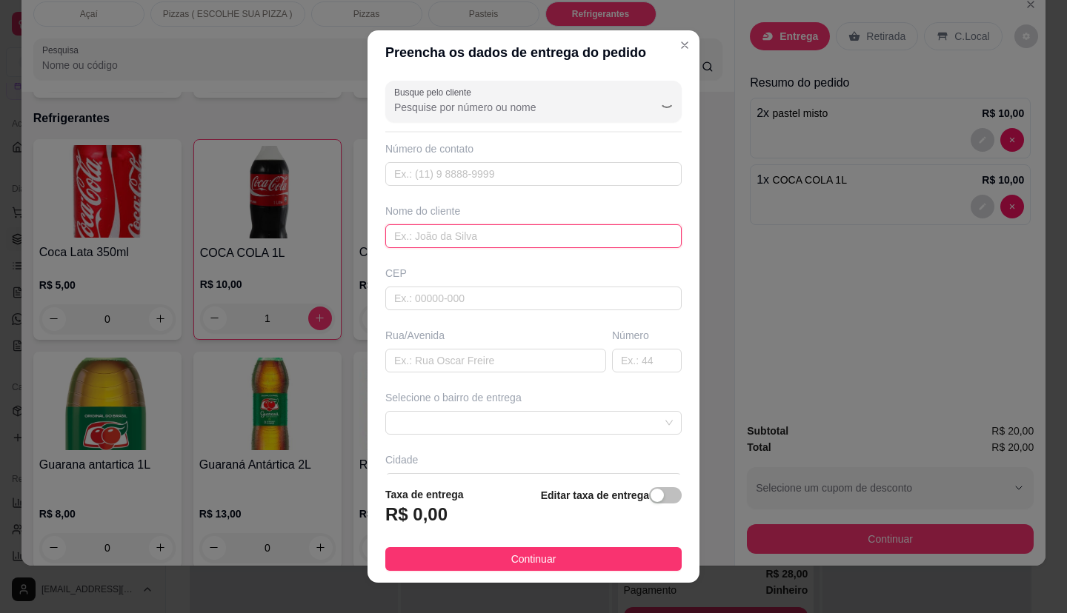
click at [430, 228] on input "text" at bounding box center [533, 236] width 296 height 24
type input "junior"
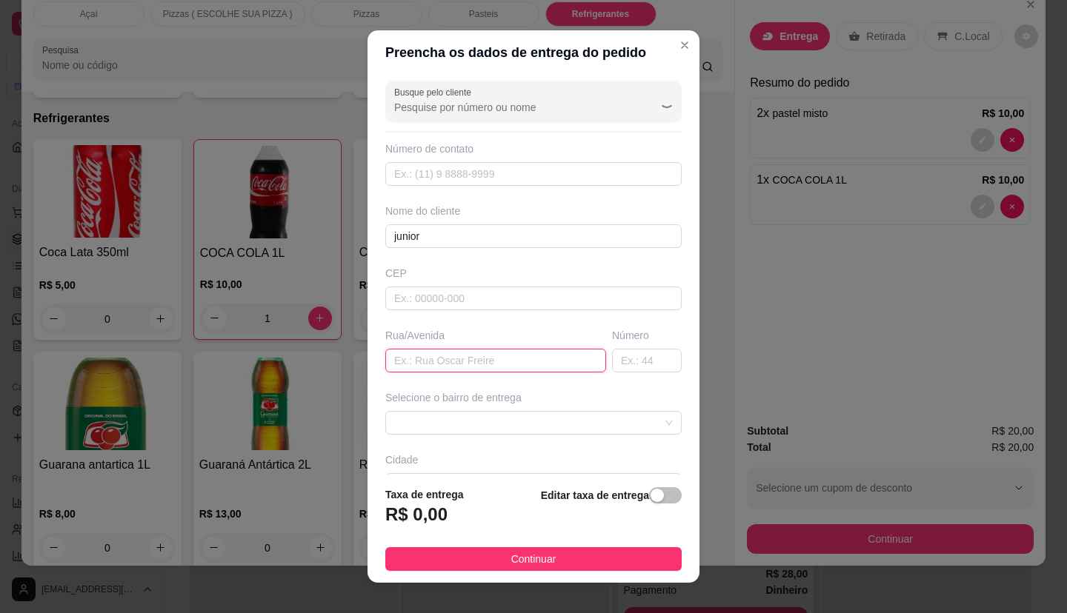
click at [469, 355] on input "text" at bounding box center [495, 361] width 221 height 24
click at [518, 430] on span at bounding box center [533, 423] width 279 height 22
type input "rua 9"
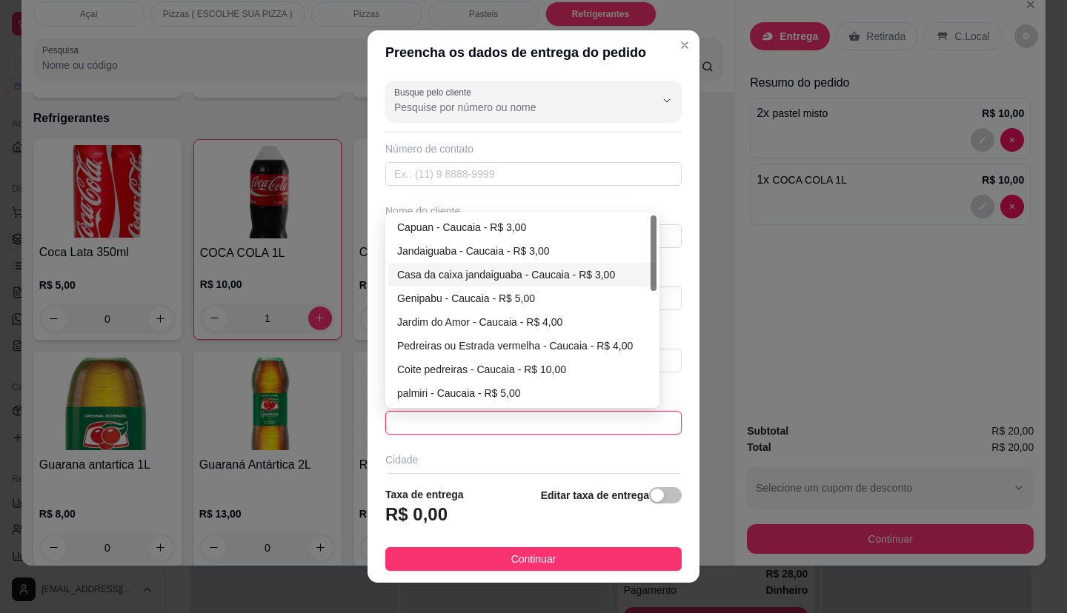
click at [508, 273] on div "Casa da caixa jandaiguaba - Caucaia - R$ 3,00" at bounding box center [522, 275] width 250 height 16
type input "Caucaia"
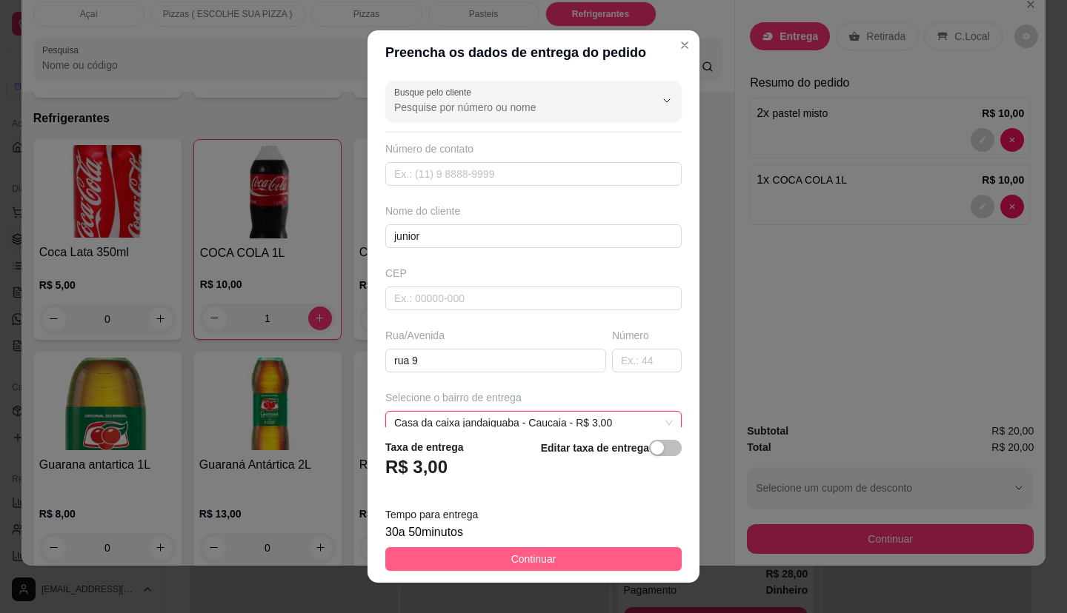
click at [550, 562] on button "Continuar" at bounding box center [533, 560] width 296 height 24
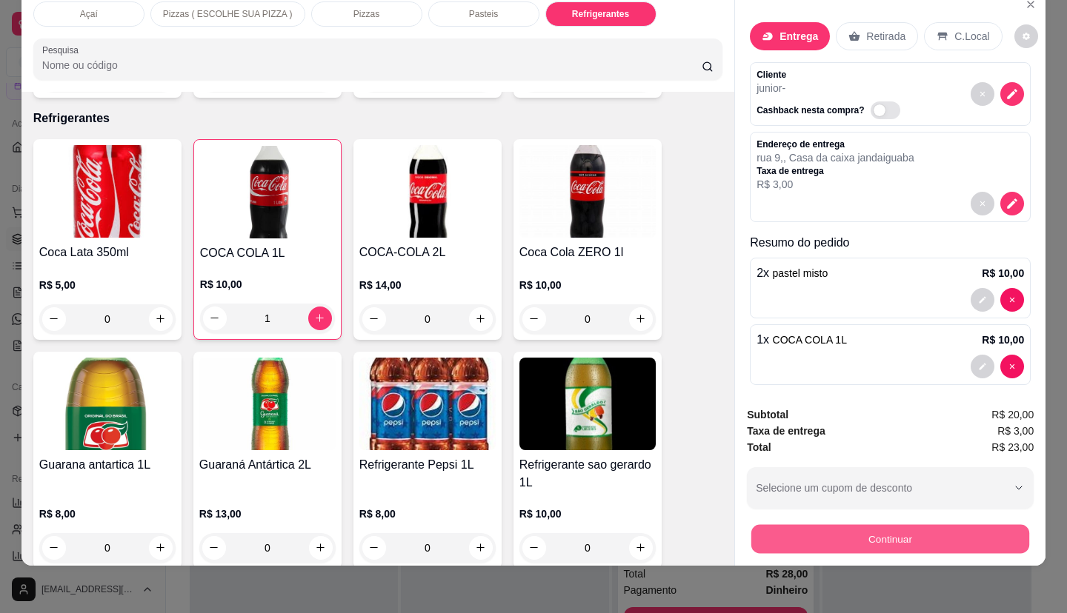
click at [876, 527] on button "Continuar" at bounding box center [890, 539] width 278 height 29
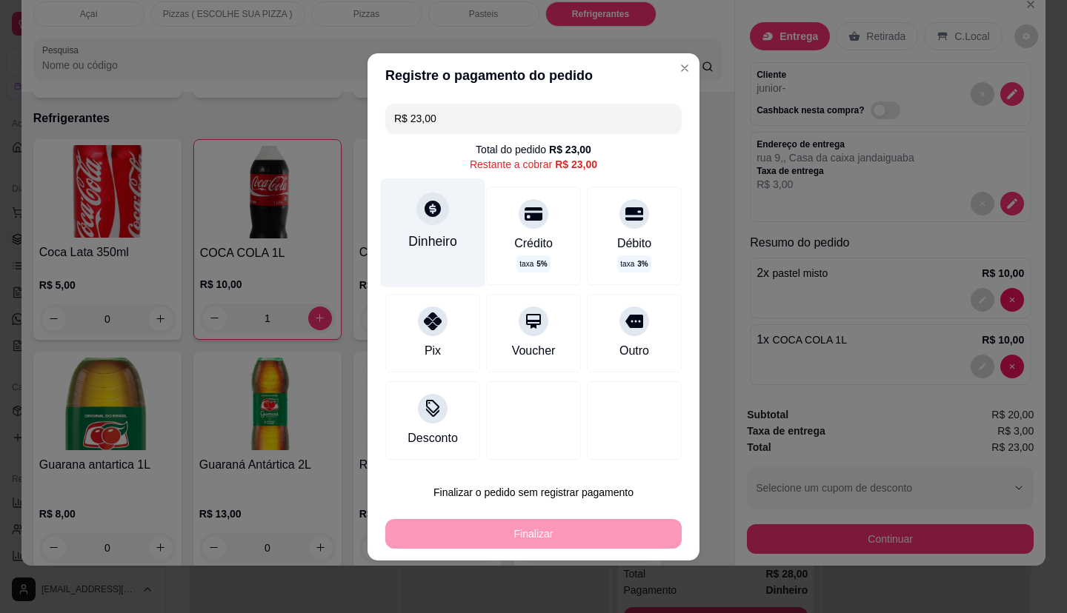
click at [442, 230] on div "Dinheiro" at bounding box center [433, 233] width 104 height 108
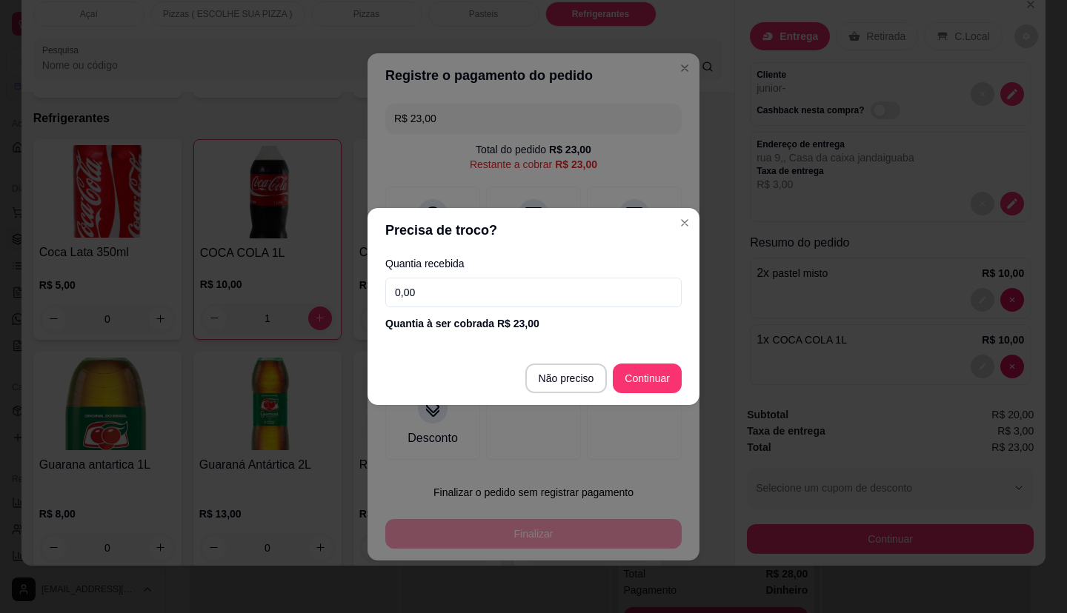
click at [575, 359] on footer "Não preciso Continuar" at bounding box center [533, 378] width 332 height 53
type input "R$ 0,00"
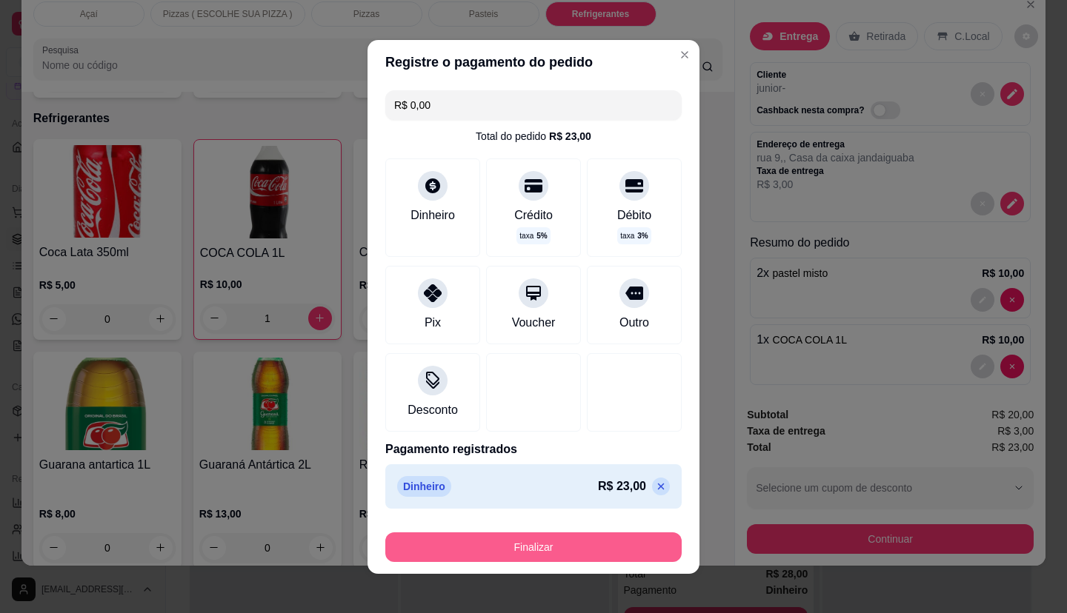
click at [517, 556] on button "Finalizar" at bounding box center [533, 548] width 296 height 30
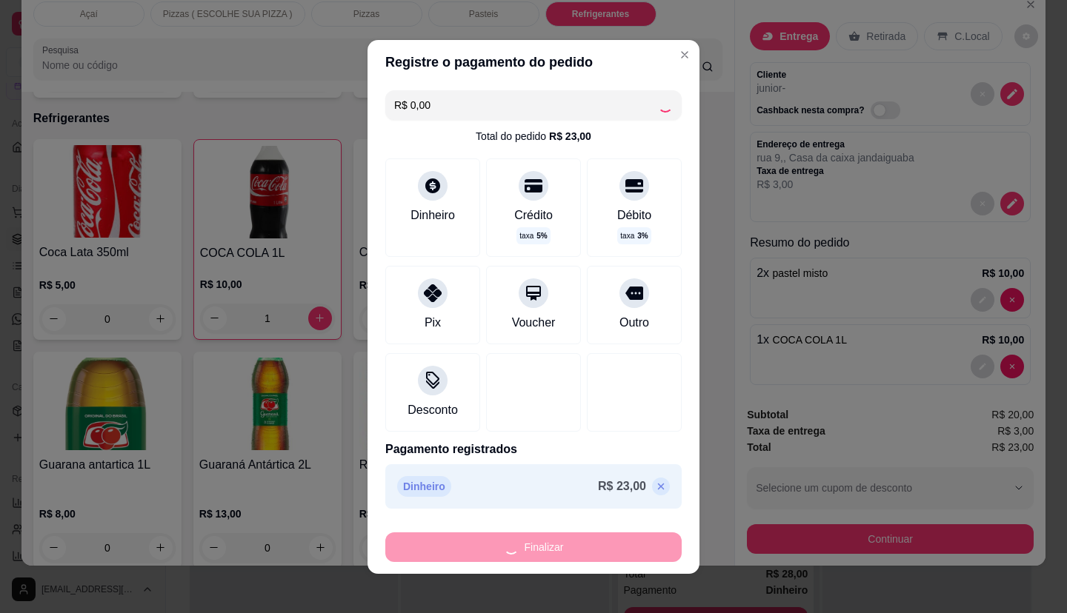
type input "0"
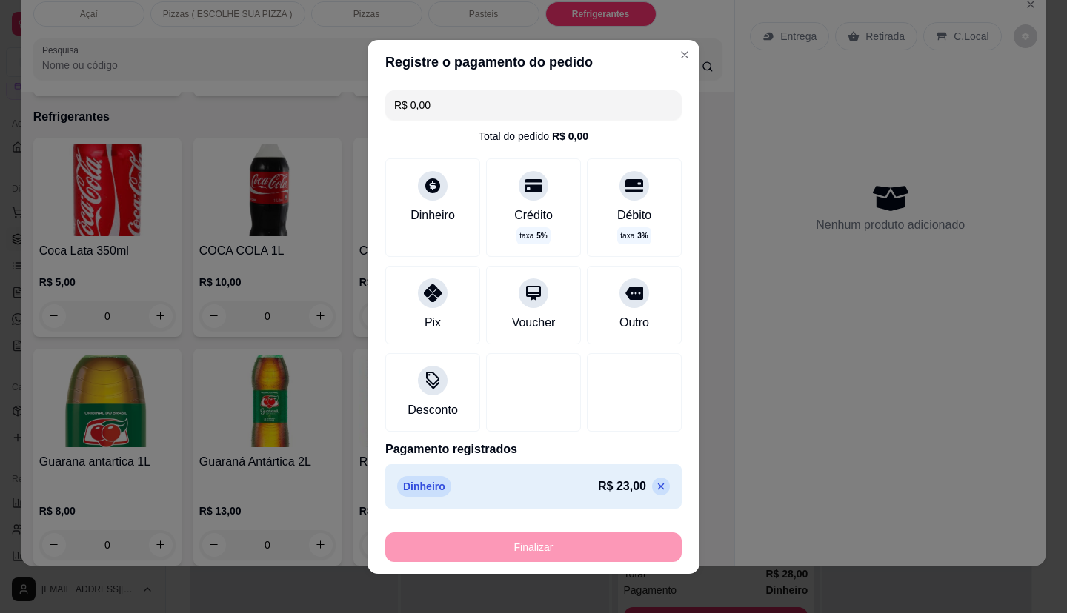
type input "-R$ 23,00"
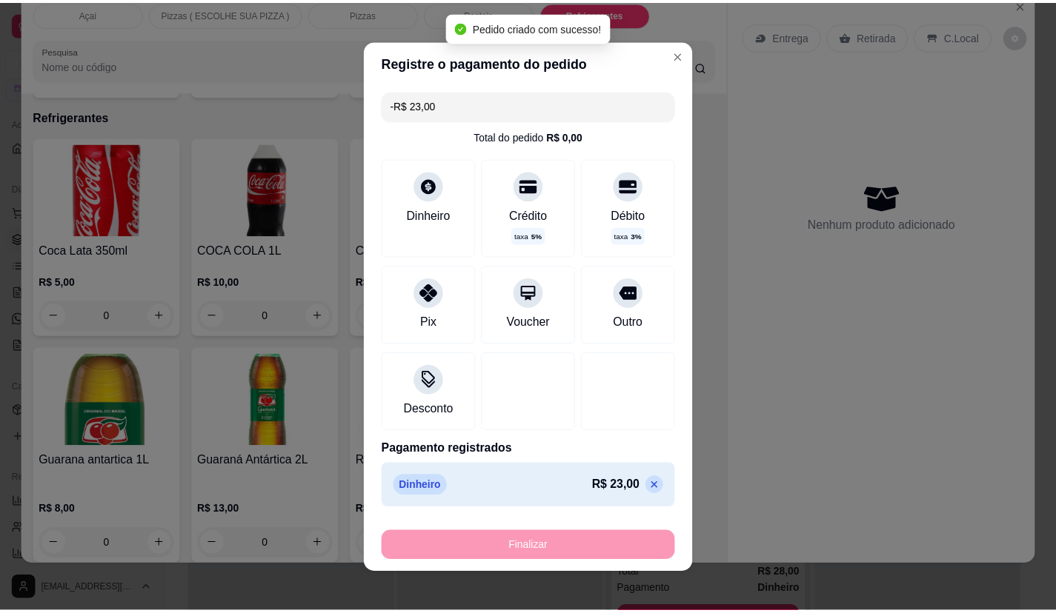
scroll to position [2623, 0]
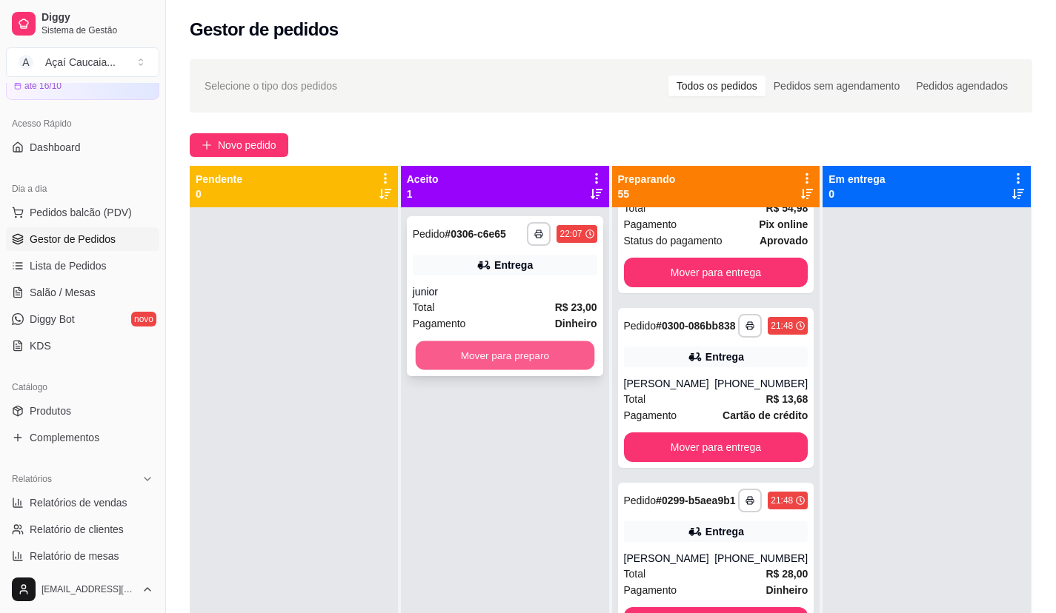
click at [499, 345] on button "Mover para preparo" at bounding box center [504, 356] width 179 height 29
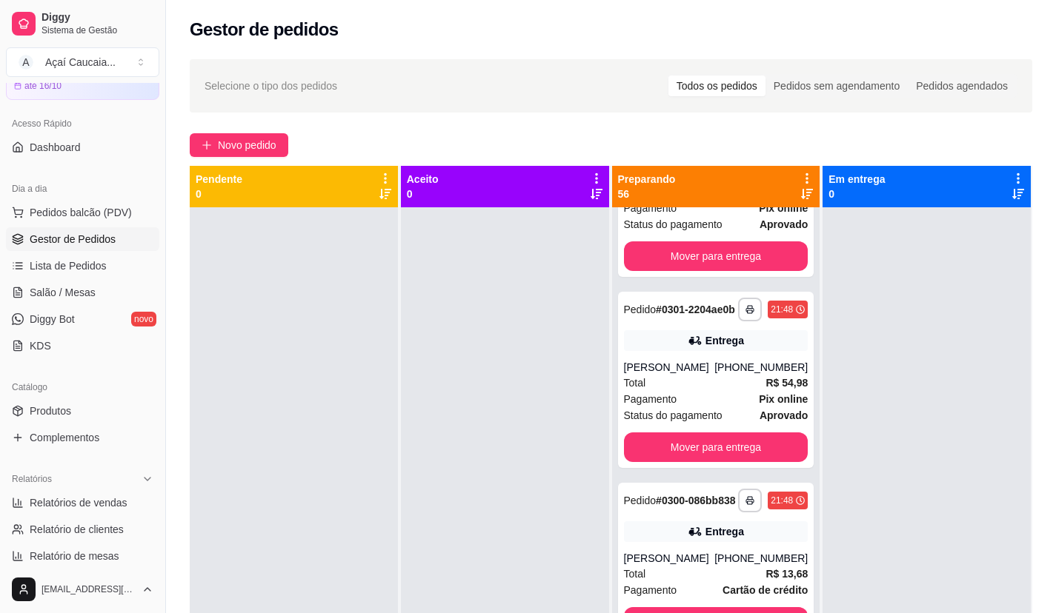
scroll to position [815, 0]
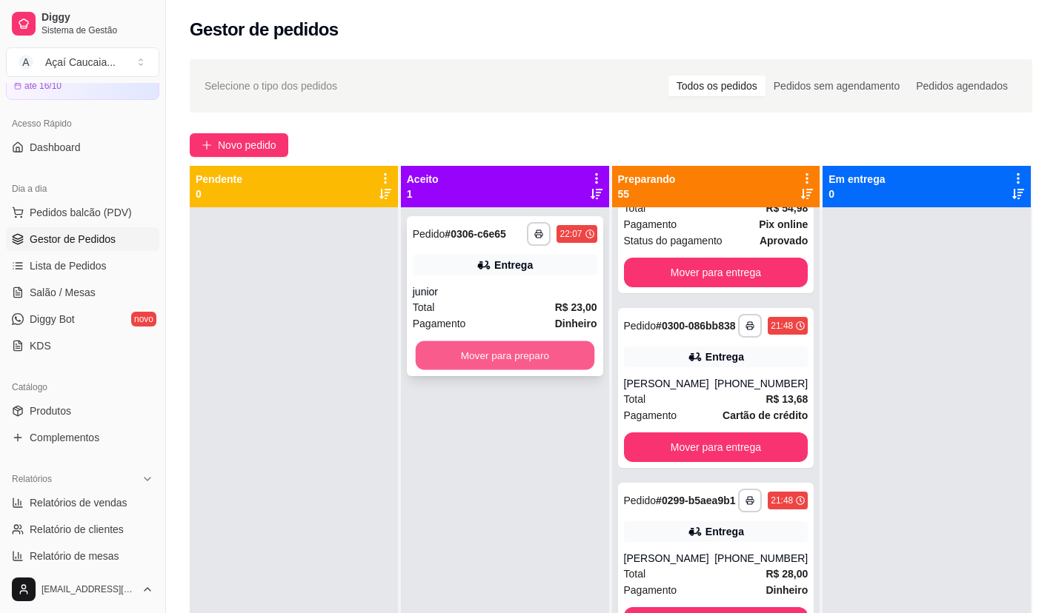
click at [526, 362] on button "Mover para preparo" at bounding box center [504, 356] width 179 height 29
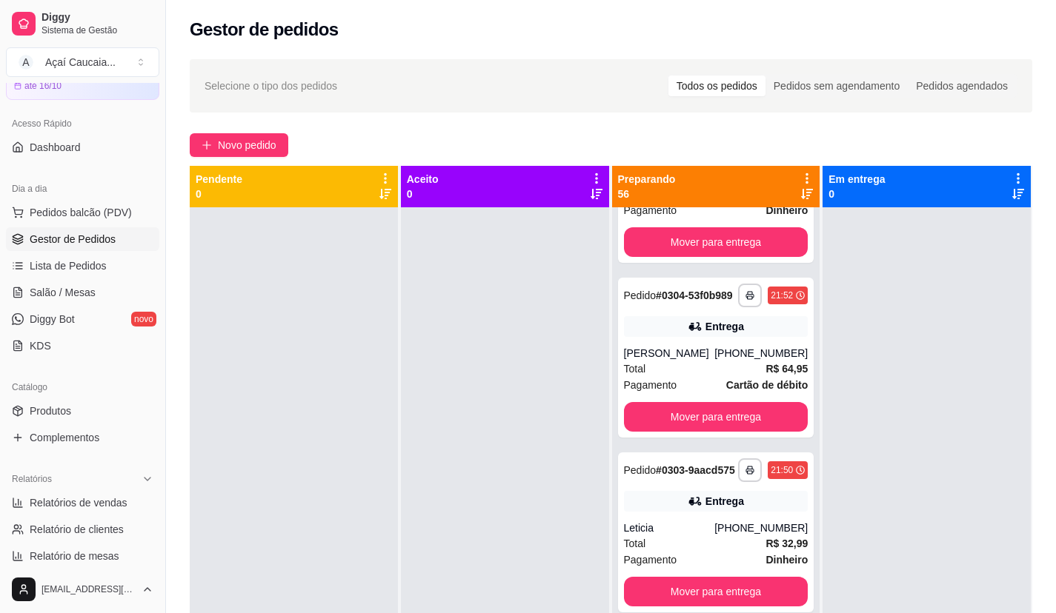
scroll to position [249, 0]
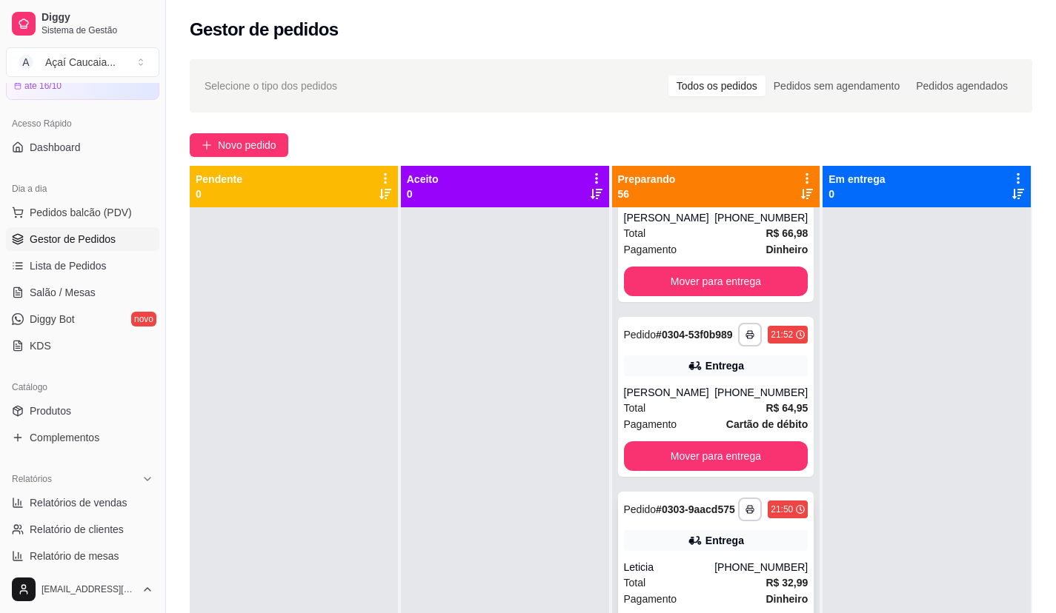
click at [670, 593] on div "**********" at bounding box center [716, 572] width 196 height 160
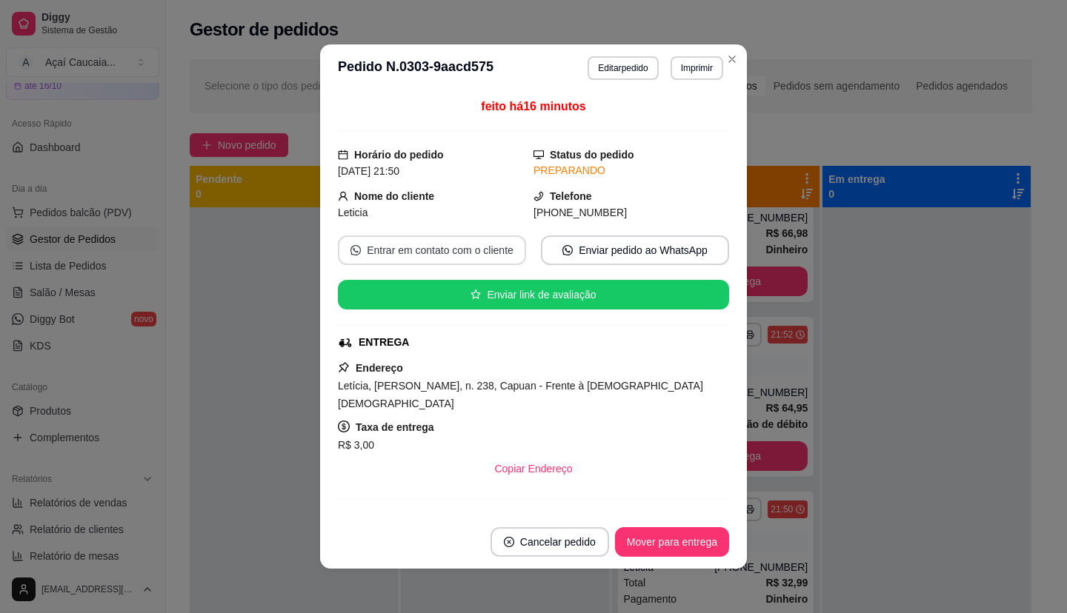
click at [467, 253] on button "Entrar em contato com o cliente" at bounding box center [432, 251] width 188 height 30
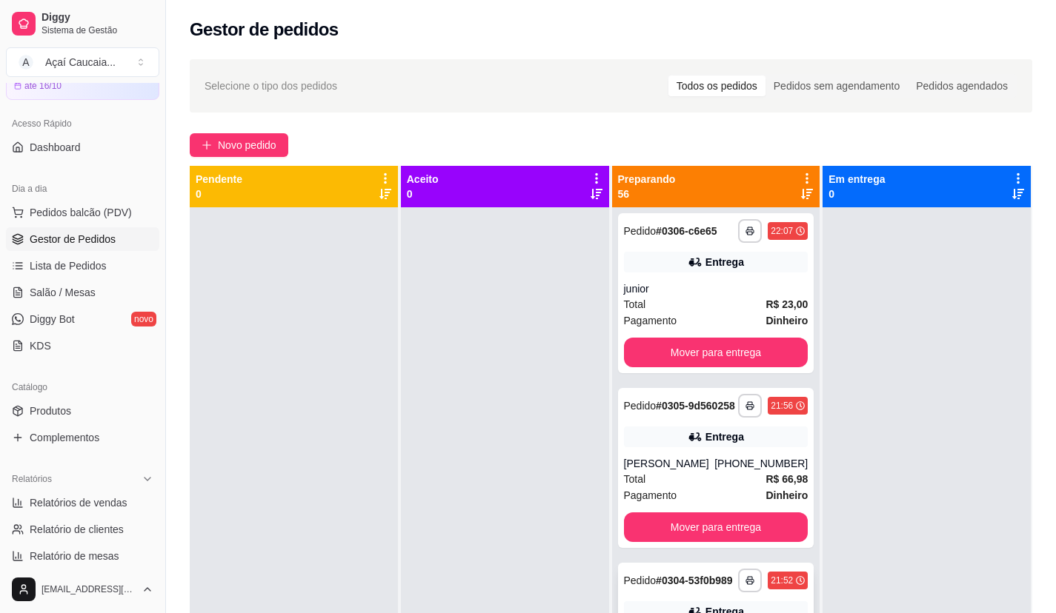
scroll to position [0, 0]
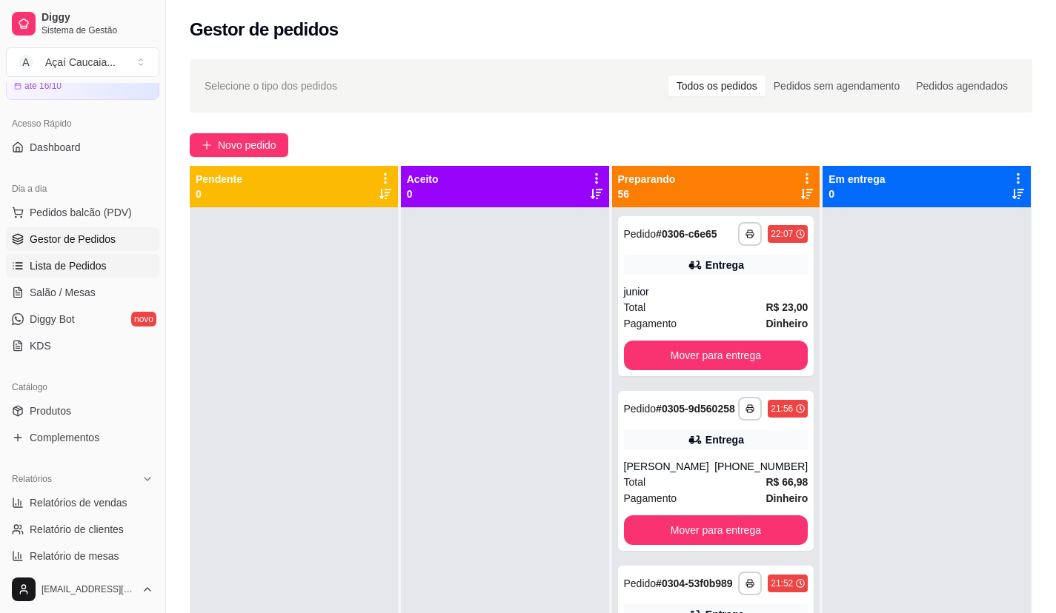
click at [93, 267] on span "Lista de Pedidos" at bounding box center [68, 266] width 77 height 15
click at [122, 270] on link "Lista de Pedidos" at bounding box center [82, 266] width 153 height 24
